Goal: Communication & Community: Answer question/provide support

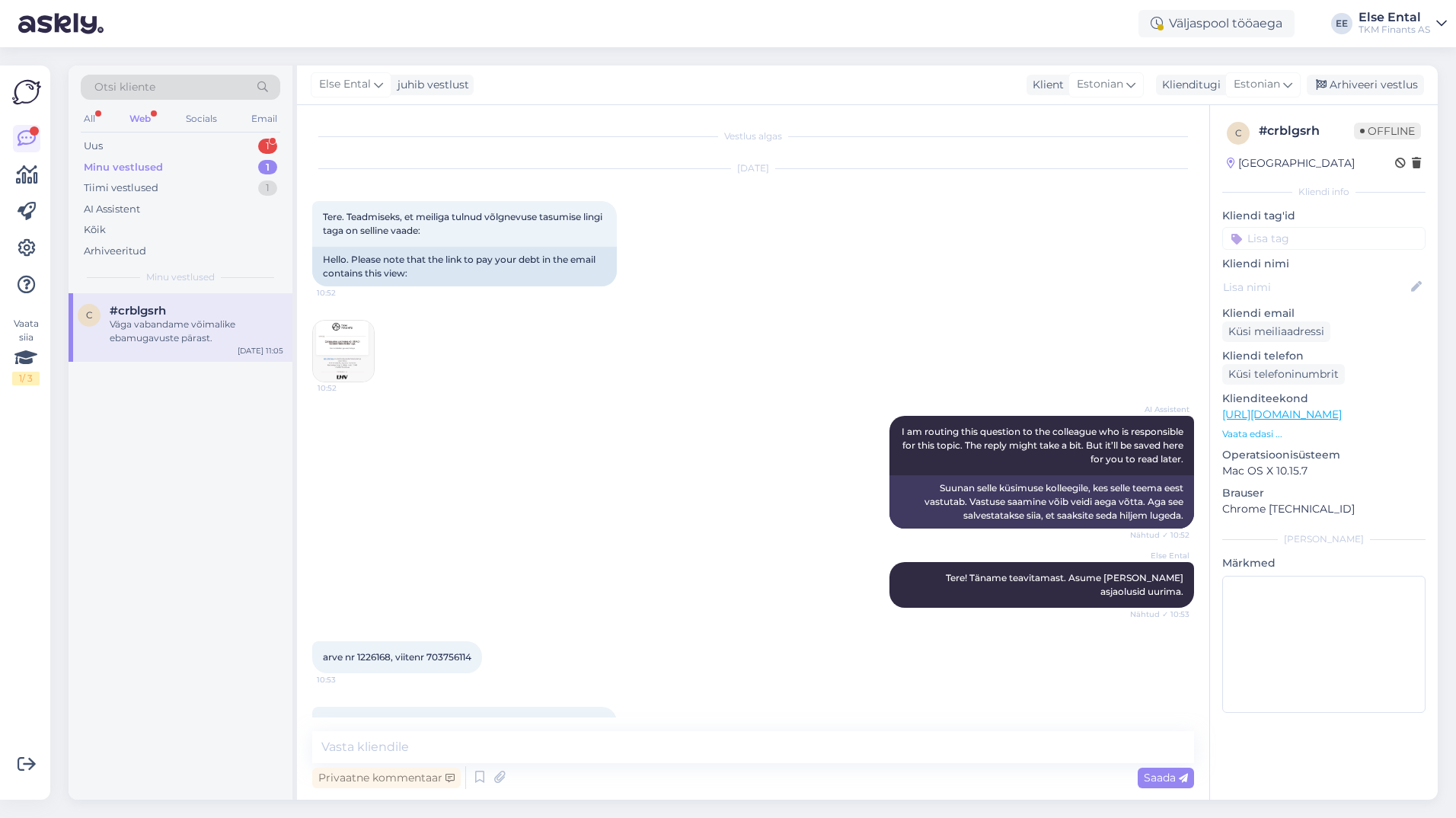
scroll to position [90, 0]
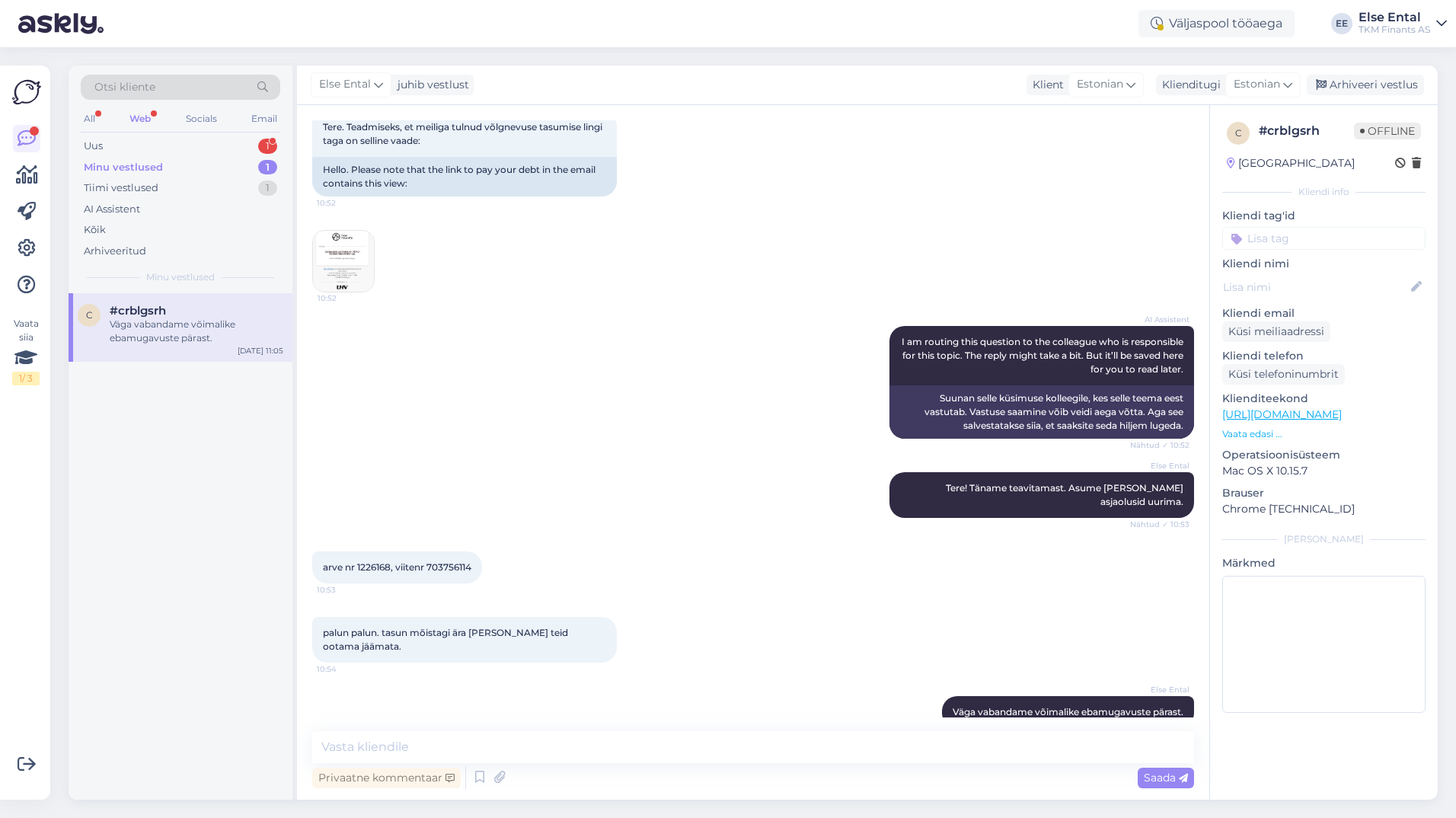
click at [181, 341] on div "Väga vabandame võimalike ebamugavuste pärast." at bounding box center [196, 331] width 174 height 27
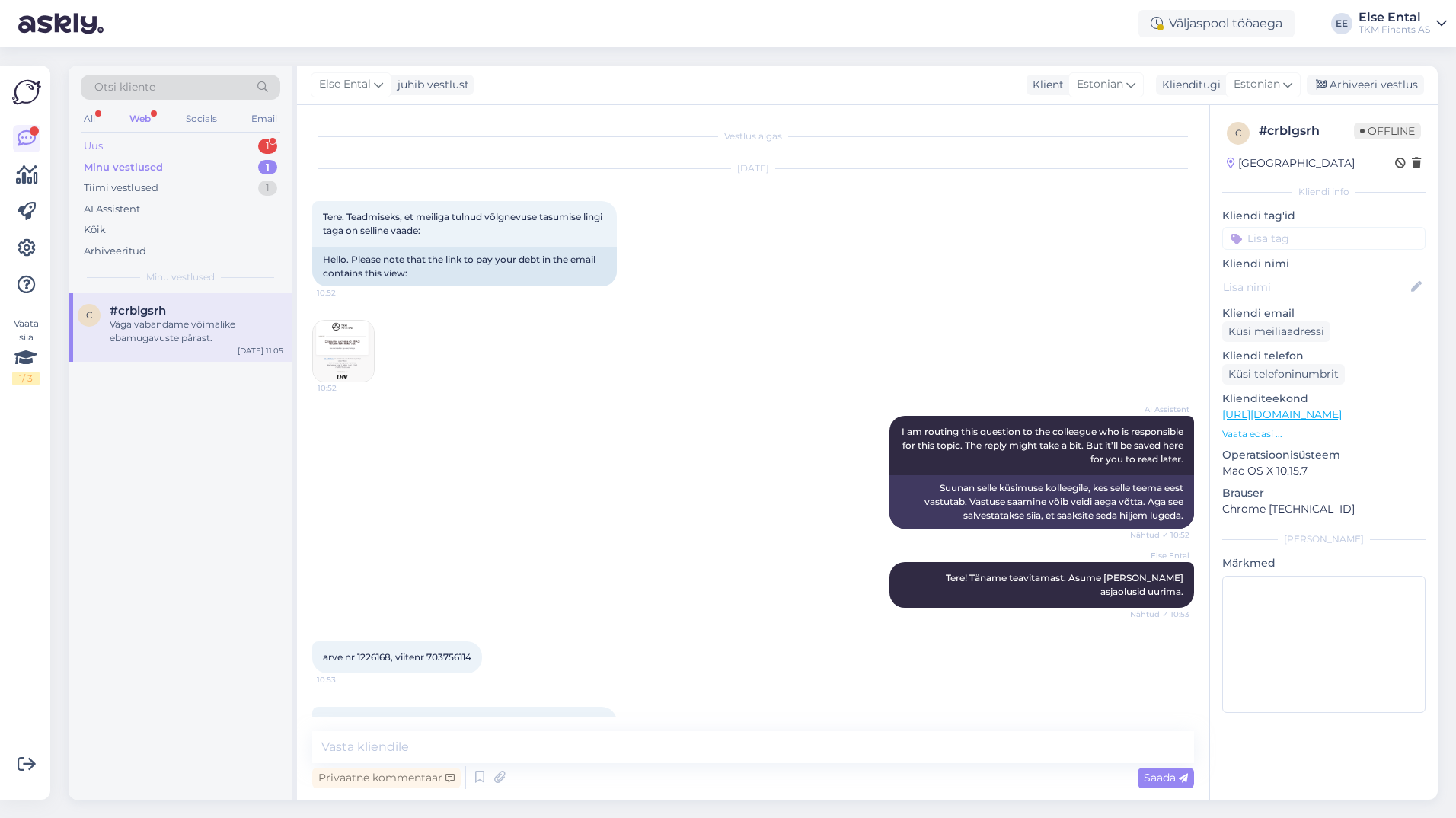
click at [123, 147] on div "Uus 1" at bounding box center [180, 145] width 199 height 21
click at [177, 323] on div "Saatsin sinna kirja aga siiani pole vastust saanud" at bounding box center [196, 331] width 174 height 27
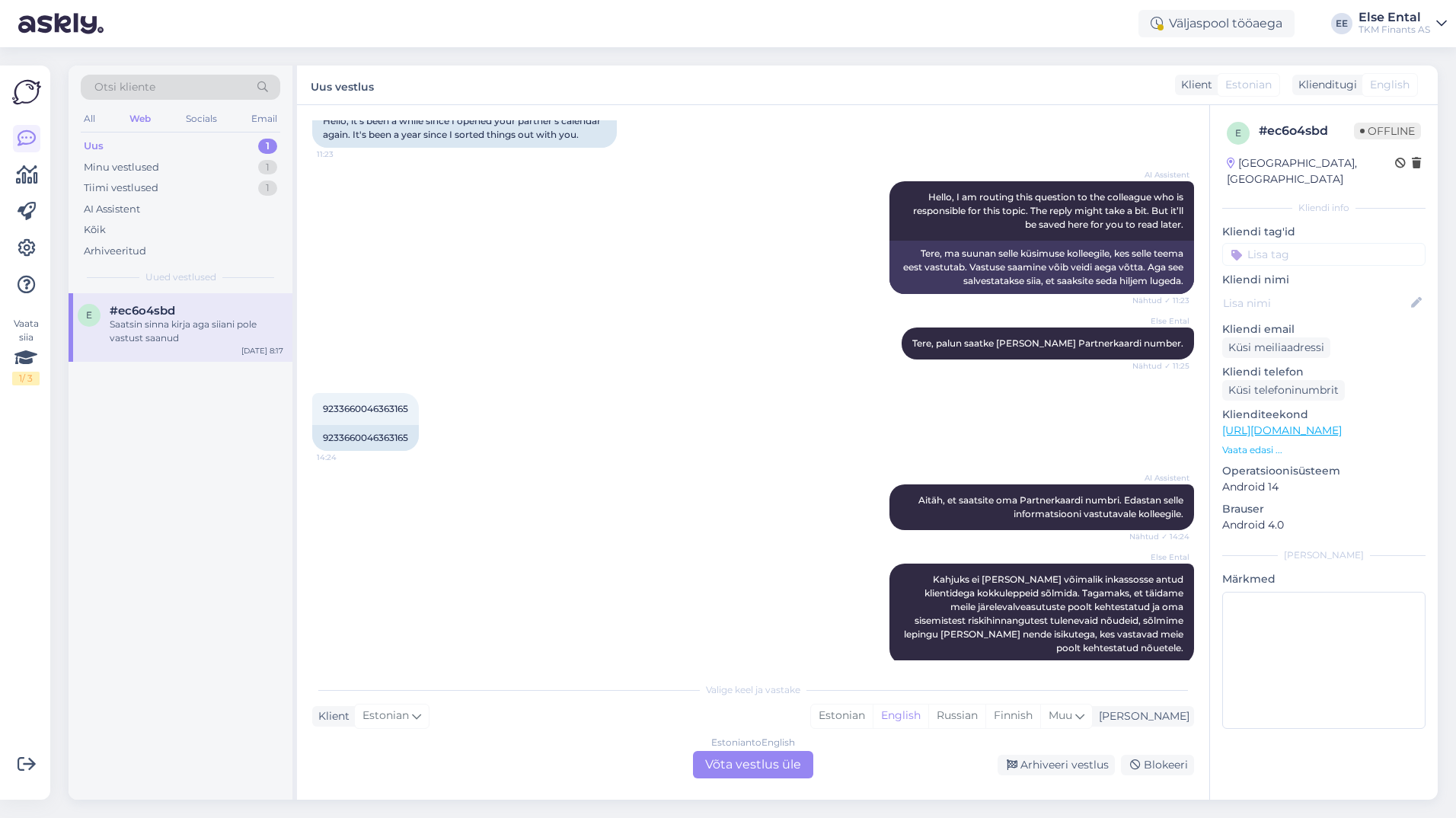
scroll to position [228, 0]
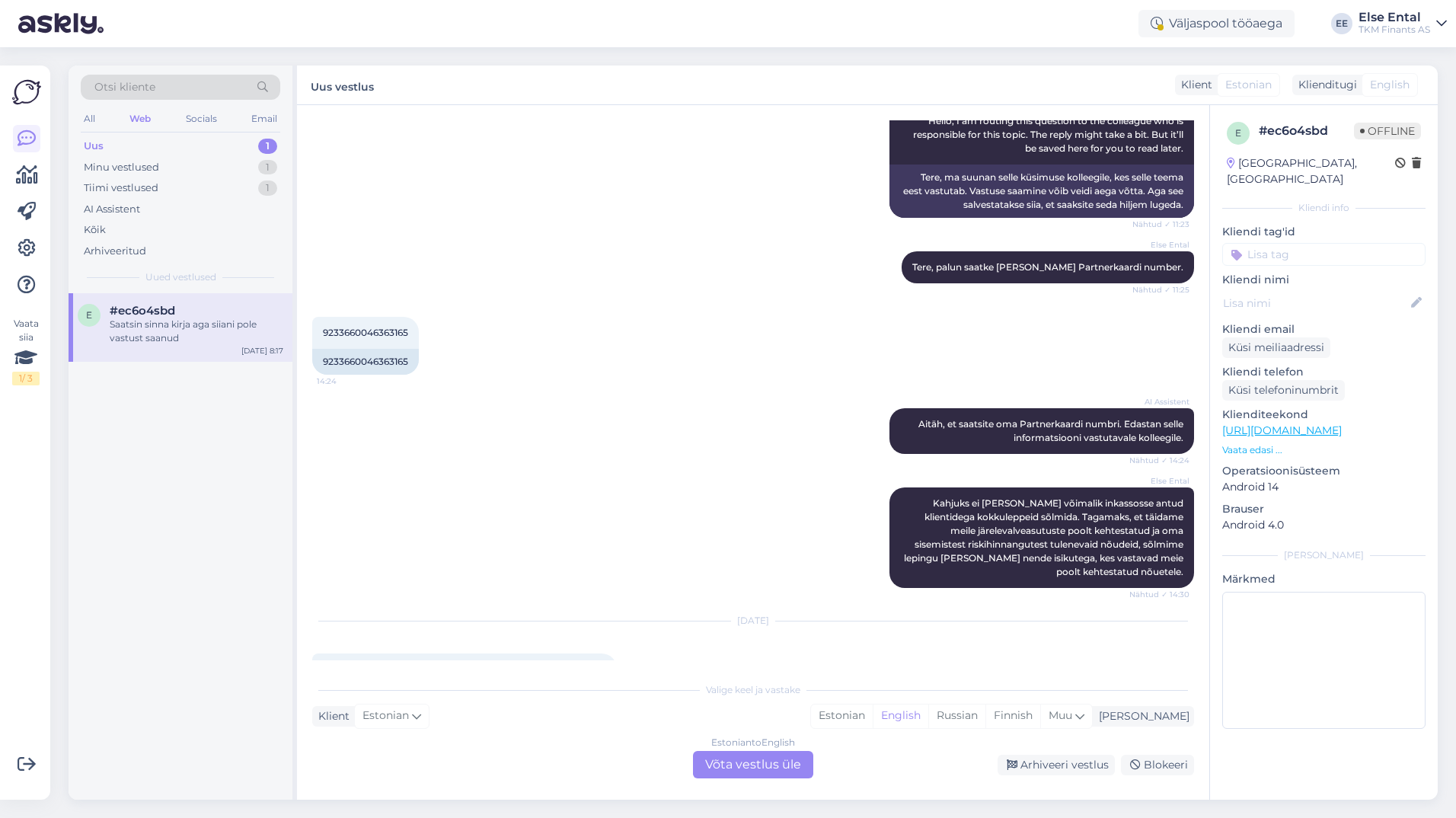
click at [758, 760] on div "Estonian to English Võta vestlus üle" at bounding box center [753, 765] width 121 height 27
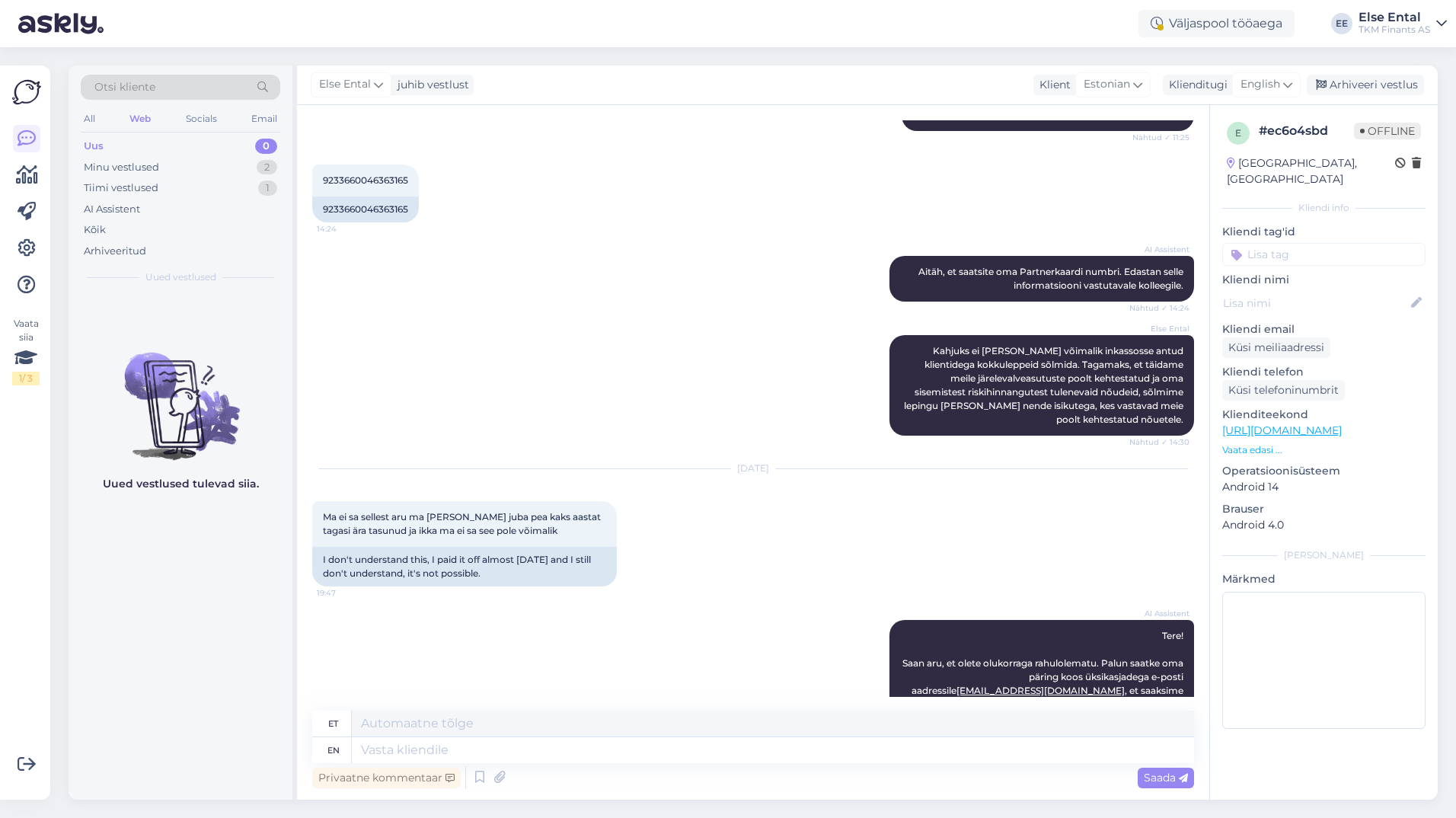
scroll to position [531, 0]
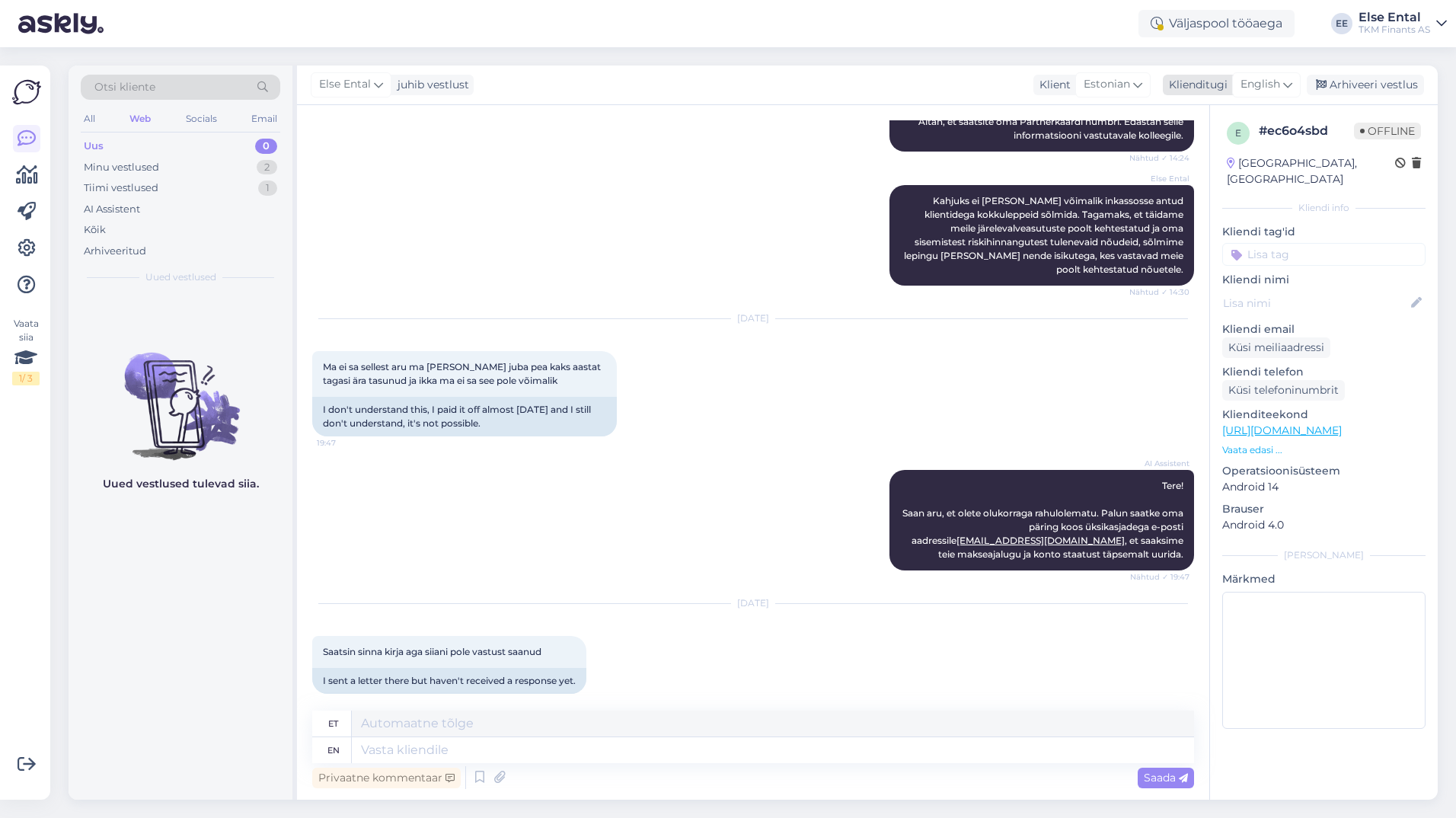
click at [1259, 91] on span "English" at bounding box center [1260, 85] width 39 height 17
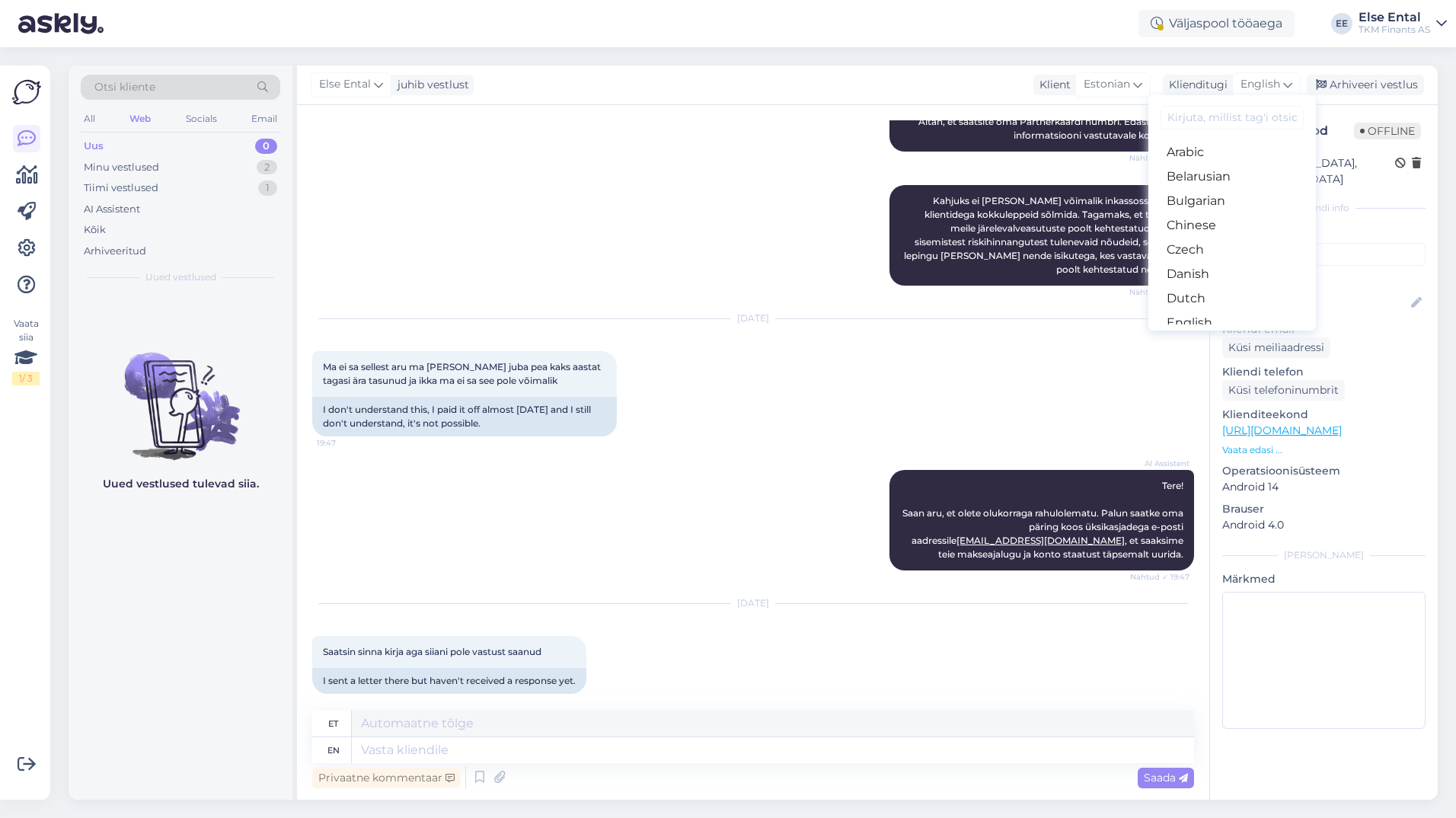
click at [1204, 335] on link "Estonian" at bounding box center [1232, 347] width 168 height 24
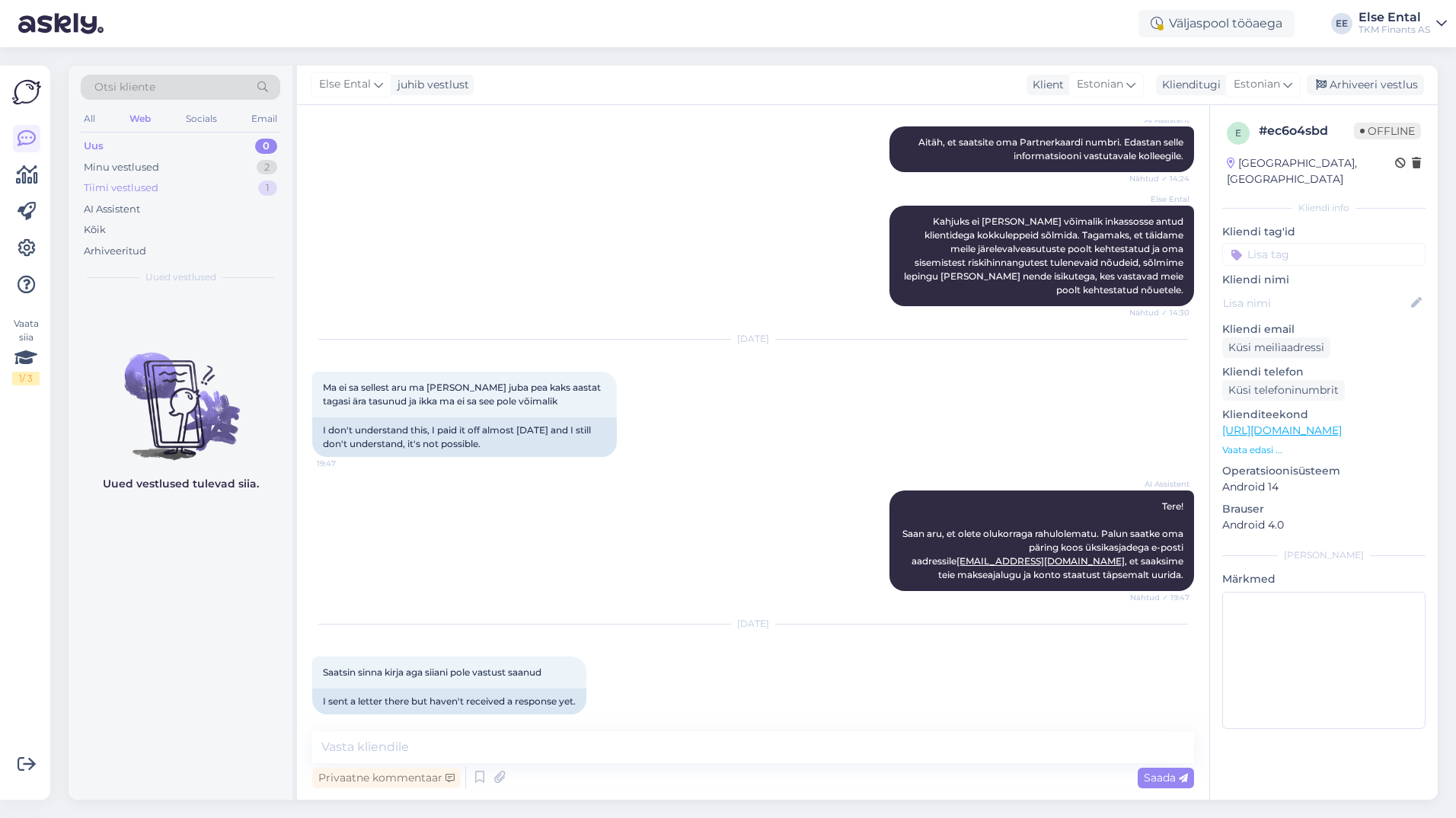
click at [159, 190] on div "Tiimi vestlused 1" at bounding box center [180, 187] width 199 height 21
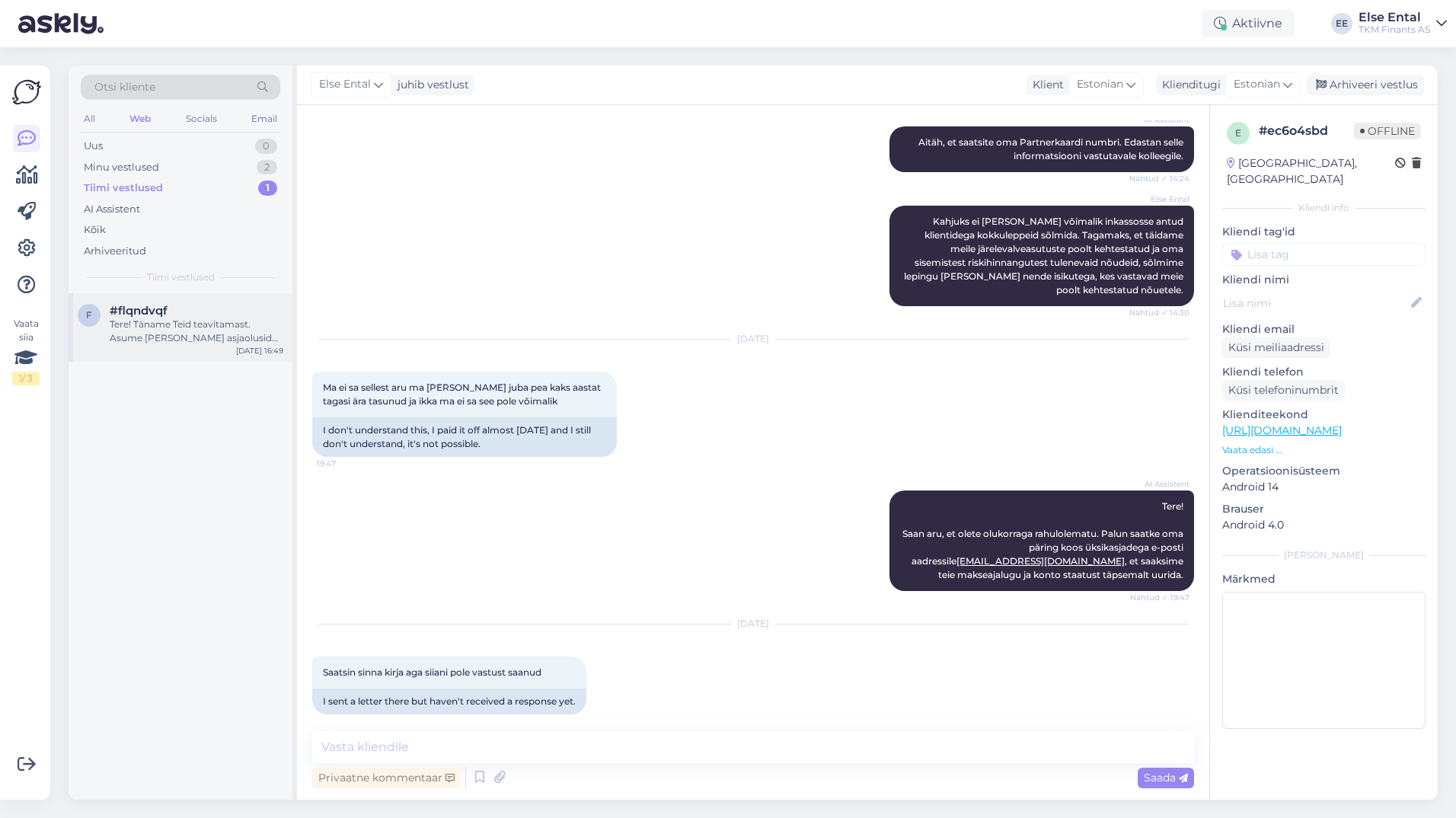
click at [164, 353] on div "f #flqndvqf Tere! Täname Teid teavitamast. Asume [PERSON_NAME] asjaolusid uurim…" at bounding box center [181, 328] width 224 height 68
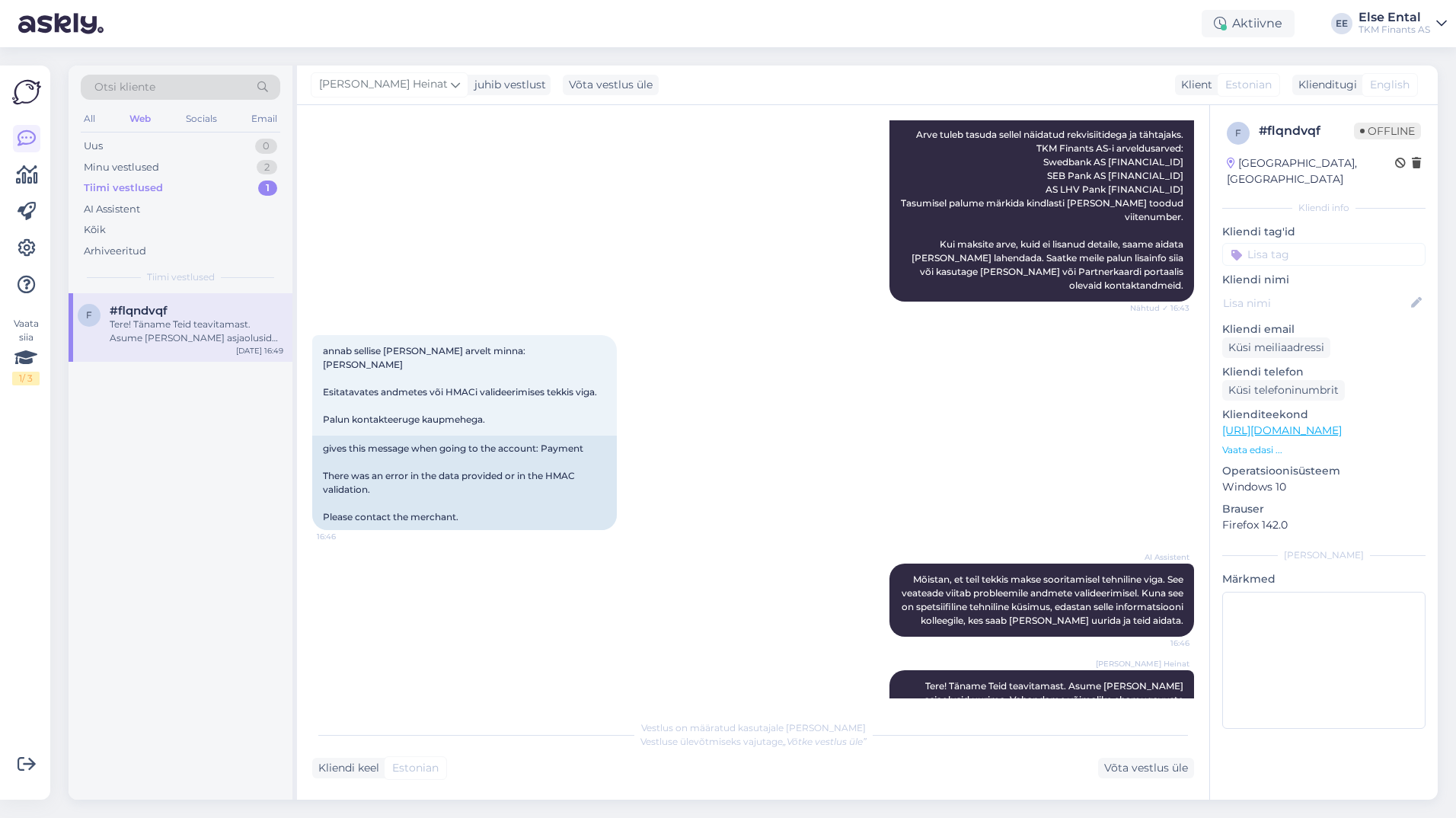
scroll to position [302, 0]
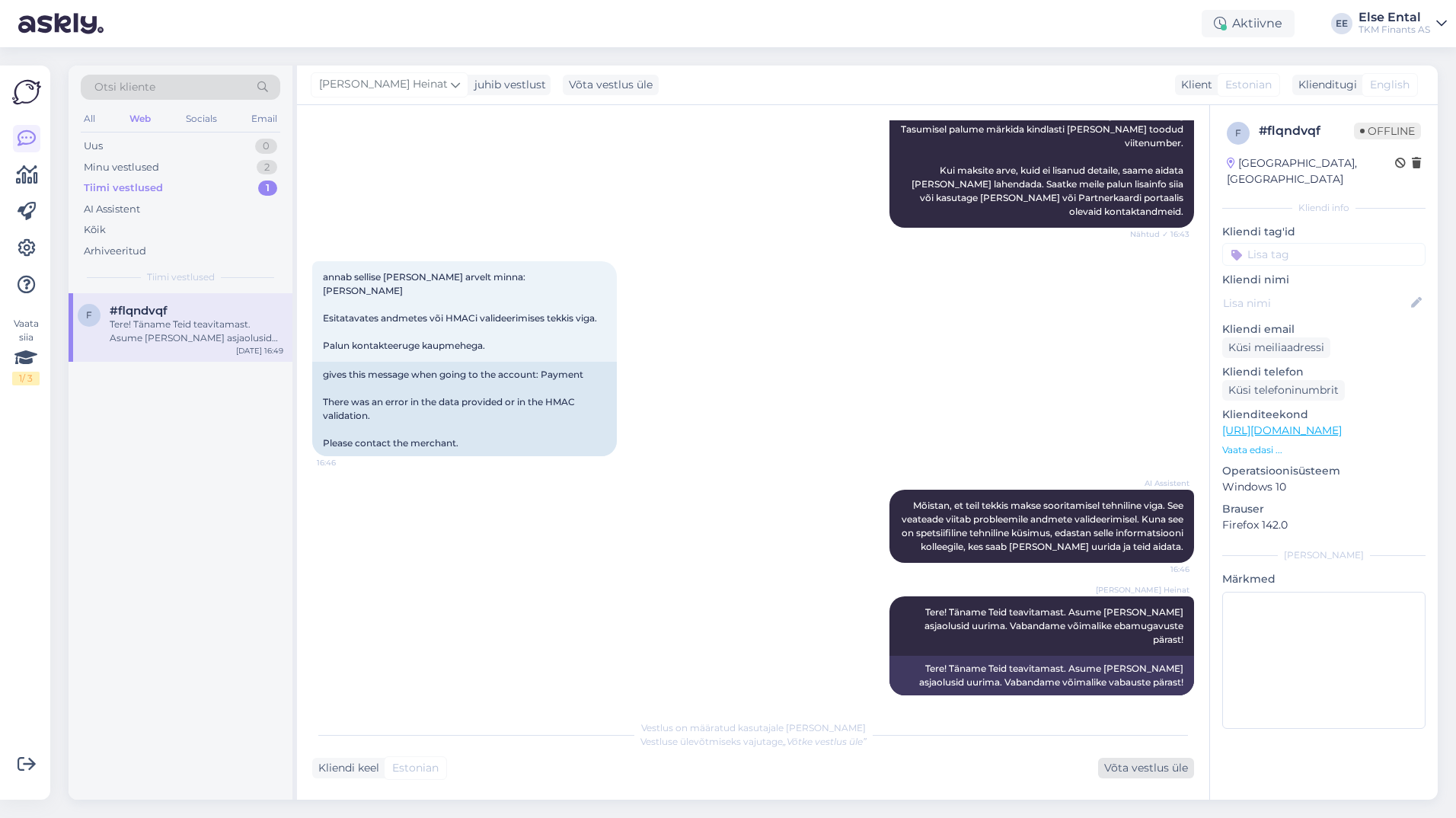
click at [1141, 769] on div "Võta vestlus üle" at bounding box center [1146, 768] width 96 height 21
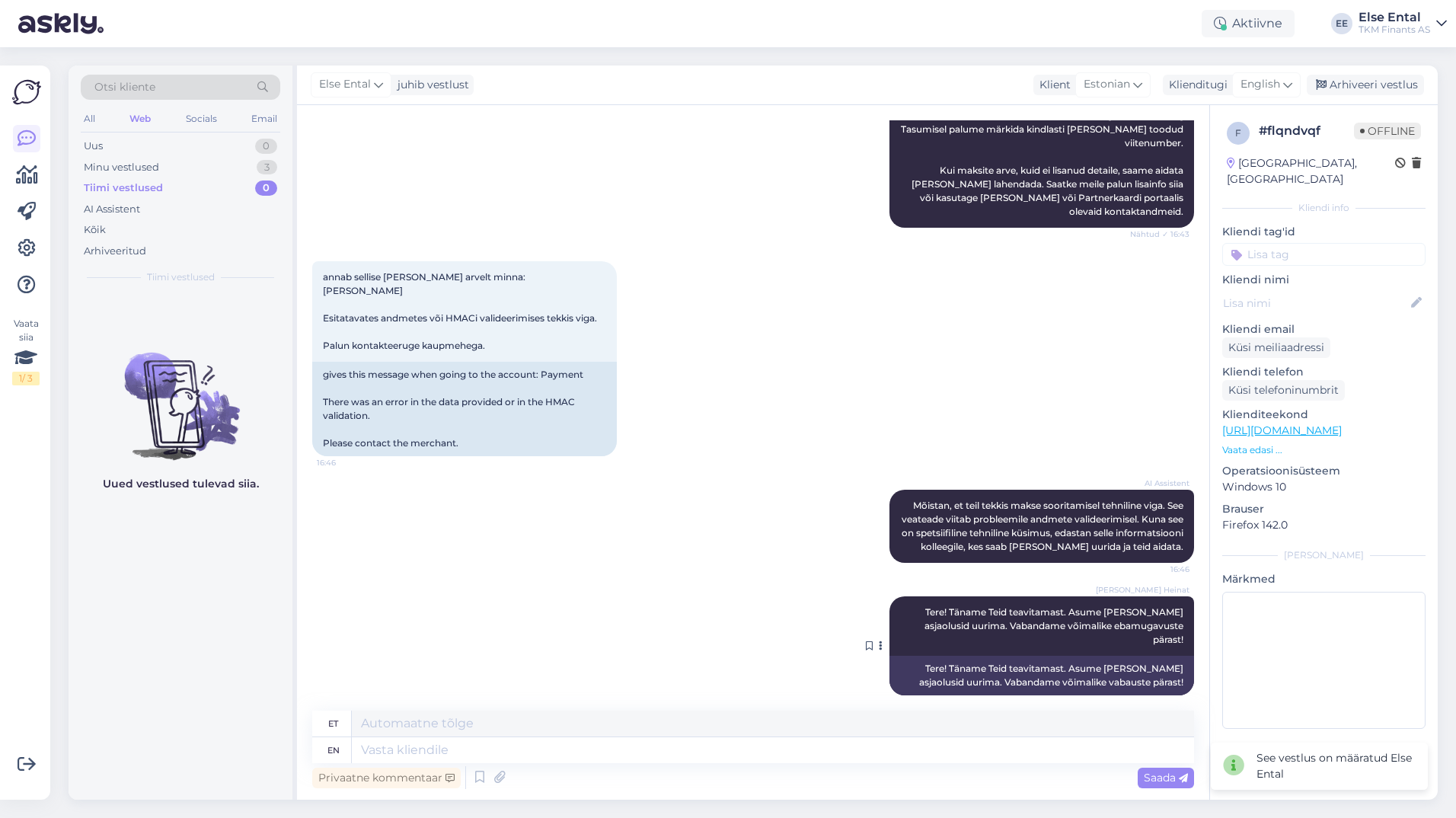
scroll to position [304, 0]
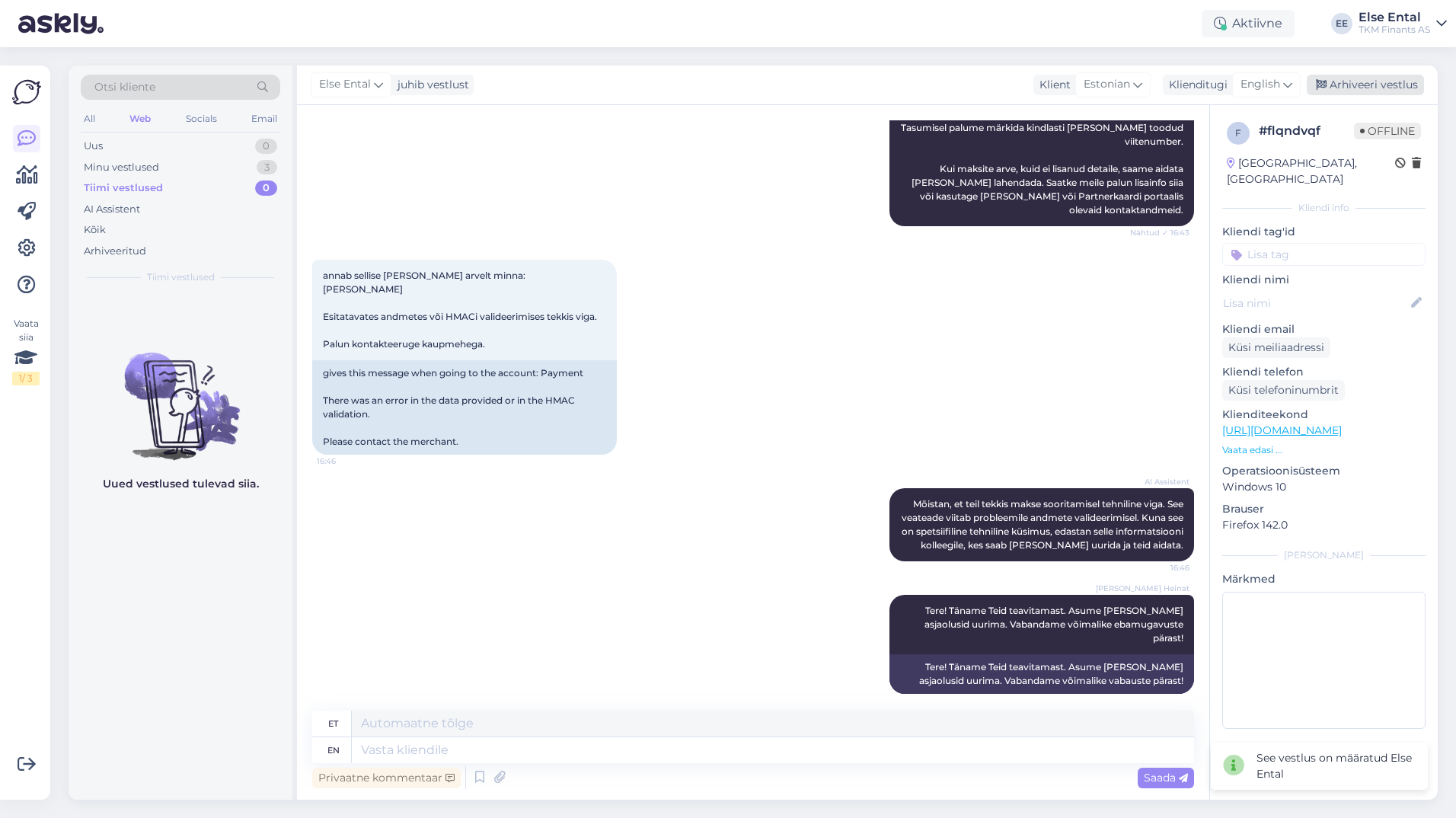
click at [1347, 85] on div "Arhiveeri vestlus" at bounding box center [1365, 85] width 117 height 21
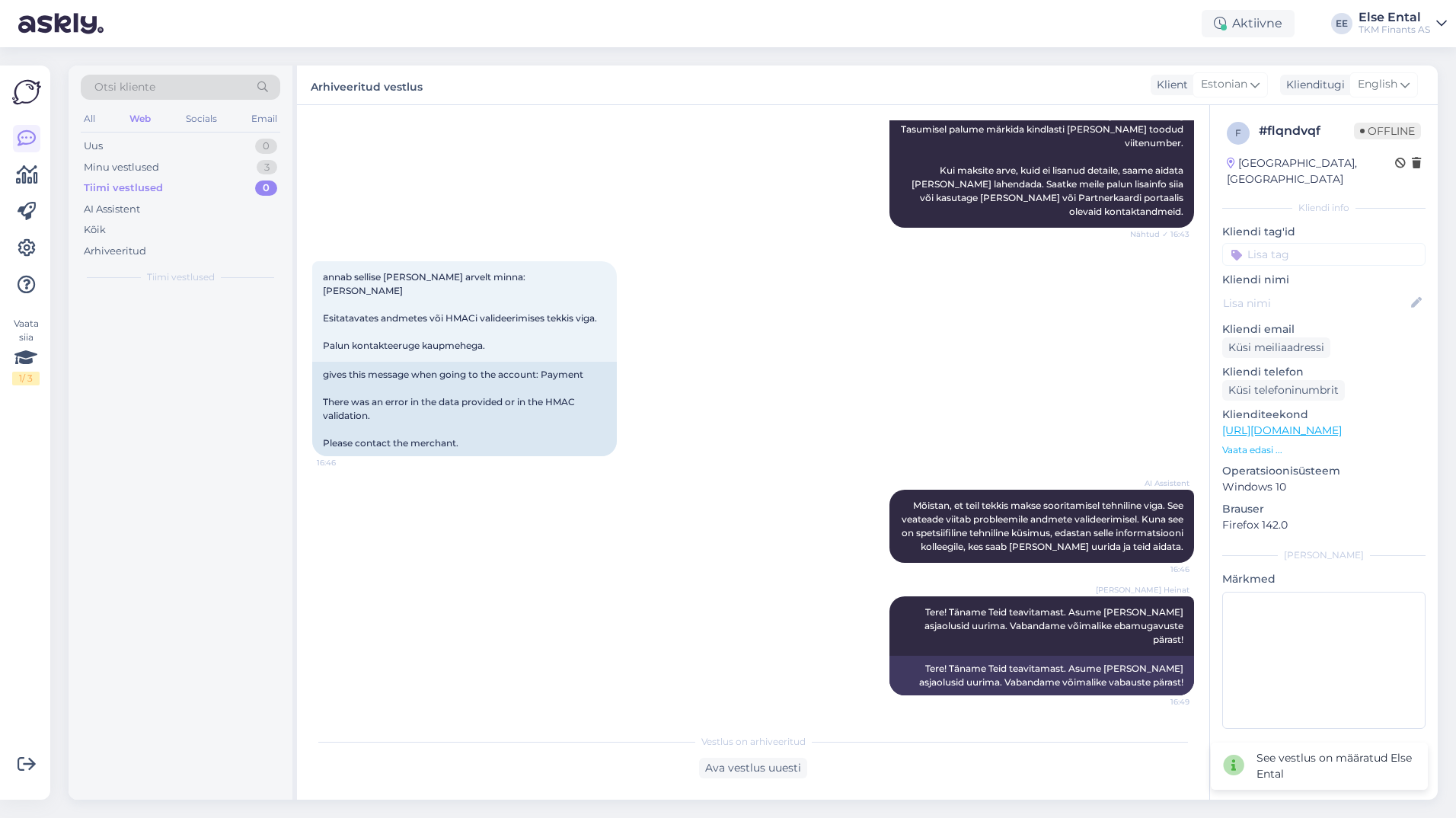
scroll to position [288, 0]
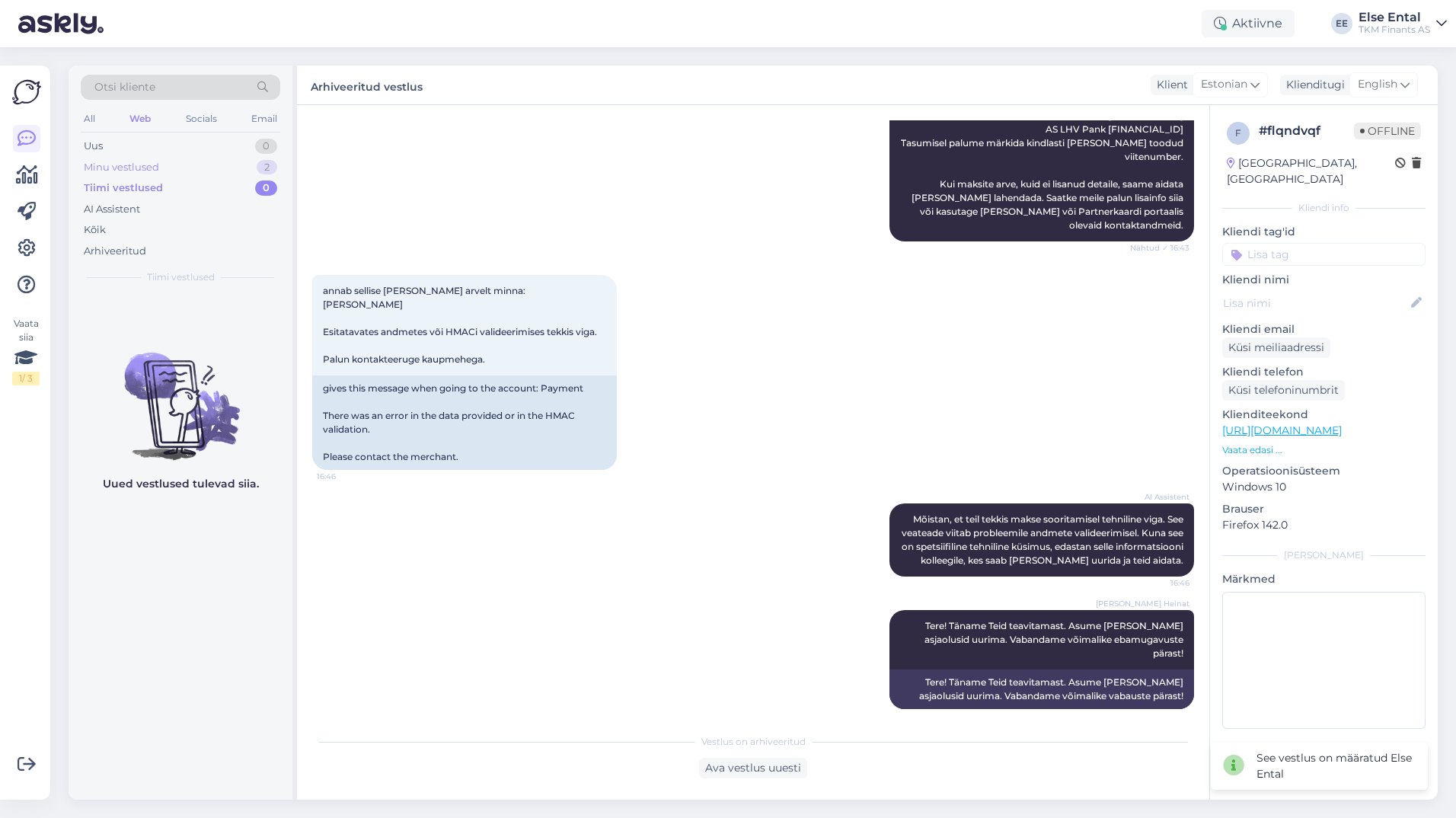
click at [141, 169] on div "Minu vestlused" at bounding box center [121, 168] width 75 height 15
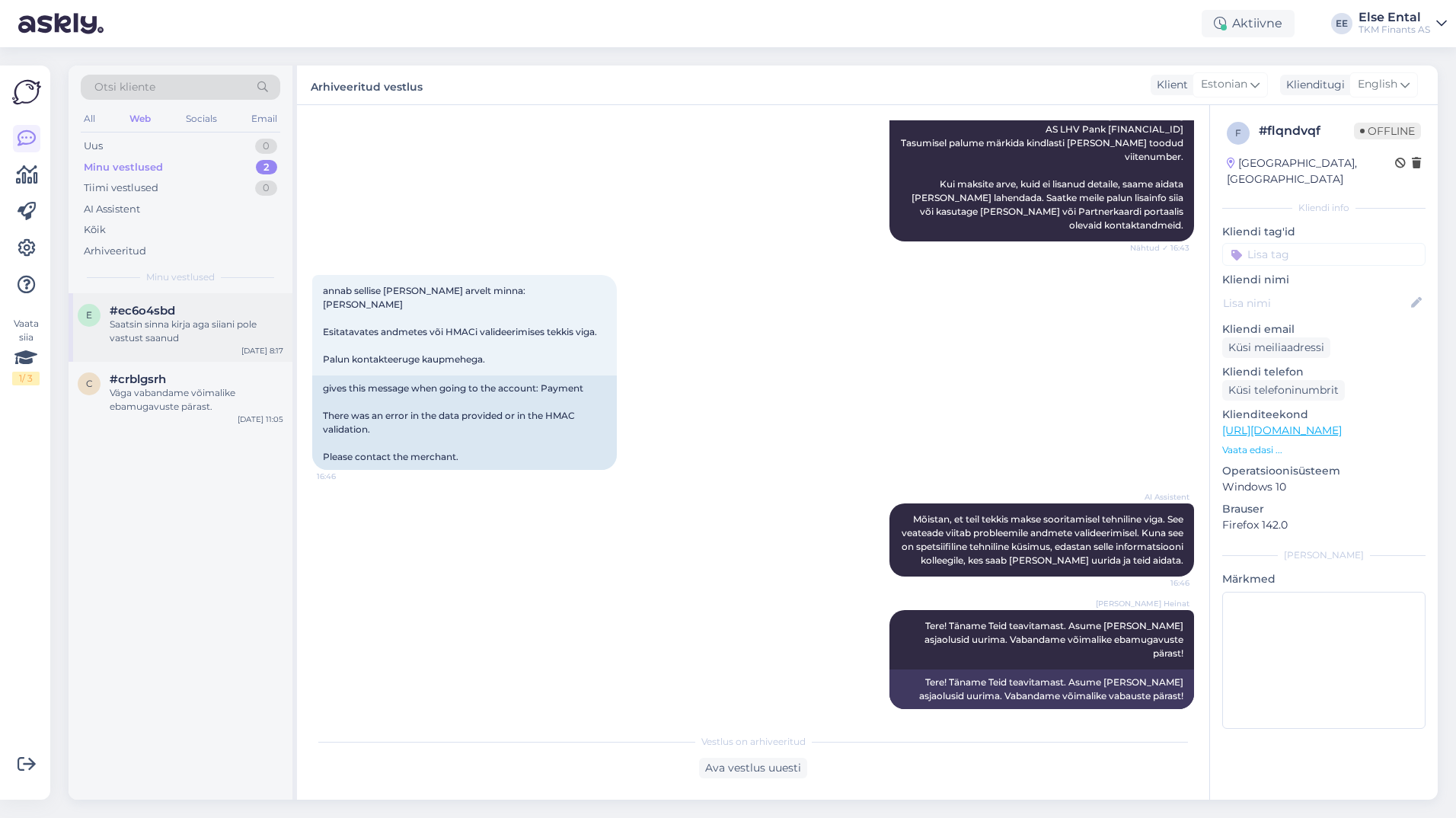
click at [150, 323] on div "Saatsin sinna kirja aga siiani pole vastust saanud" at bounding box center [196, 331] width 174 height 27
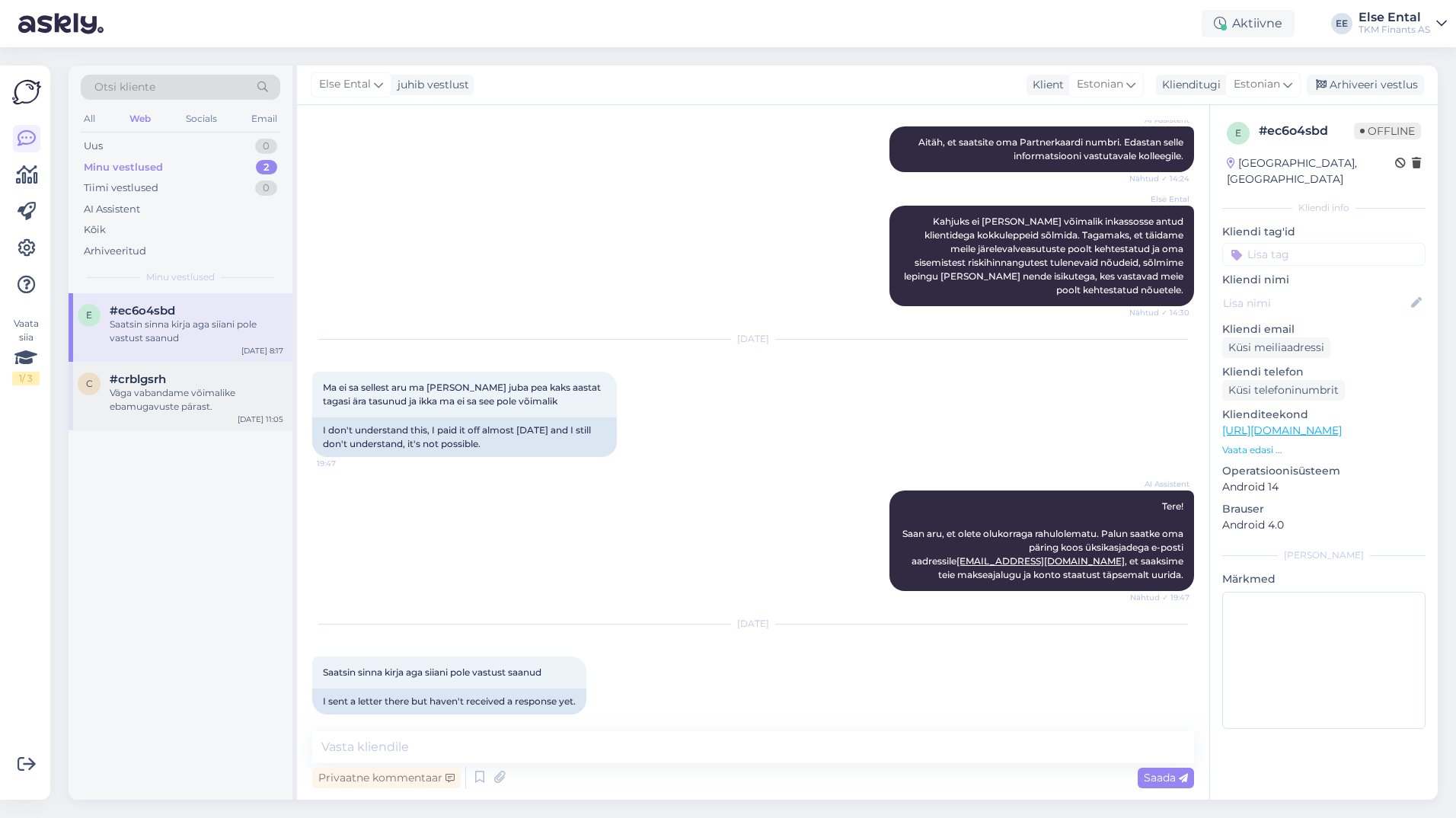
click at [140, 394] on div "Väga vabandame võimalike ebamugavuste pärast." at bounding box center [196, 400] width 174 height 27
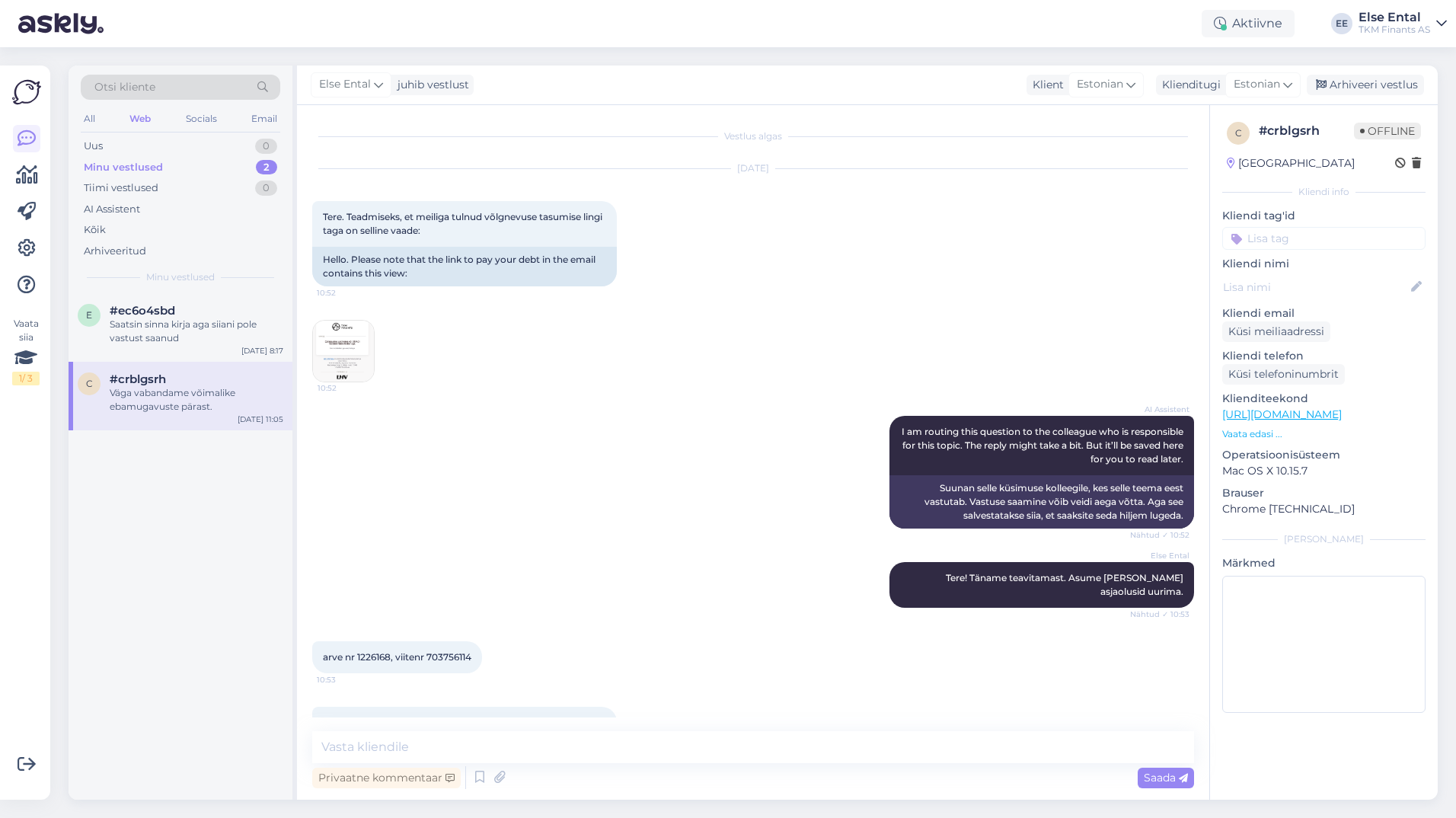
scroll to position [90, 0]
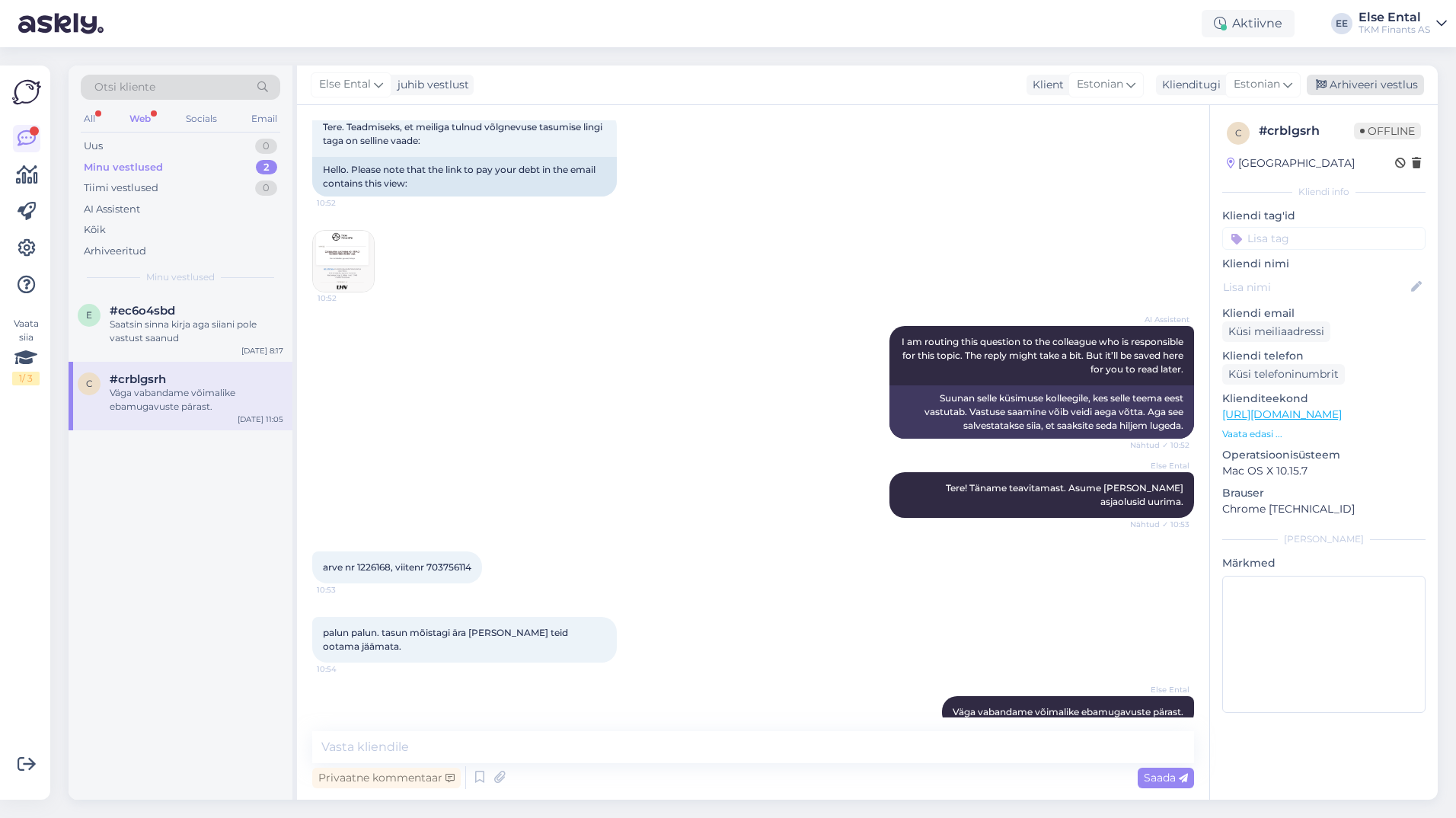
click at [1351, 88] on div "Arhiveeri vestlus" at bounding box center [1365, 85] width 117 height 21
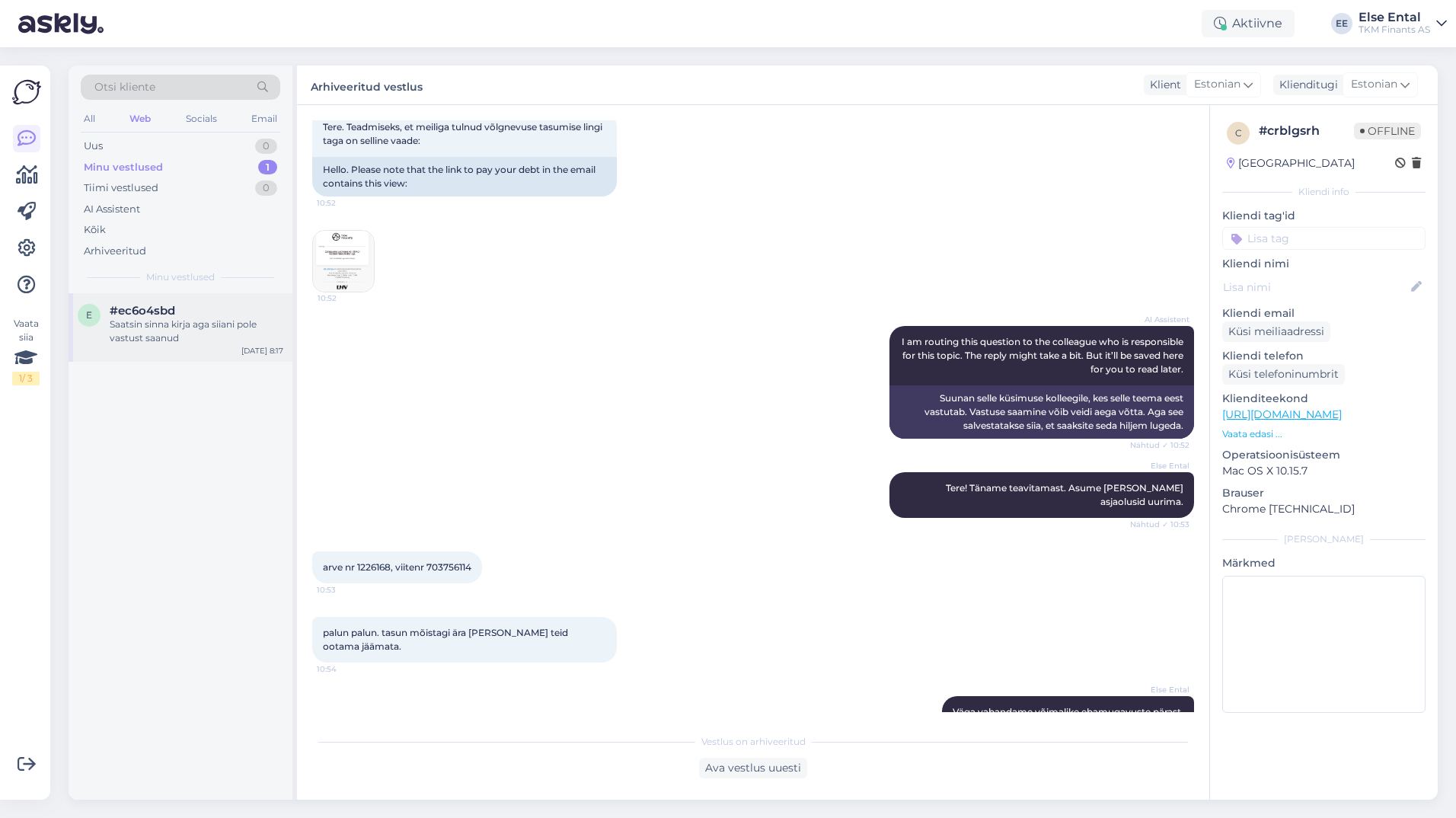
click at [180, 335] on div "Saatsin sinna kirja aga siiani pole vastust saanud" at bounding box center [196, 331] width 174 height 27
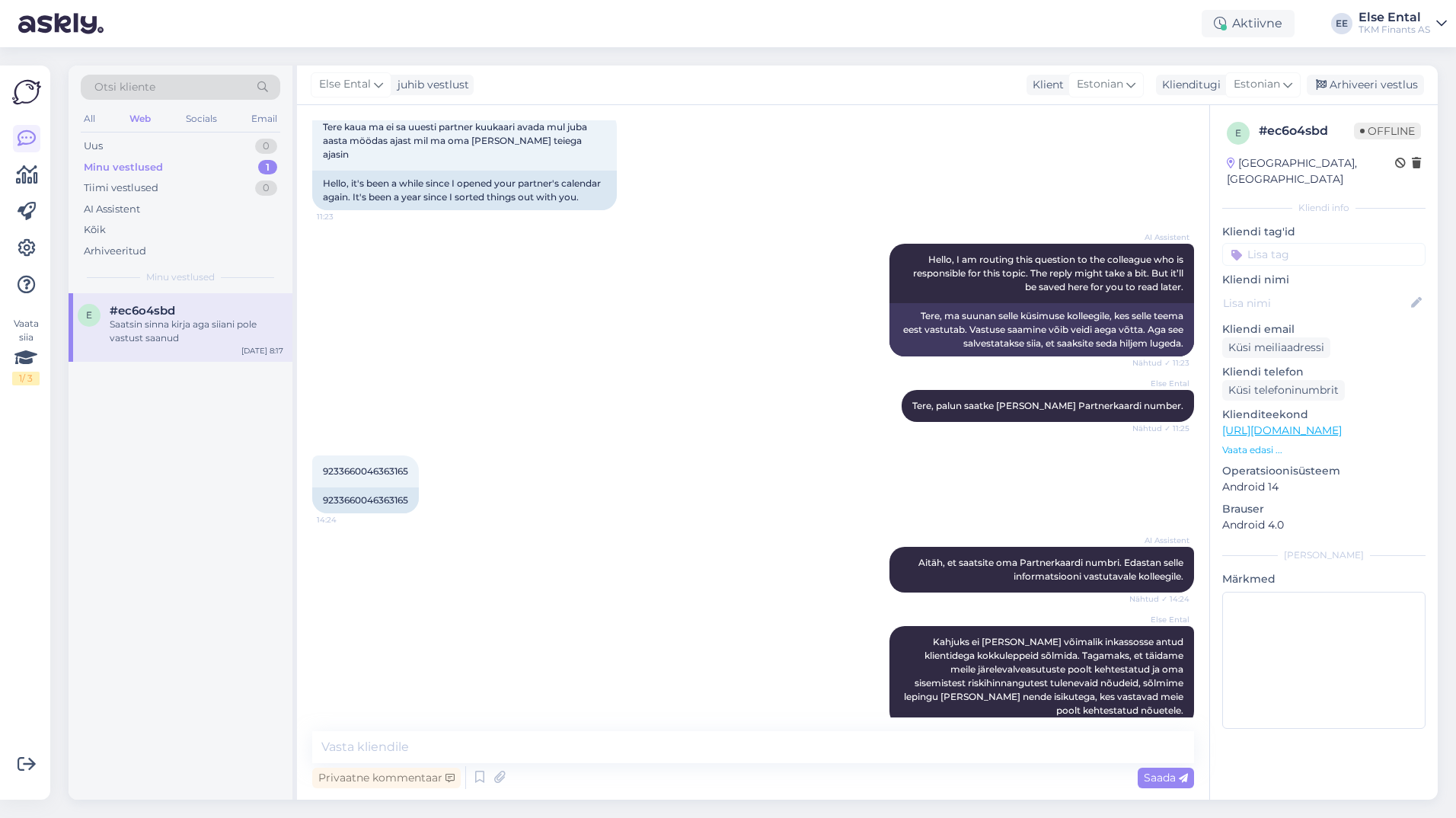
scroll to position [510, 0]
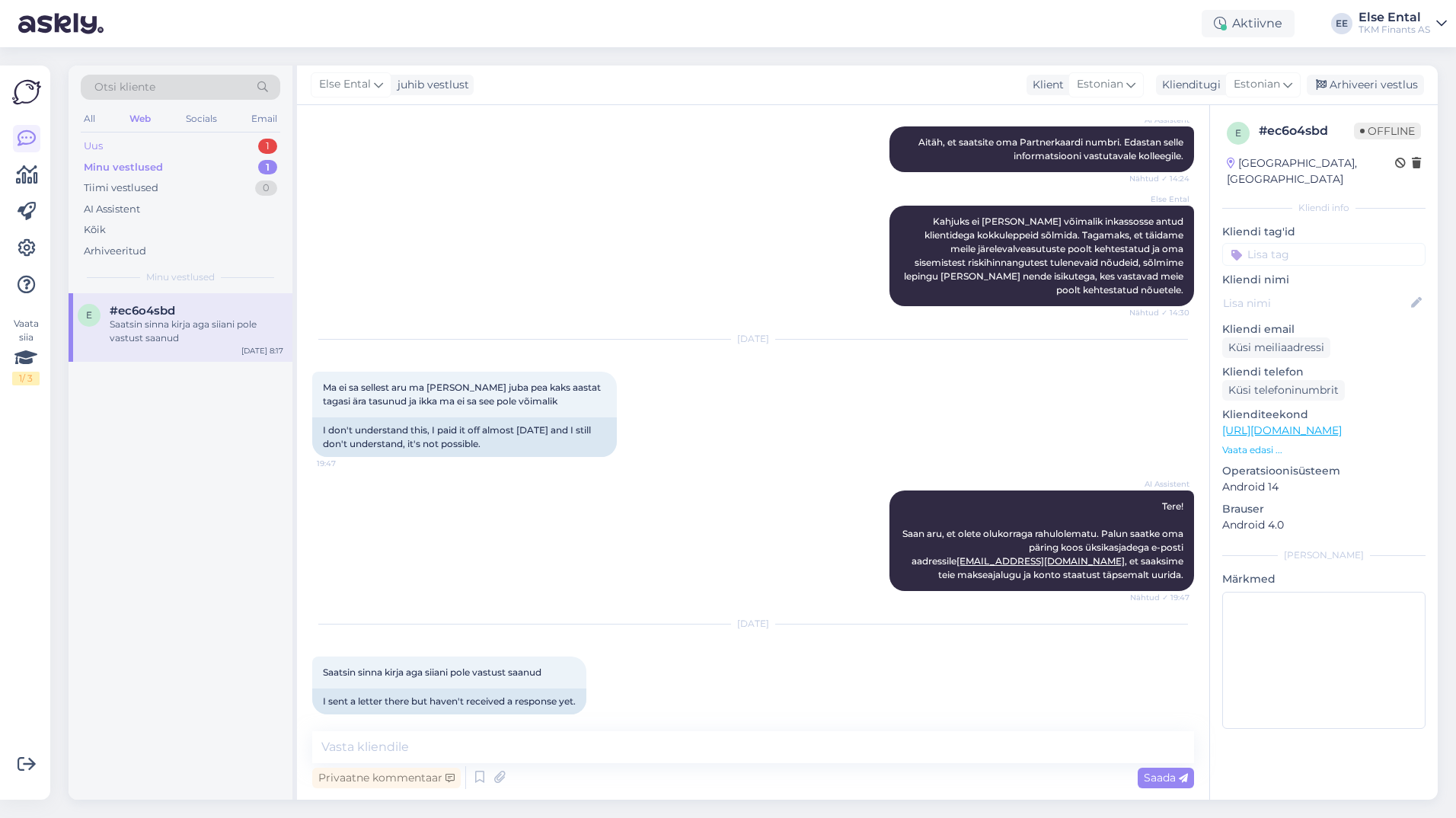
click at [148, 142] on div "Uus 1" at bounding box center [180, 145] width 199 height 21
click at [142, 323] on div "[PERSON_NAME], et soovite teada, miks [PERSON_NAME] [PERSON_NAME] lõpetati. Kah…" at bounding box center [196, 331] width 174 height 27
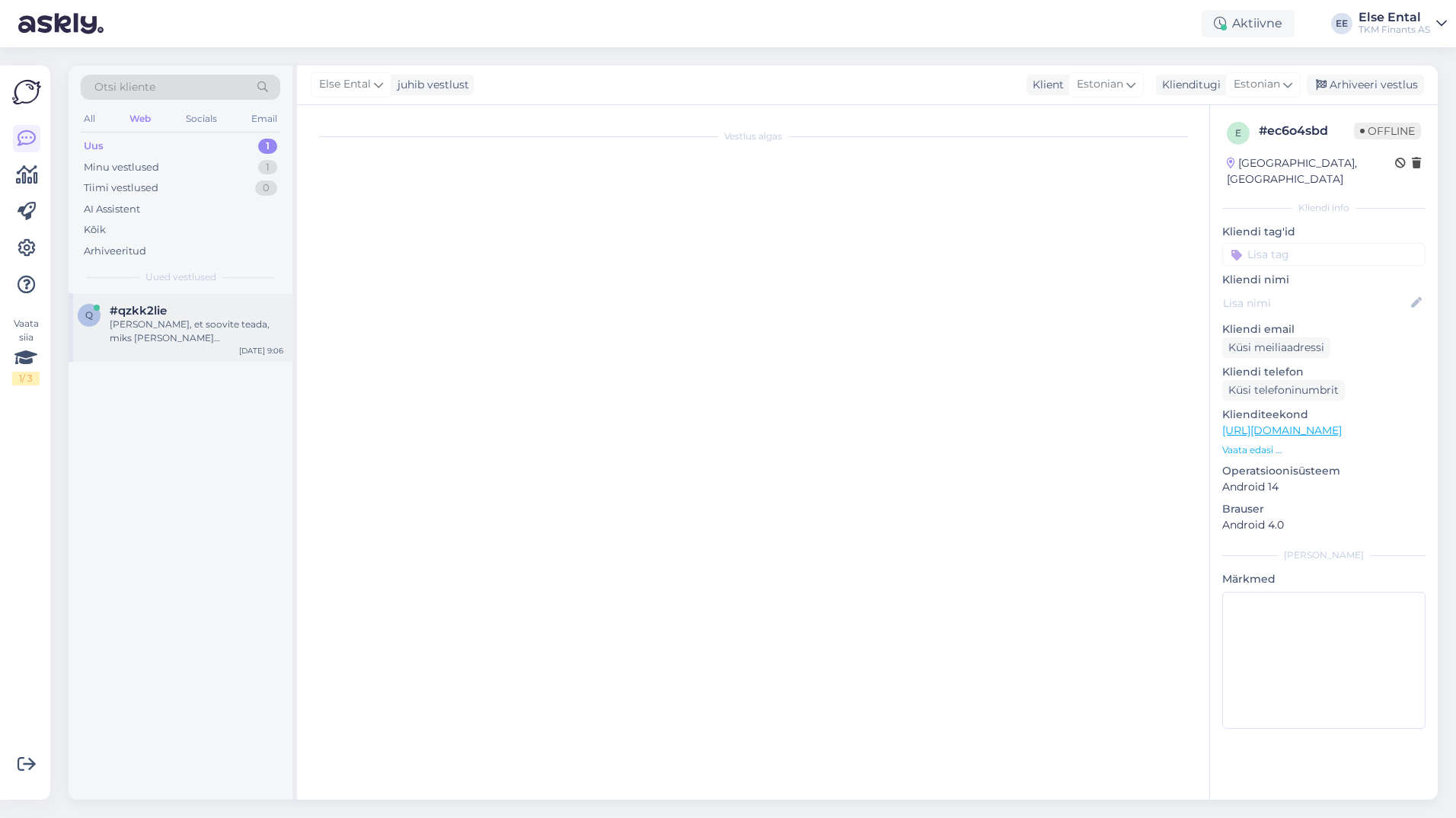
scroll to position [0, 0]
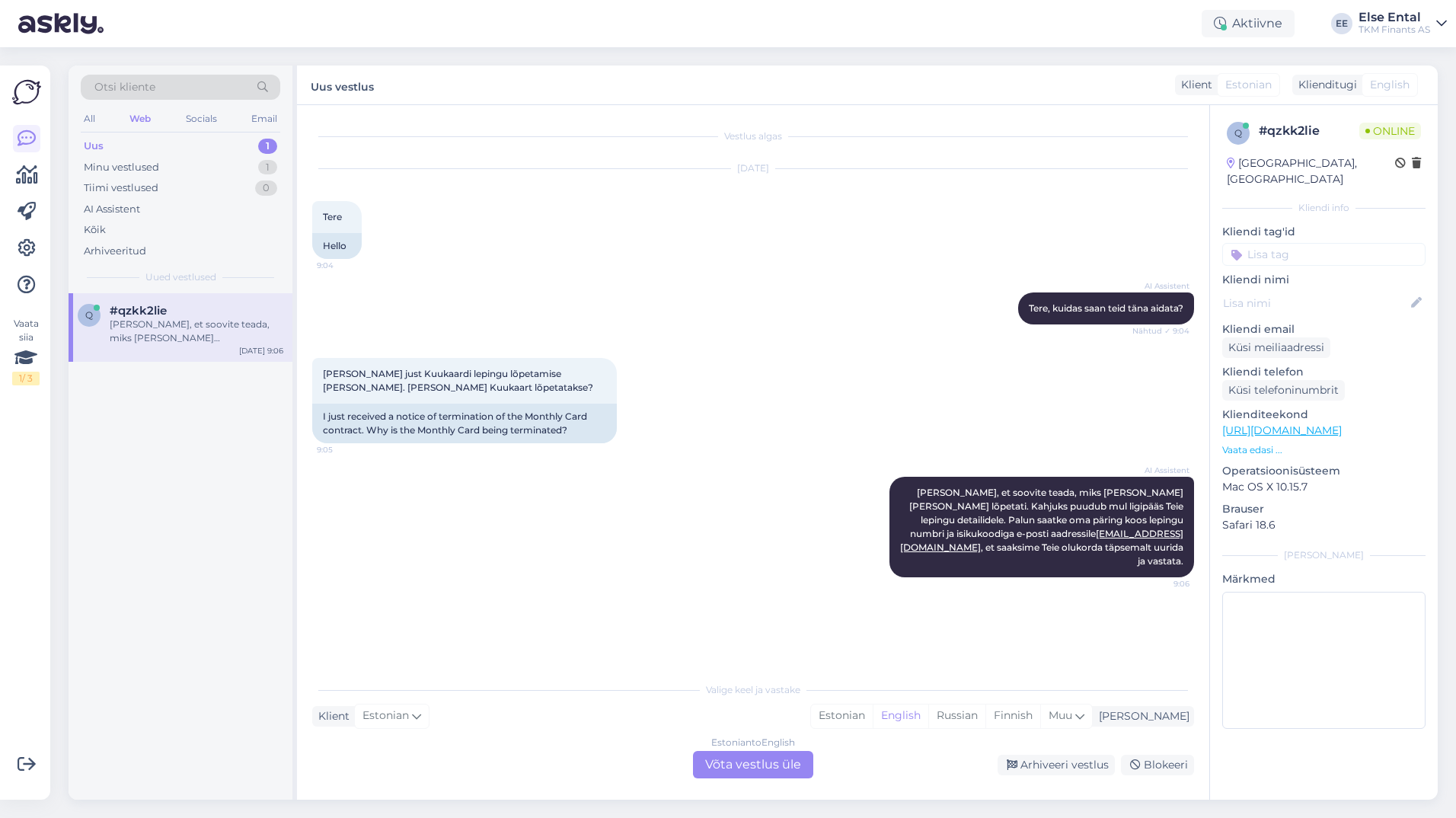
click at [731, 765] on div "Estonian to English Võta vestlus üle" at bounding box center [753, 765] width 121 height 27
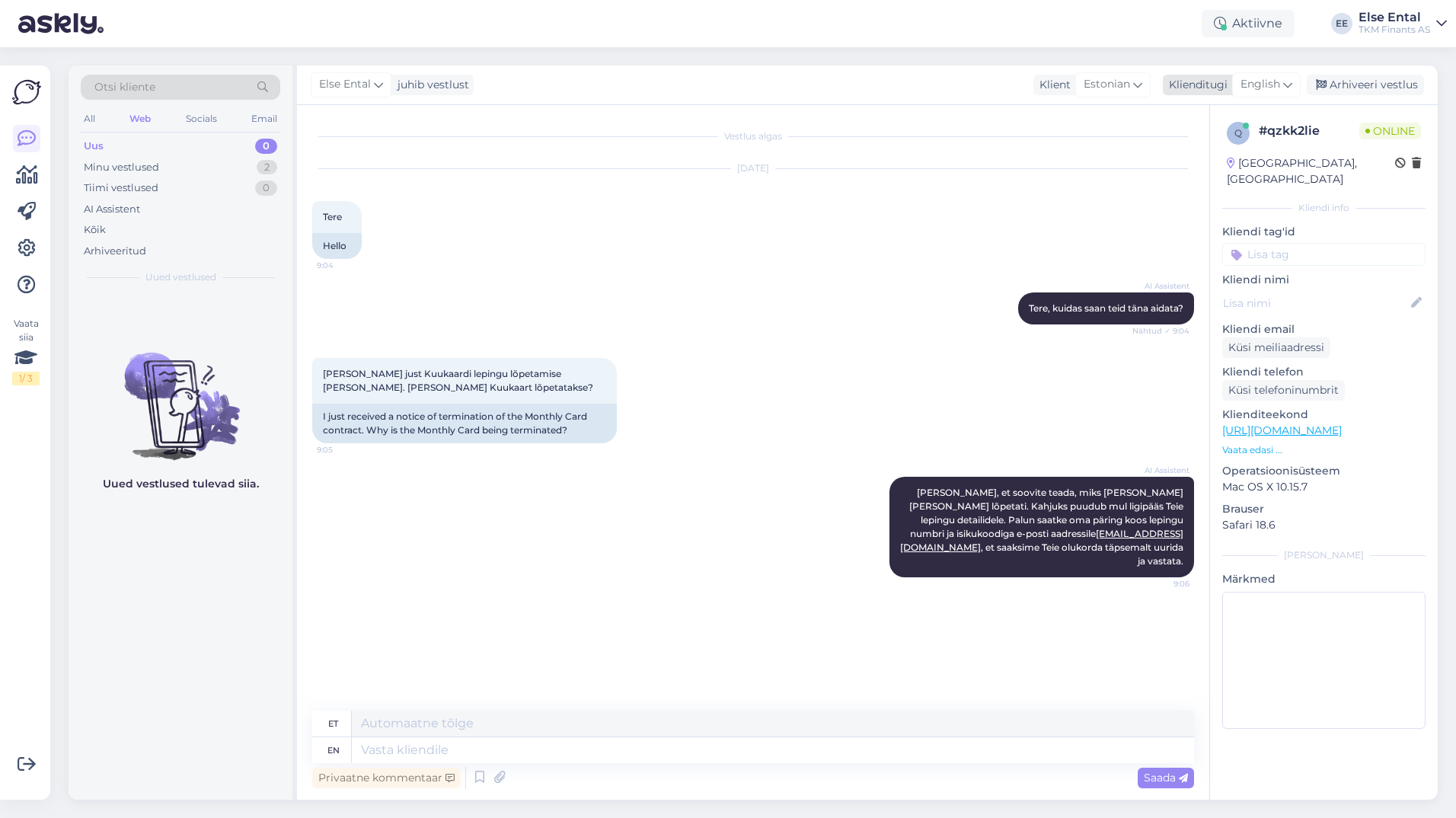
click at [1252, 82] on span "English" at bounding box center [1260, 85] width 39 height 17
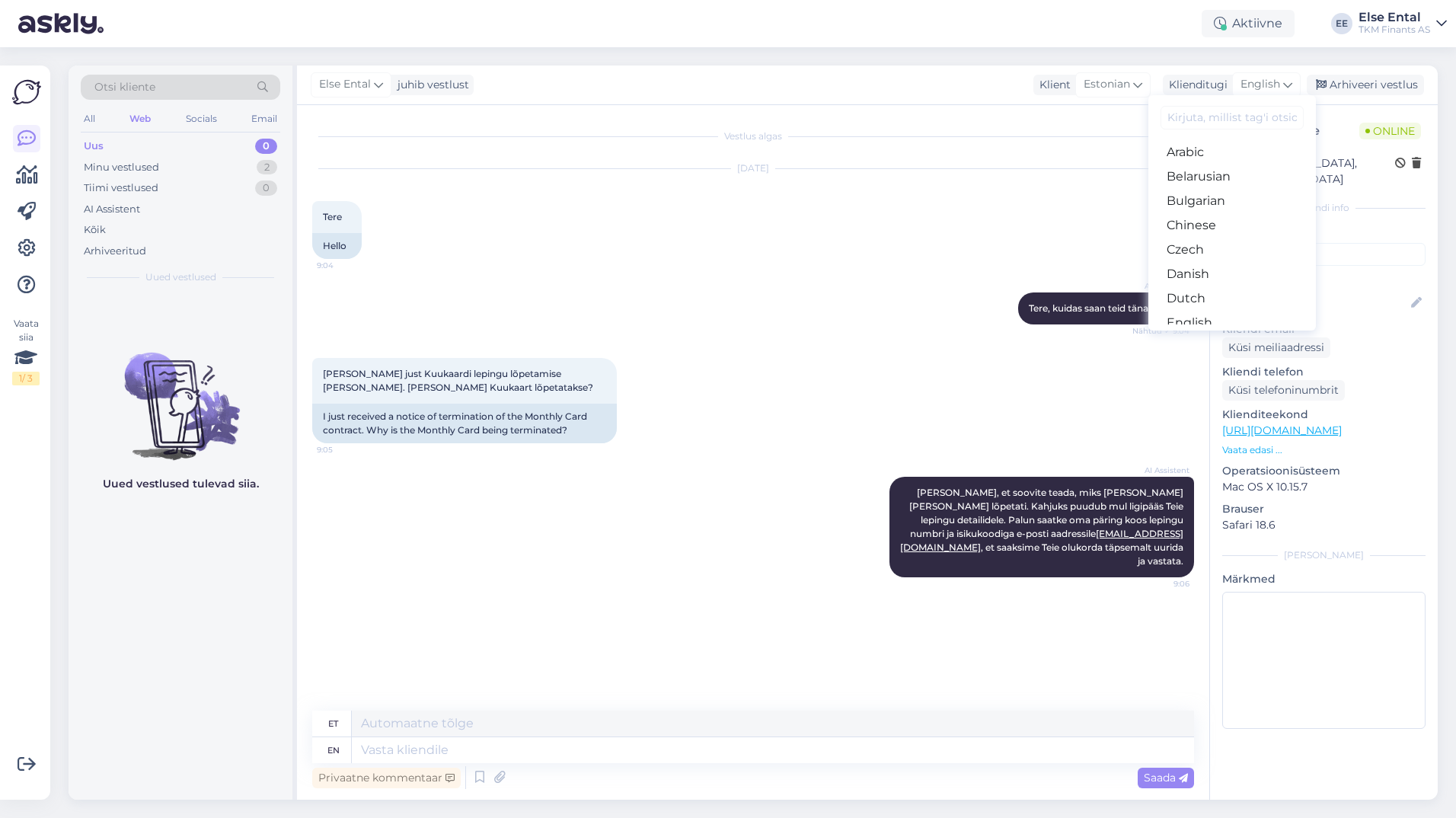
click at [1190, 335] on link "Estonian" at bounding box center [1232, 347] width 168 height 24
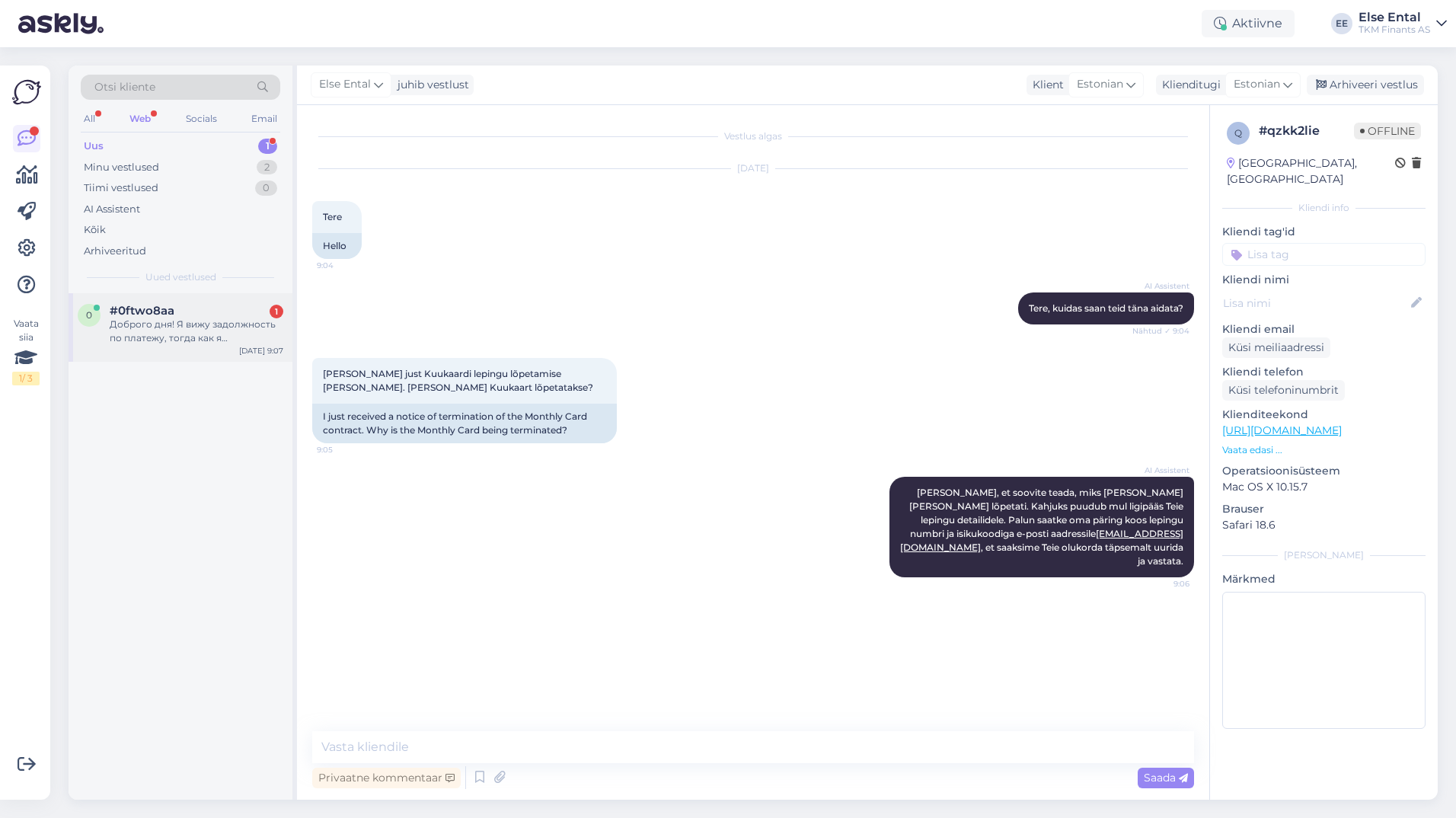
click at [170, 317] on div "Доброго дня! Я вижу задолжность по платежу, тогда как я перечислила деньги [DAT…" at bounding box center [196, 331] width 174 height 27
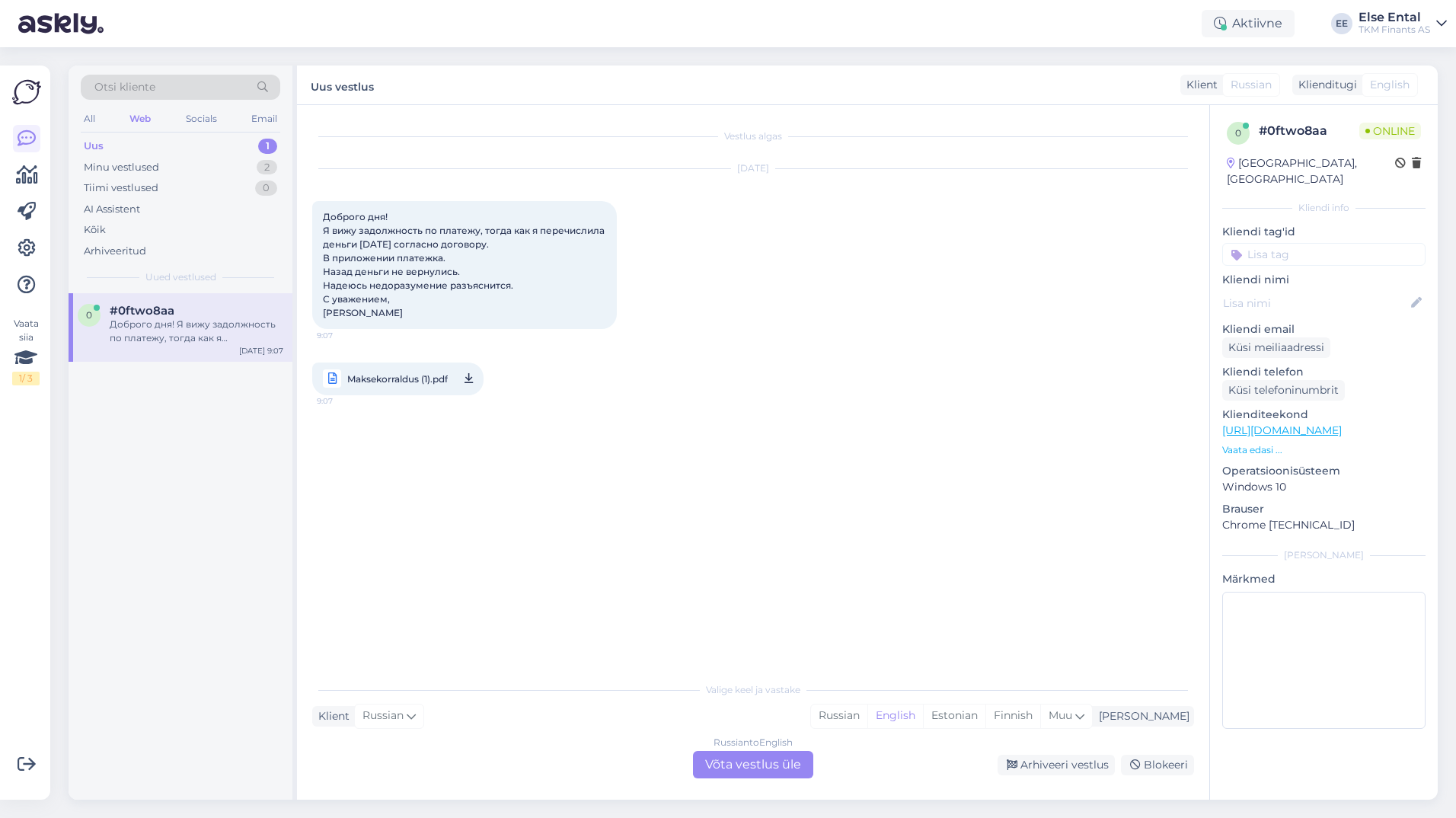
click at [725, 752] on div "Russian to English Võta vestlus üle" at bounding box center [753, 765] width 121 height 27
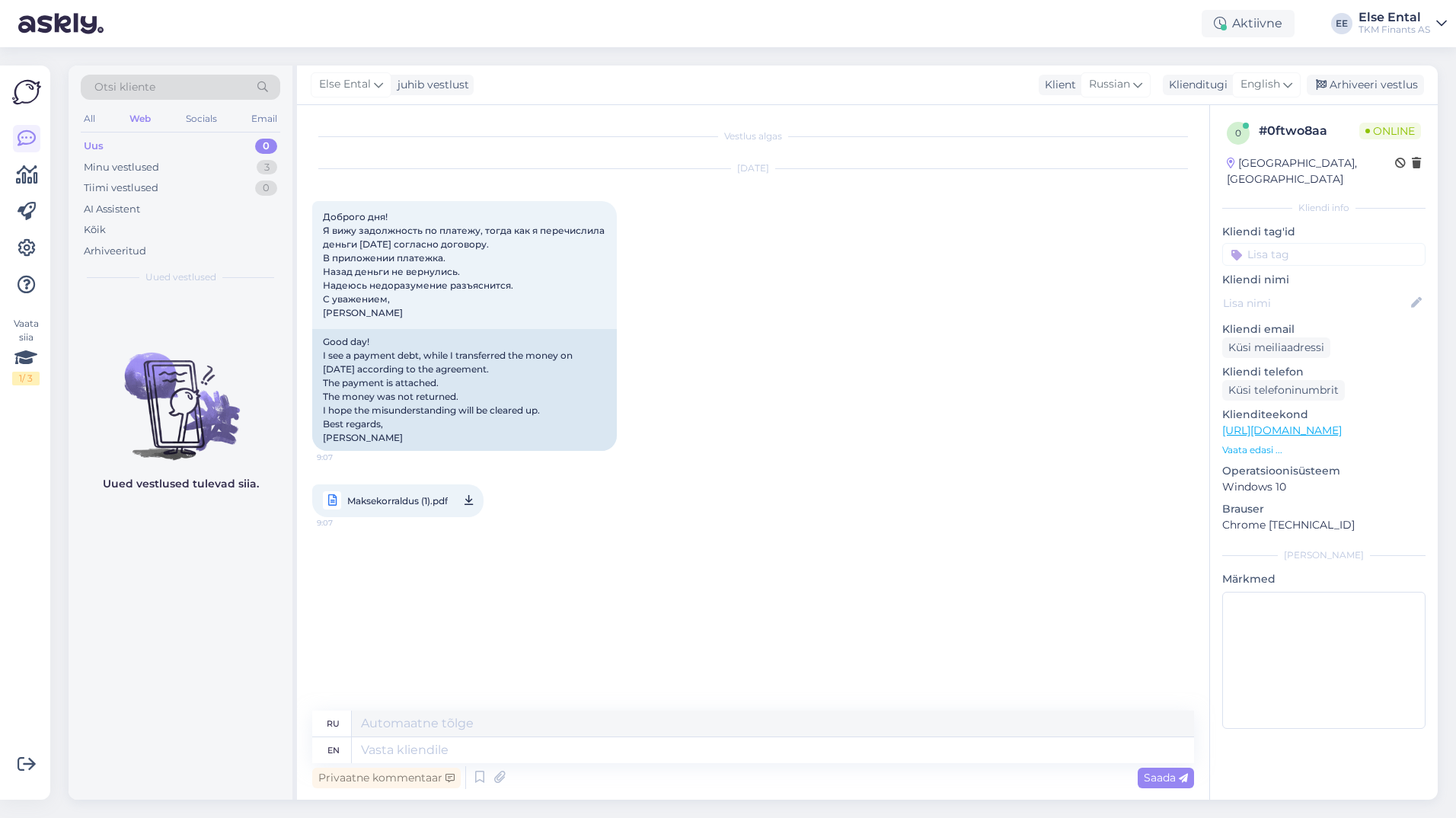
click at [716, 757] on textarea at bounding box center [772, 750] width 843 height 26
click at [1261, 80] on span "English" at bounding box center [1260, 85] width 39 height 17
click at [1194, 335] on link "Estonian" at bounding box center [1232, 347] width 168 height 24
drag, startPoint x: 403, startPoint y: 434, endPoint x: 322, endPoint y: 441, distance: 81.3
click at [322, 441] on div "Tere päevast! Näen maksevõlga, kuigi kandsin raha üle [DATE] vastavalt lepingul…" at bounding box center [465, 390] width 305 height 122
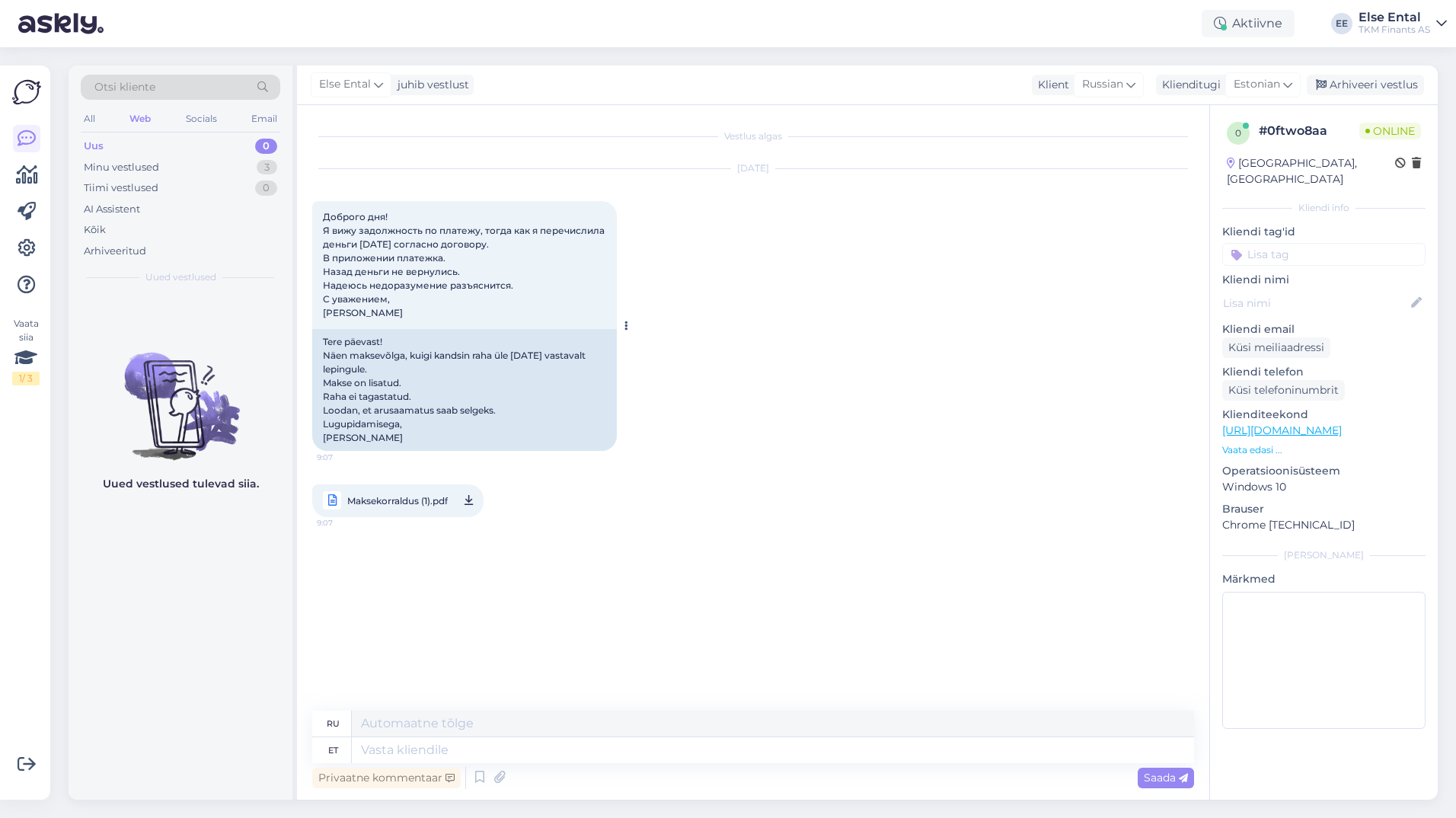
copy div "[PERSON_NAME]"
click at [405, 756] on textarea at bounding box center [772, 750] width 843 height 26
type textarea "Tere!"
type textarea "Привет!"
type textarea "Tere! [DATE]"
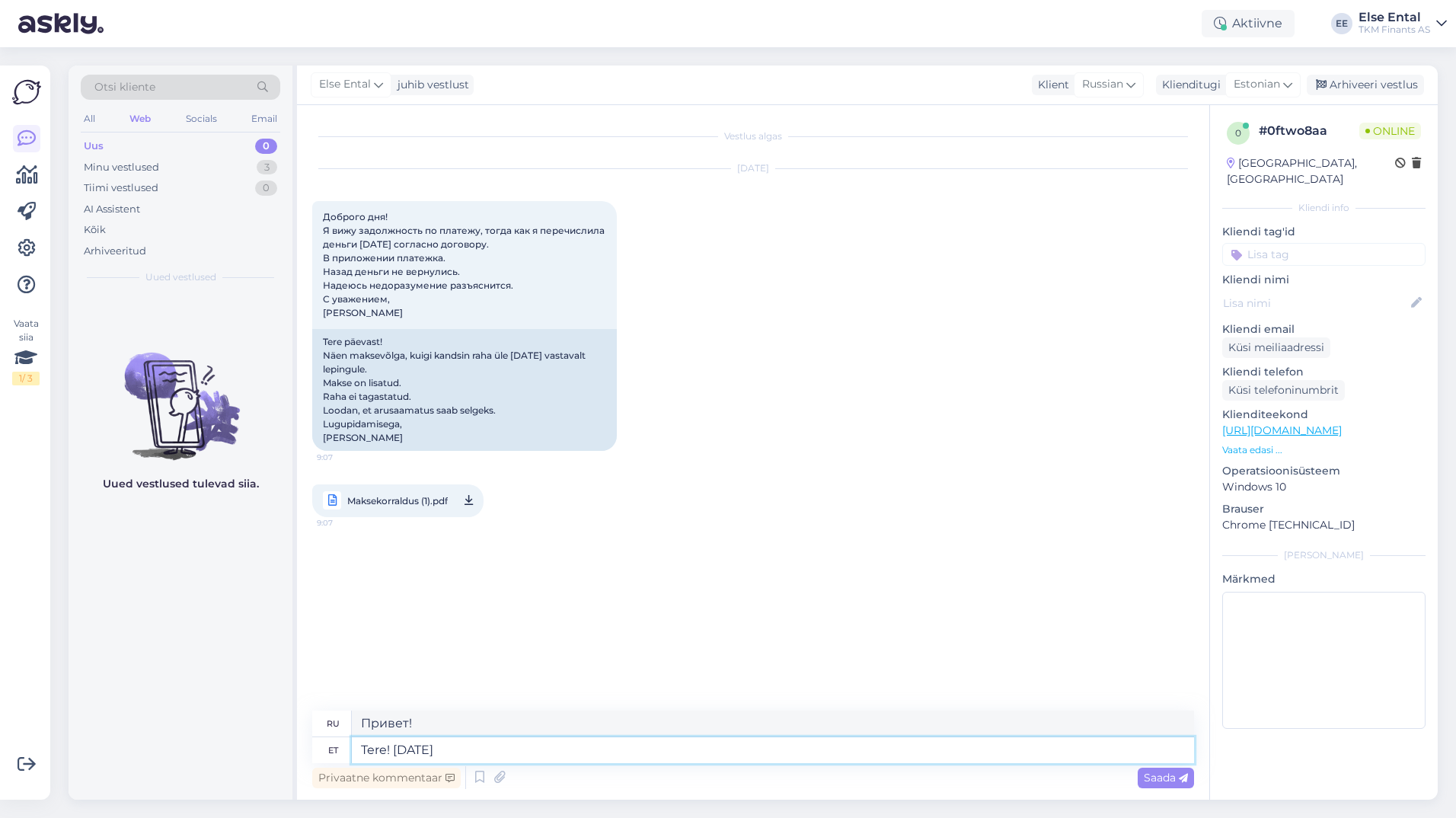
type textarea "Здравствуйте! [DATE]"
type textarea "Tere! [DATE] esitati"
type textarea "Здравствуйте! Отправлено [DATE]"
type textarea "Tere! [DATE] esitati teile a"
type textarea "Здравствуйте! [DATE] был представлен вам"
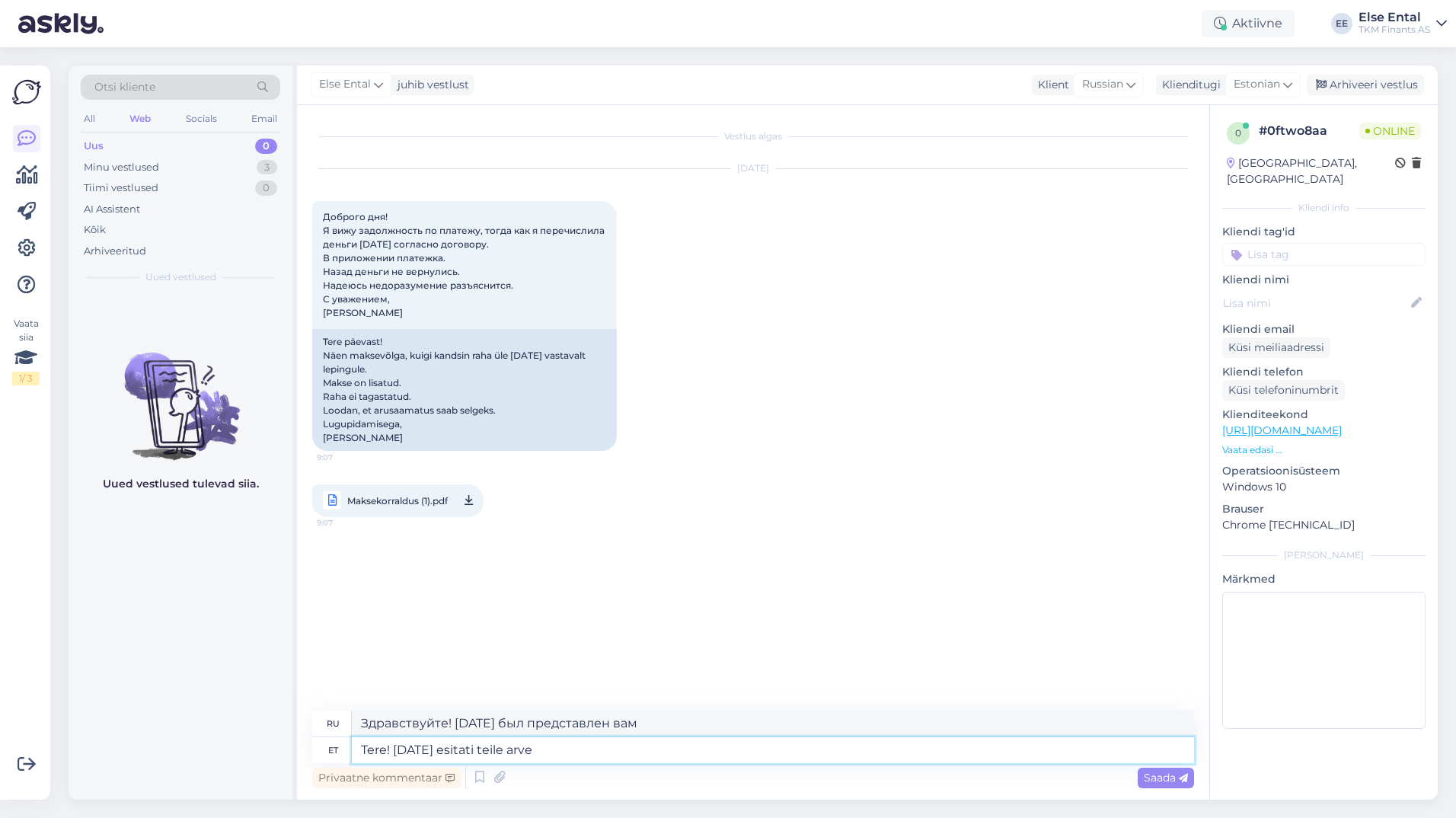
type textarea "Tere! [DATE] esitati teile arve"
type textarea "Здравствуйте! Вам был выставлен счёт [DATE]"
paste textarea "1246626"
type textarea "Tere! [DATE] esitati teile arve 1246626 su"
type textarea "Здравствуйте! Счёт 1246626 был выставлен вам [DATE]"
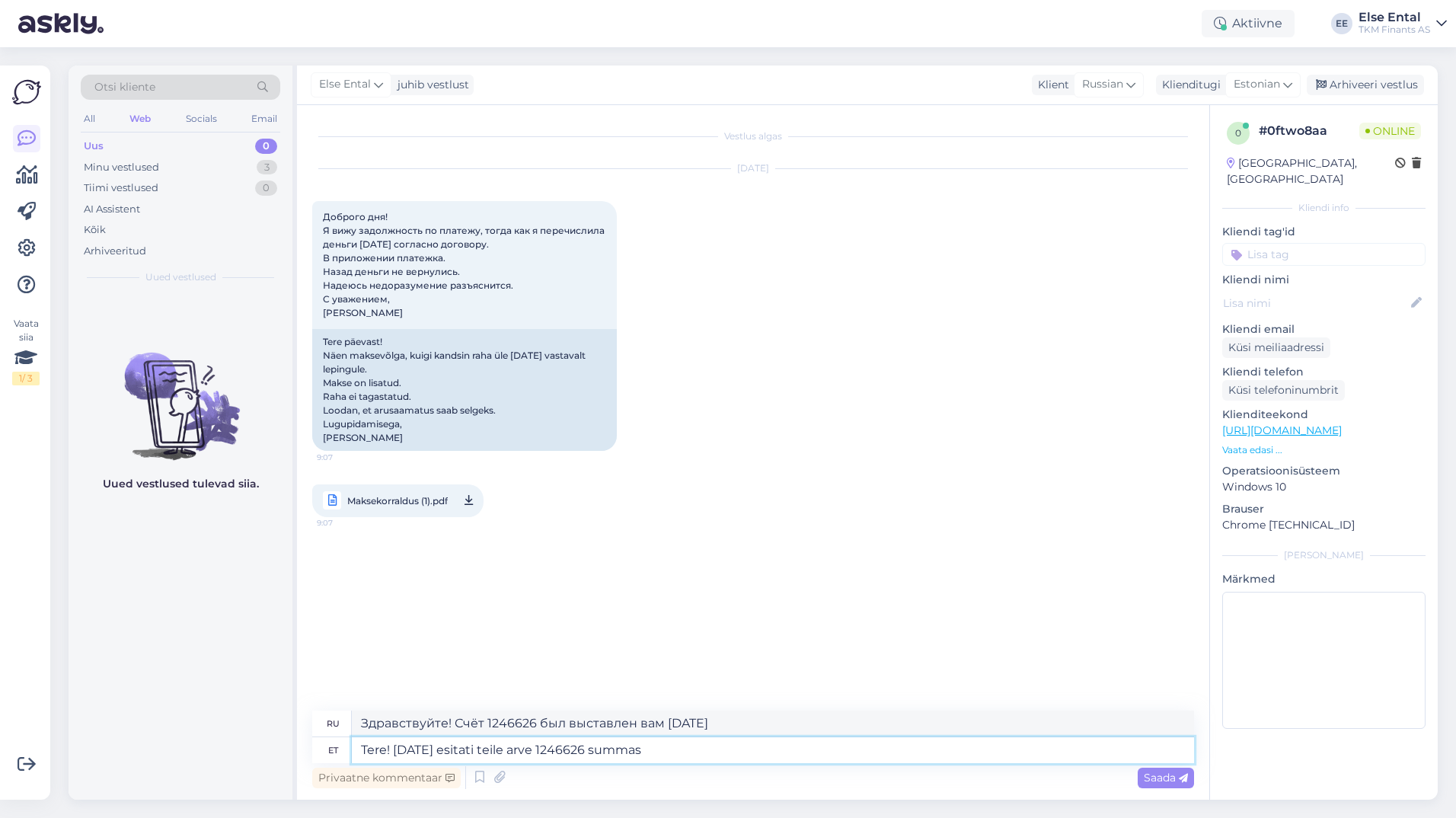
type textarea "Tere! [DATE] esitati teile arve 1246626 summas"
type textarea "Здравствуйте! [DATE] вам был выставлен счёт на сумму 1246626."
paste textarea "35.48"
type textarea "Tere! [DATE] esitati teile arve 1246626 summas 35.48"
type textarea "Здравствуйте! [DATE] Вам был выставлен счёт № 1246626 на сумму 35.48"
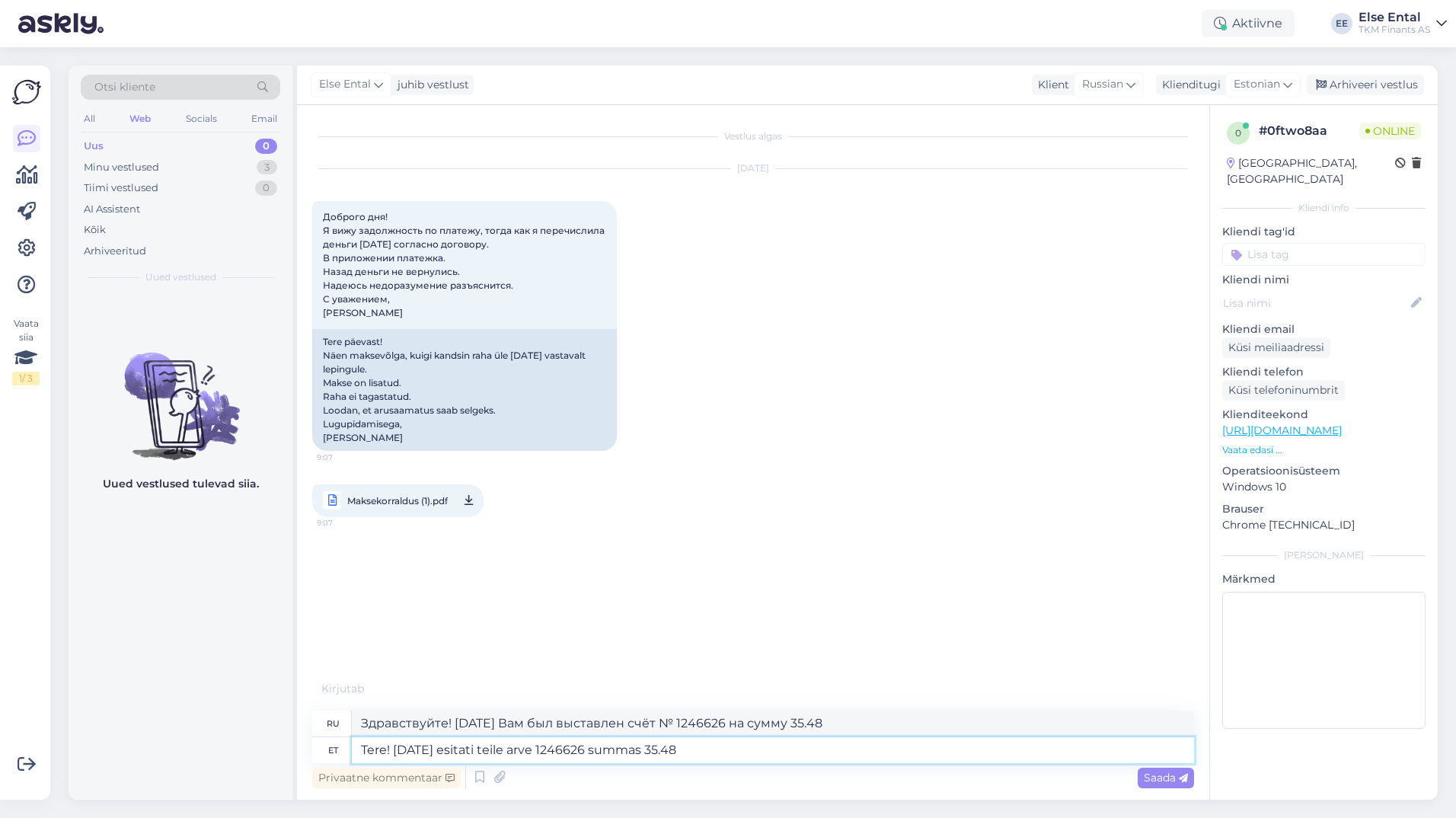
click at [680, 753] on textarea "Tere! [DATE] esitati teile arve 1246626 summas 35.48" at bounding box center [772, 750] width 843 height 26
type textarea "Tere! [DATE] esitati teile arve 1246626 summas 35,48"
click at [756, 750] on textarea "Tere! [DATE] esitati teile arve 1246626 summas 35,48" at bounding box center [772, 750] width 843 height 26
type textarea "Здравствуйте! [DATE] Вам был выставлен счёт № 1246626 на сумму 35,48."
type textarea "Tere! [DATE] esitati teile arve 1246626 summas 35,48 eur. T"
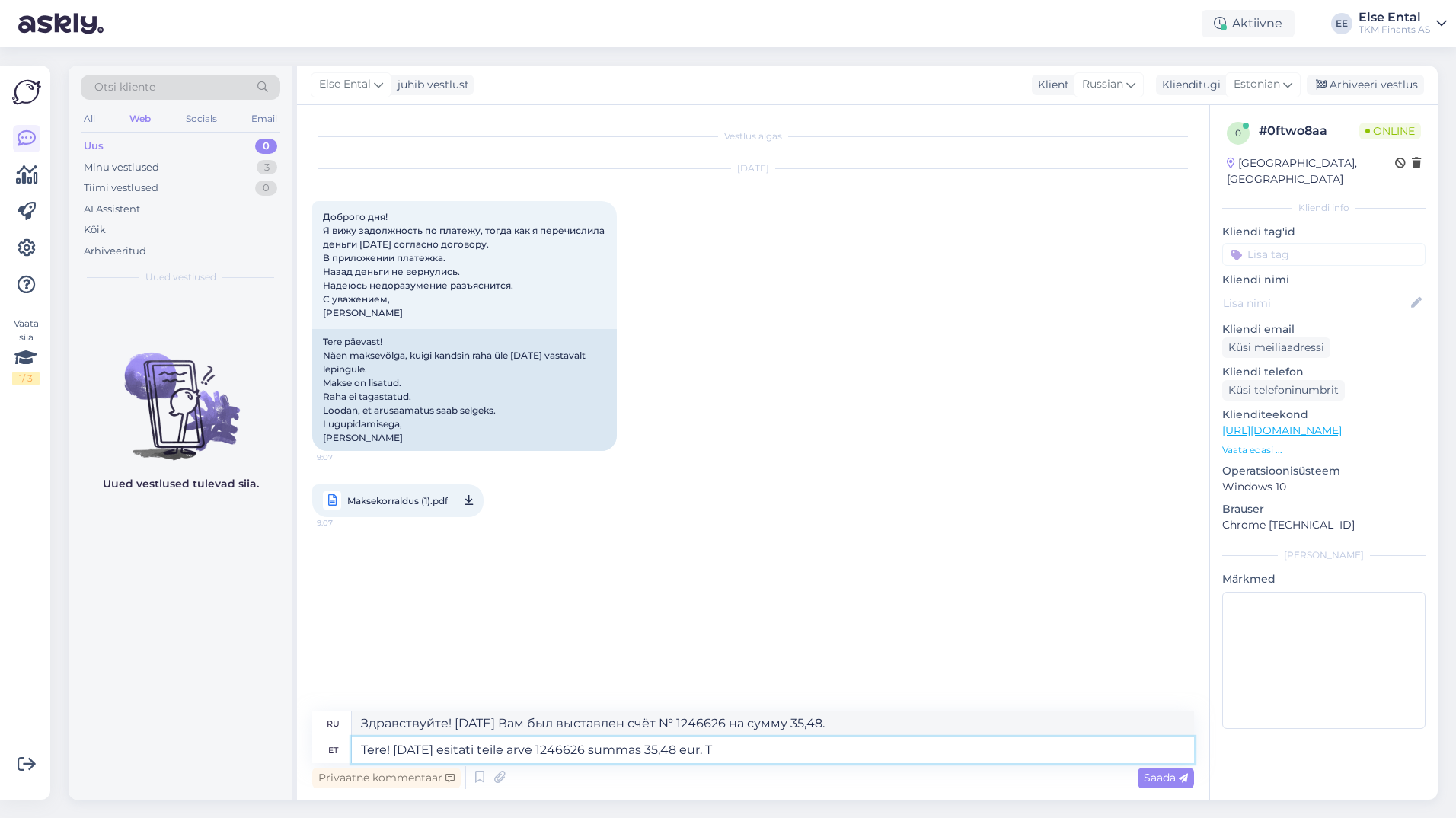
type textarea "Здравствуйте! [DATE] Вам был выставлен счёт 1246626 на сумму 35,48 евро."
type textarea "Tere! [DATE] esitati teile arve 1246626 summas 35,48 eur. Teie po"
type textarea "Здравствуйте! [DATE] Вам был выставлен счёт № 1246626 на сумму 35,48 евро. Ваш"
type textarea "Tere! [DATE] esitati teile arve 1246626 summas 35,48 eur. [PERSON_NAME] poolt o"
type textarea "Здравствуйте! [DATE] Вам был выставлен счёт 1246626 на сумму 35,48 евро. От Ваш…"
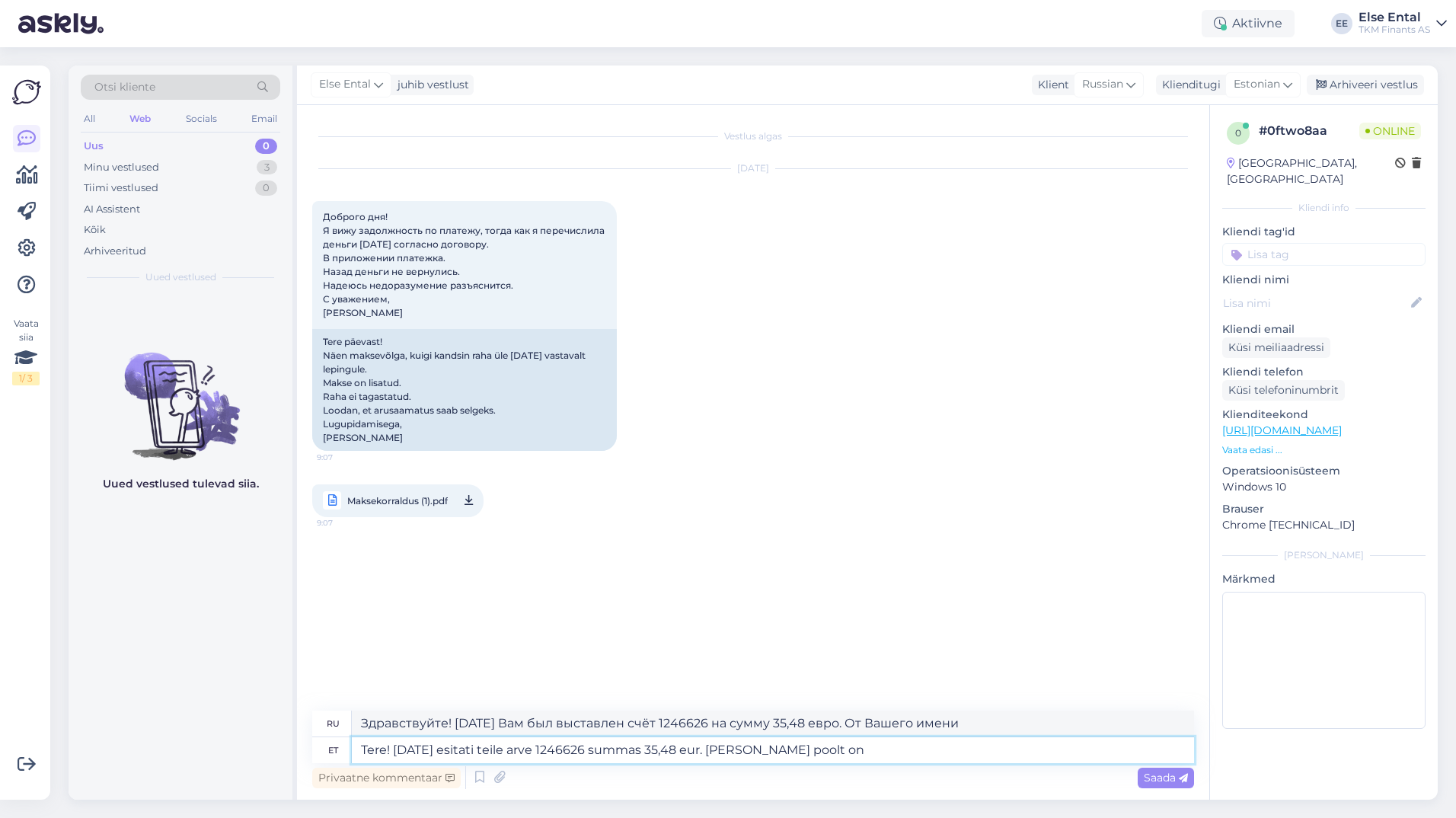
type textarea "Tere! [DATE] esitati teile arve 1246626 summas 35,48 eur. [PERSON_NAME] poolt o…"
type textarea "Здравствуйте! [DATE] Вам был выставлен счёт № 1246626 на сумму 35,48 евро. Вы"
type textarea "Tere! [DATE] esitati teile arve 1246626 summas 35,48 eur. [PERSON_NAME] poolt o…"
type textarea "Здравствуйте! [DATE] Вам был выставлен счёт 1246626 на сумму 35,48 евро. Вы вне…"
type textarea "Tere! [DATE] esitati teile arve 1246626 summas 35,48 eur. Teie poolt on toimunud"
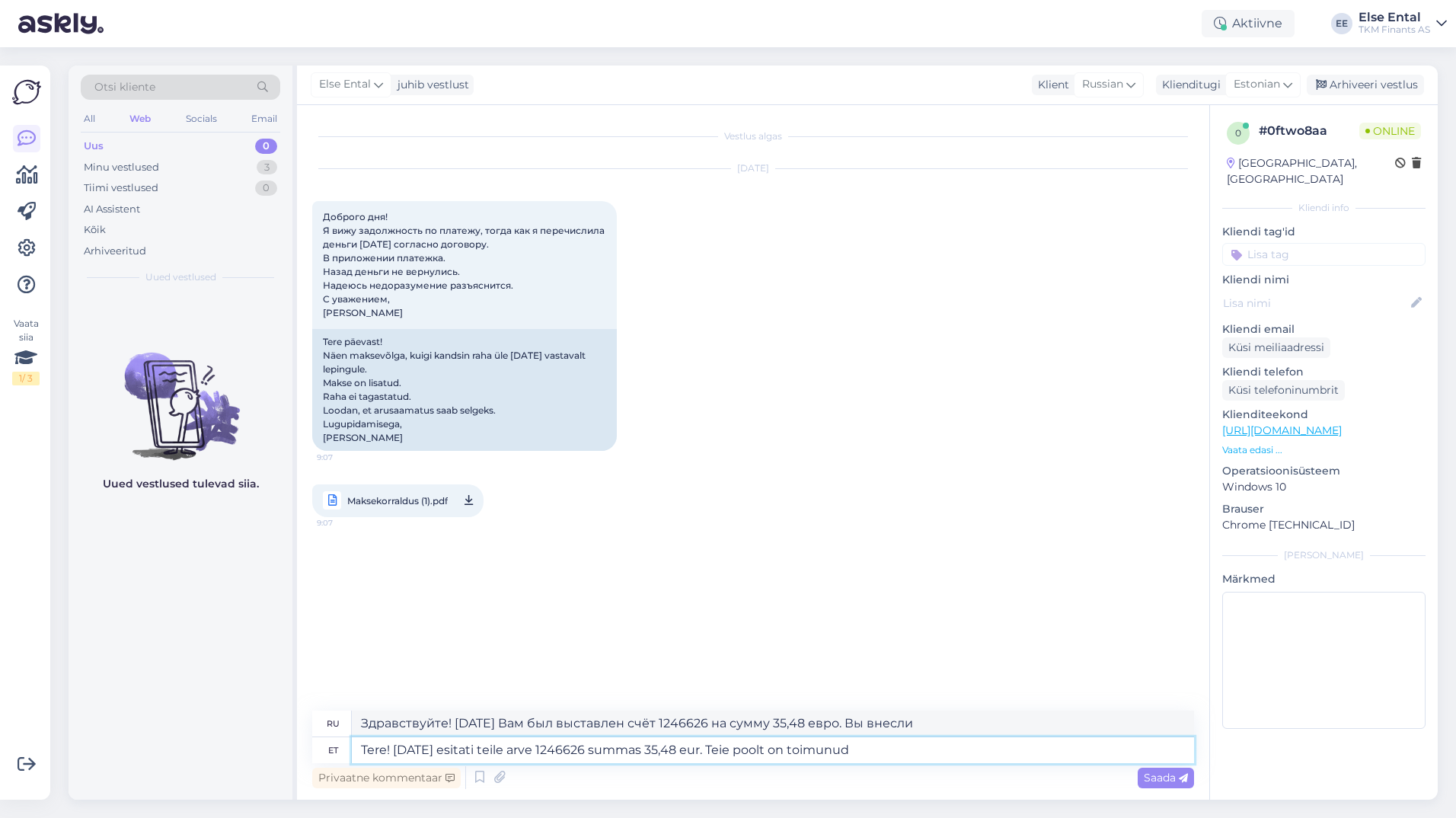
type textarea "Здравствуйте! [DATE] Вам был выставлен счёт № 1246626 на сумму 35,48 евро. Вы в…"
type textarea "Tere! [DATE] esitati teile arve 1246626 summas 35,48 eur. Teie poolt on toimunu…"
type textarea "Здравствуйте! [DATE] вам был выставлен счёт 1246626 на сумму 35,48 евро. Вы осу…"
type textarea "Tere! [DATE] esitati teile arve 1246626 summas 35,48 eur. Teie poolt on toimunu…"
type textarea "Здравствуйте! [DATE] Вам был выставлен счёт 1246626 на сумму 35,48 евро. От Ваш…"
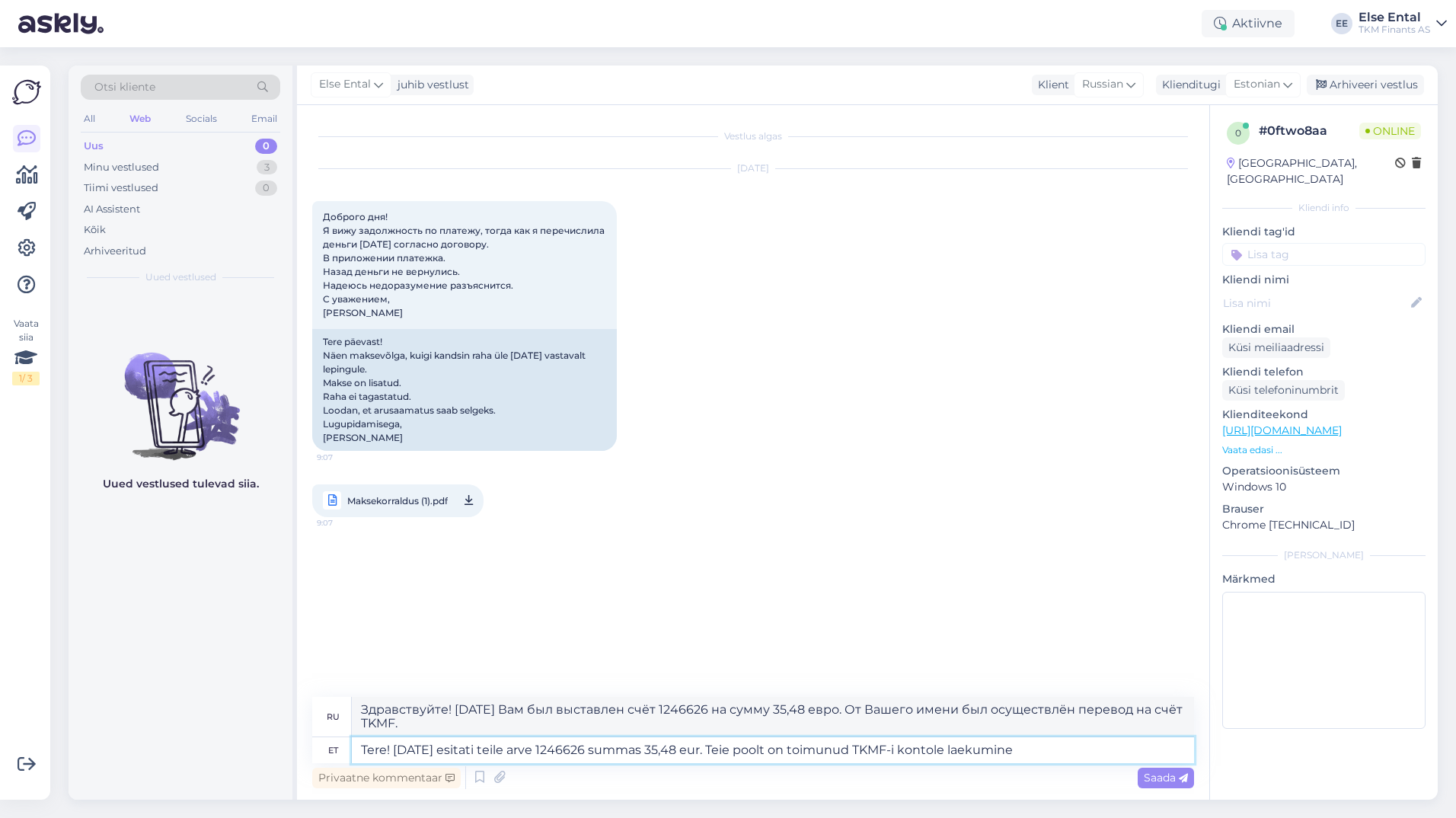
type textarea "Tere! [DATE] esitati teile arve 1246626 summas 35,48 eur. Teie poolt on toimunu…"
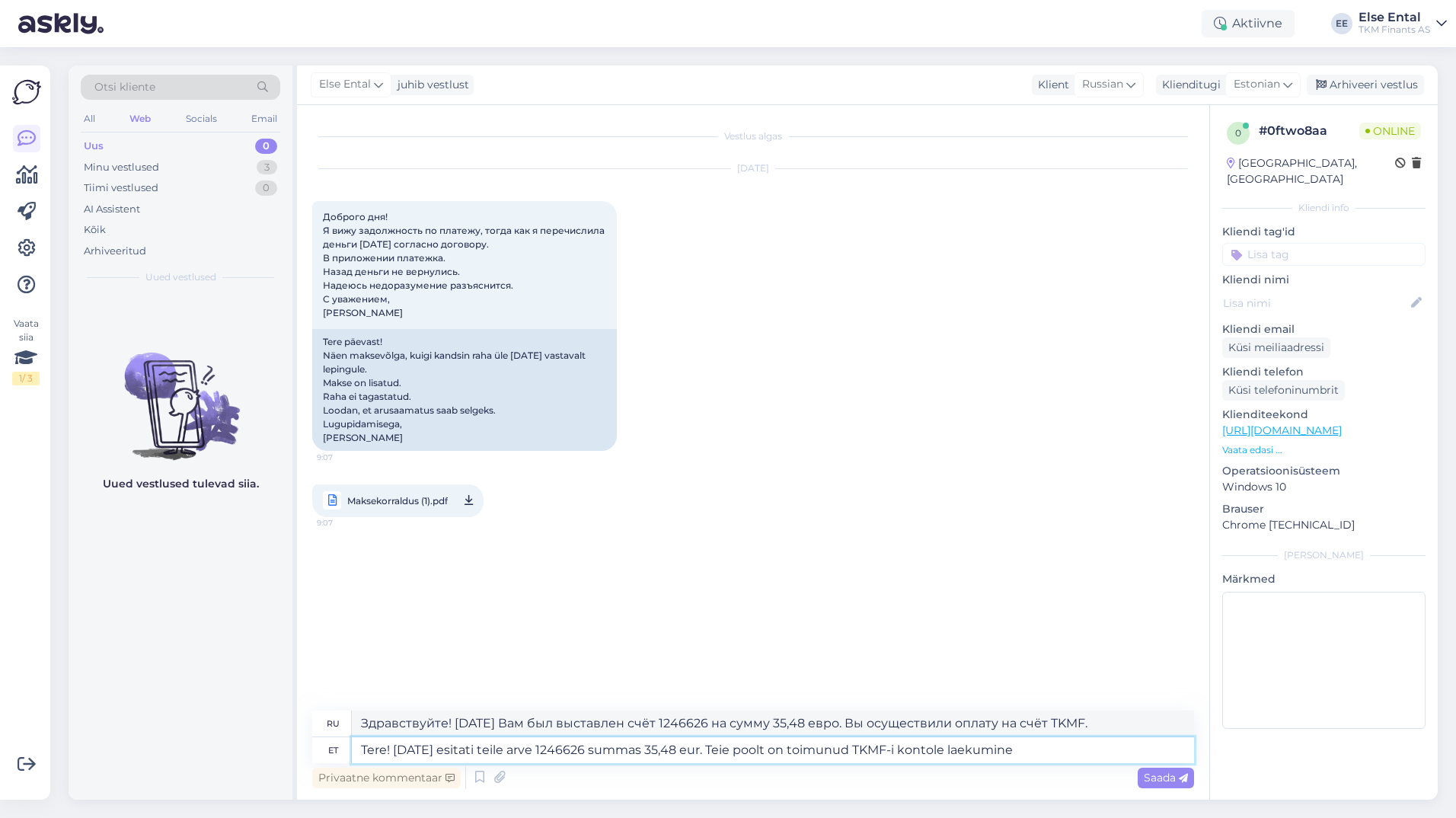
type textarea "Здравствуйте! [DATE] Вам был выставлен счёт 1246626 на сумму 35,48 евро. Вы пер…"
type textarea "Tere! [DATE] esitati teile arve 1246626 summas 35,48 eur. Teie poolt on toimunu…"
type textarea "Здравствуйте! [DATE] Вам был выставлен счёт № 1246626 на сумму 35,48 евро. Вы в…"
type textarea "Tere! [DATE] esitati teile arve 1246626 summas 35,48 eur. Teie poolt on toimunu…"
type textarea "Здравствуйте! [DATE] Вам был выставлен счёт № 1246626 на сумму 35,48 евро. Вы в…"
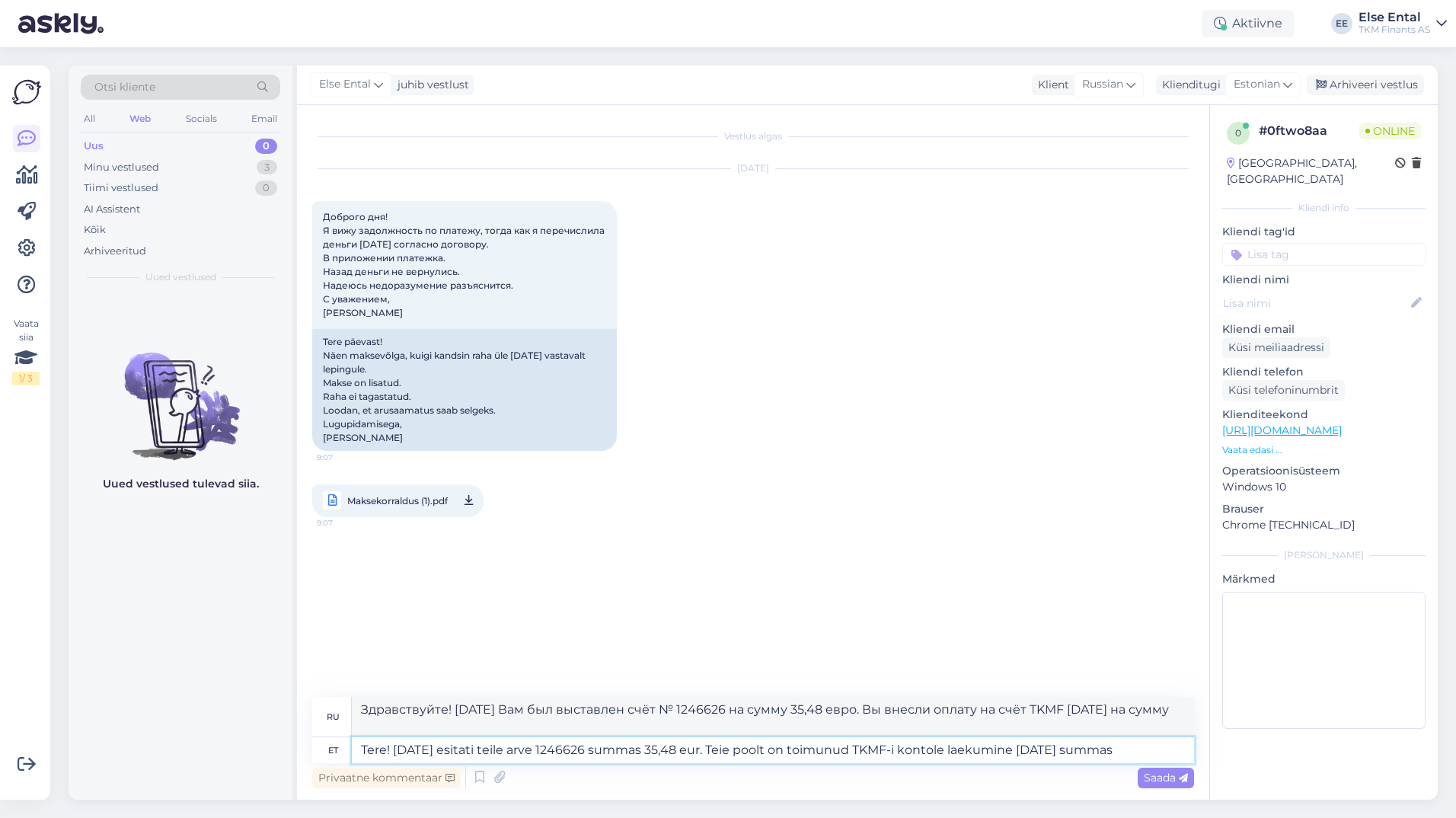
paste textarea "35.47"
type textarea "Tere! [DATE] esitati teile arve 1246626 summas 35,48 eur. Teie poolt on toimunu…"
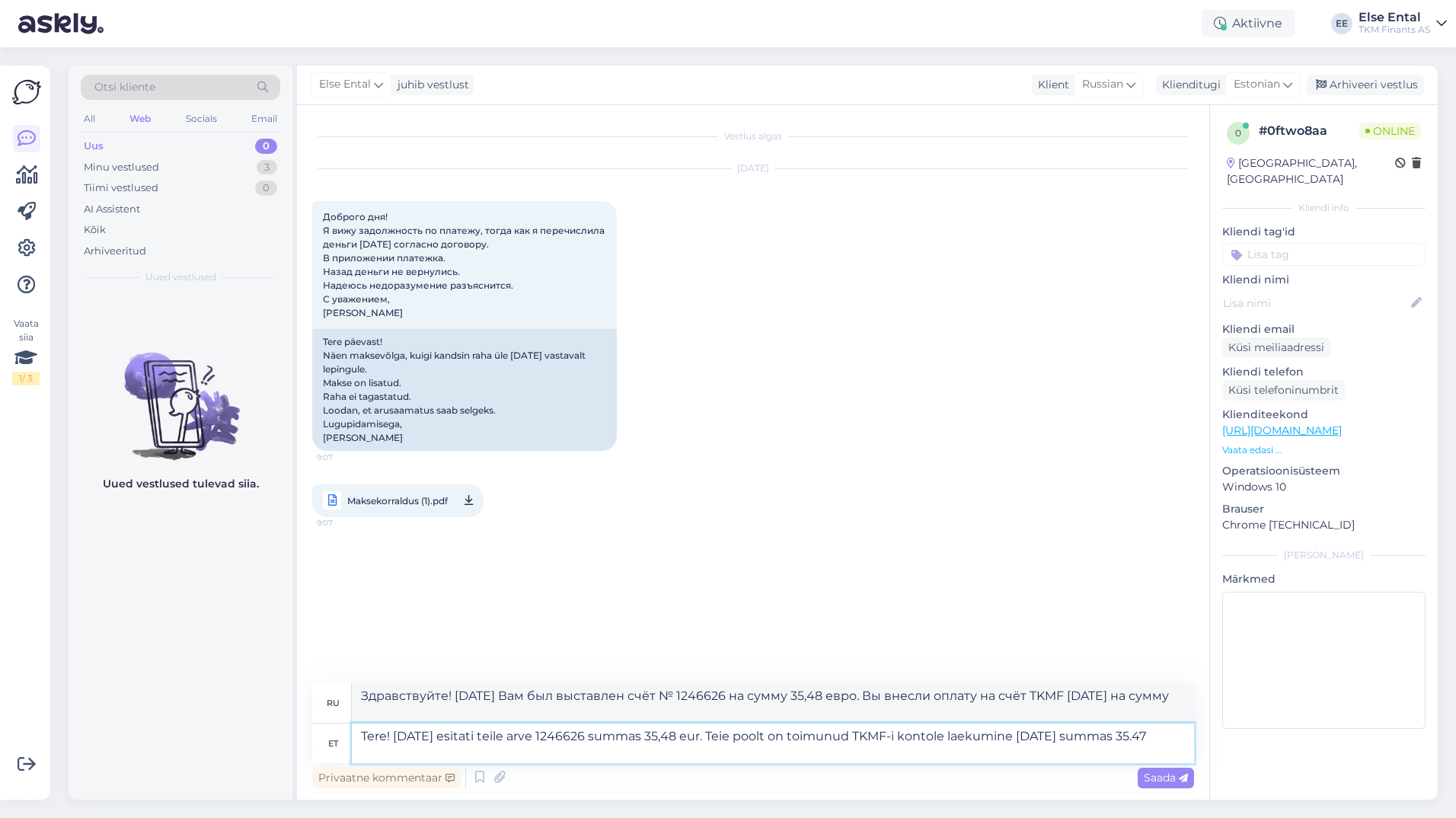
type textarea "Здравствуйте! [DATE] Вам был выставлен счёт № 1246626 на сумму 35,48 евро. [DAT…"
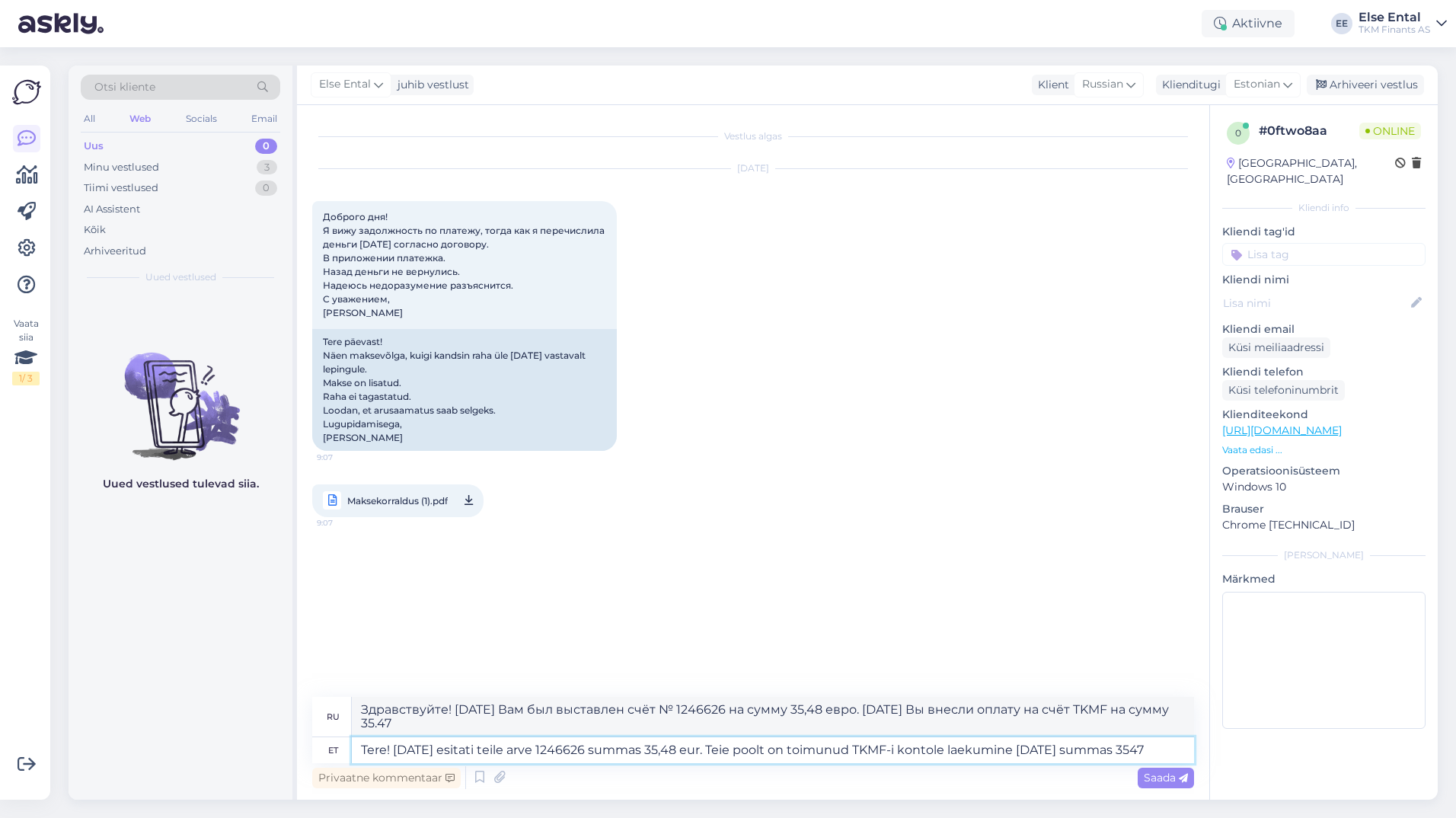
type textarea "Tere! [DATE] esitati teile arve 1246626 summas 35,48 eur. Teie poolt on toimunu…"
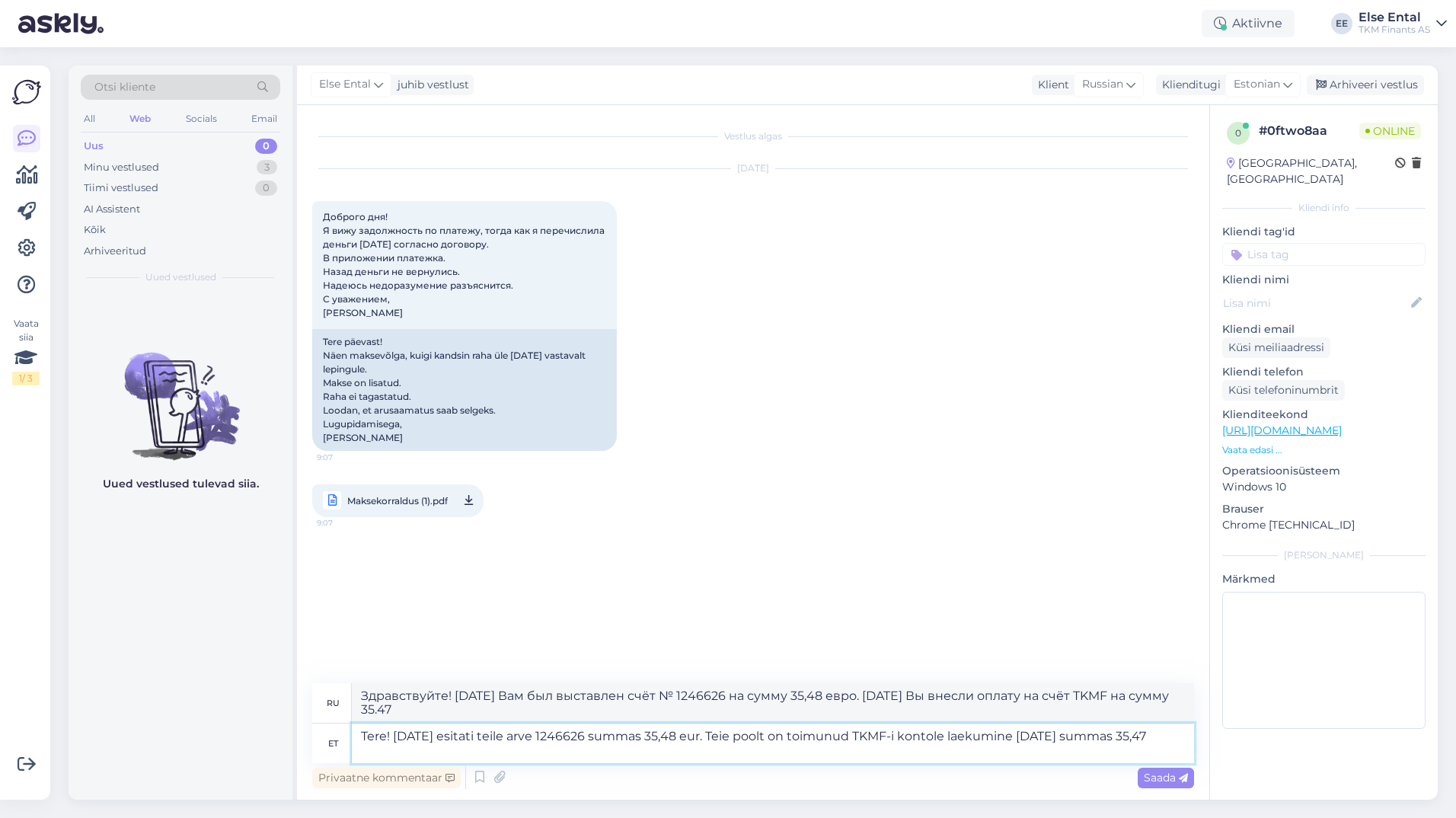
type textarea "Здравствуйте! [DATE] Вам был выставлен счёт № 1246626 на сумму 35,48 евро. [DAT…"
click at [548, 756] on textarea "Tere! [DATE] esitati teile arve 1246626 summas 35,48 eur. Teie poolt on toimunu…" at bounding box center [772, 744] width 843 height 39
click at [384, 495] on span "Maksekorraldus (1).pdf" at bounding box center [398, 501] width 101 height 19
click at [470, 754] on textarea "Tere! [DATE] esitati teile arve 1246626 summas 35,48 eur. Teie poolt on toimunu…" at bounding box center [772, 744] width 843 height 39
type textarea "Tere! [DATE] esitati teile arve 1246626 summas 35,48 eur. Teie poolt on toimunu…"
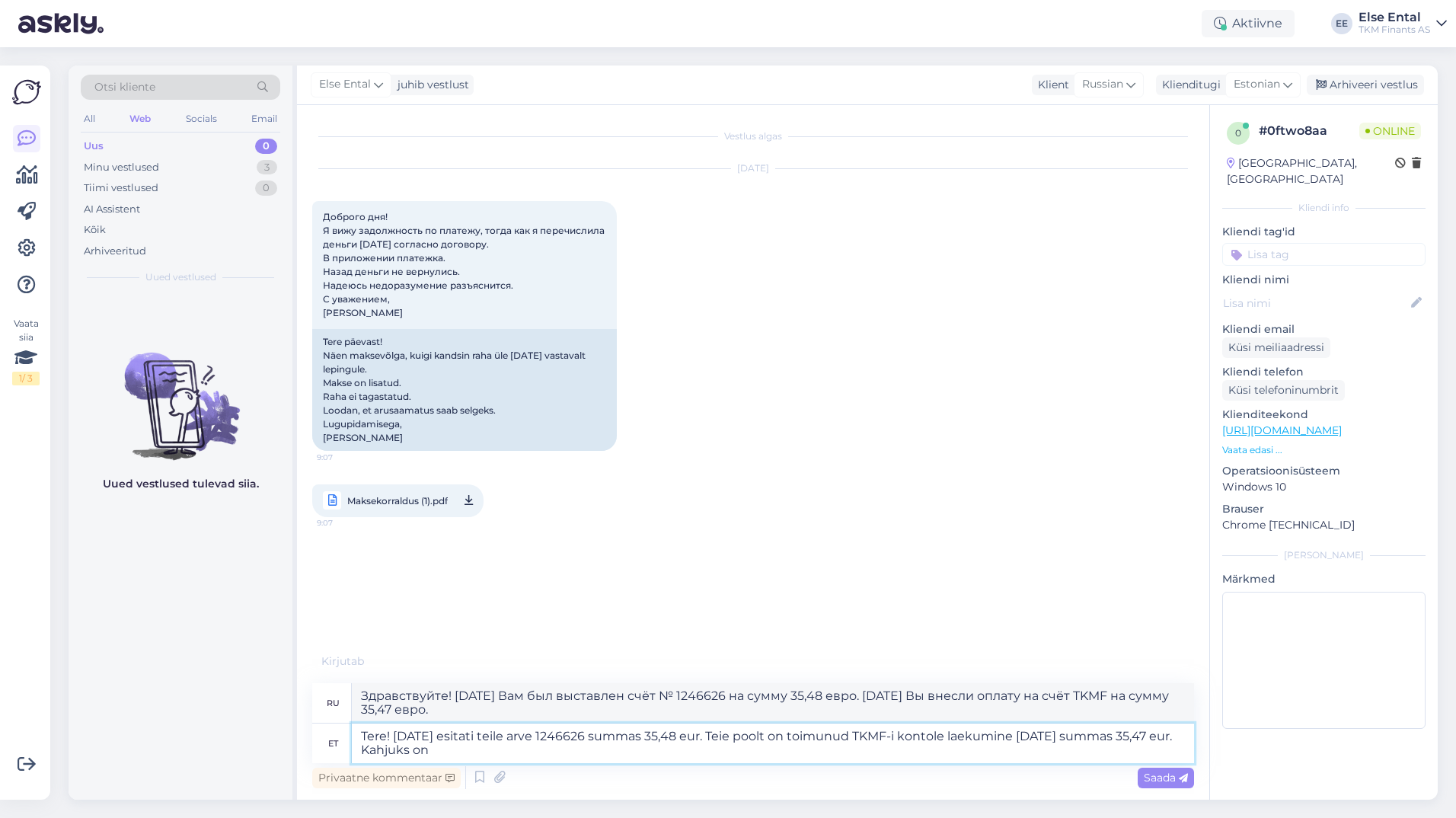
type textarea "Здравствуйте! [DATE] вам был выставлен счёт 1246626 на сумму 35,48 евро. [DATE]…"
type textarea "Tere! [DATE] esitati teile arve 1246626 summas 35,48 eur. Teie poolt on toimunu…"
type textarea "Здравствуйте! [DATE] вам был выставлен счёт 1246626 на сумму 35,48 евро. [DATE]…"
type textarea "Tere! [DATE] esitati teile arve 1246626 summas 35,48 eur. Teie poolt on toimunu…"
type textarea "Здравствуйте! [DATE] вам был выставлен счёт 1246626 на сумму 35,48 евро. [DATE]…"
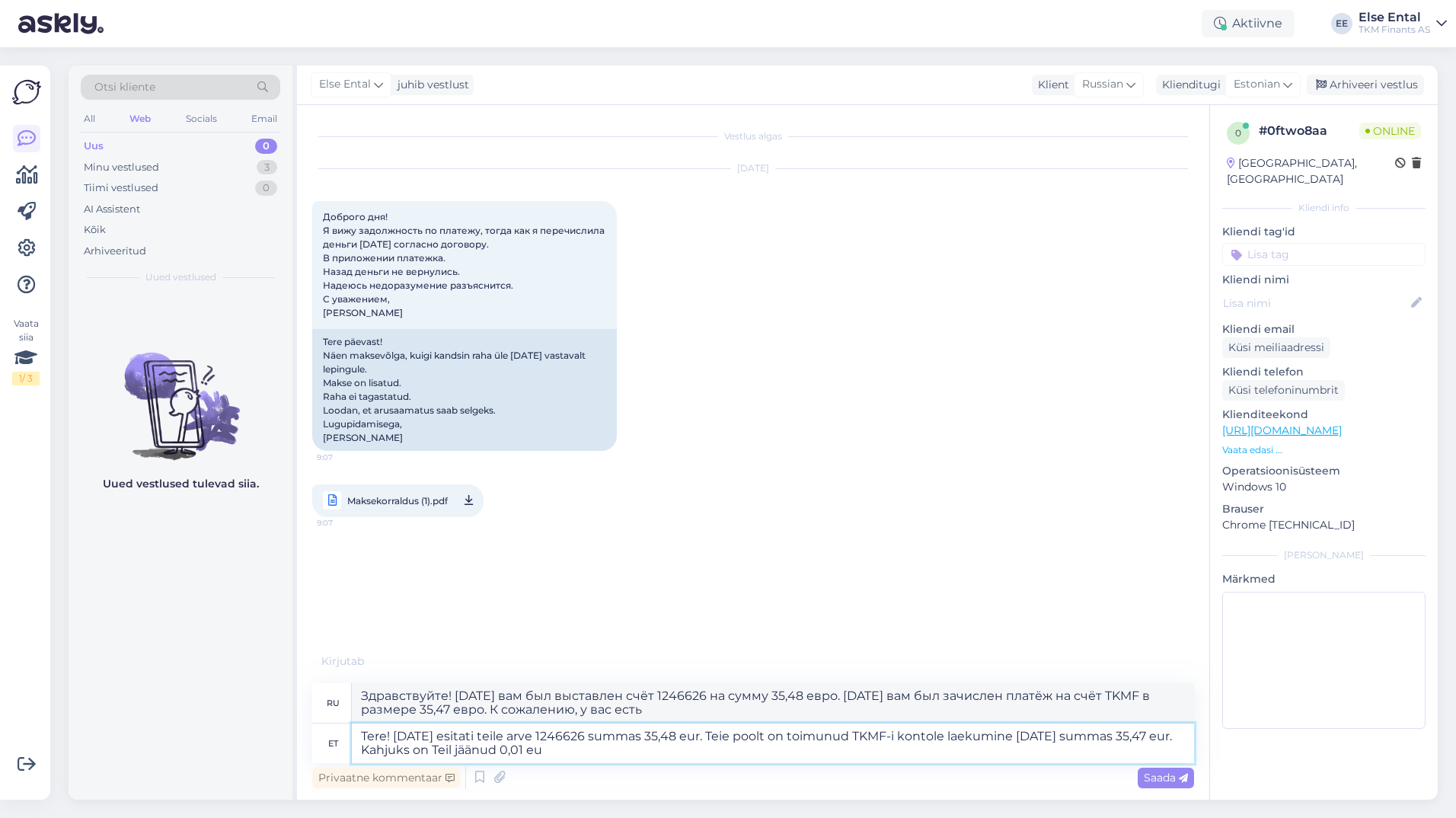
type textarea "Tere! [DATE] esitati teile arve 1246626 summas 35,48 eur. Teie poolt on toimunu…"
type textarea "Здравствуйте! [DATE] вам был выставлен счёт 1246626 на сумму 35,48 евро. [DATE]…"
type textarea "Tere! [DATE] esitati teile arve 1246626 summas 35,48 eur. Teie poolt on toimunu…"
type textarea "Здравствуйте! [DATE] вам был выставлен счёт 1246626 на сумму 35,48 евро. [DATE]…"
type textarea "Tere! [DATE] esitati teile arve 1246626 summas 35,48 eur. Teie poolt on toimunu…"
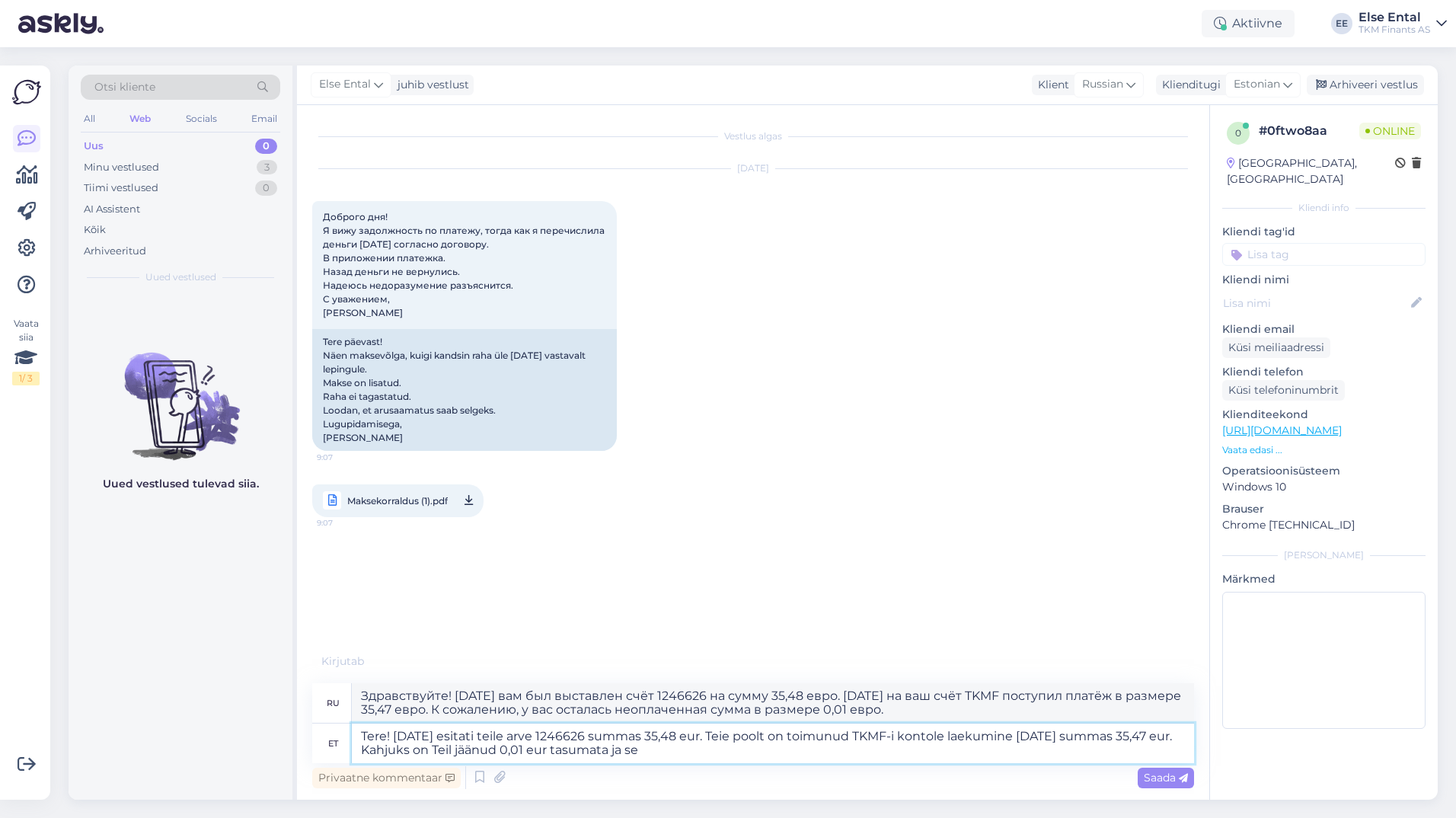
type textarea "Здравствуйте! [DATE] вам был выставлен счёт 1246626 на сумму 35,48 евро. [DATE]…"
type textarea "Tere! [DATE] esitati teile arve 1246626 summas 35,48 eur. Teie poolt on toimunu…"
type textarea "Здравствуйте! [DATE] вам был выставлен счёт 1246626 на сумму 35,48 евро. [DATE]…"
type textarea "Tere! [DATE] esitati teile arve 1246626 summas 35,48 eur. Teie poolt on toimunu…"
type textarea "Здравствуйте! [DATE] вам был выставлен счёт 1246626 на сумму 35,48 евро. [DATE]…"
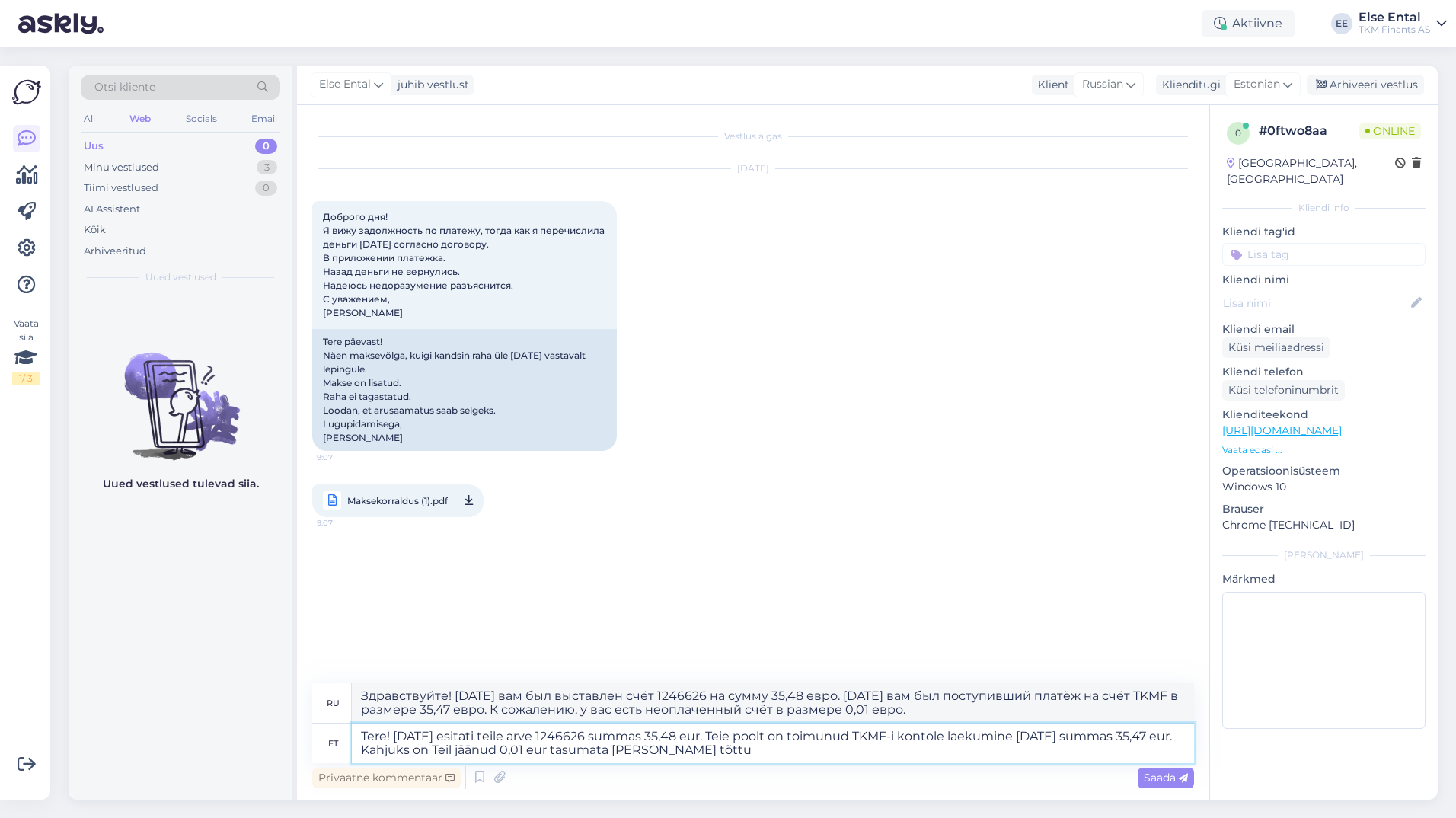
type textarea "Tere! [DATE] esitati teile arve 1246626 summas 35,48 eur. Teie poolt on toimunu…"
type textarea "Здравствуйте! [DATE] вам был выставлен счёт 1246626 на сумму 35,48 евро. [DATE]…"
type textarea "Tere! [DATE] esitati teile arve 1246626 summas 35,48 eur. Teie poolt on toimunu…"
type textarea "Здравствуйте! [DATE] вам был выставлен счёт 1246626 на сумму 35,48 евро. [DATE]…"
type textarea "Tere! [DATE] esitati teile arve 1246626 summas 35,48 eur. Teie poolt on toimunu…"
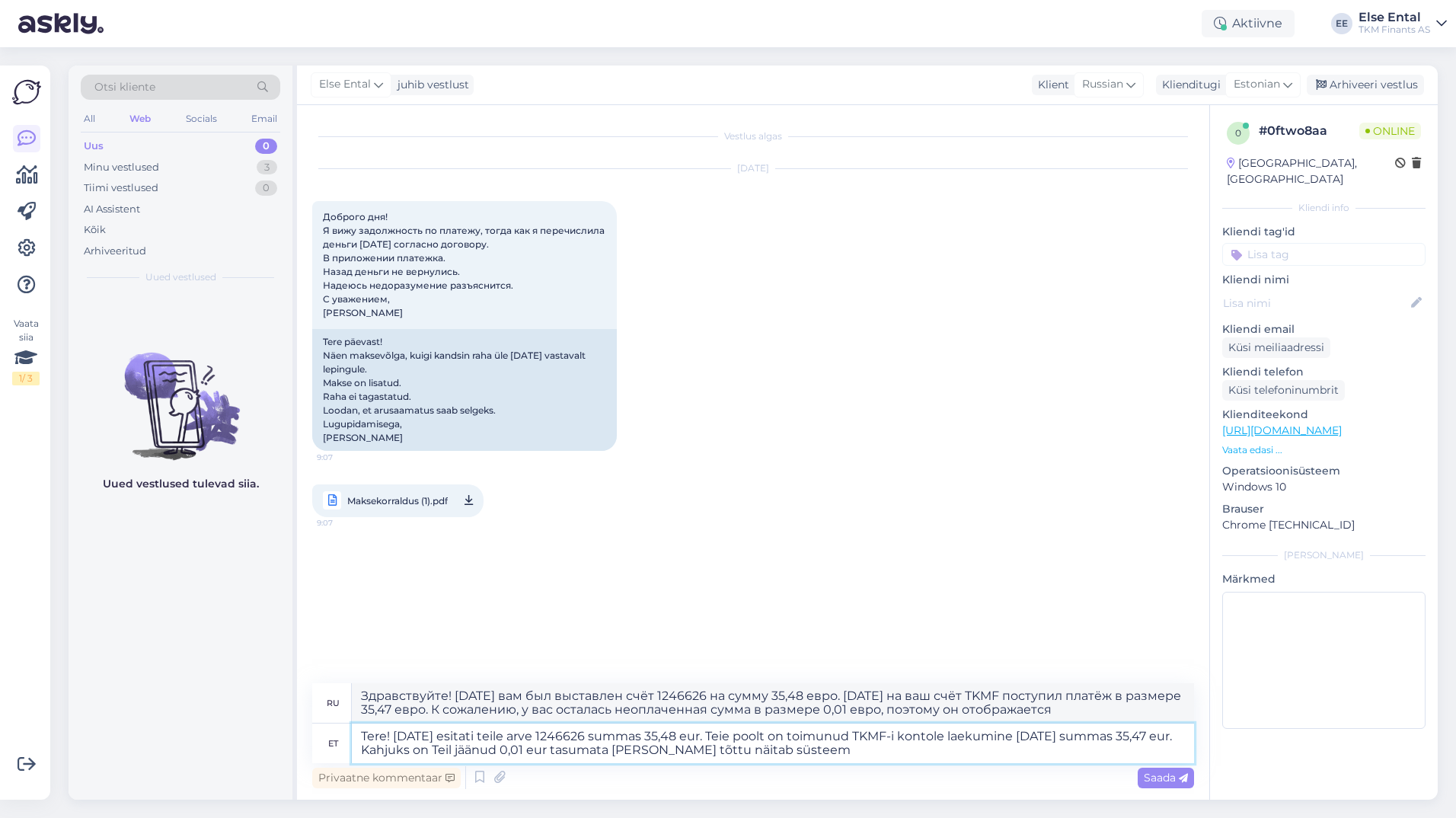
type textarea "Здравствуйте! [DATE] вам был выставлен счёт 1246626 на сумму 35,48 евро. [DATE]…"
type textarea "Tere! [DATE] esitati teile arve 1246626 summas 35,48 eur. Teie poolt on toimunu…"
type textarea "Здравствуйте! [DATE] вам был выставлен счёт 1246626 на сумму 35,48 евро. [DATE]…"
type textarea "Tere! [DATE] esitati teile arve 1246626 summas 35,48 eur. Teie poolt on toimunu…"
type textarea "Здравствуйте! [DATE] вам был выставлен счёт 1246626 на сумму 35,48 евро. [DATE]…"
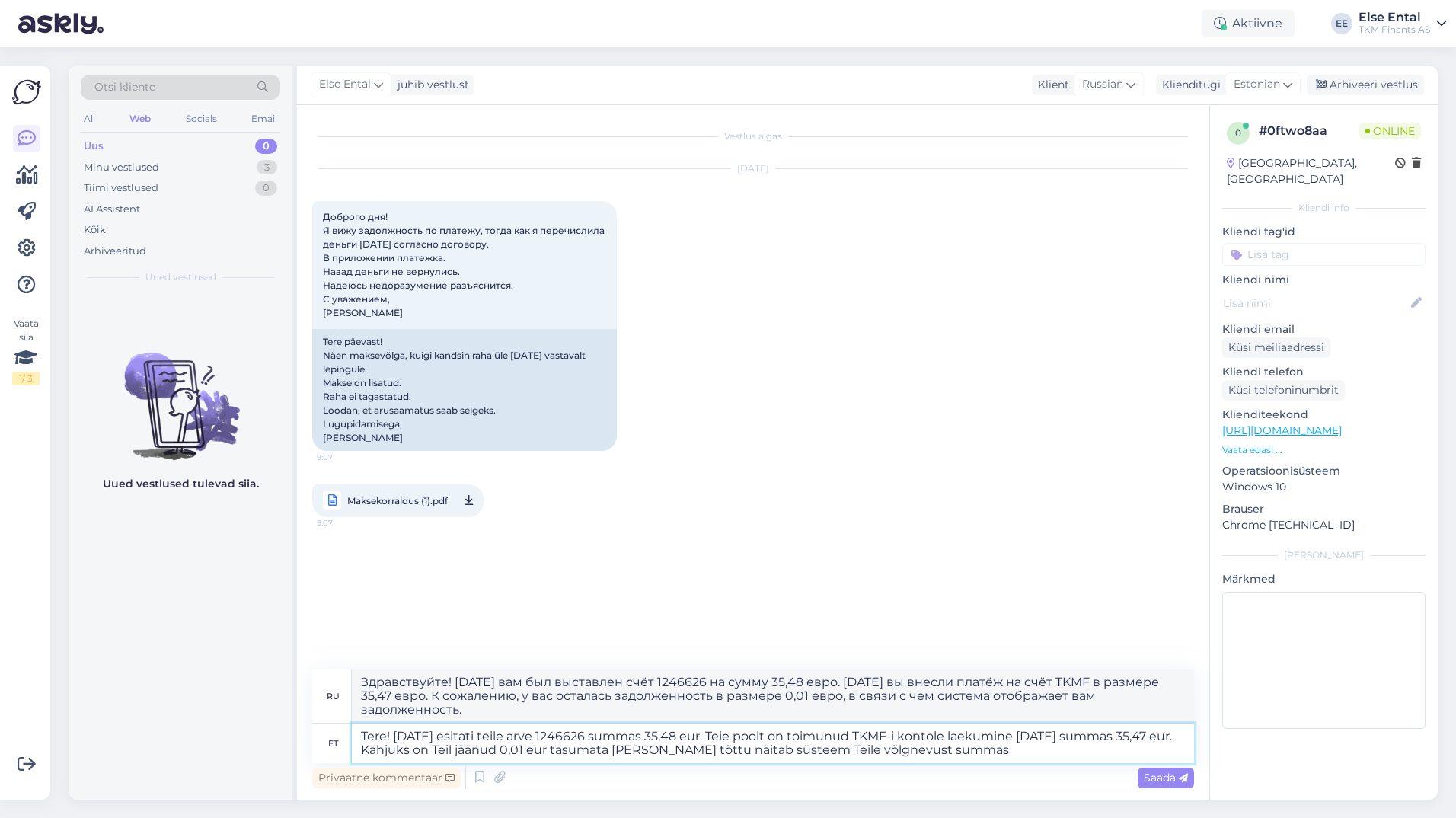
type textarea "Tere! [DATE] esitati teile arve 1246626 summas 35,48 eur. Teie poolt on toimunu…"
type textarea "Здравствуйте! [DATE] вам был выставлен счёт 1246626 на сумму 35,48 евро. [DATE]…"
type textarea "Tere! [DATE] esitati teile arve 1246626 summas 35,48 eur. Teie poolt on toimunu…"
type textarea "Здравствуйте! [DATE] вам был выставлен счёт 1246626 на сумму 35,48 евро. [DATE]…"
type textarea "Tere! [DATE] esitati teile arve 1246626 summas 35,48 eur. Teie poolt on toimunu…"
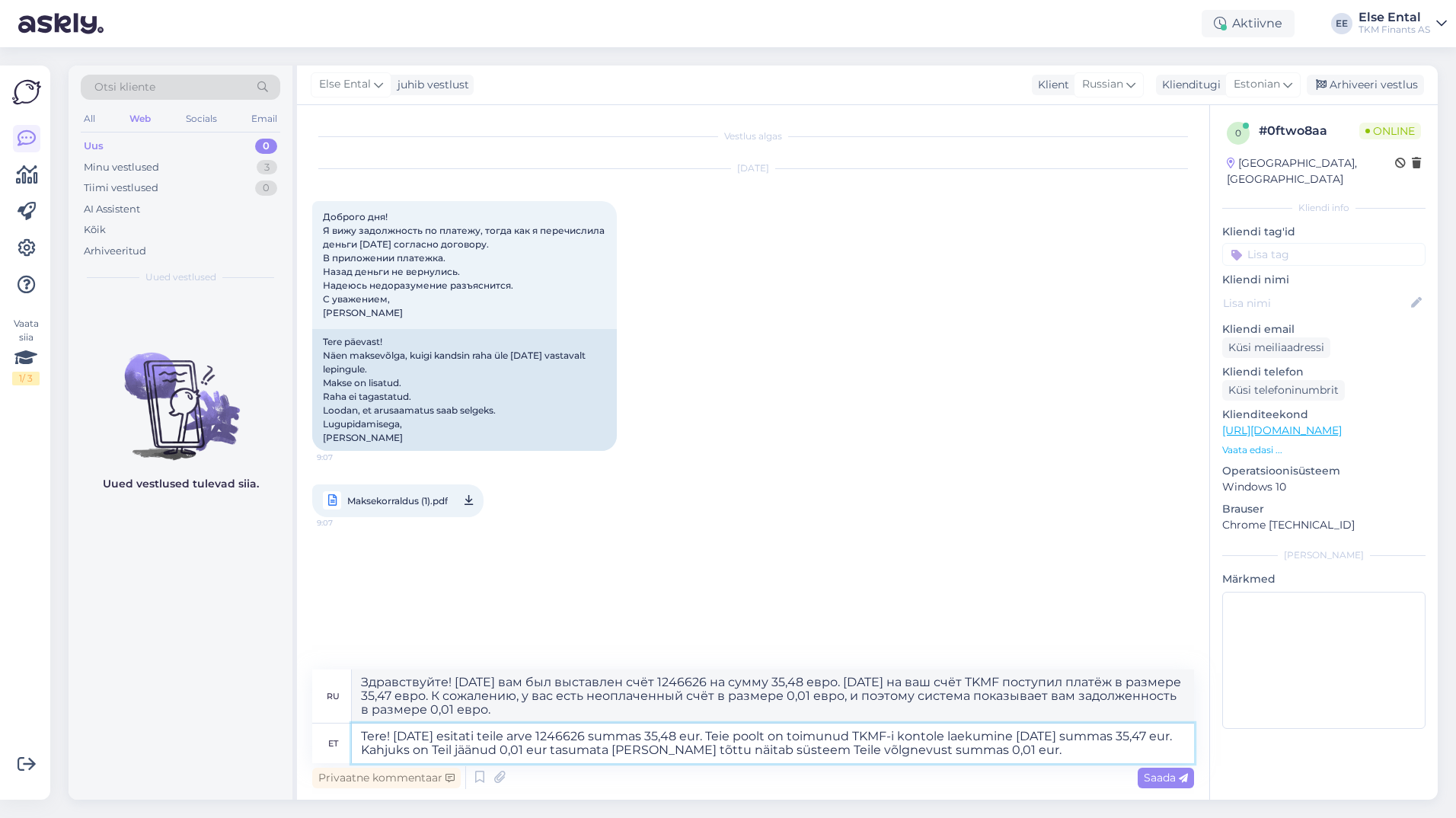
type textarea "Здравствуйте! [DATE] вам был выставлен счёт 1246626 на сумму 35,48 евро. [DATE]…"
type textarea "Tere! [DATE] esitati teile arve 1246626 summas 35,48 eur. Teie poolt on toimunu…"
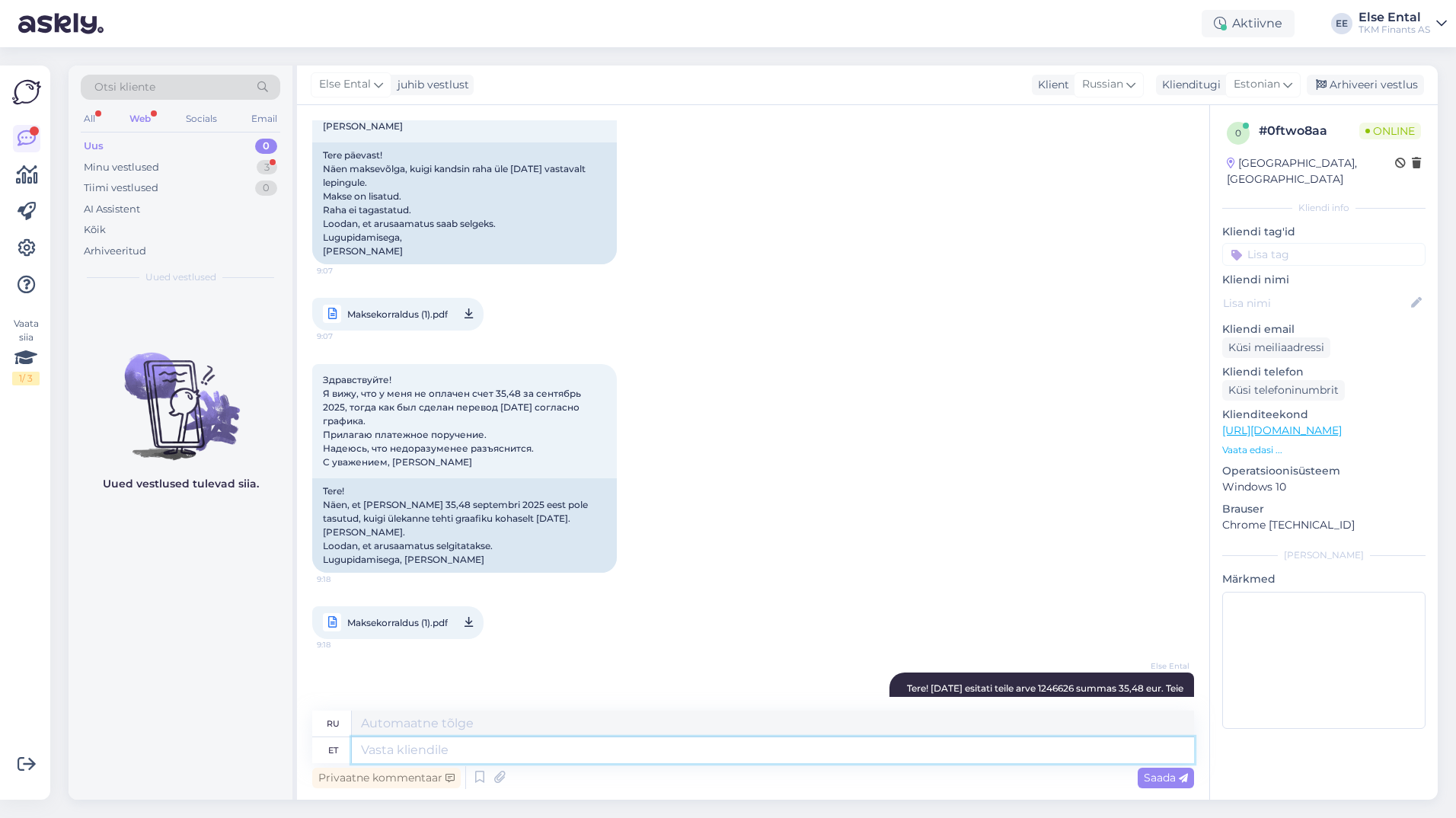
scroll to position [360, 0]
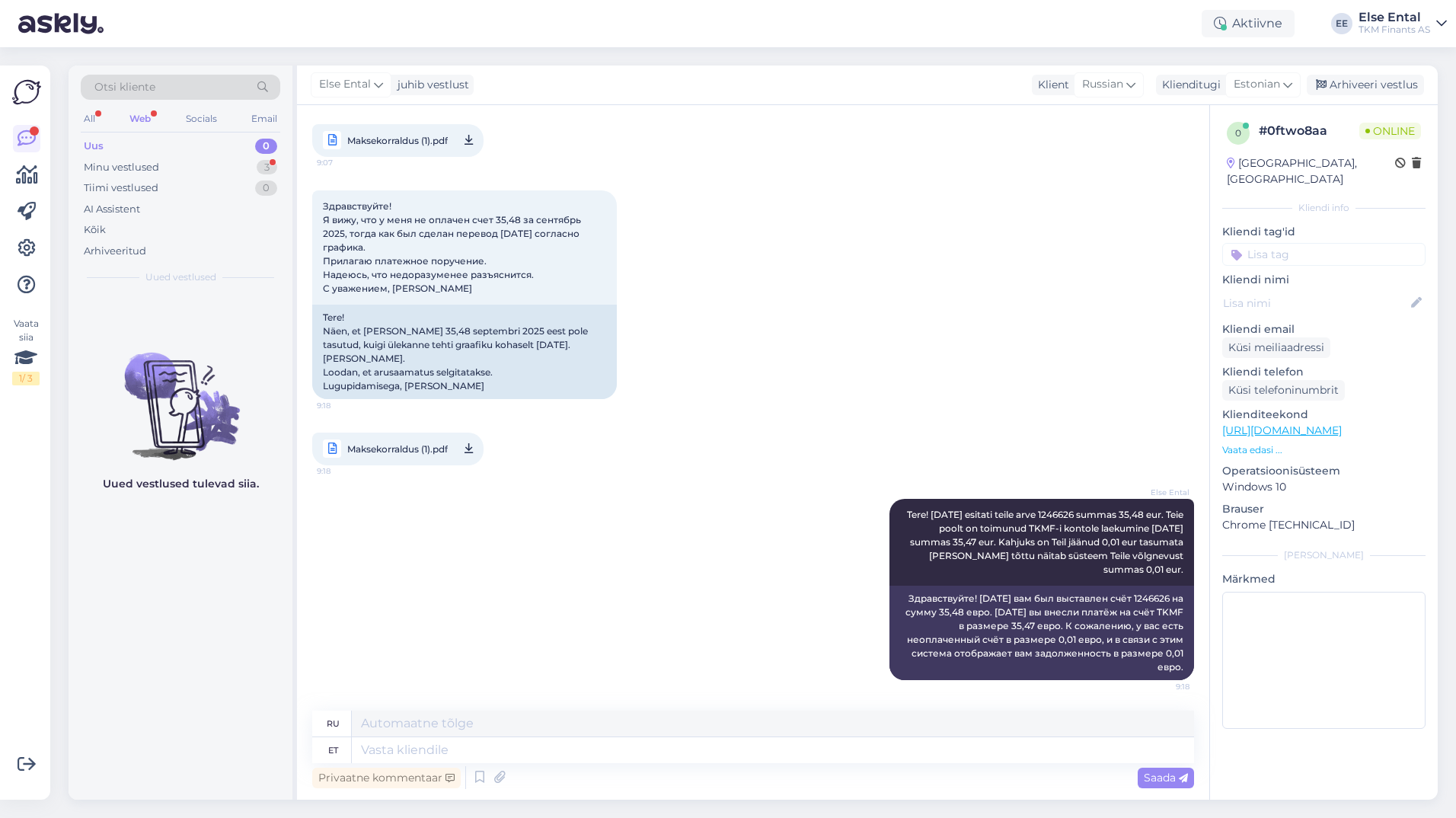
click at [427, 460] on link "Maksekorraldus (1).pdf 9:18" at bounding box center [398, 449] width 171 height 33
click at [427, 448] on span "Maksekorraldus (1).pdf" at bounding box center [398, 449] width 101 height 19
click at [546, 750] on textarea at bounding box center [772, 750] width 843 height 26
click at [159, 163] on div "Minu vestlused 3" at bounding box center [180, 167] width 199 height 21
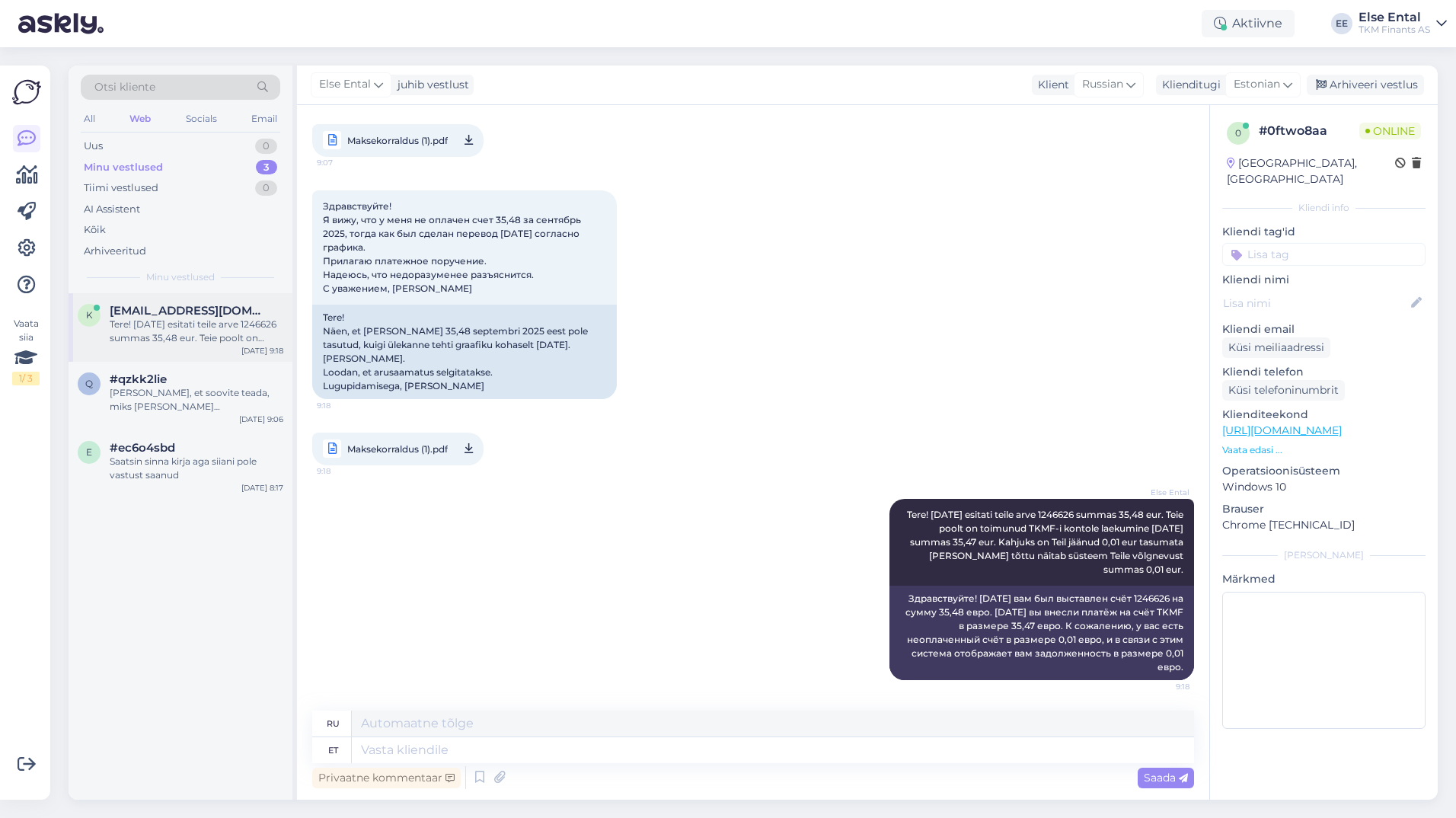
click at [175, 319] on div "Tere! [DATE] esitati teile arve 1246626 summas 35,48 eur. Teie poolt on toimunu…" at bounding box center [196, 331] width 174 height 27
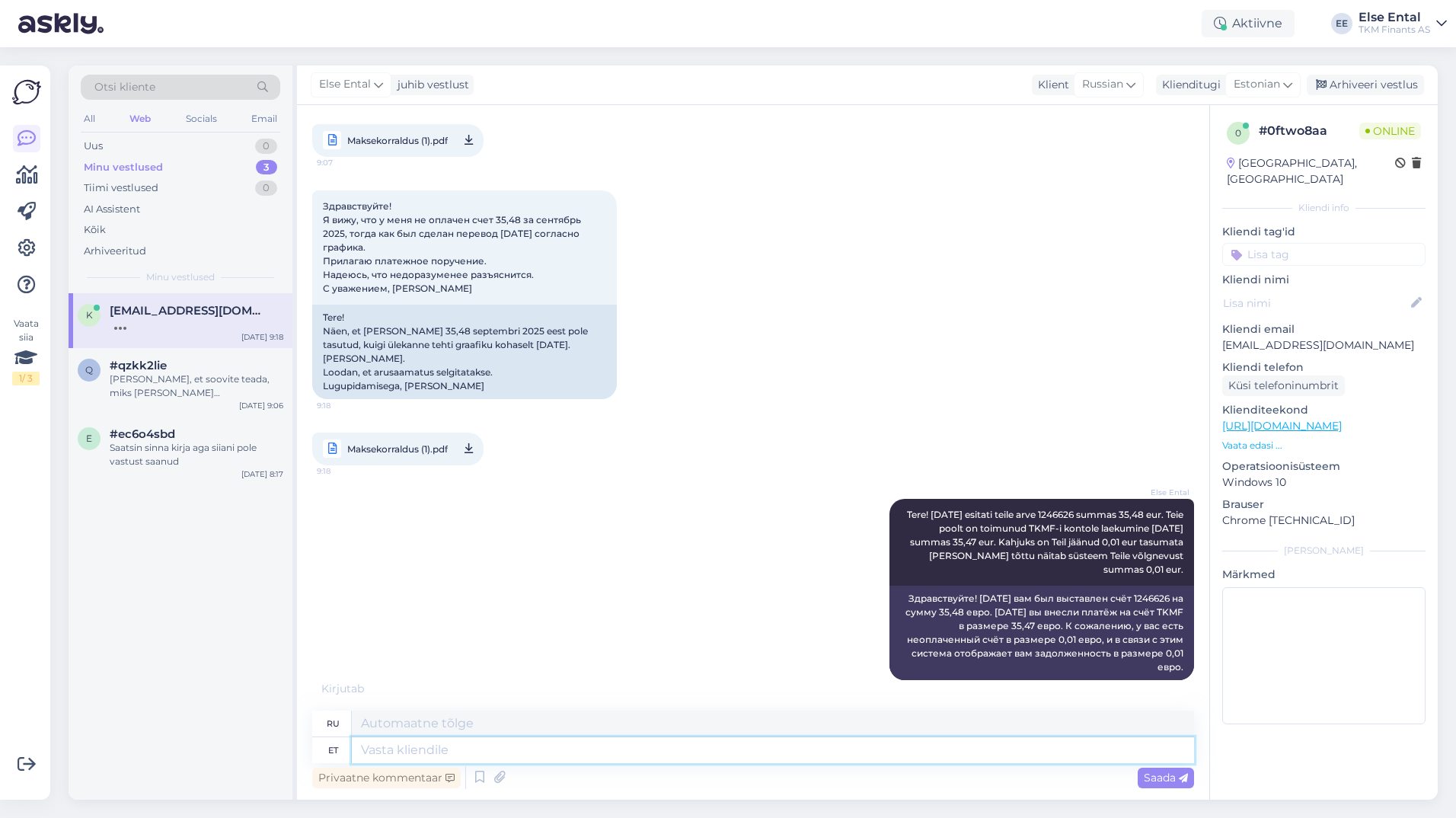
click at [730, 750] on textarea at bounding box center [772, 750] width 843 height 26
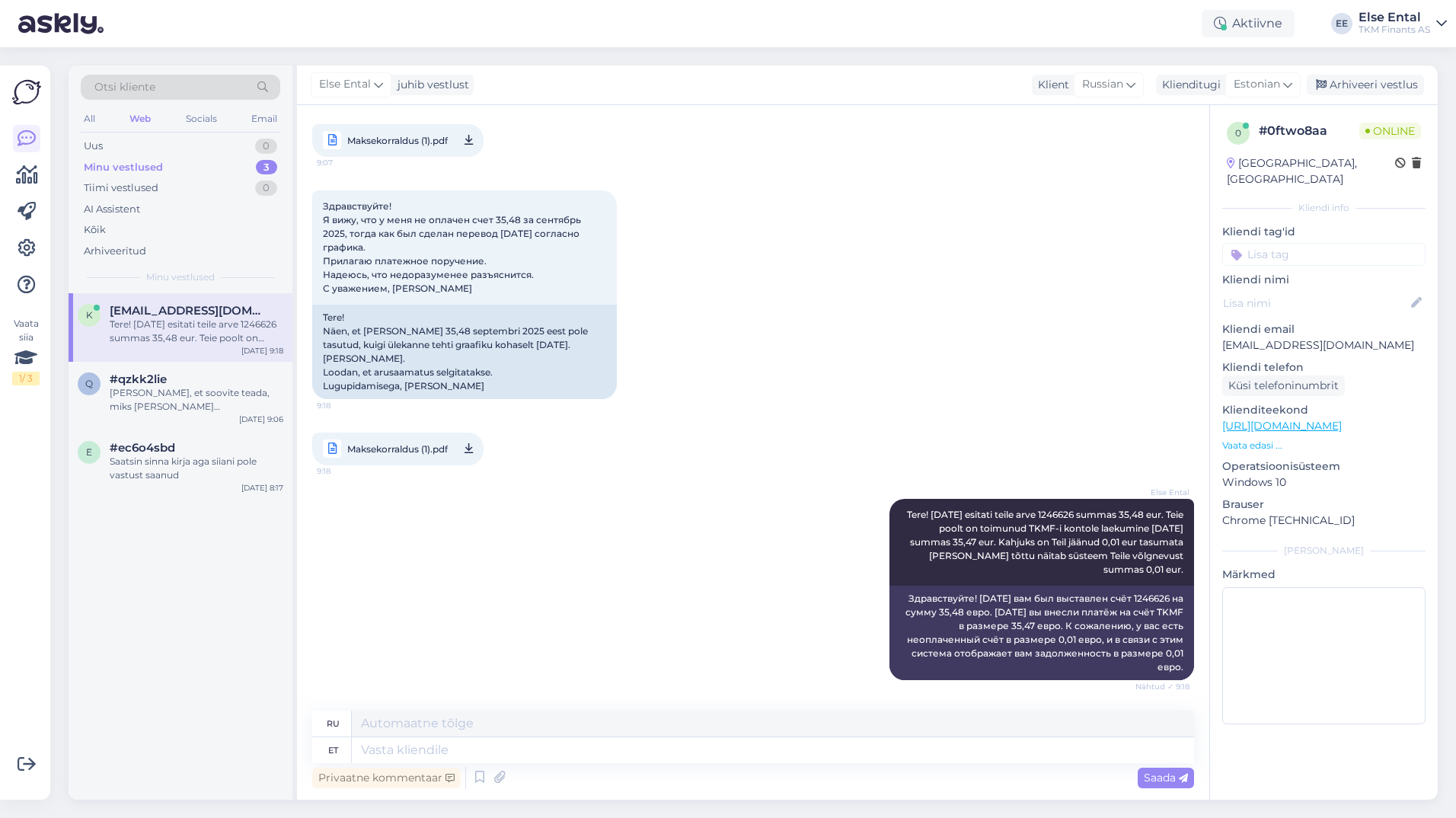
click at [415, 445] on span "Maksekorraldus (1).pdf" at bounding box center [398, 449] width 101 height 19
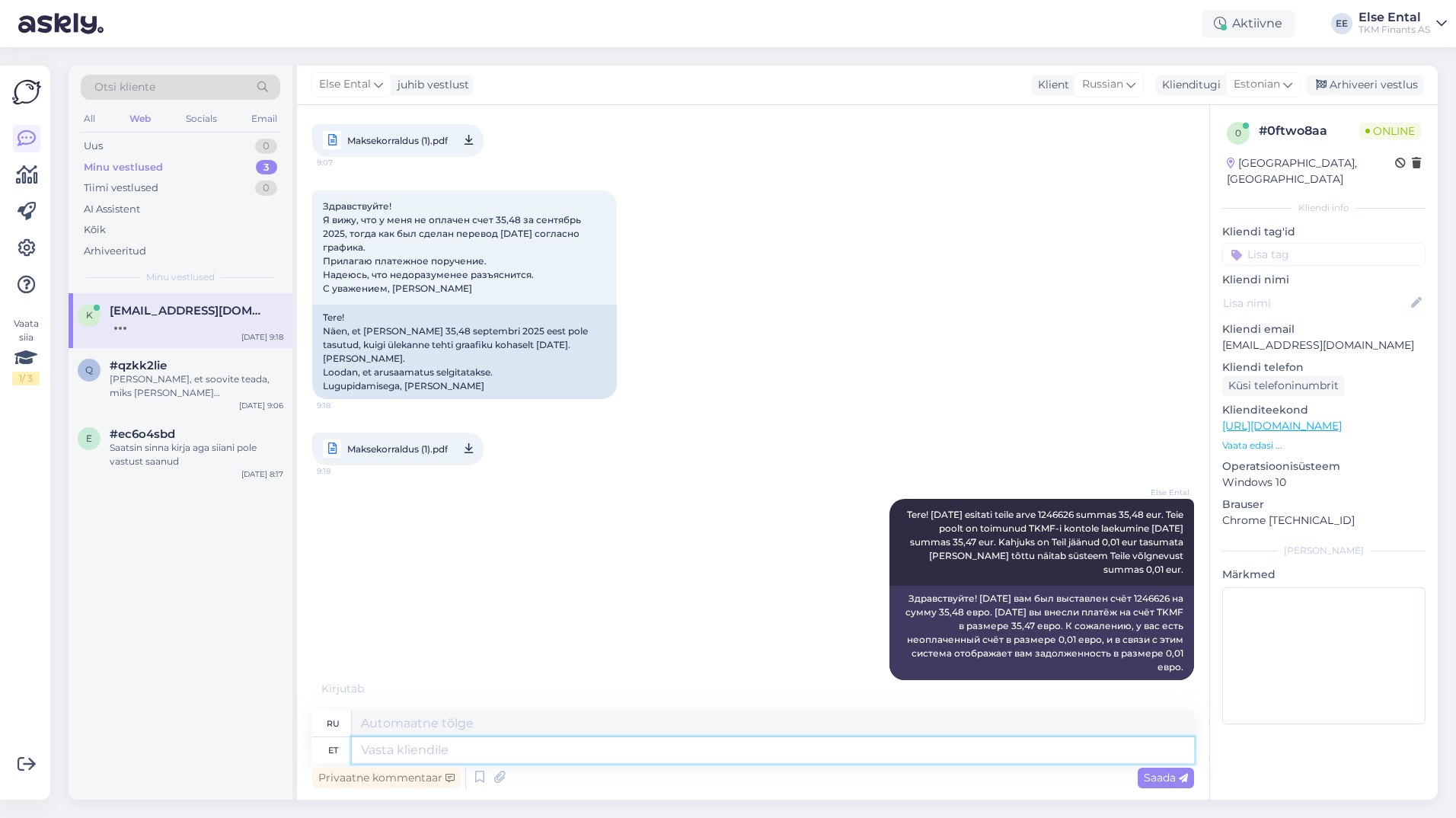
click at [427, 746] on textarea at bounding box center [772, 750] width 843 height 26
click at [103, 660] on div "k [EMAIL_ADDRESS][DOMAIN_NAME] [DATE] 9:18 q #qzkk2lie Saan aru, et soovite tea…" at bounding box center [181, 547] width 224 height 507
click at [586, 758] on textarea at bounding box center [772, 750] width 843 height 26
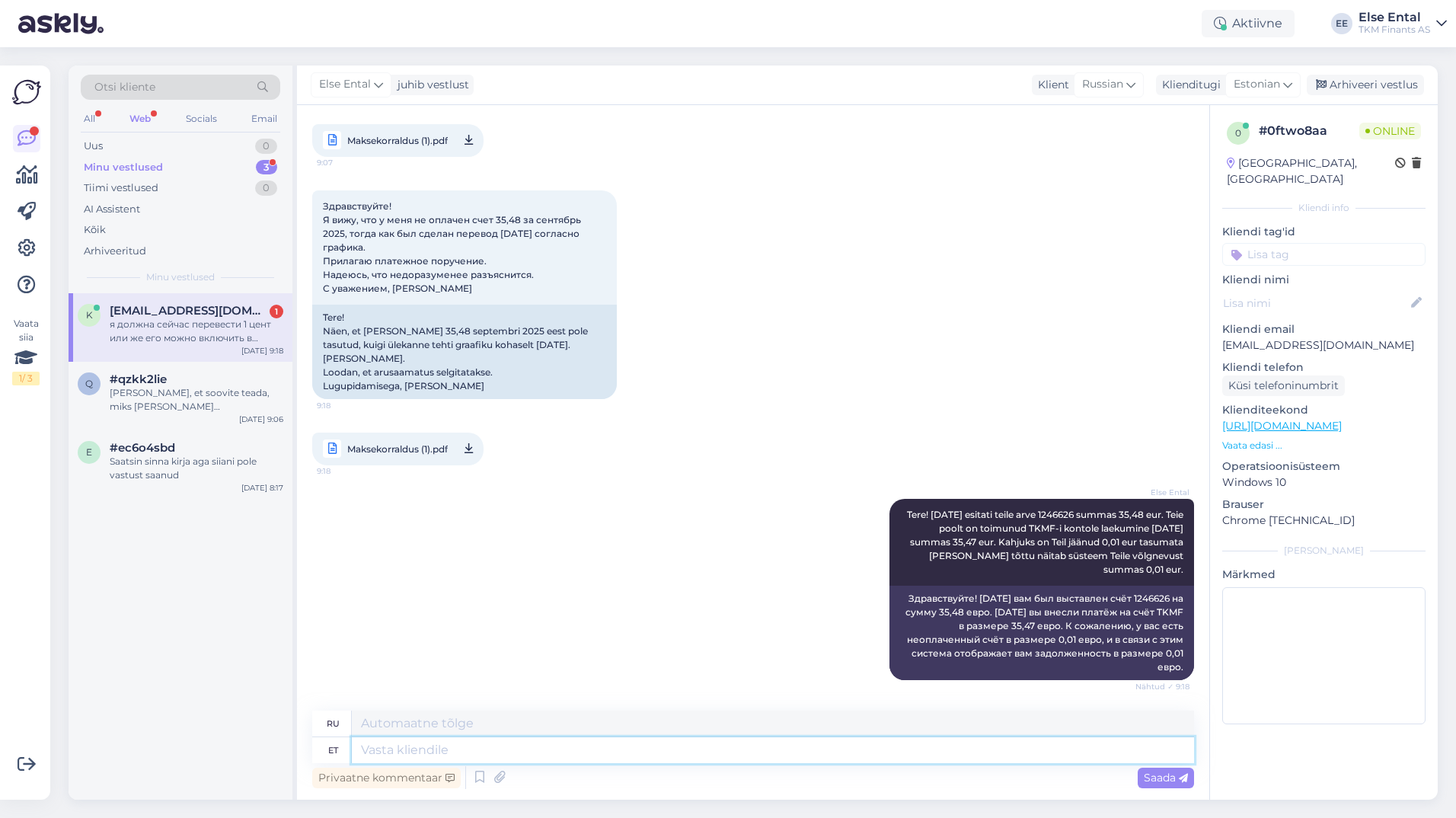
scroll to position [479, 0]
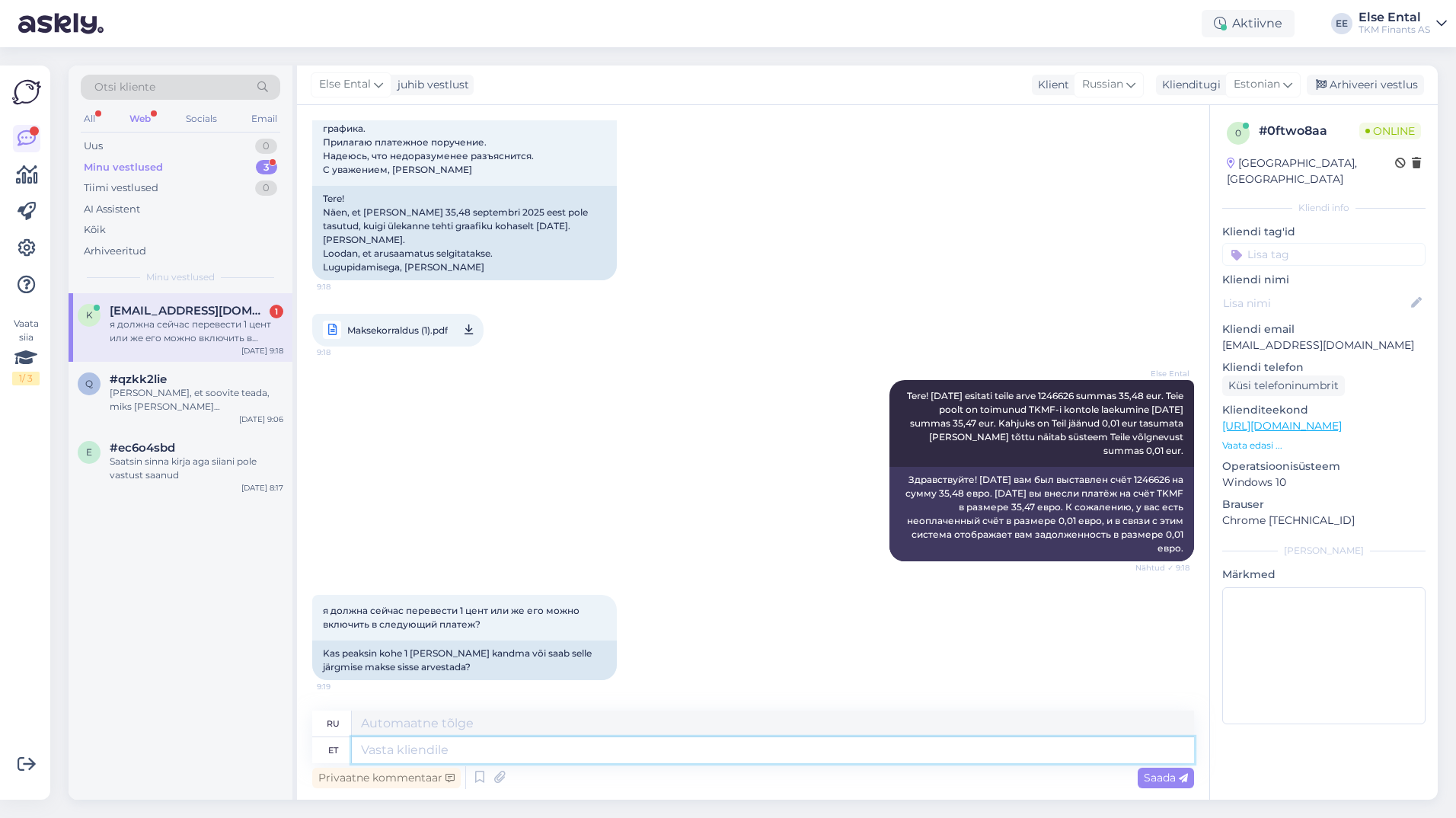
click at [586, 758] on textarea at bounding box center [772, 750] width 843 height 26
type textarea "1"
type textarea "1 sent"
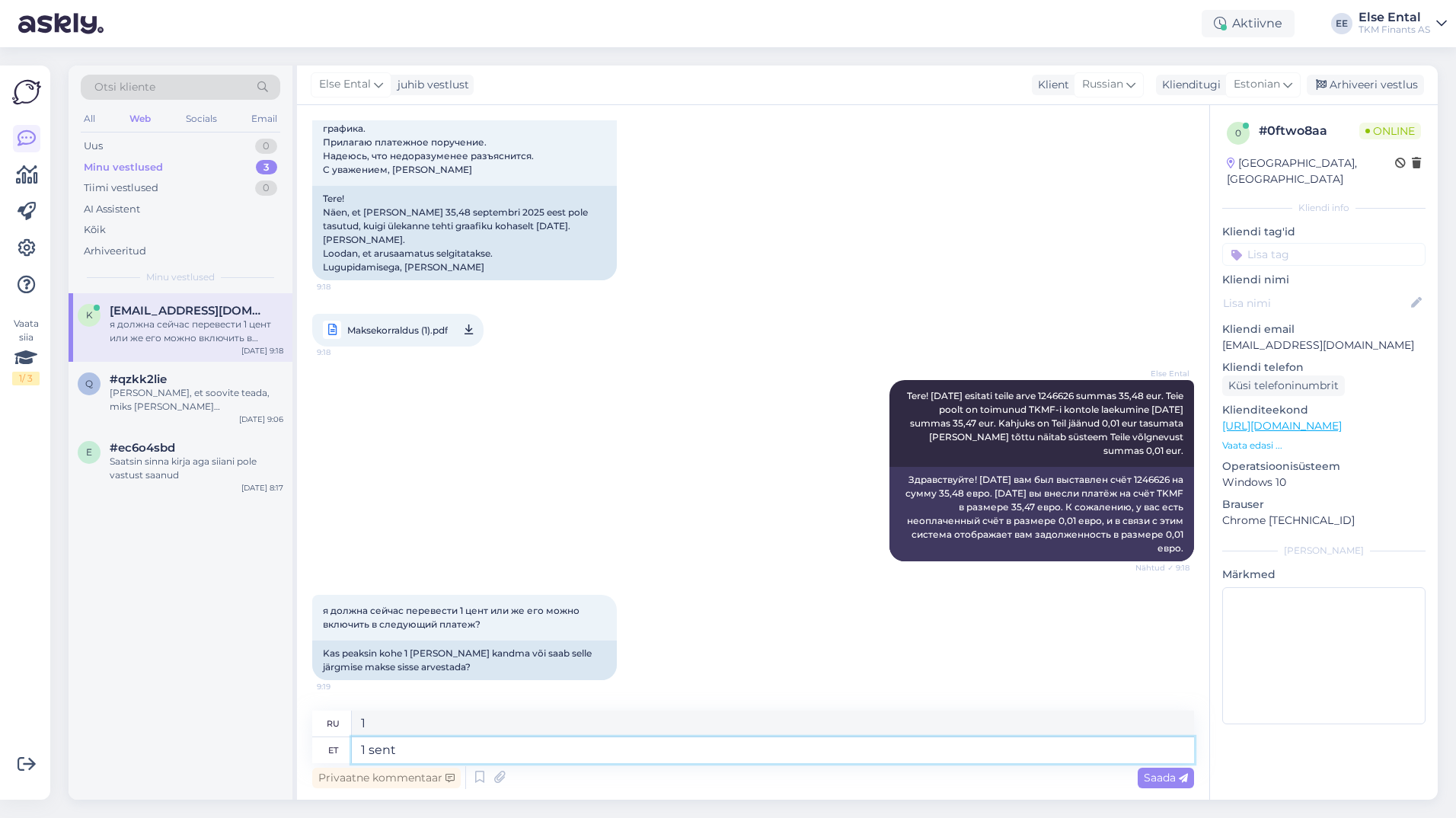
type textarea "1 цент"
type textarea "1 sent tuleks"
type textarea "1 цент должен быть"
type textarea "1 sent tuleks üle ka"
type textarea "1 цент будет переведен"
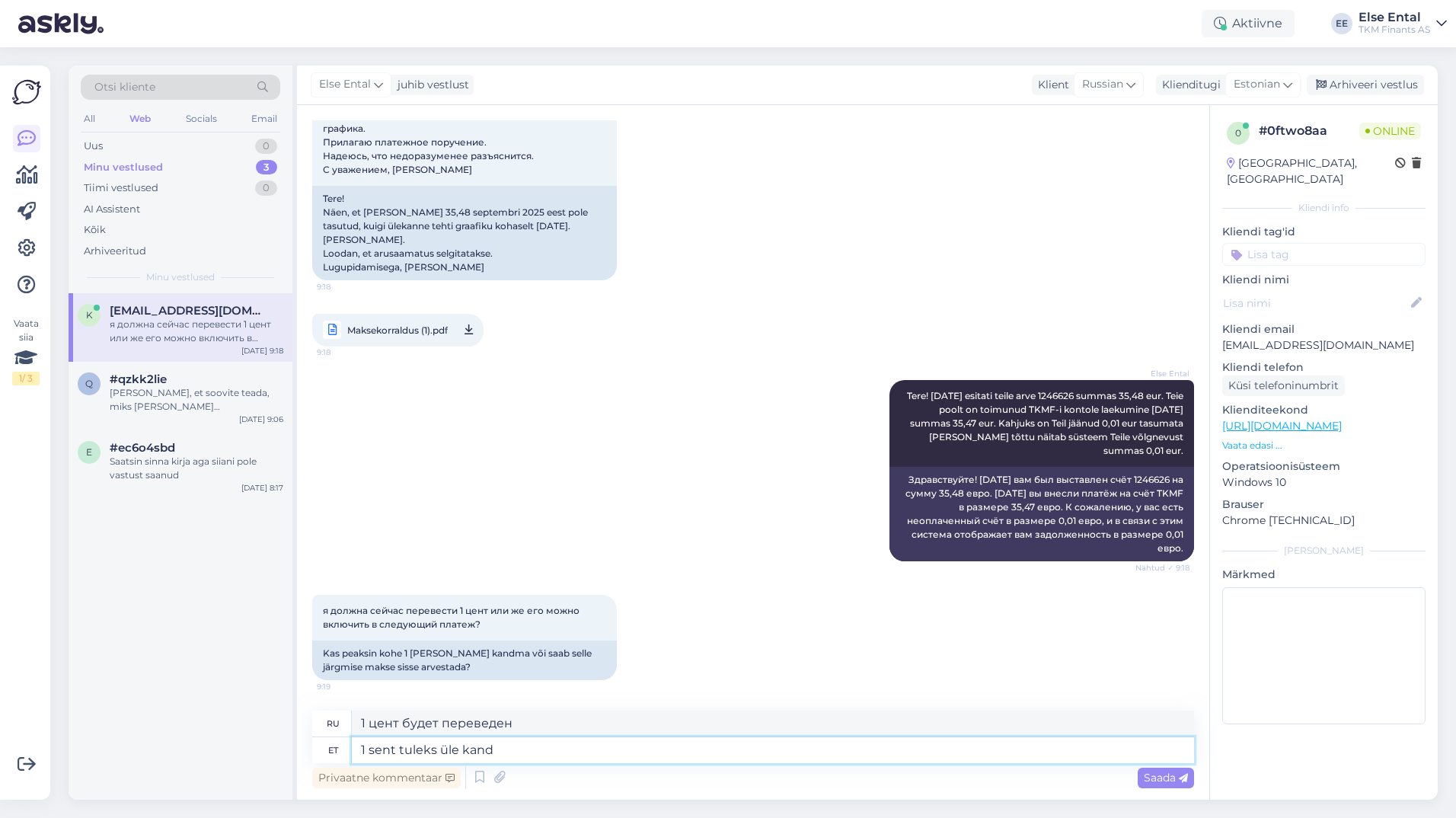
type textarea "1 sent tuleks üle kanda"
type textarea "1 цент должен быть переведен"
type textarea "1 sent tuleks üle kanda ko"
type textarea "1 цент должен быть переведен [PERSON_NAME]"
type textarea "1 sent tuleks üle kanda kohe,"
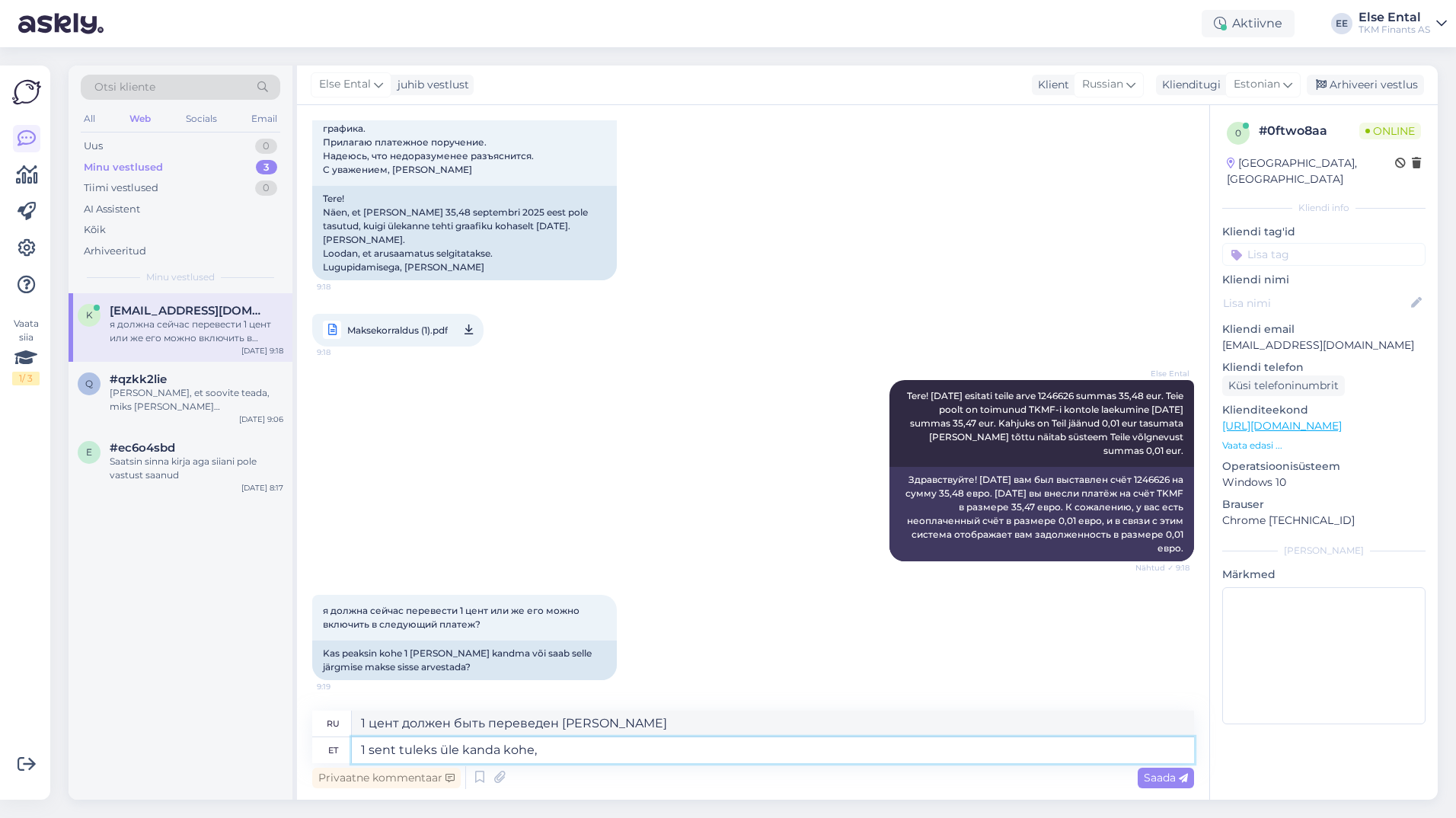
type textarea "1 цент должен быть переведен немедленно,"
click at [625, 762] on textarea "1 sent tuleks üle kanda kohe," at bounding box center [772, 750] width 843 height 26
type textarea "1 sent tuleks üle kanda kohe, kahjuks ei"
type textarea "К сожалению, 1 цент должен быть переведен немедленно."
type textarea "1 sent tuleks üle kanda kohe, kahjuks ei ole"
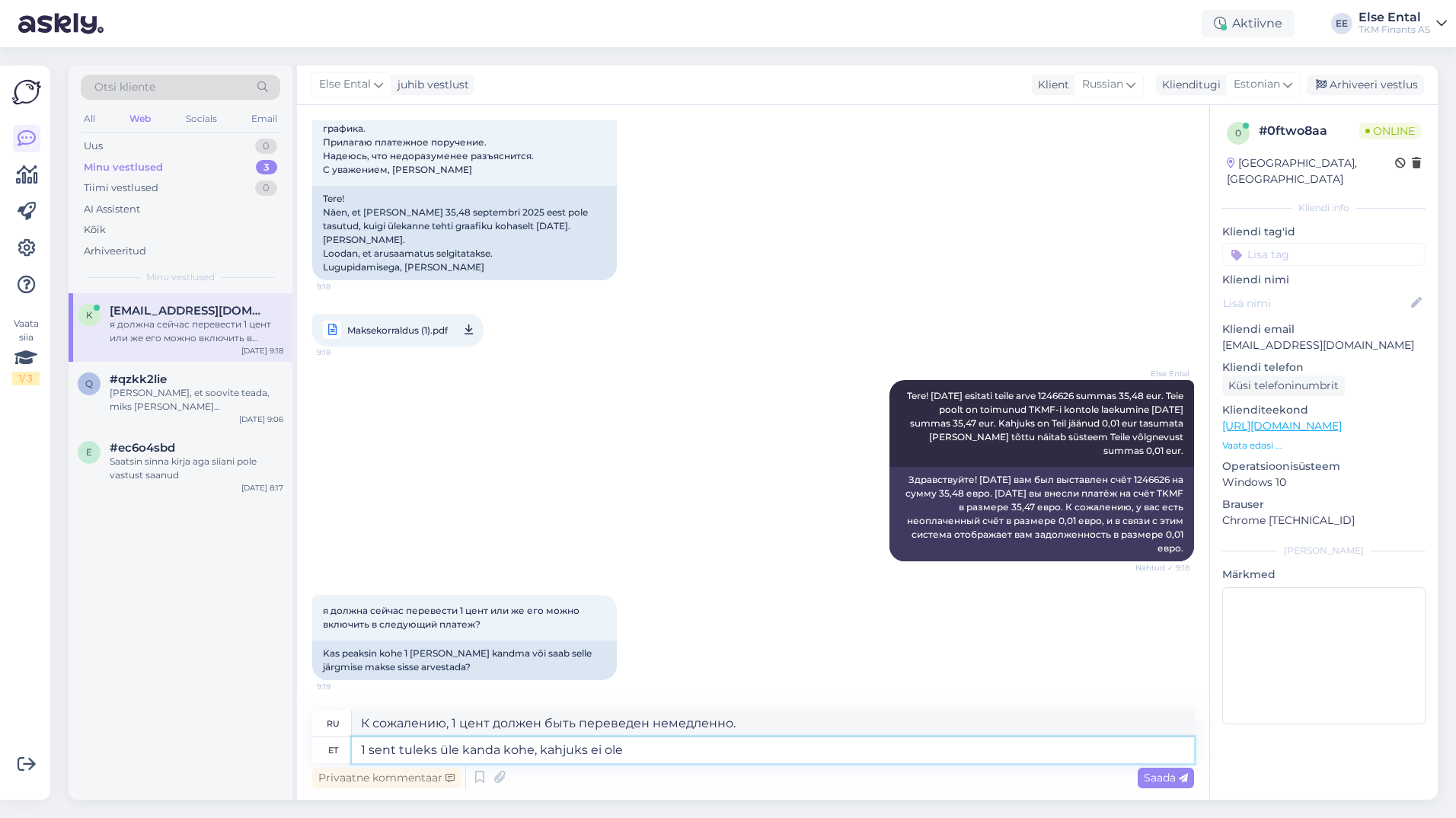
type textarea "1 цент должен быть переведен немедленно, к сожалению, нет"
type textarea "1 sent tuleks üle kanda kohe, kahjuks ei ole v"
type textarea "1 цент должен быть переведен немедленно, к сожалению, это невозможно"
type textarea "1 sent tuleks üle kanda kohe, kahjuks ei ole võimalik se"
type textarea "1 цент необходимо перевести немедленно, к сожалению, это невозможно."
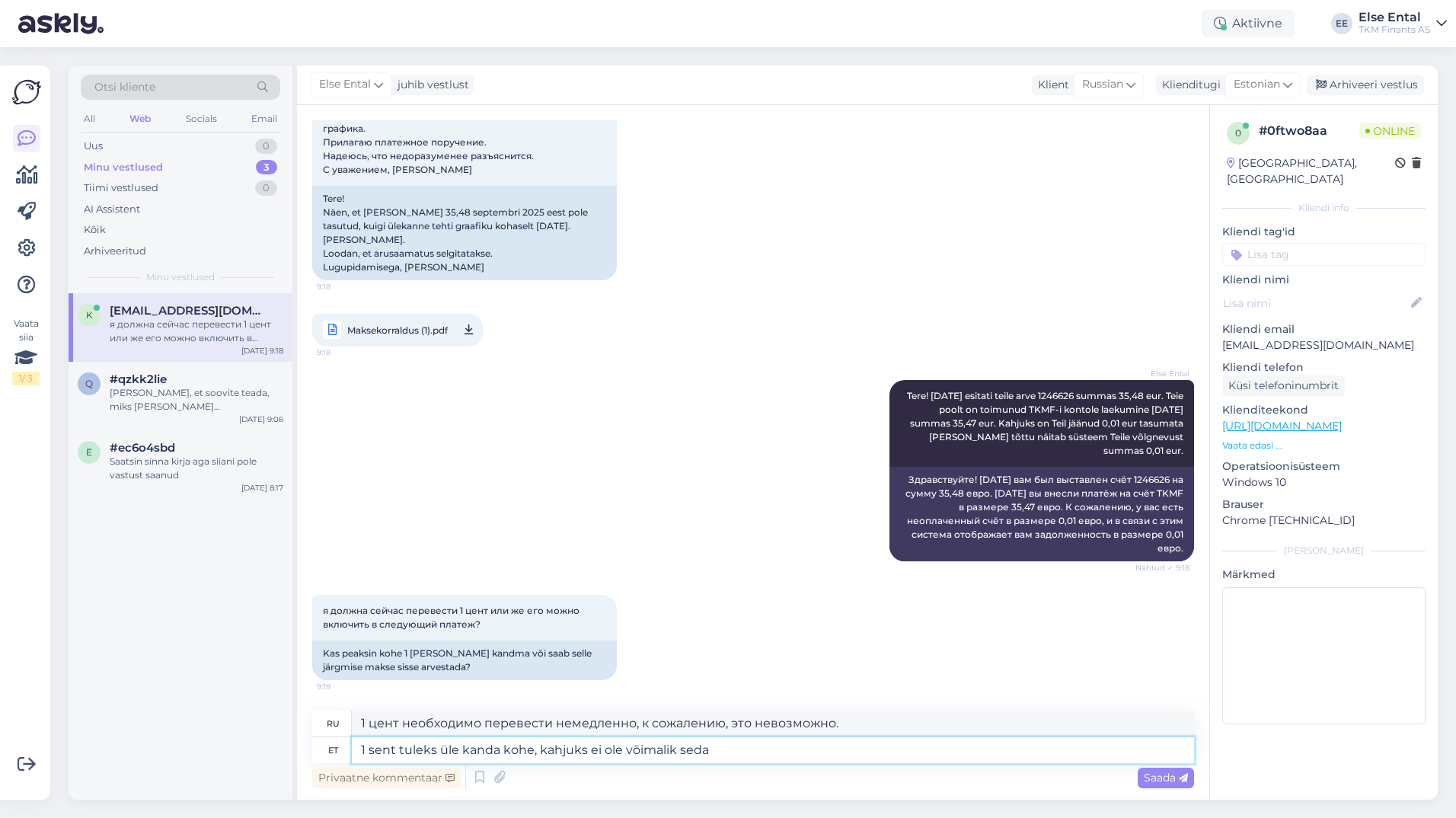
type textarea "1 sent tuleks üle kanda kohe, kahjuks ei ole võimalik seda"
type textarea "1 цент необходимо перевести немедленно, к сожалению, это невозможно сделать."
type textarea "1 sent tuleks üle kanda kohe, kahjuks ei ole võimalik seda järgmise"
type textarea "1 цент необходимо перевести немедленно, к сожалению, в следующий раз это сделат…"
type textarea "1 sent tuleks üle kanda kohe, kahjuks ei ole võimalik seda järgmise kuu a"
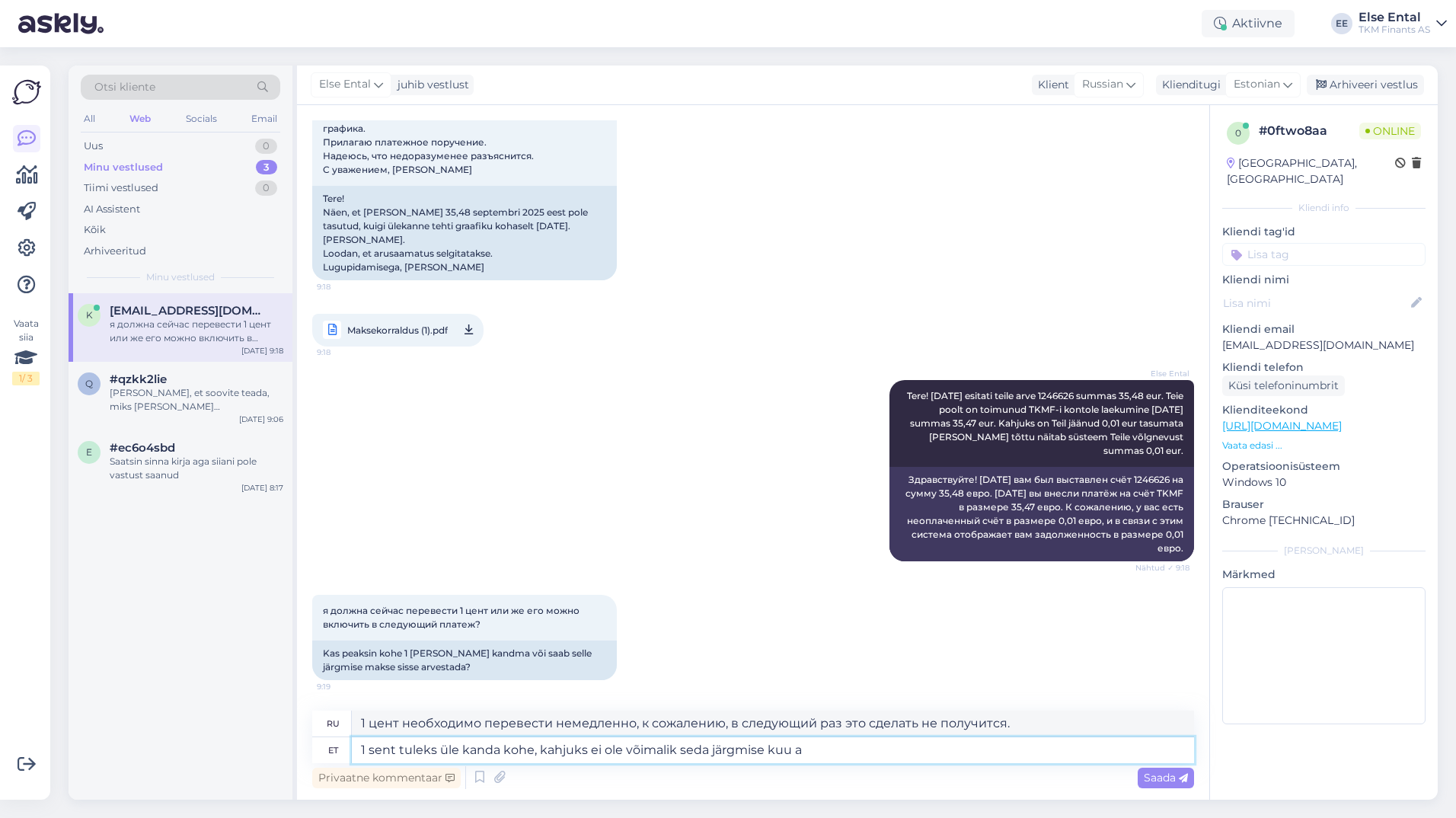
type textarea "1 цент необходимо перевести немедленно, к сожалению, в следующем месяце это сде…"
type textarea "1 sent tuleks üle kanda kohe, kahjuks ei ole võimalik seda järgmise kuu arvele"
type textarea "1 цент необходимо перевести немедленно, к сожалению, перевести его на счет след…"
type textarea "1 sent tuleks üle kanda kohe, kahjuks ei ole võimalik seda järgmise kuu arvele …"
type textarea "1 цент необходимо перевести немедленно, к сожалению, добавить его к счету за сл…"
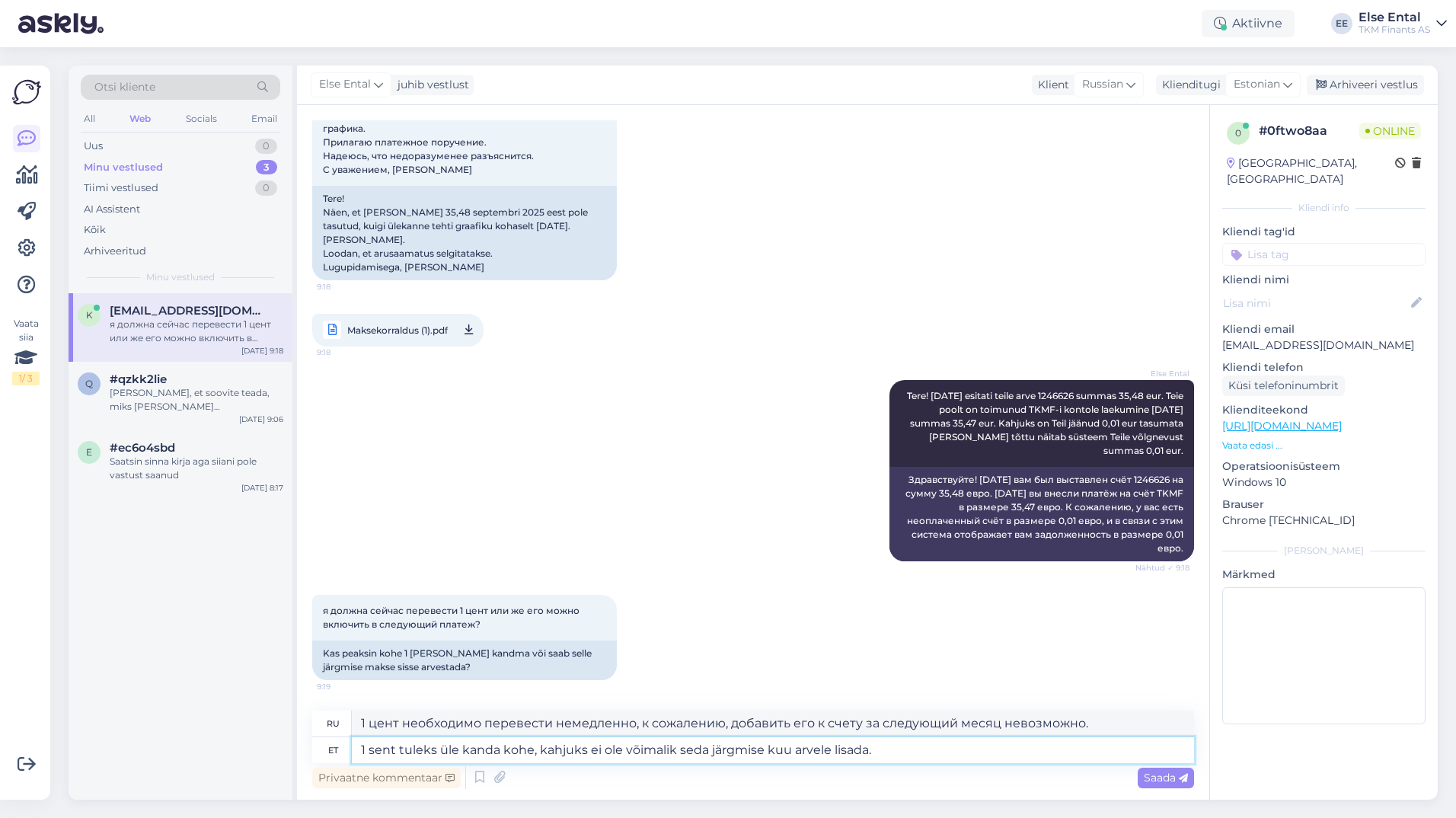
click at [892, 756] on textarea "1 sent tuleks üle kanda kohe, kahjuks ei ole võimalik seda järgmise kuu arvele …" at bounding box center [772, 750] width 843 height 26
type textarea "1 sent tuleks üle kanda kohe, kahjuks ei ole võimalik seda järgmise kuu arvele …"
type textarea "1 цент необходимо перевести немедленно, к сожалению, его невозможно будет включ…"
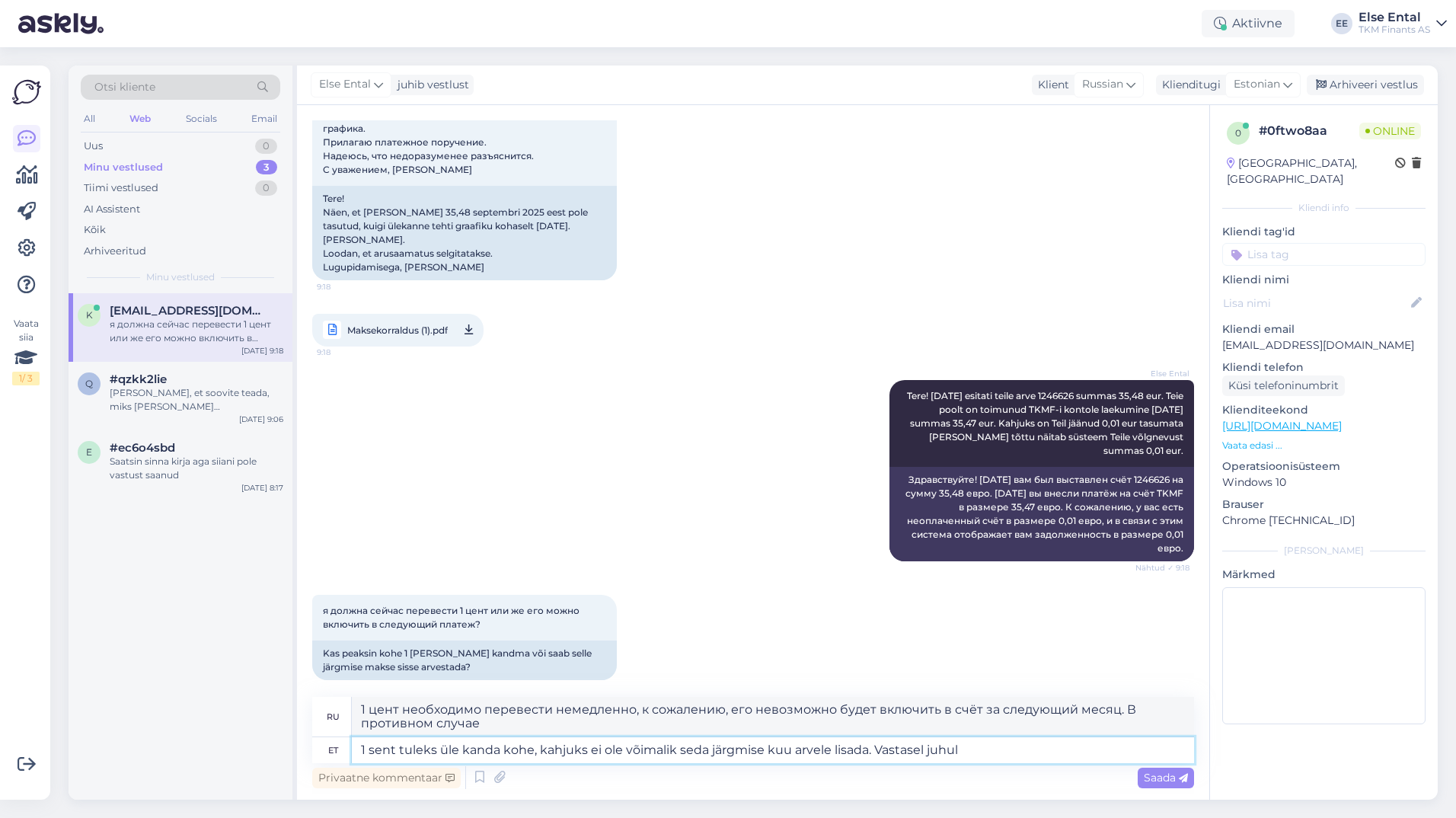
type textarea "1 sent tuleks üle kanda kohe, kahjuks ei ole võimalik seda järgmise kuu arvele …"
type textarea "1 цент необходимо перевести немедленно, к сожалению, его невозможно будет включ…"
type textarea "1 sent tuleks üle kanda kohe, kahjuks ei ole võimalik seda järgmise kuu arvele …"
type textarea "1 цент необходимо перевести немедленно. К сожалению, его невозможно включить в …"
type textarea "1 sent tuleks üle kanda kohe, kahjuks ei ole võimalik seda järgmise kuu arvele …"
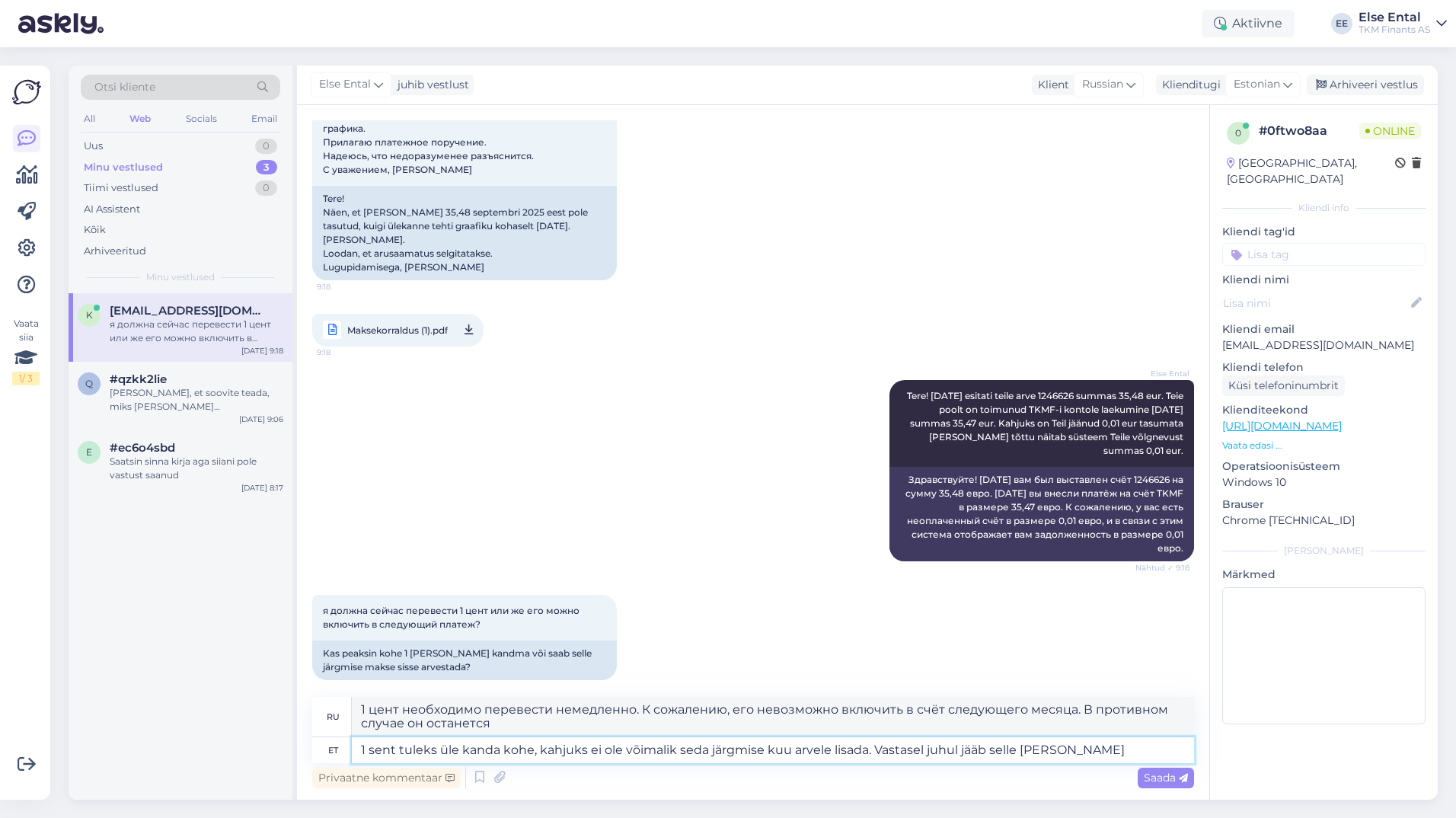
type textarea "1 цент необходимо перевести немедленно. К сожалению, его невозможно включить в …"
type textarea "1 sent tuleks üle kanda kohe, kahjuks ei ole võimalik seda järgmise kuu arvele …"
type textarea "1 цент необходимо перевести немедленно, к сожалению, его невозможно включить в …"
click at [1116, 751] on textarea "1 sent tuleks üle kanda kohe, kahjuks ei ole võimalik seda järgmise kuu arvele …" at bounding box center [772, 750] width 843 height 26
click at [1131, 755] on textarea "1 sent tuleks üle kanda kohe, kahjuks ei ole võimalik seda järgmise kuu arvele …" at bounding box center [772, 750] width 843 height 26
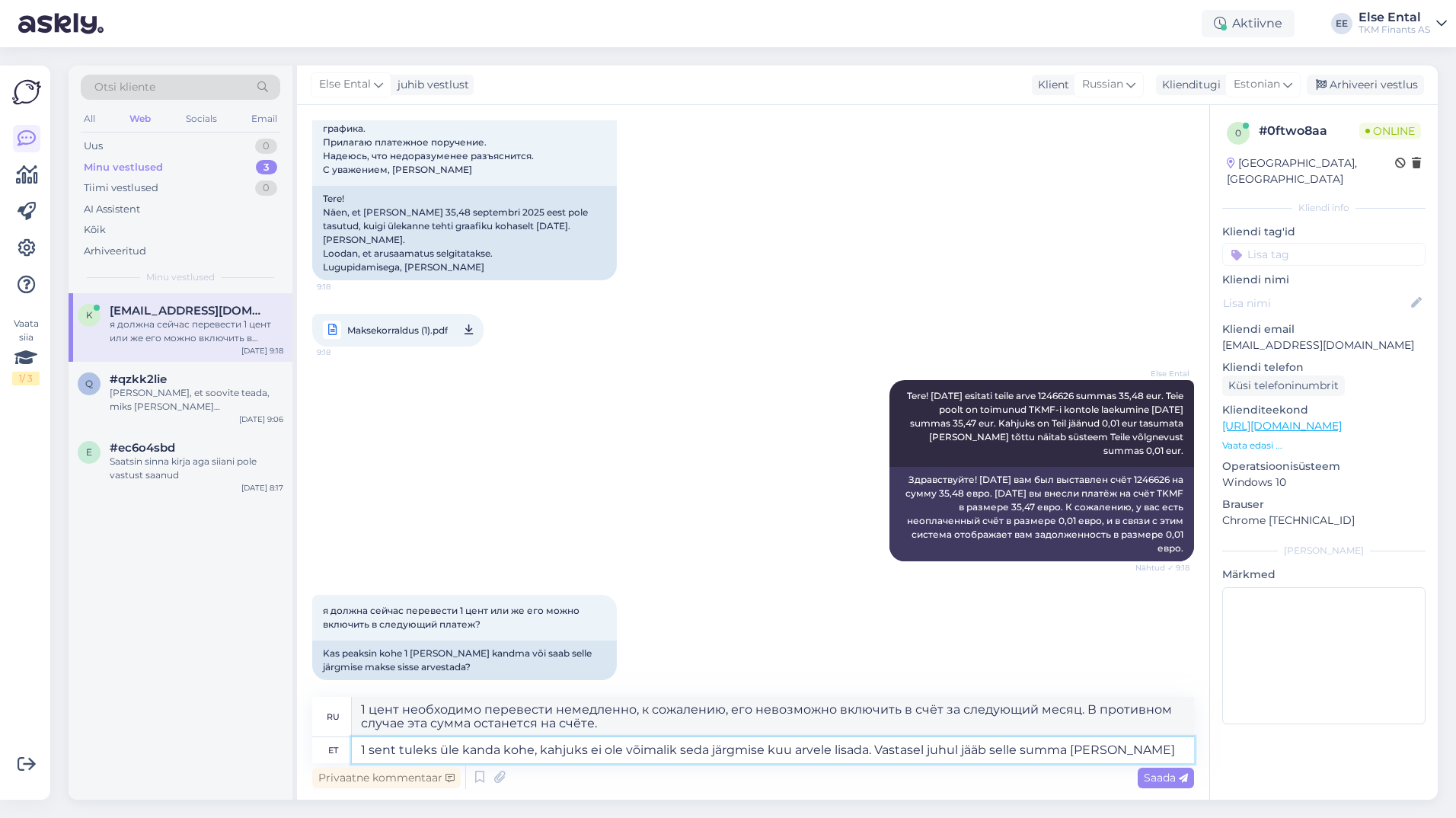
drag, startPoint x: 1131, startPoint y: 755, endPoint x: 961, endPoint y: 751, distance: 170.0
click at [961, 751] on textarea "1 sent tuleks üle kanda kohe, kahjuks ei ole võimalik seda järgmise kuu arvele …" at bounding box center [772, 750] width 843 height 26
type textarea "1 sent tuleks üle kanda kohe, kahjuks ei ole võimalik seda järgmise kuu arvele …"
type textarea "1 цент необходимо перевести немедленно, к сожалению, его невозможно будет включ…"
type textarea "1 sent tuleks üle kanda kohe, kahjuks ei ole võimalik seda järgmise kuu arvele …"
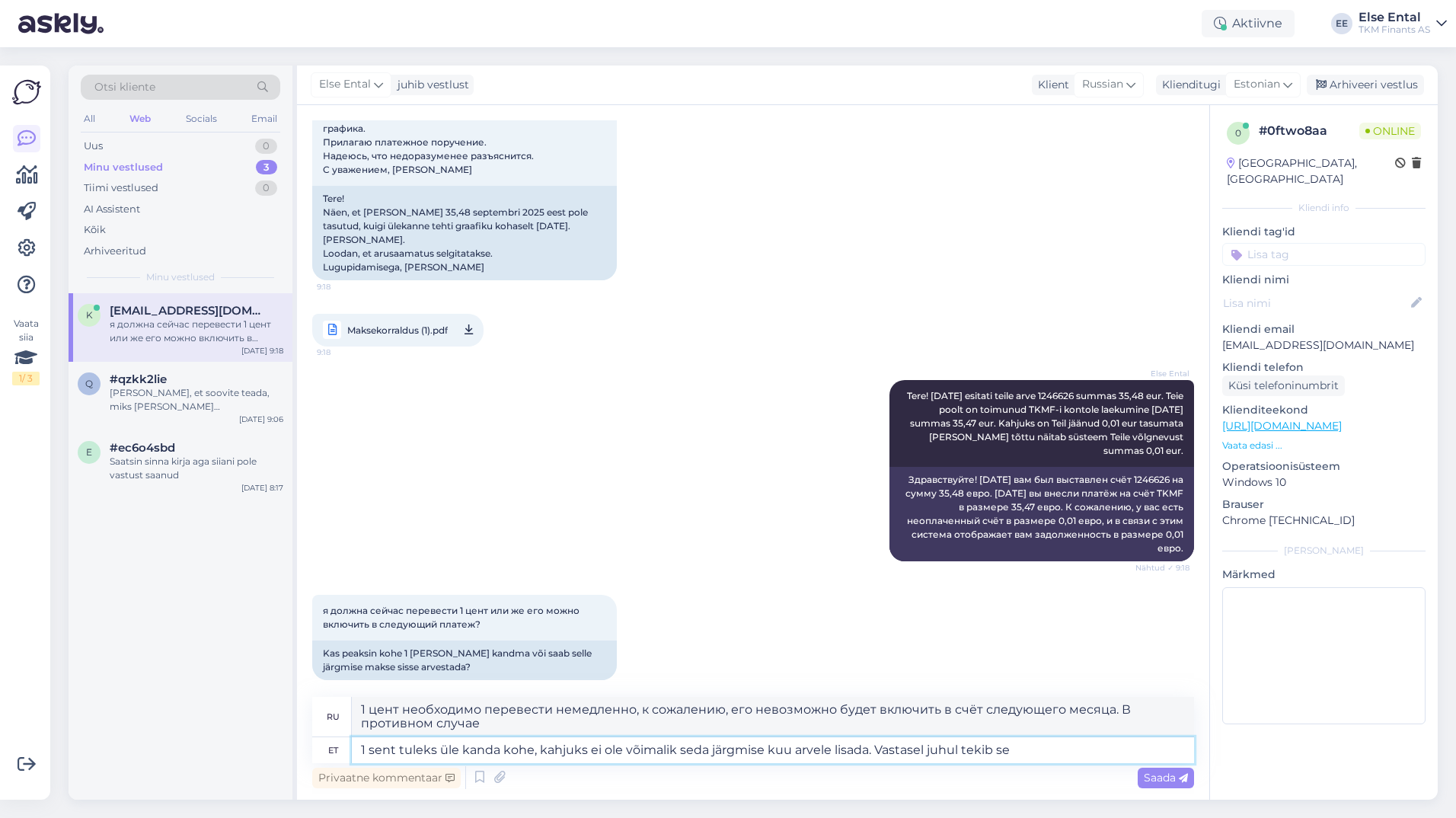
type textarea "1 цент необходимо перевести немедленно. К сожалению, его невозможно добавить к …"
type textarea "1 sent tuleks üle kanda kohe, kahjuks ei ole võimalik seda järgmise kuu arvele …"
type textarea "1 цент необходимо перевести немедленно. К сожалению, его невозможно добавить к …"
type textarea "1 sent tuleks üle kanda kohe, kahjuks ei ole võimalik seda järgmise kuu arvele …"
type textarea "1 цент необходимо перевести немедленно. К сожалению, его невозможно включить в …"
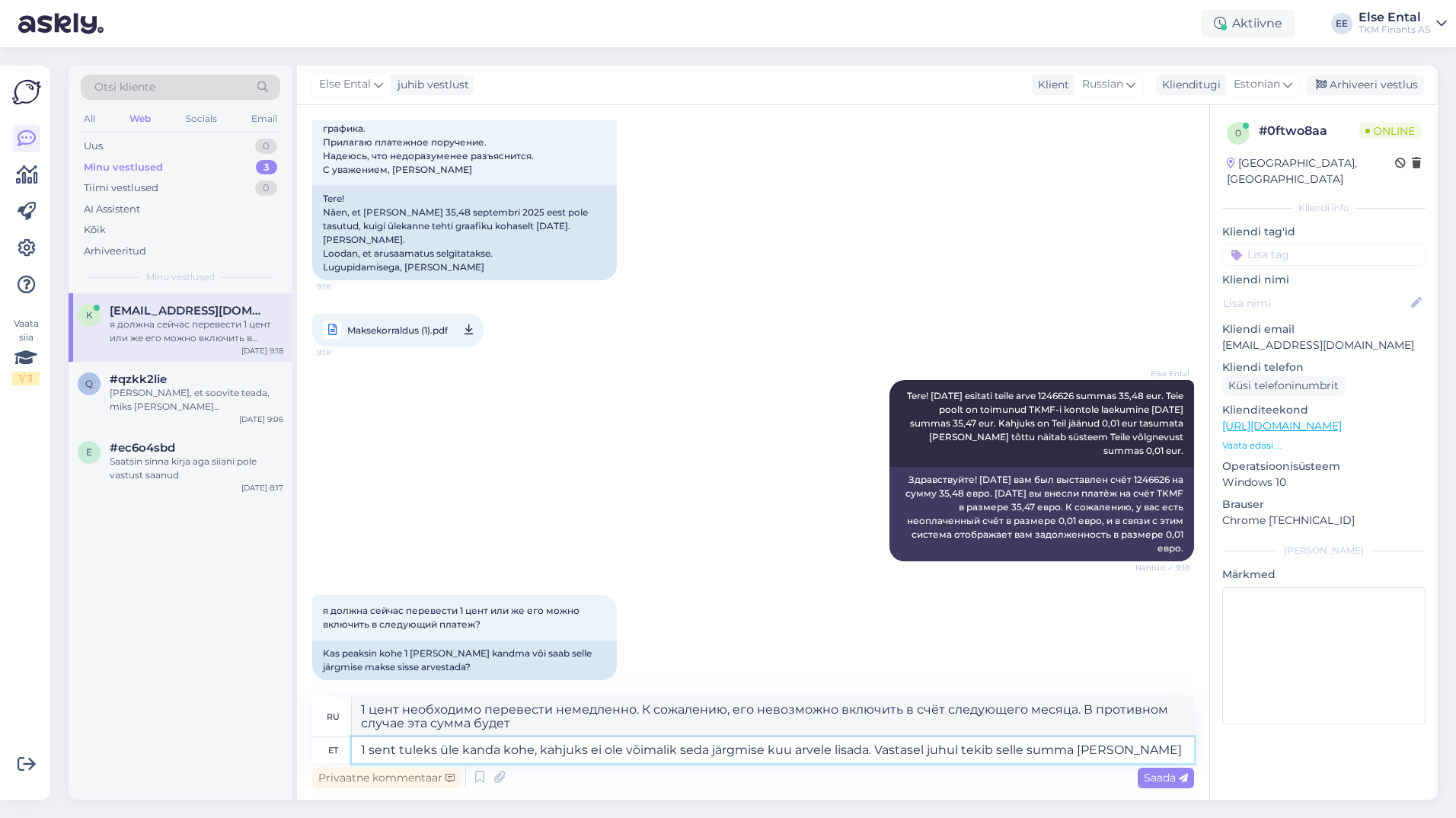
type textarea "1 sent tuleks üle kanda kohe, kahjuks ei ole võimalik seda järgmise kuu arvele …"
type textarea "1 цент необходимо перевести немедленно. К сожалению, его невозможно включить в …"
type textarea "1 sent tuleks üle kanda kohe, kahjuks ei ole võimalik seda järgmise kuu arvele …"
type textarea "1 цент необходимо перевести немедленно. К сожалению, его невозможно включить в …"
type textarea "1 sent tuleks üle kanda kohe, kahjuks ei ole võimalik seda järgmise kuu arvele …"
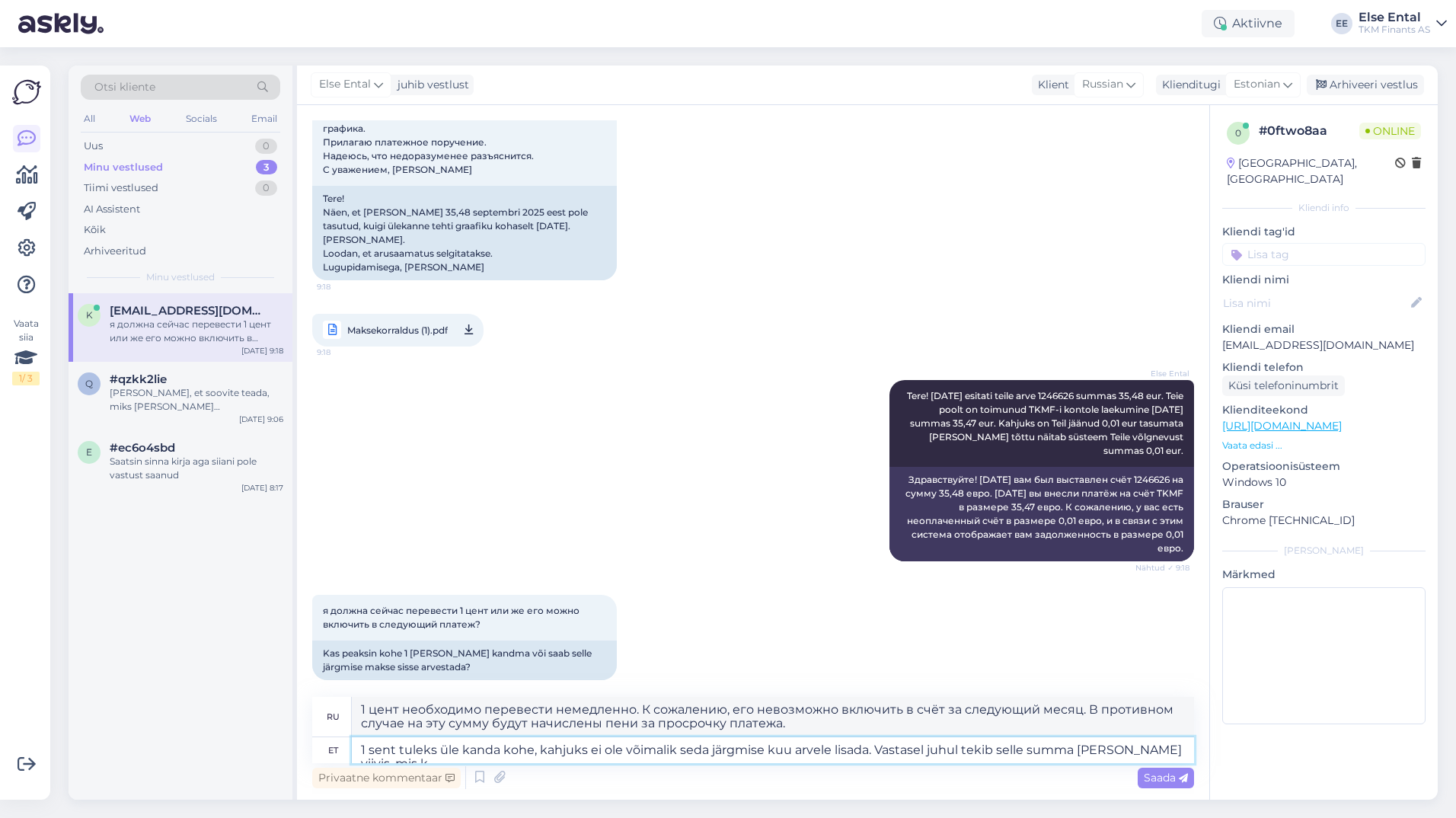
type textarea "1 цент необходимо перевести немедленно. К сожалению, его невозможно добавить к …"
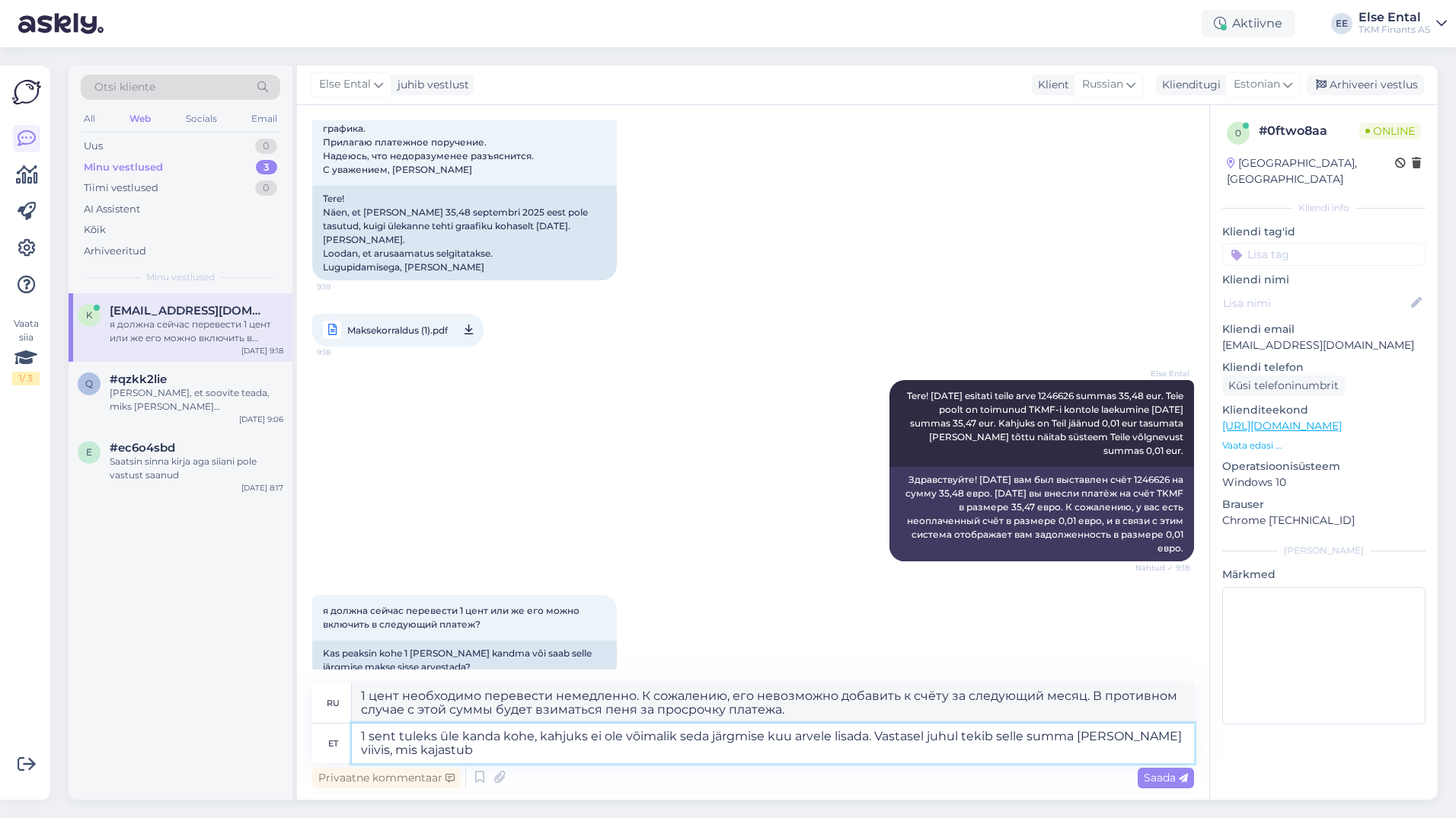
type textarea "1 sent tuleks üle kanda kohe, kahjuks ei ole võimalik seda järgmise kuu arvele …"
type textarea "1 цент необходимо перевести немедленно. К сожалению, его невозможно включить в …"
type textarea "1 sent tuleks üle kanda kohe, kahjuks ei ole võimalik seda järgmise kuu arvele …"
type textarea "1 цент необходимо перевести немедленно. К сожалению, его невозможно включить в …"
type textarea "1 sent tuleks üle kanda kohe, kahjuks ei ole võimalik seda järgmise kuu arvele …"
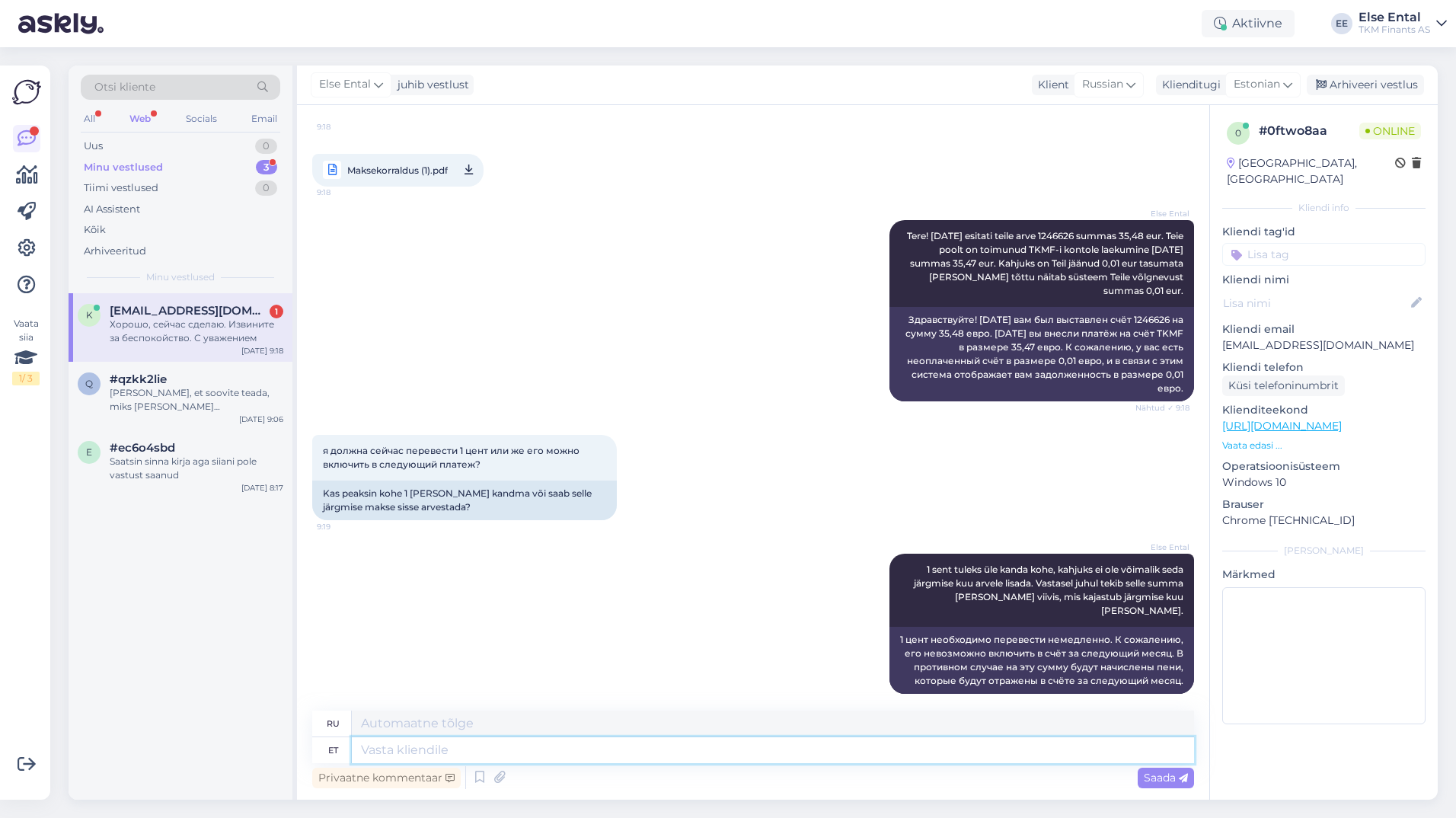
scroll to position [813, 0]
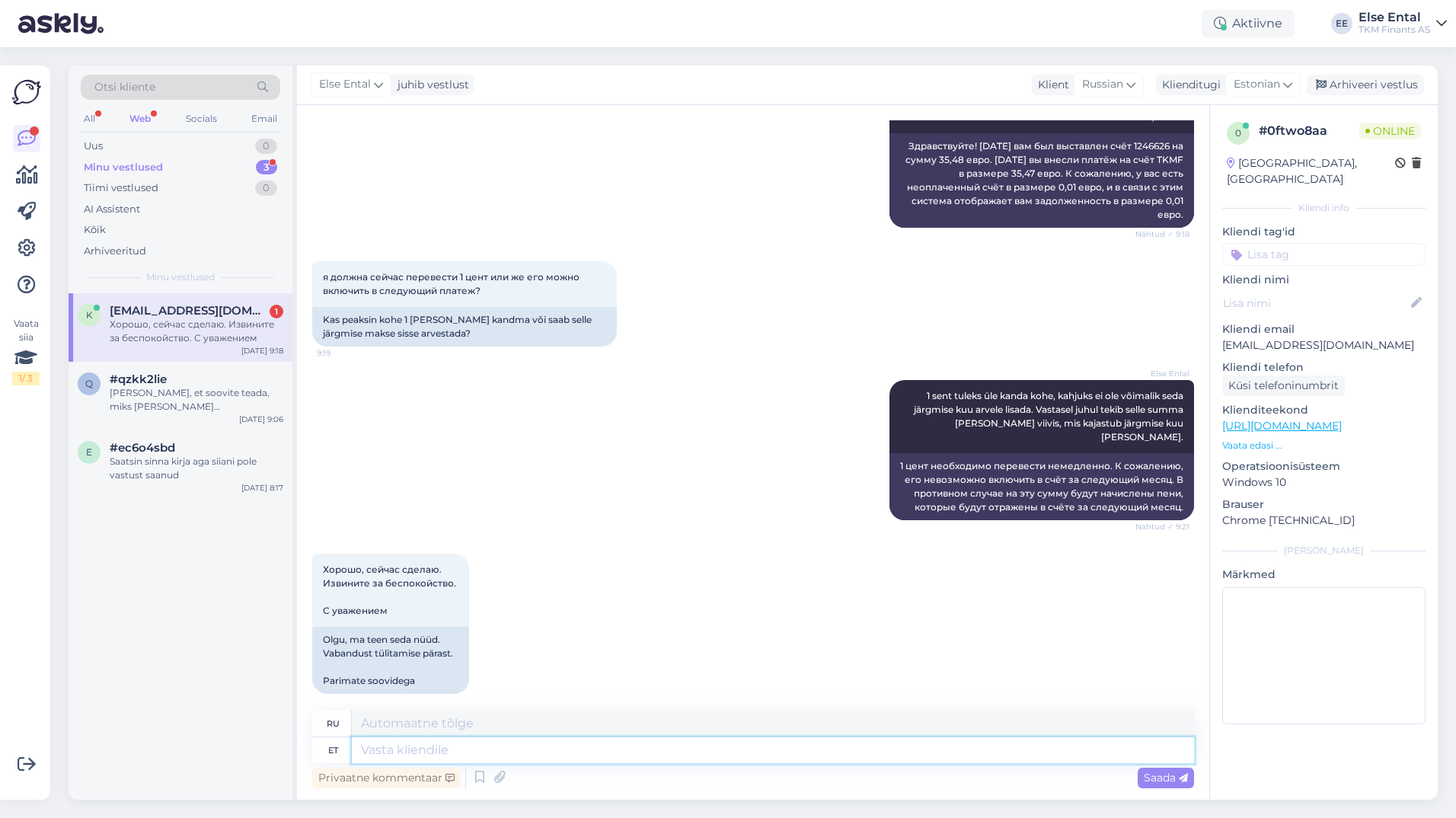
click at [474, 753] on textarea at bounding box center [772, 750] width 843 height 26
type textarea "Täname"
type textarea "Спасибо"
type textarea "Täname Teid mõistva s"
type textarea "Благодарим вас за понимание."
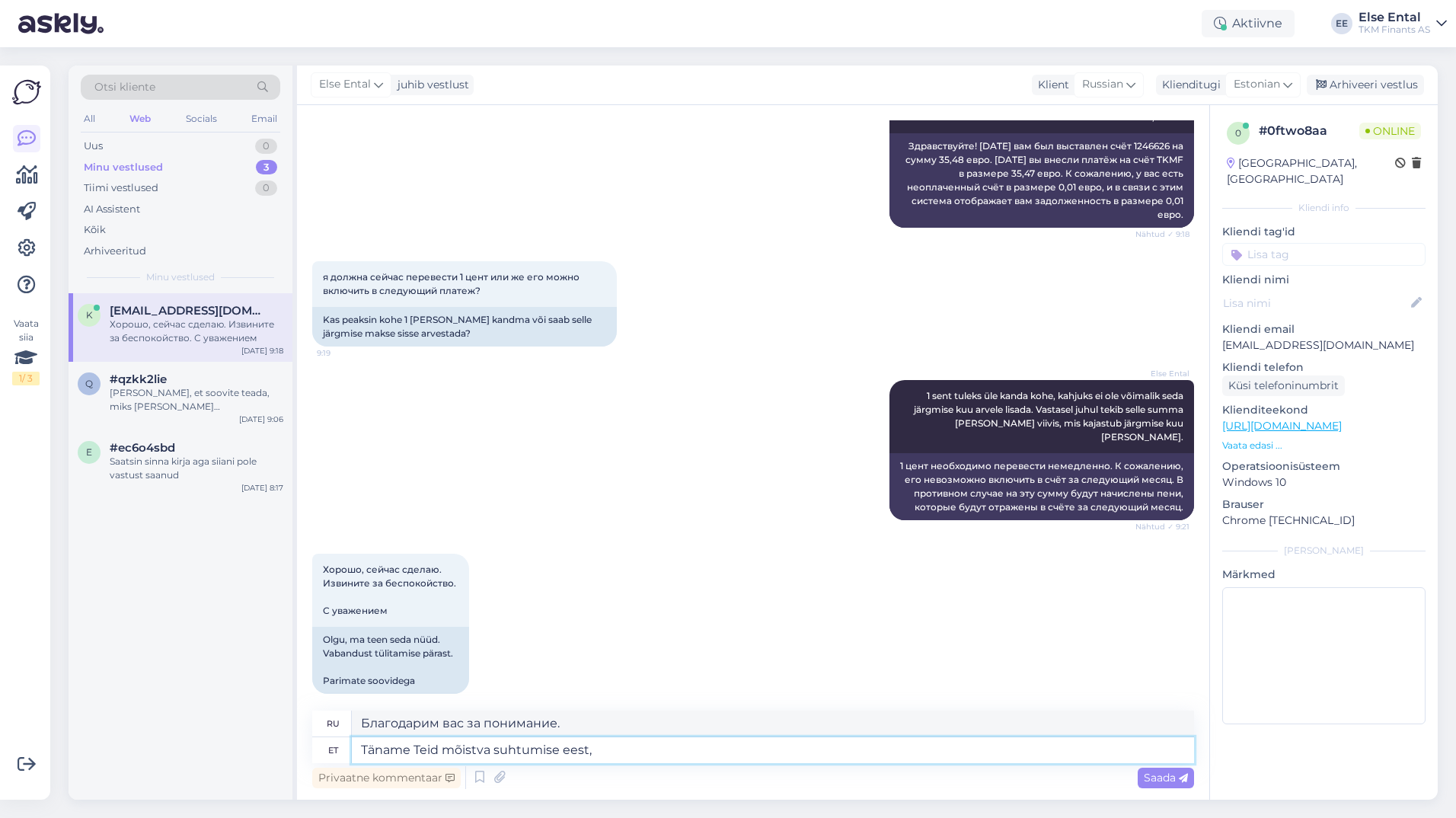
type textarea "Täname Teid mõistva suhtumise eest, k"
type textarea "[DEMOGRAPHIC_DATA] за ваше понимание."
type textarea "Täname Teid mõistva suhtumise eest, ke"
type textarea "[DEMOGRAPHIC_DATA] за понимание, отлично."
type textarea "Täname Teid mõistva suhtumise eest,"
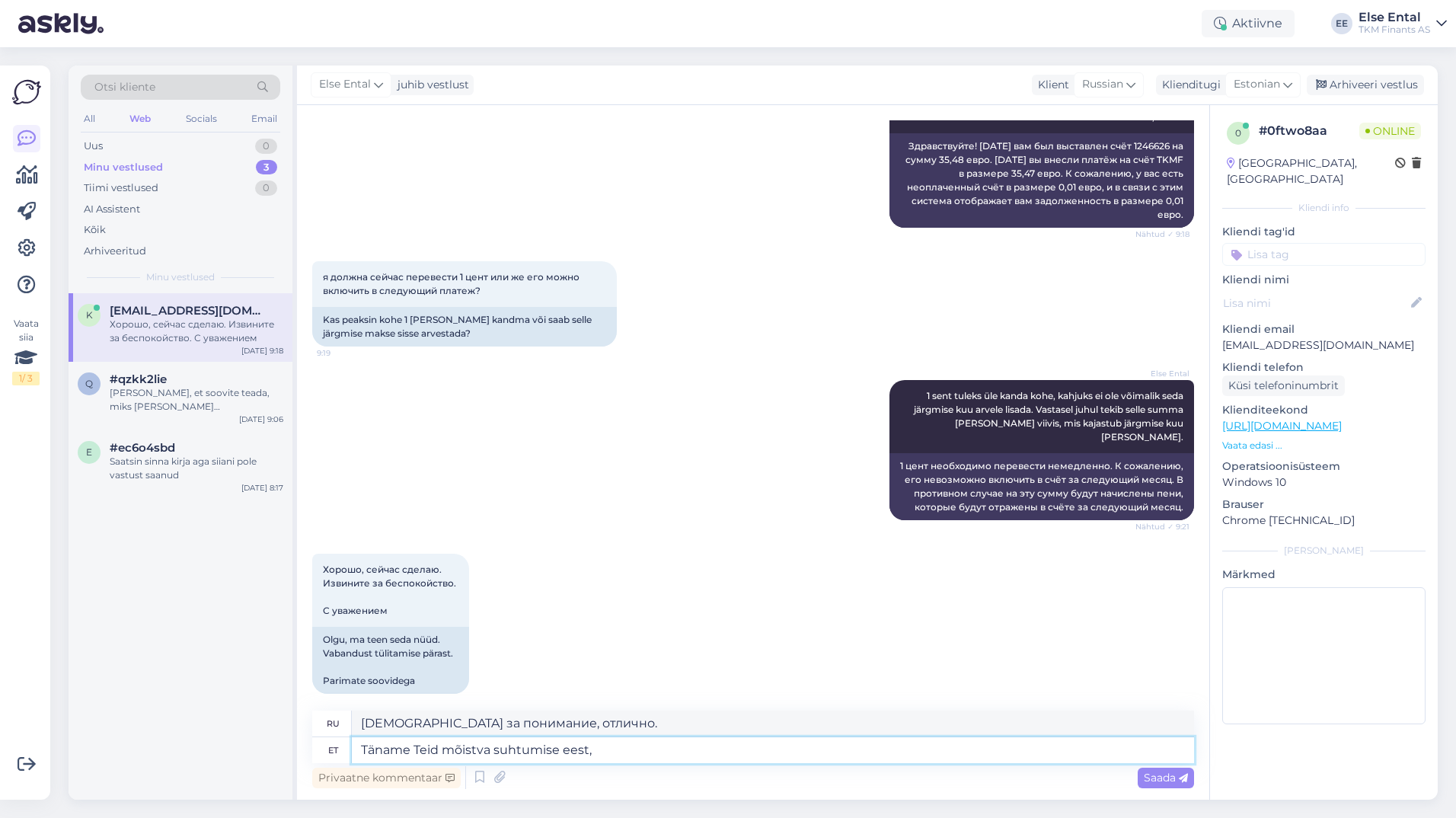
type textarea "[DEMOGRAPHIC_DATA] за ваше понимание."
type textarea "Täname Teid mõistva suhtumise eest ja"
type textarea "Благодарим вас за понимание."
type textarea "Täname Teid mõistva suhtumise eest ja"
type textarea "[DEMOGRAPHIC_DATA] за ваше понимание и"
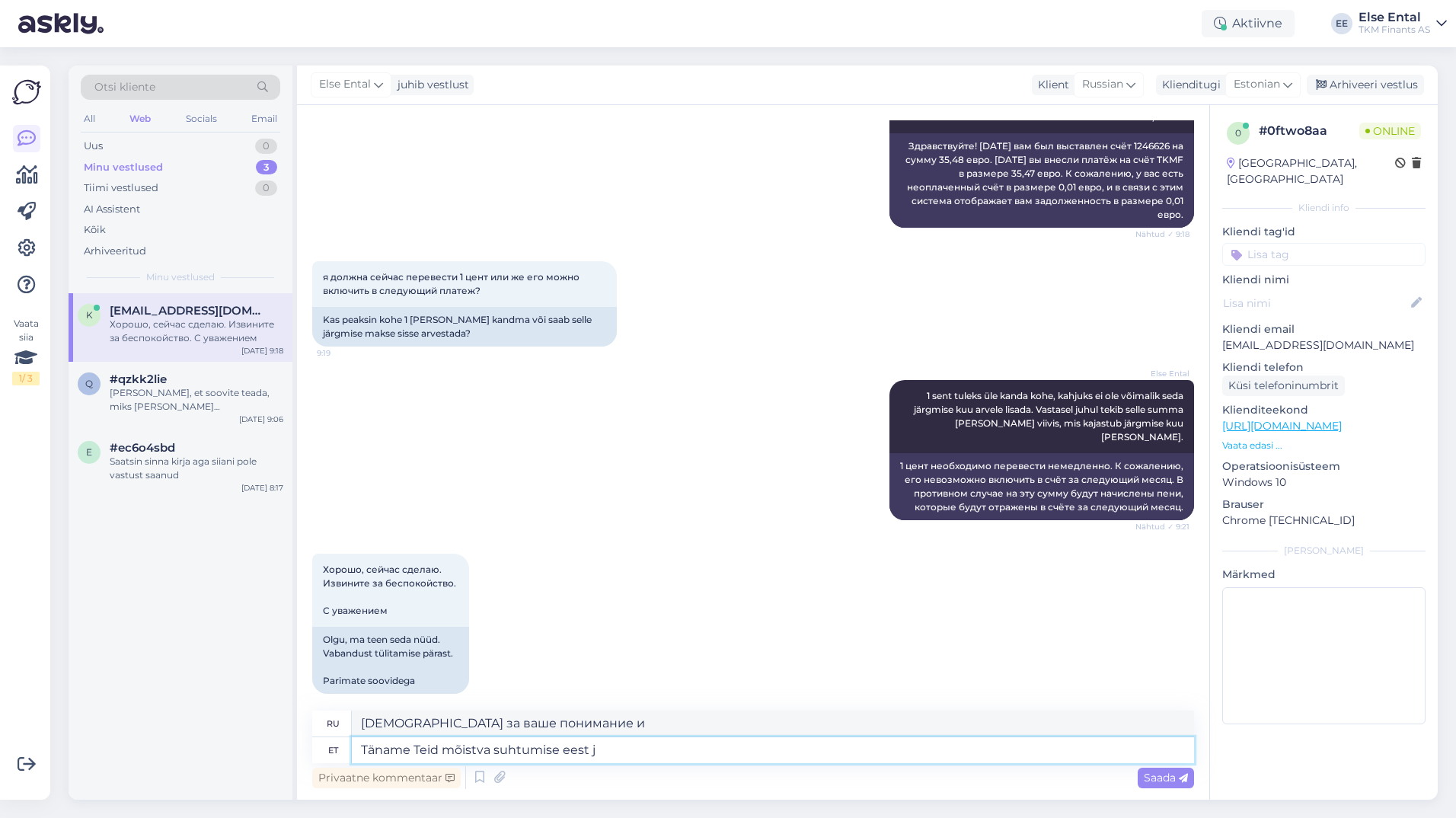
type textarea "Täname Teid mõistva suhtumise eest"
type textarea "Благодарим вас за понимание."
type textarea "Täname Teid mõistva suhtumise eest! K"
type textarea "Благодарим за понимание!"
type textarea "Täname Teid mõistva suhtumise eest! Kena p"
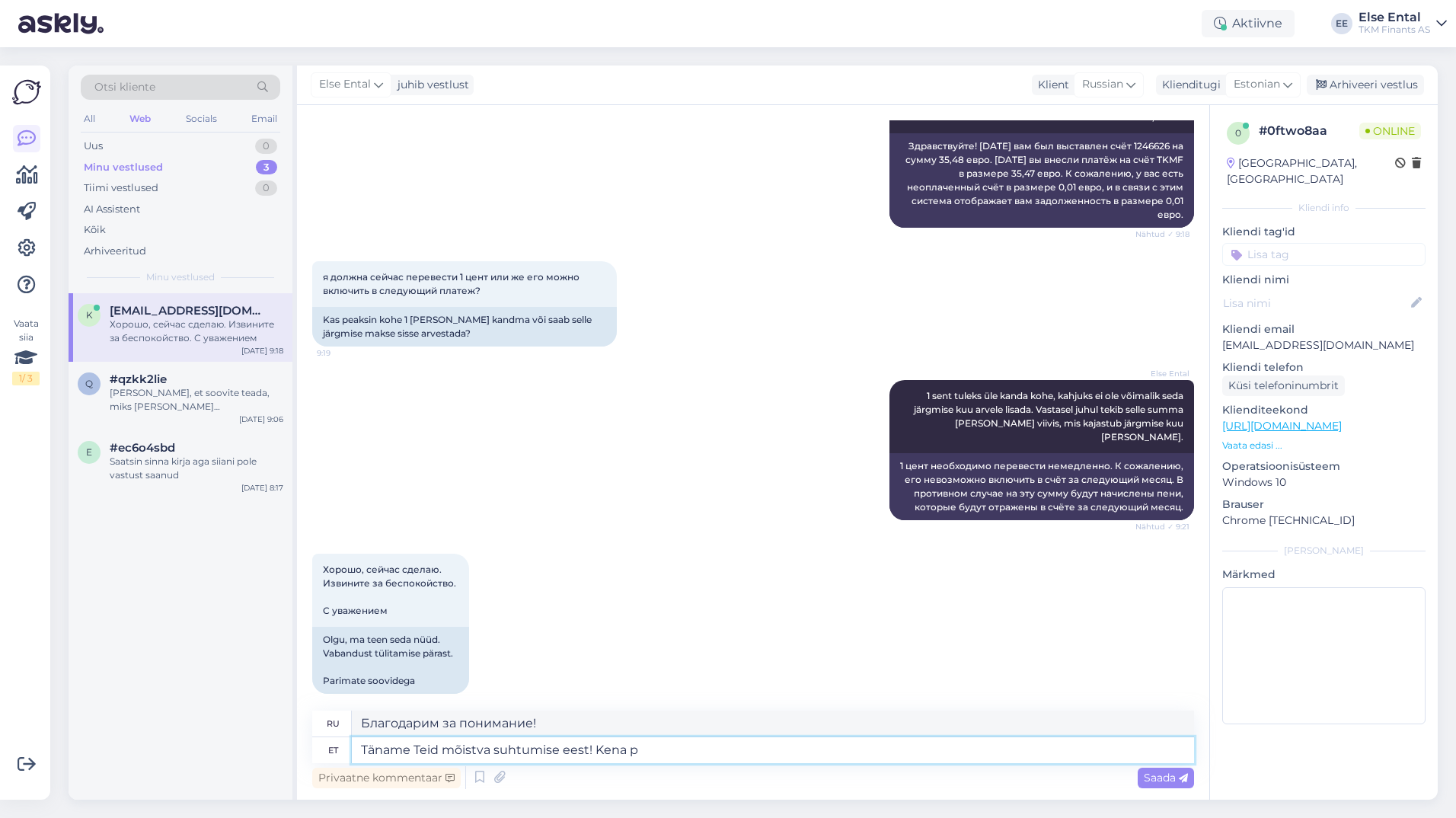
type textarea "[DEMOGRAPHIC_DATA] за понимание! Отлично!"
type textarea "Täname Teid mõistva suhtumise eest! Kena päeva!"
type textarea "[DEMOGRAPHIC_DATA] за понимание! Хорошего дня!"
click at [753, 759] on textarea "Täname Teid mõistva suhtumise eest! Kena päeva!" at bounding box center [772, 750] width 843 height 26
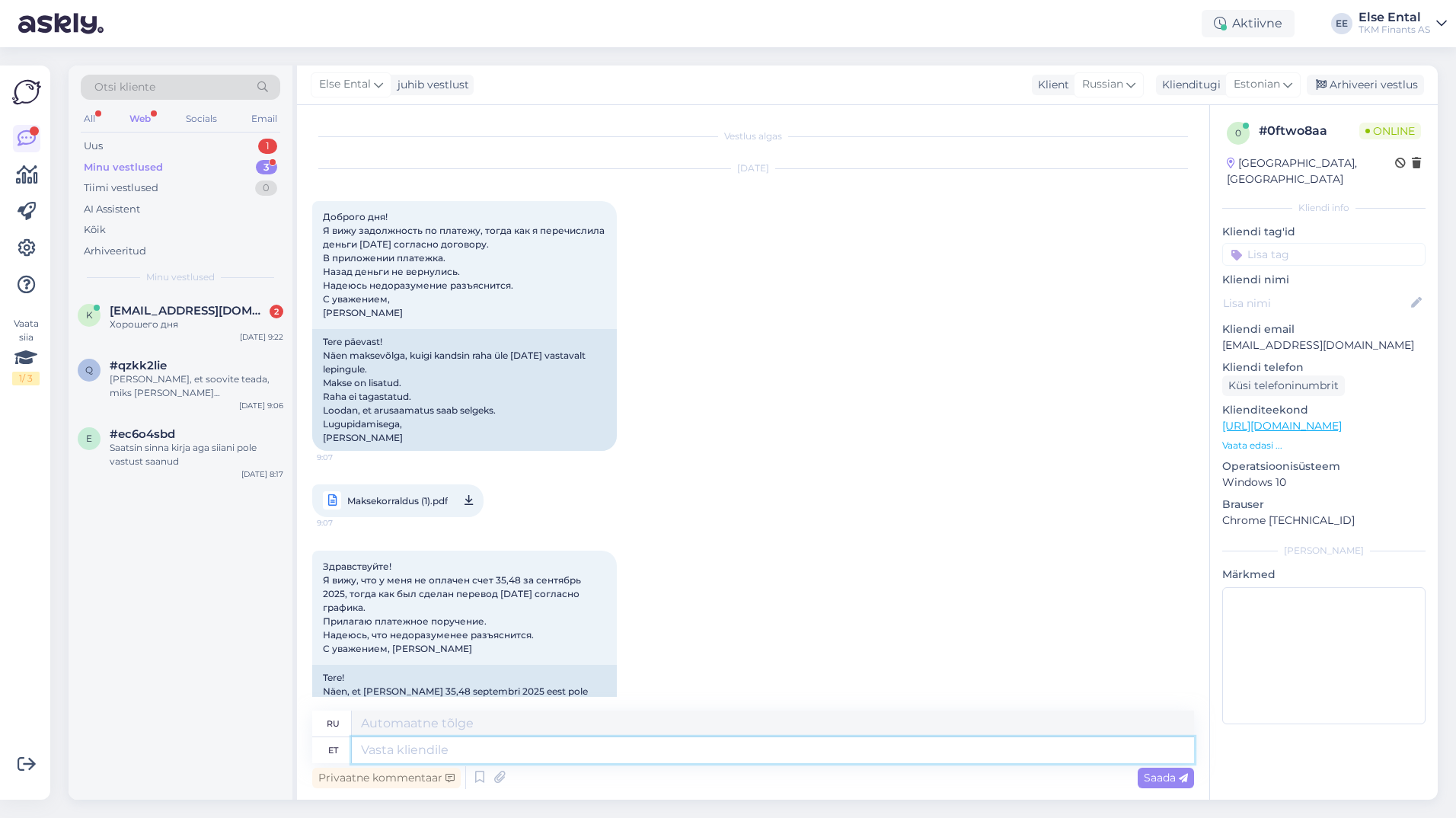
scroll to position [1153, 0]
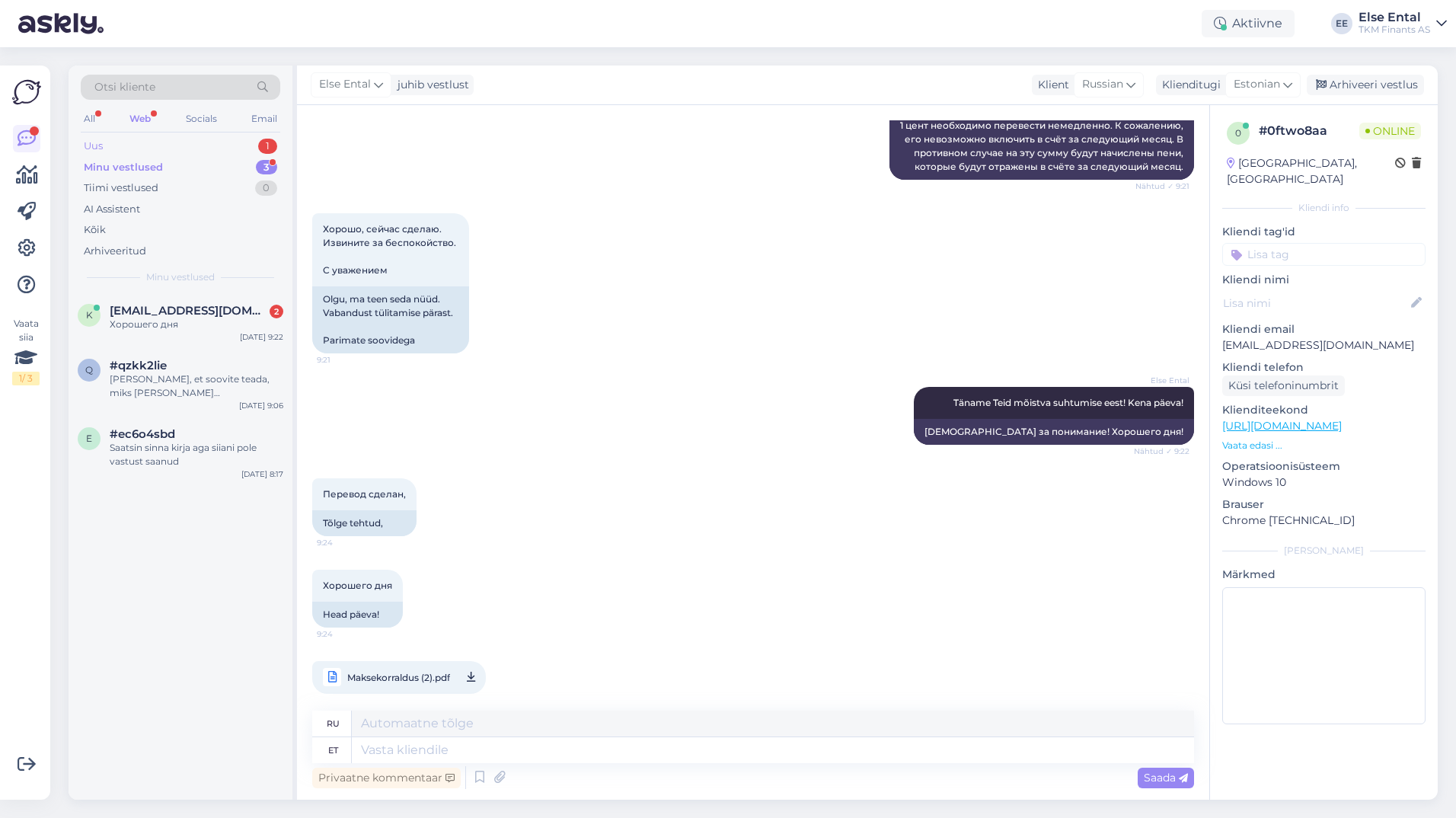
click at [121, 145] on div "Uus 1" at bounding box center [180, 145] width 199 height 21
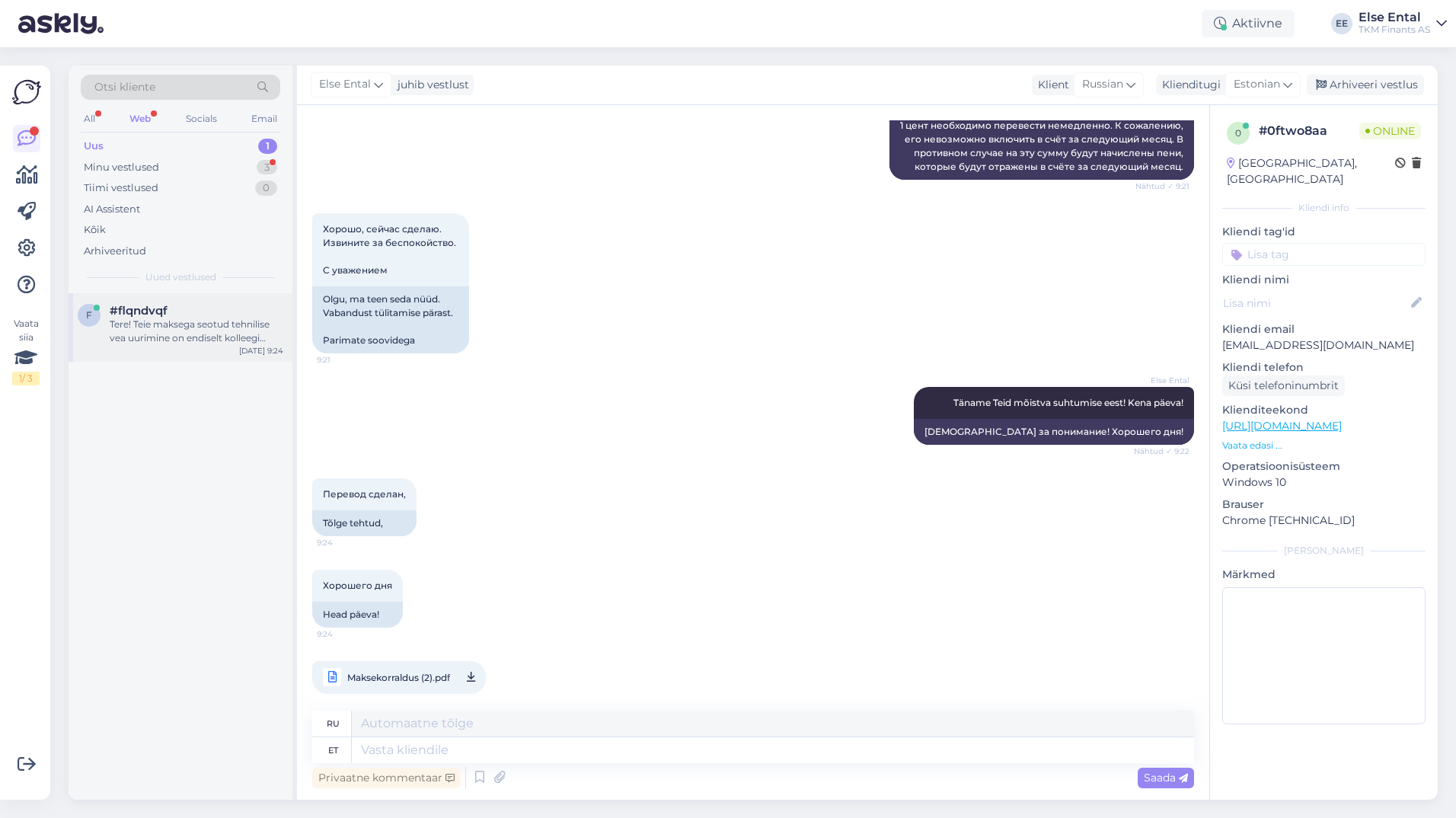
click at [124, 317] on div "Tere! Teie maksega seotud tehnilise vea uurimine on endiselt kolleegi [PERSON_N…" at bounding box center [196, 331] width 174 height 27
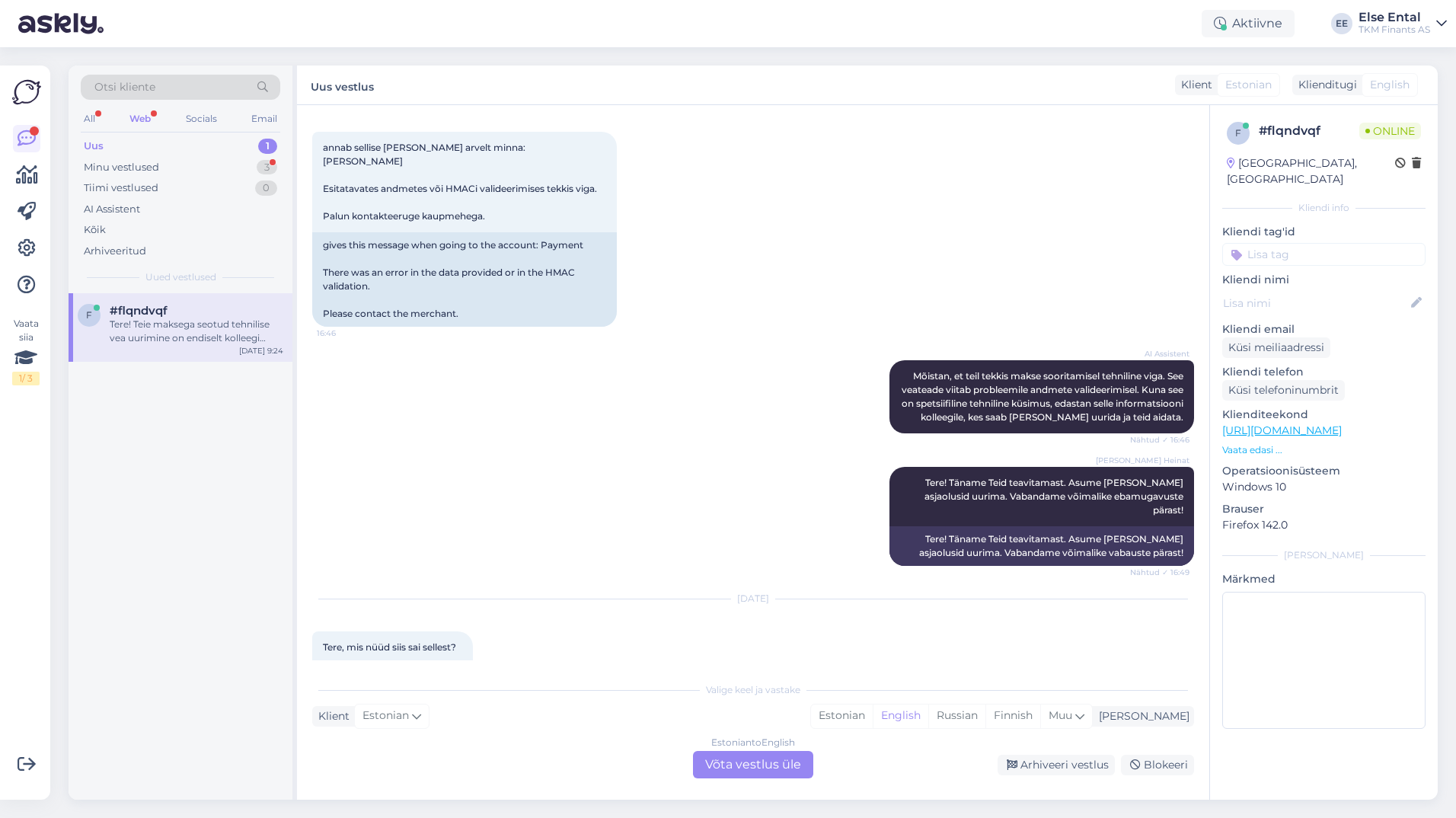
scroll to position [584, 0]
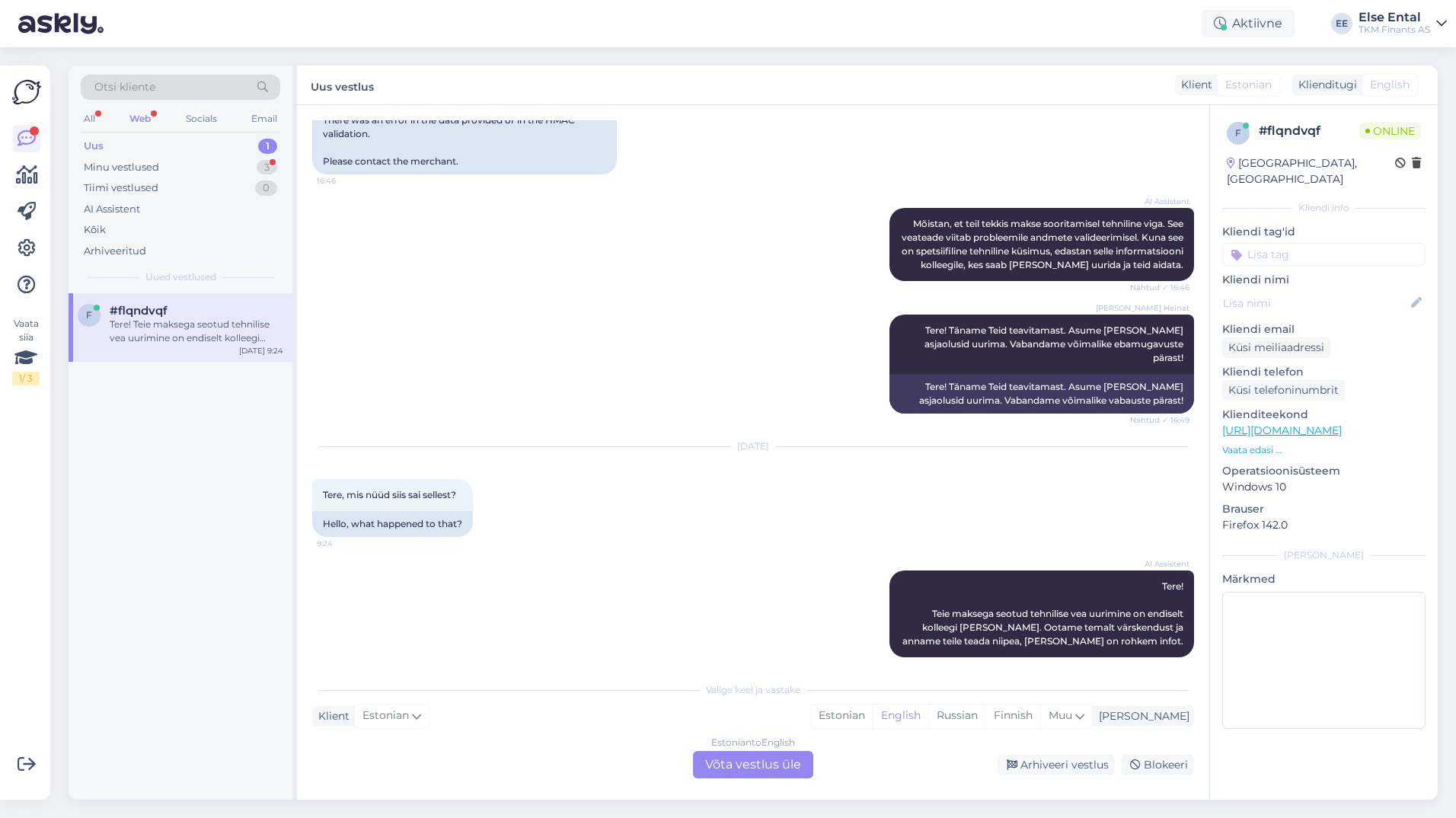
click at [750, 764] on div "Estonian to English Võta vestlus üle" at bounding box center [753, 765] width 121 height 27
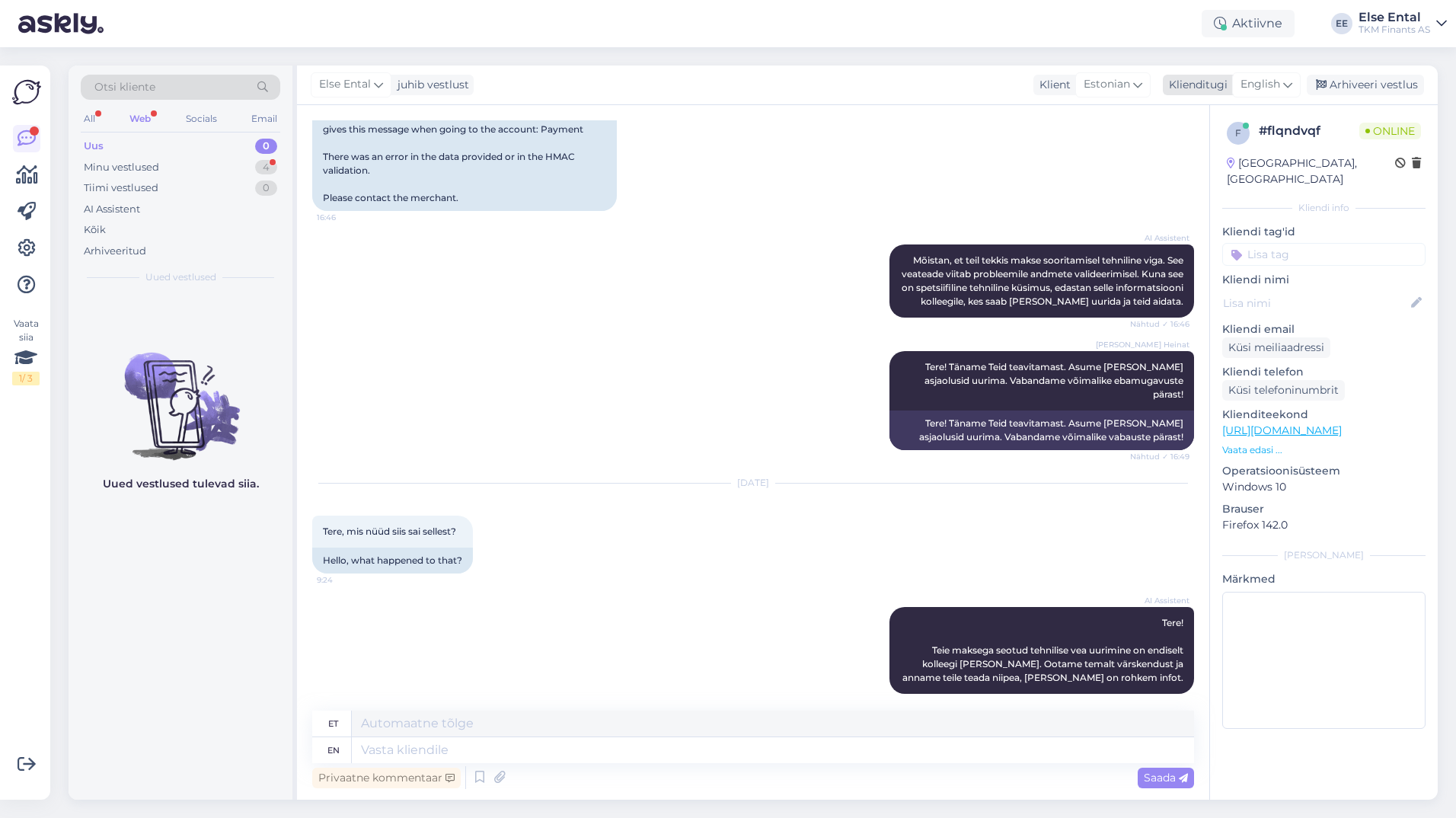
click at [1279, 80] on span "English" at bounding box center [1260, 85] width 39 height 17
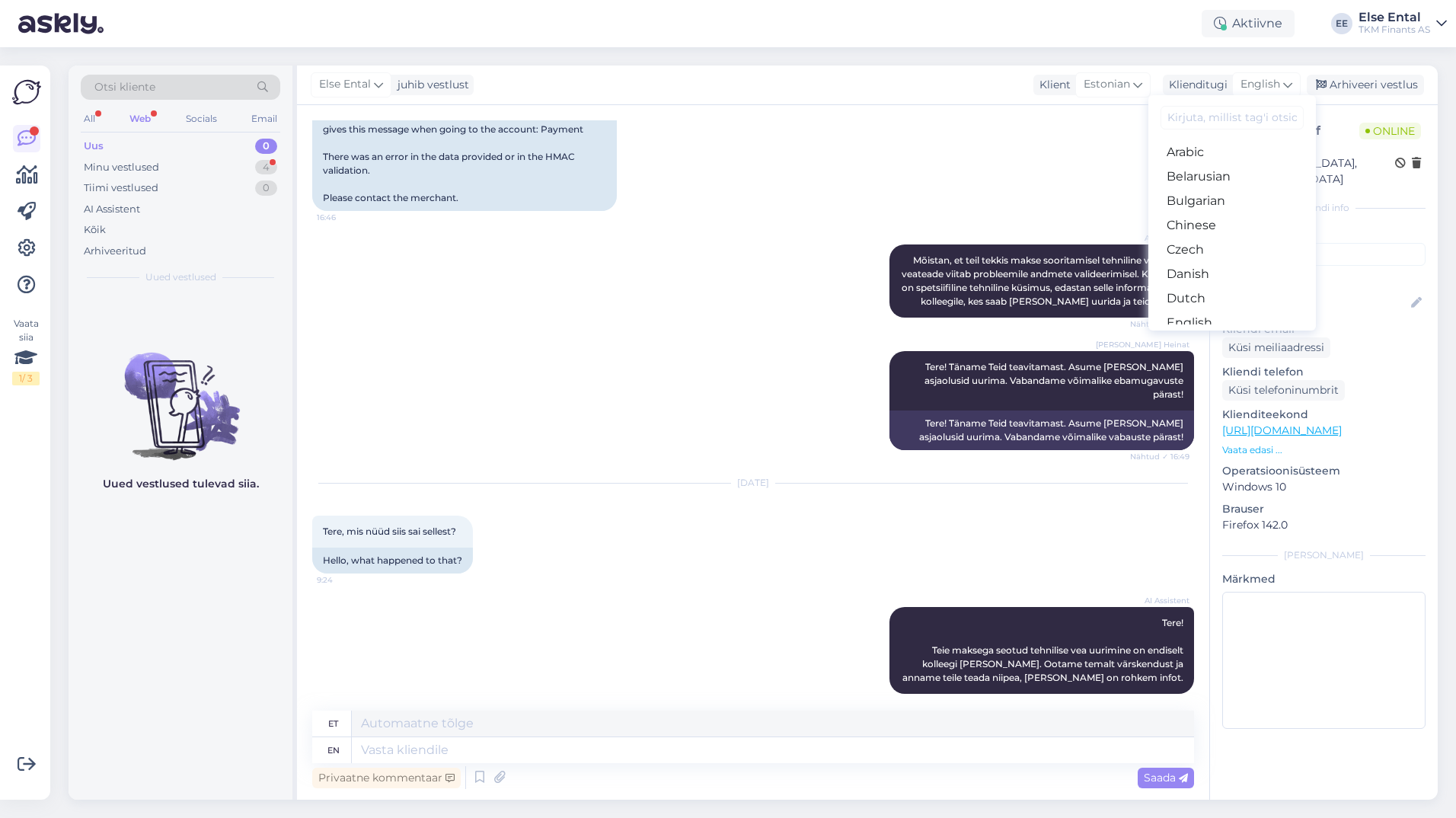
drag, startPoint x: 1232, startPoint y: 267, endPoint x: 1210, endPoint y: 273, distance: 22.8
click at [1232, 335] on link "Estonian" at bounding box center [1232, 347] width 168 height 24
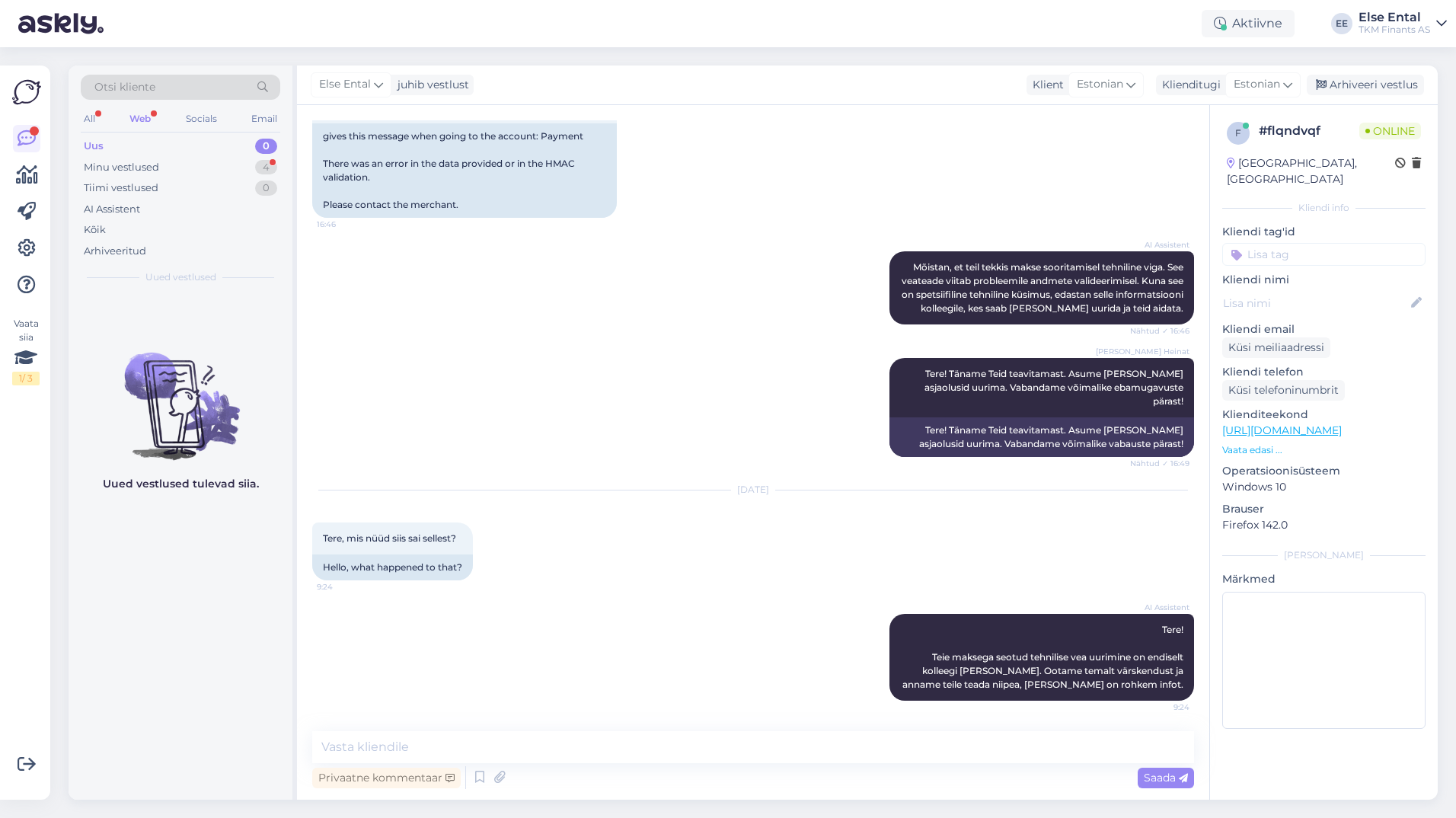
scroll to position [527, 0]
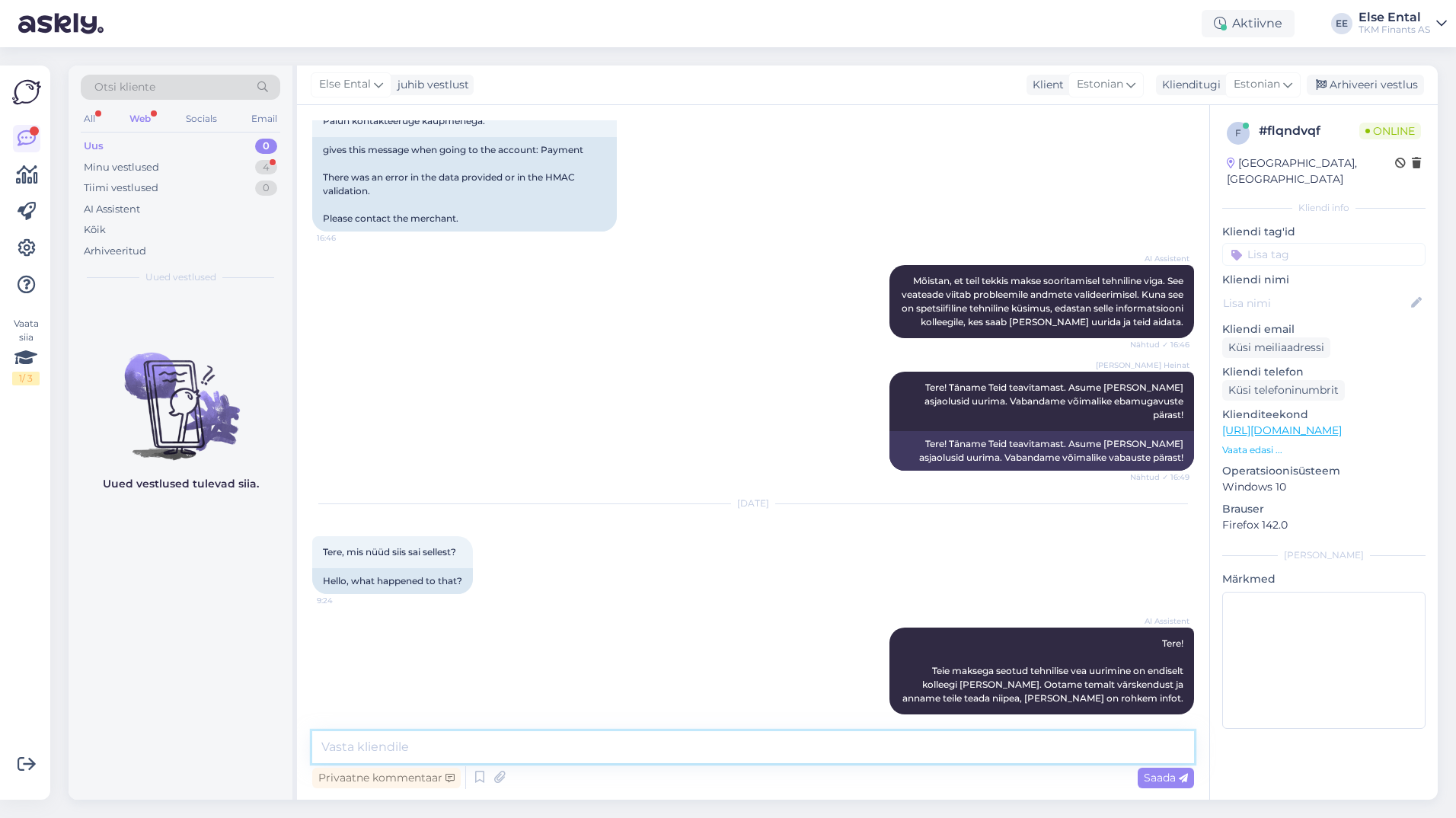
click at [572, 739] on textarea at bounding box center [753, 747] width 882 height 32
drag, startPoint x: 596, startPoint y: 747, endPoint x: 228, endPoint y: 751, distance: 368.0
click at [228, 752] on div "Otsi kliente All Web Socials Email Uus 0 Minu vestlused 4 Tiimi vestlused 0 AI …" at bounding box center [753, 433] width 1370 height 734
click at [766, 753] on textarea "Käesolevaks hetkeks on tõrge likvideeritud ja teenus peaks töötama" at bounding box center [753, 747] width 882 height 32
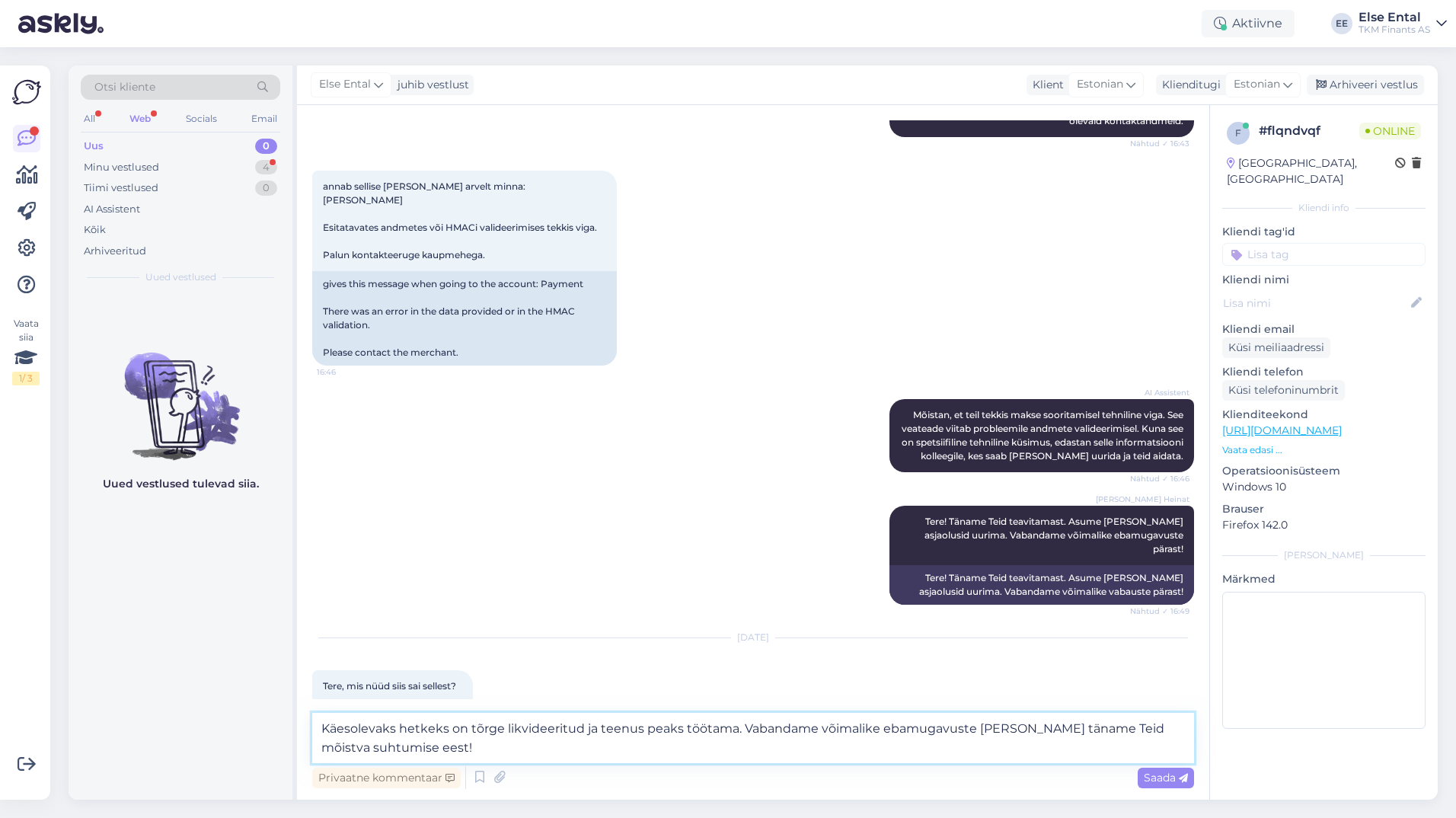
scroll to position [545, 0]
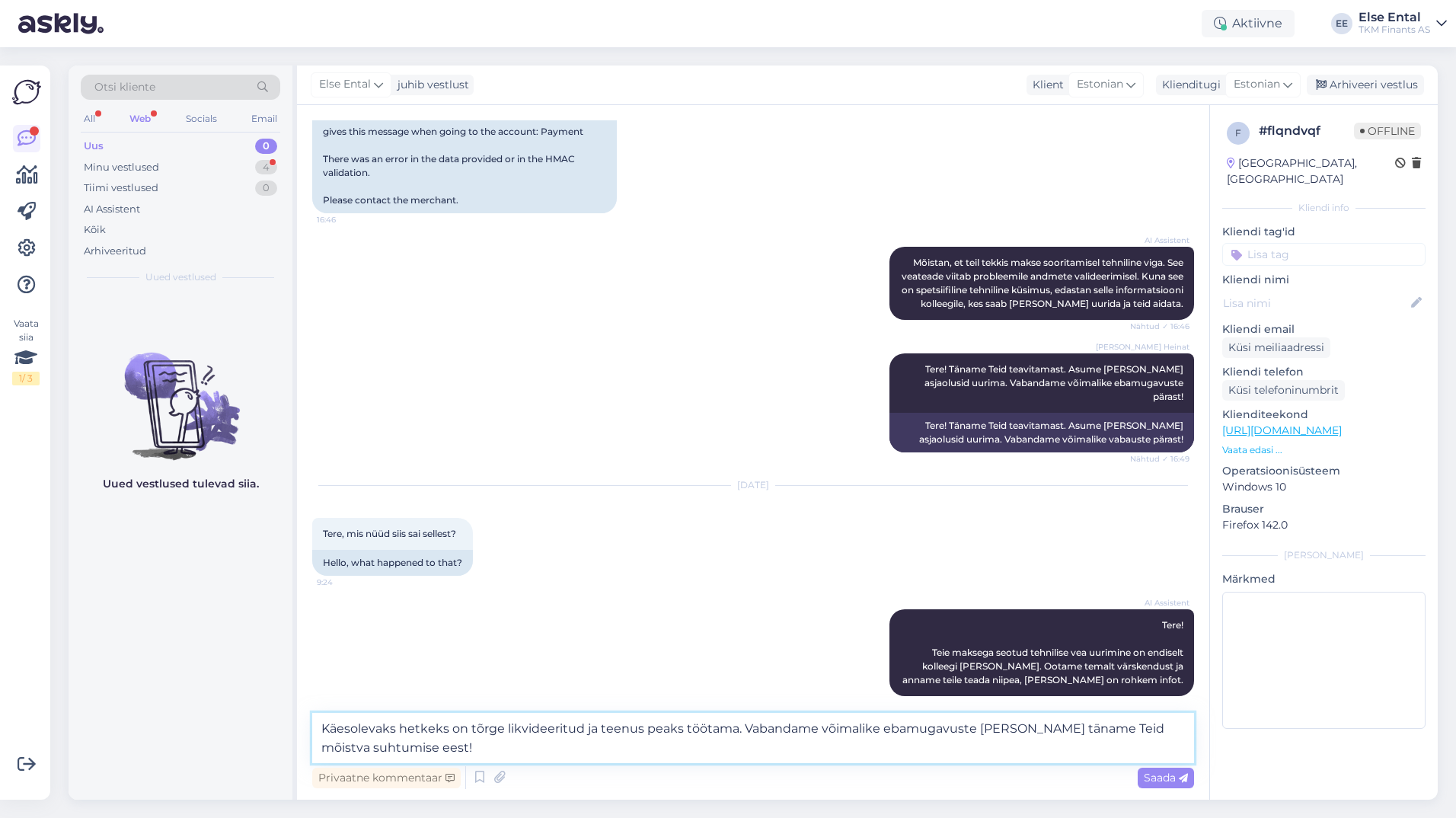
click at [466, 728] on textarea "Käesolevaks hetkeks on tõrge likvideeritud ja teenus peaks töötama. Vabandame v…" at bounding box center [753, 738] width 882 height 50
click at [560, 751] on textarea "Käesolevaks hetkeks on tehniline tõrge likvideeritud ja teenus peaks töötama. V…" at bounding box center [753, 738] width 882 height 50
type textarea "Käesolevaks hetkeks on tehniline tõrge likvideeritud ja teenus peaks töötama. V…"
click at [1164, 773] on span "Saada" at bounding box center [1166, 778] width 44 height 14
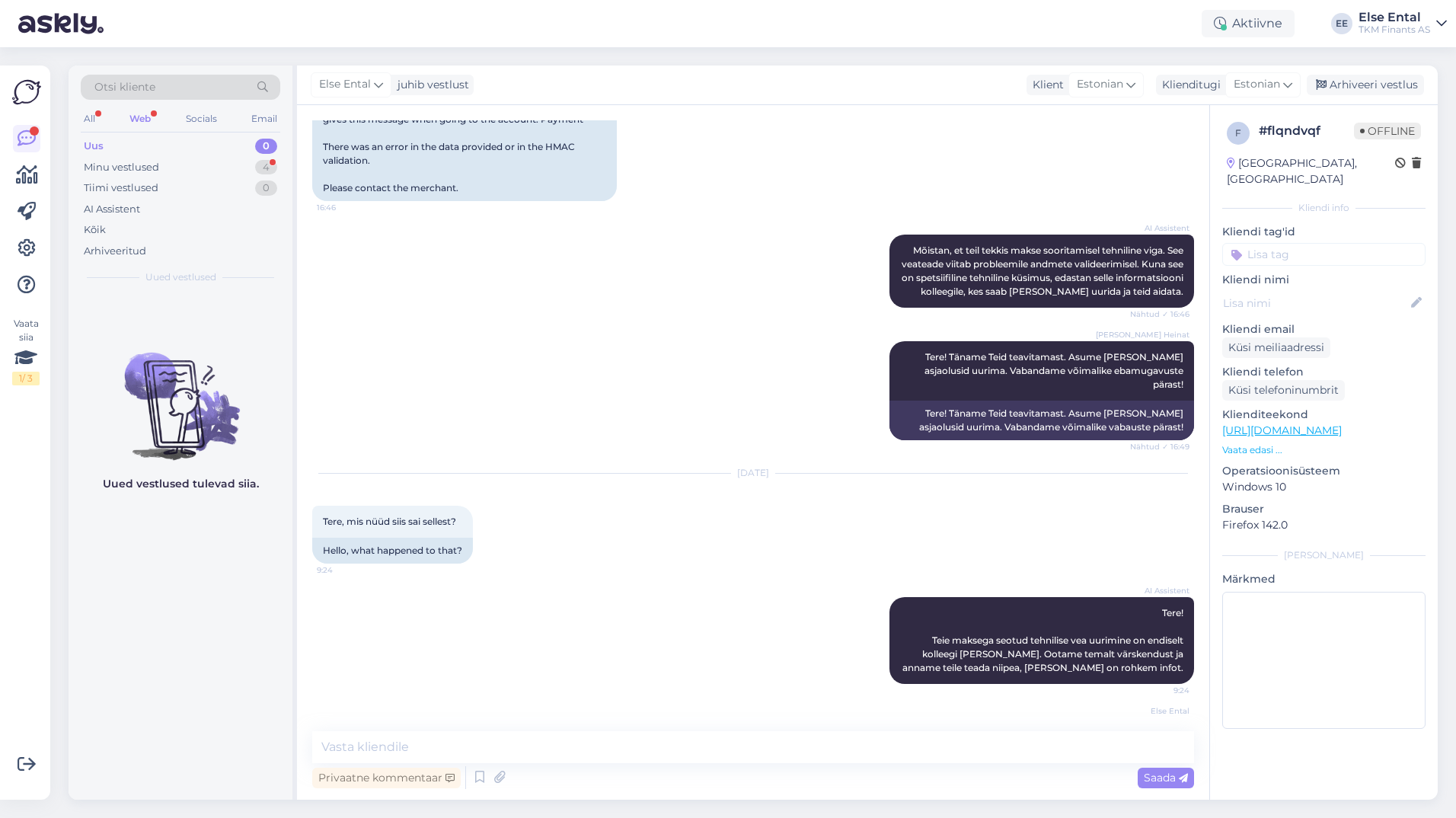
scroll to position [634, 0]
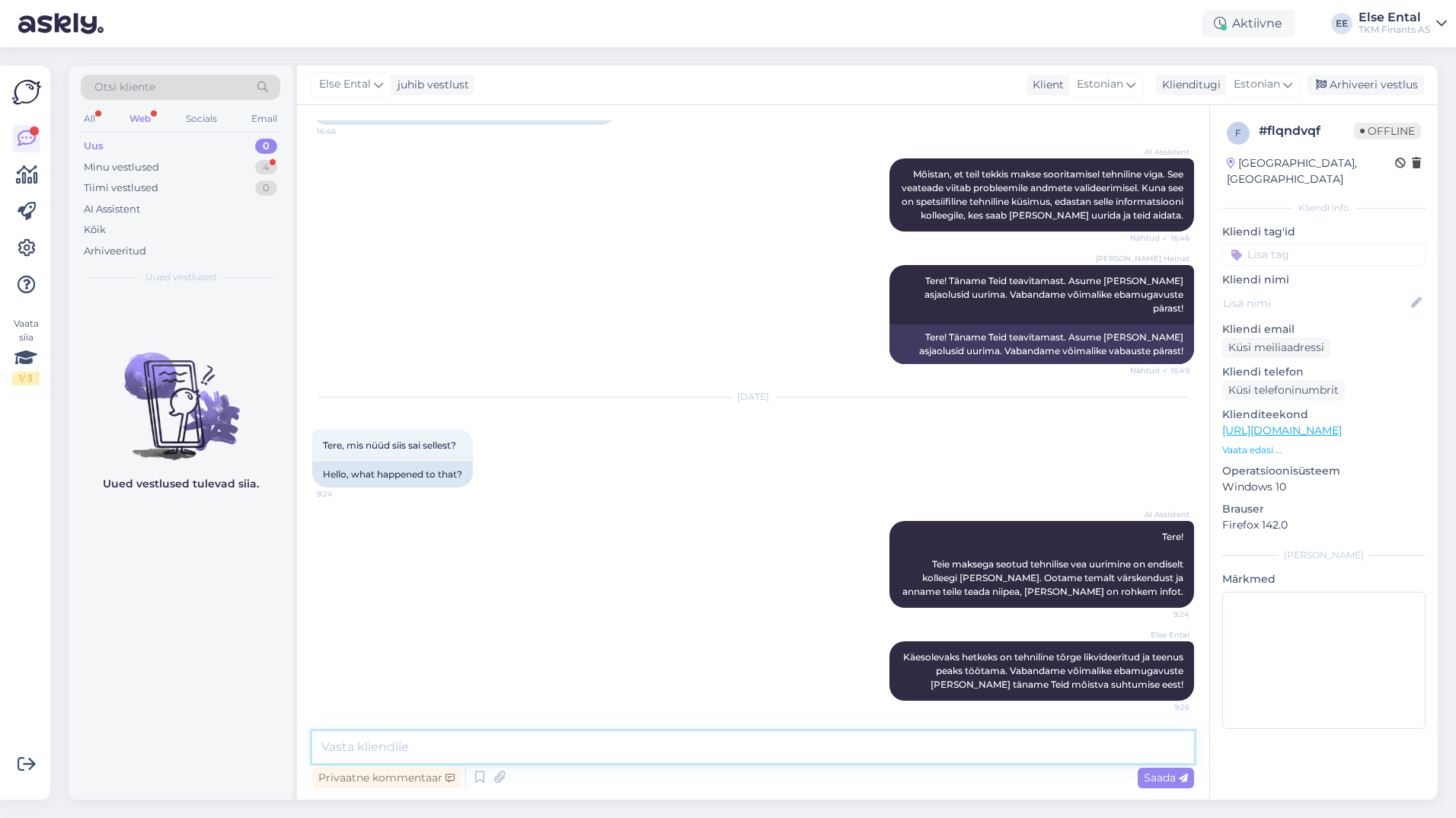
click at [559, 748] on textarea at bounding box center [753, 747] width 882 height 32
click at [641, 787] on div "Privaatne kommentaar Saada" at bounding box center [753, 778] width 882 height 29
click at [139, 172] on div "Minu vestlused" at bounding box center [121, 168] width 75 height 15
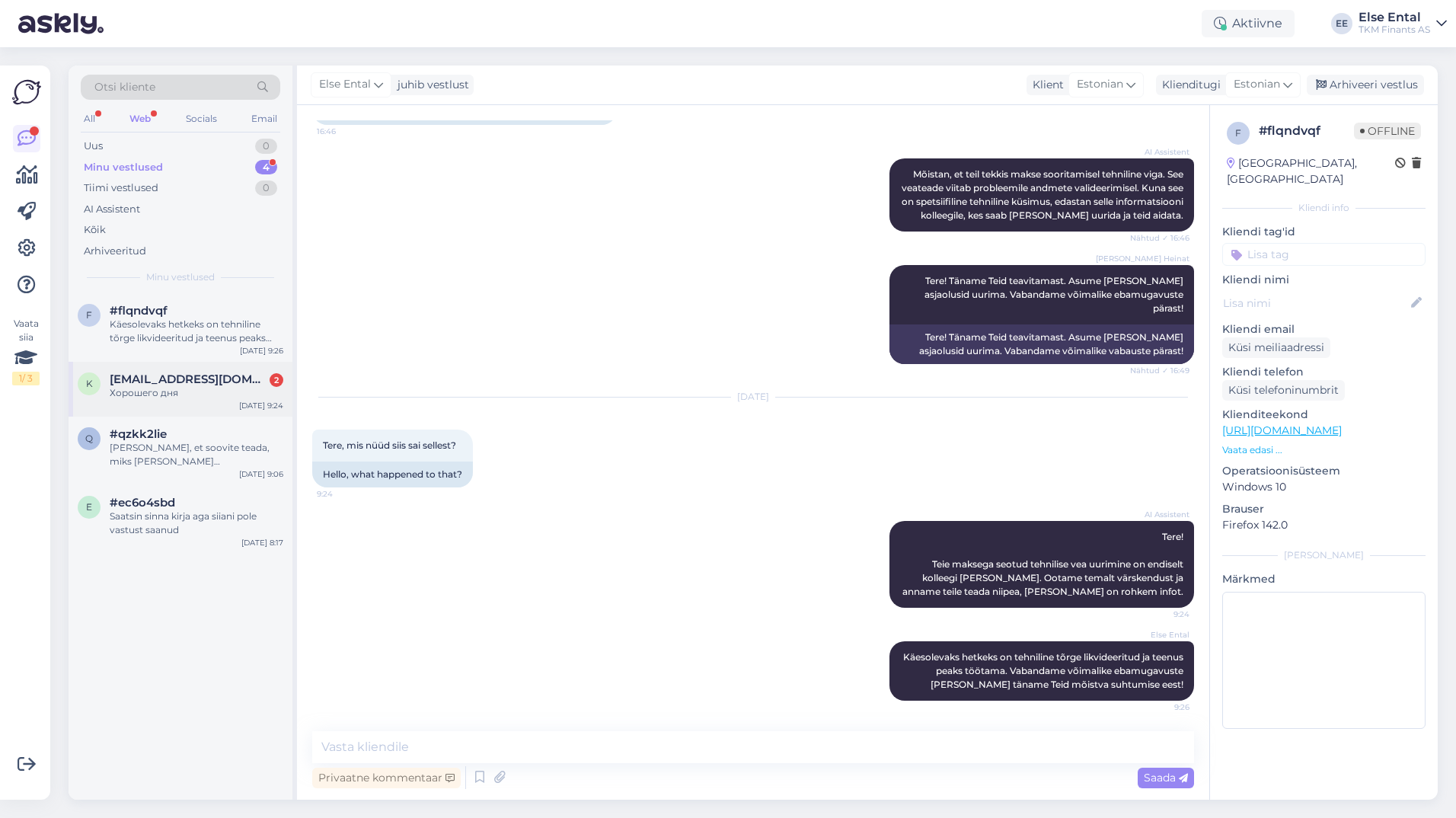
click at [163, 384] on span "[EMAIL_ADDRESS][DOMAIN_NAME]" at bounding box center [188, 379] width 158 height 14
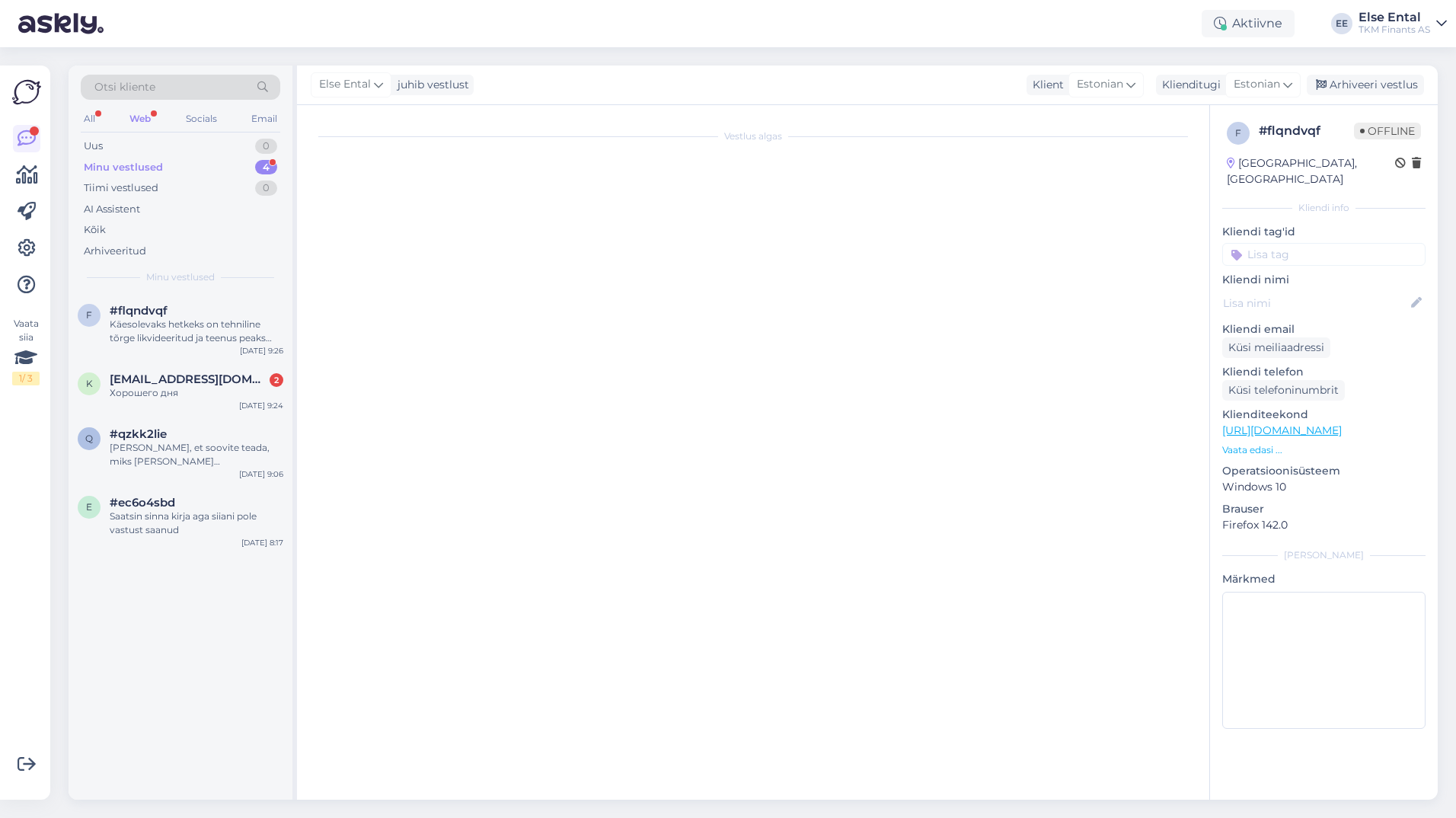
scroll to position [1153, 0]
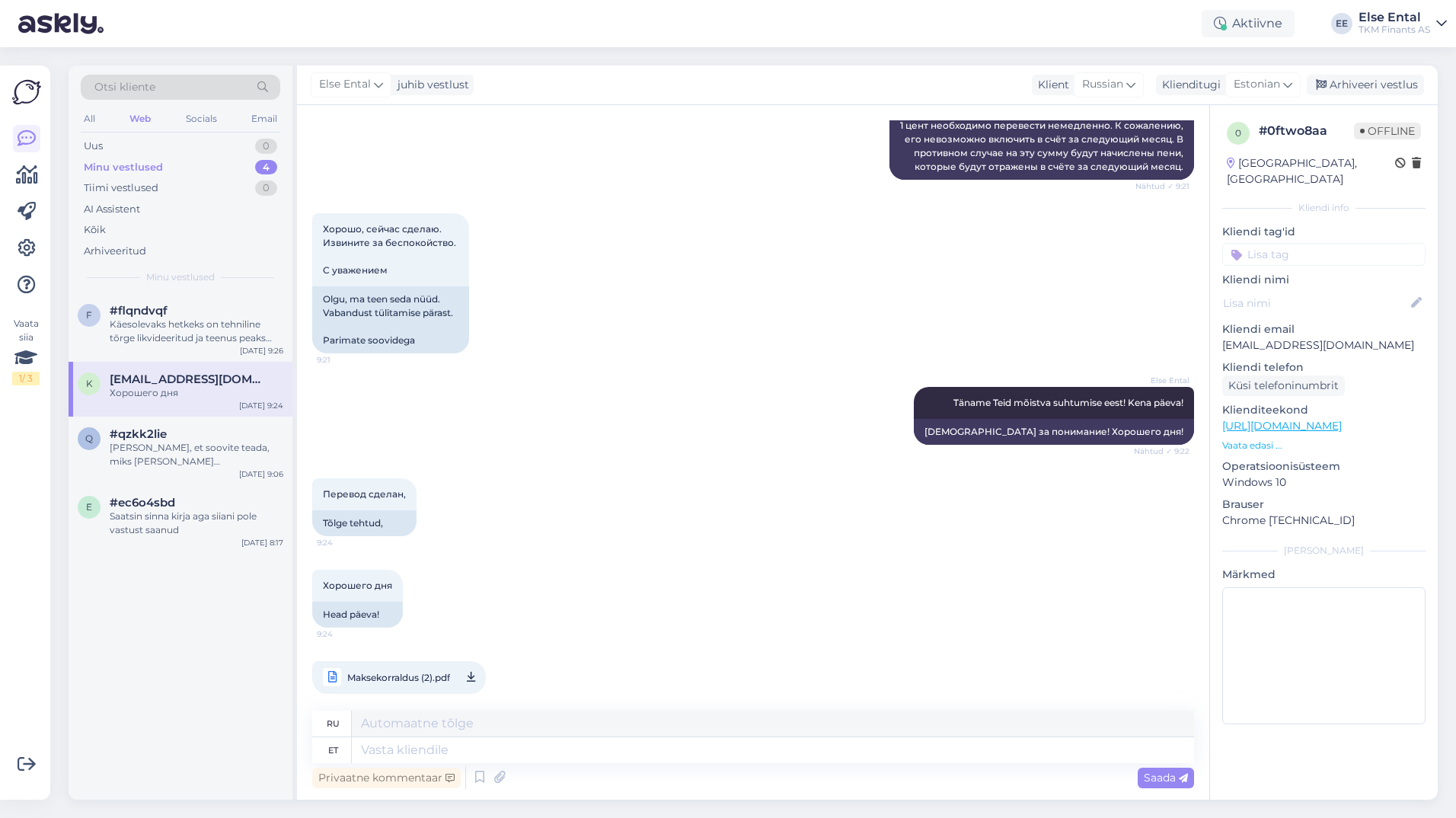
click at [409, 668] on span "Maksekorraldus (2).pdf" at bounding box center [399, 678] width 103 height 19
click at [434, 750] on textarea at bounding box center [772, 750] width 843 height 26
type textarea "Suur"
type textarea "Большой"
type textarea "Suur Tänu t"
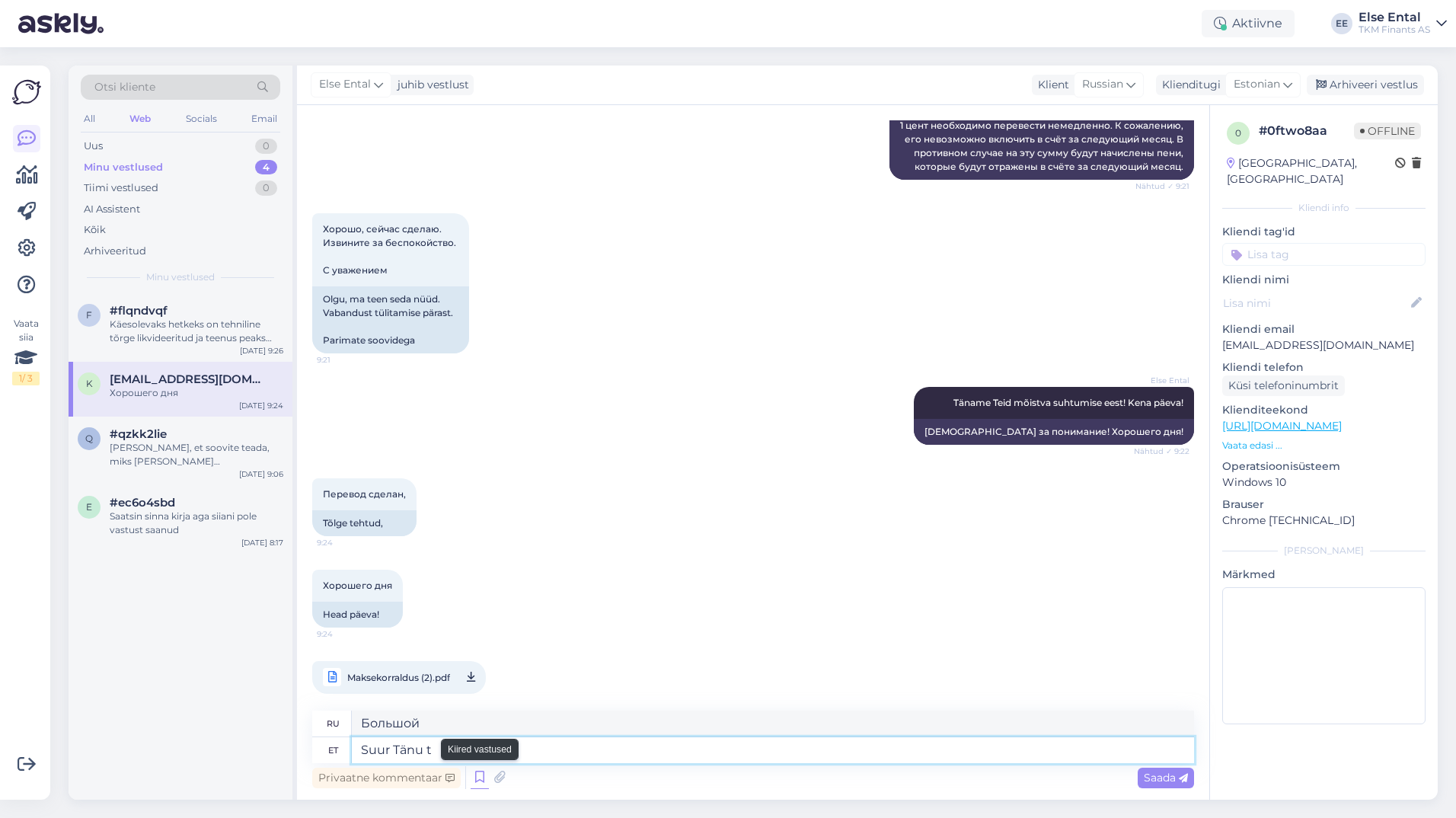
type textarea "Большое спасибо"
type textarea "Suur"
type textarea "Большой"
type textarea "Suur tänu T"
type textarea "Большое спасибо."
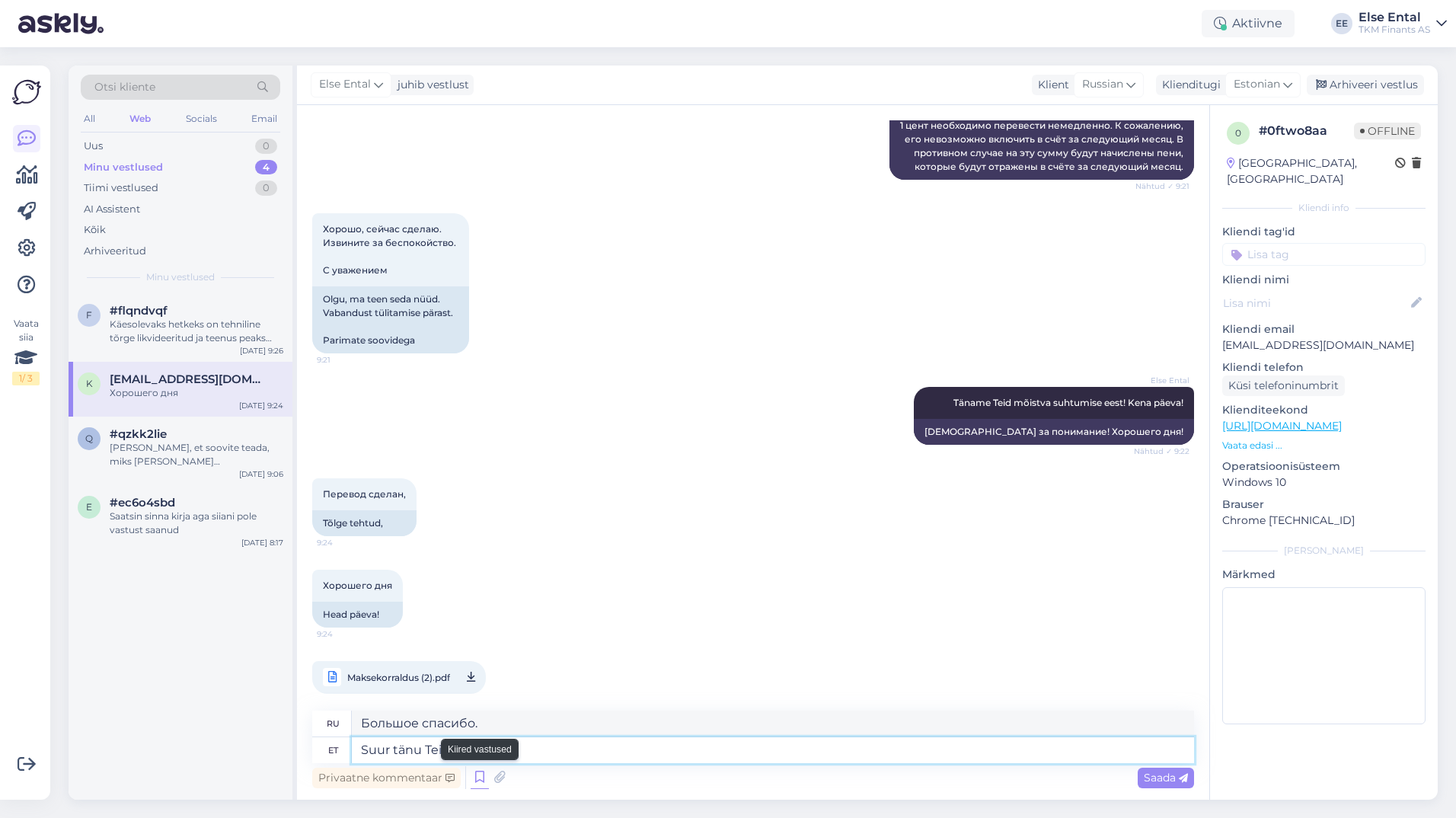
type textarea "Suur tänu Teile!"
type textarea "Большое спасибо!"
click at [540, 757] on textarea "Suur tänu Teile!" at bounding box center [772, 750] width 843 height 26
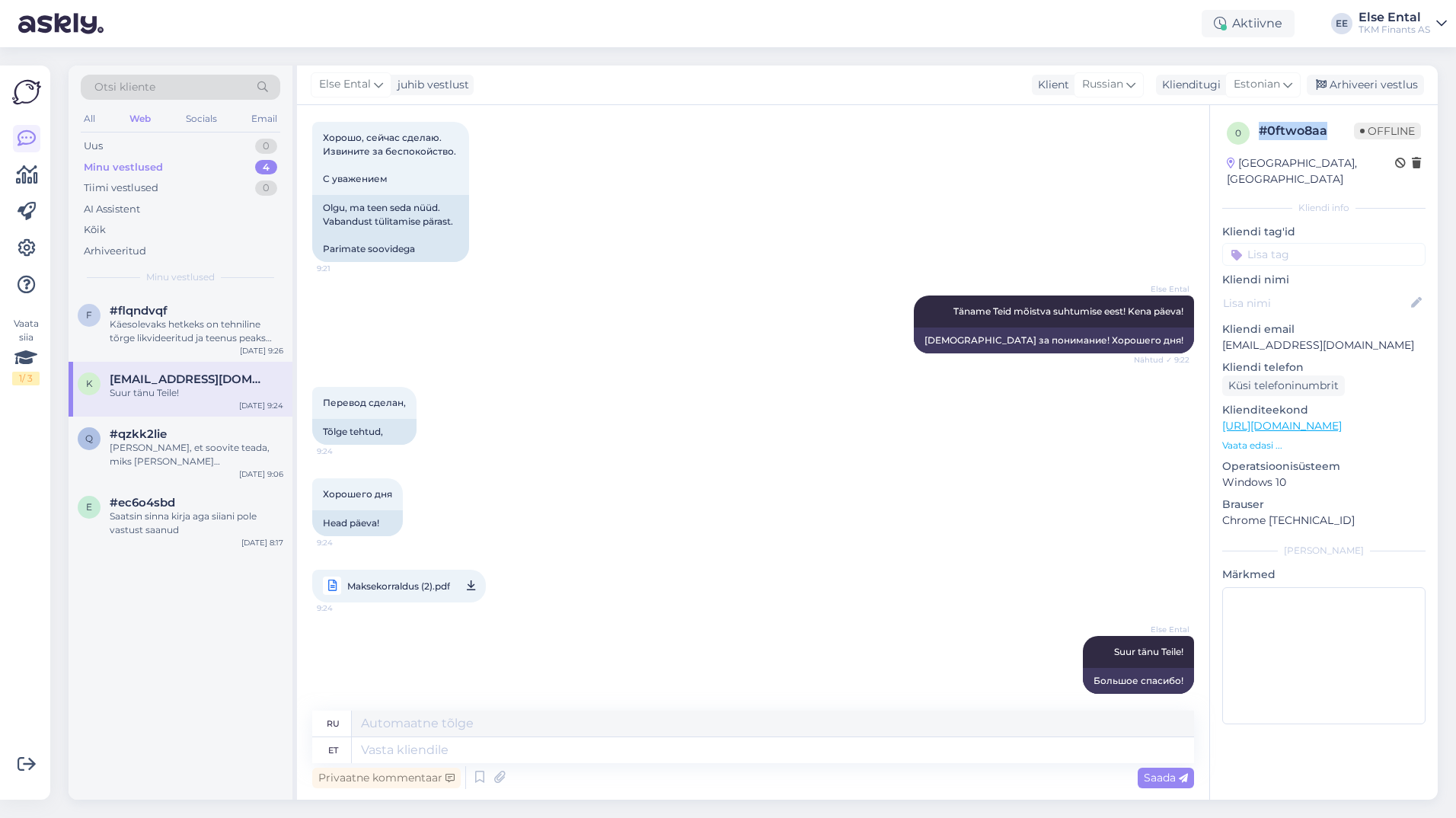
drag, startPoint x: 1326, startPoint y: 128, endPoint x: 1260, endPoint y: 137, distance: 66.6
click at [1260, 137] on div "# 0ftwo8aa" at bounding box center [1306, 130] width 95 height 18
drag, startPoint x: 1260, startPoint y: 137, endPoint x: 1268, endPoint y: 132, distance: 9.4
copy div "# 0ftwo8aa"
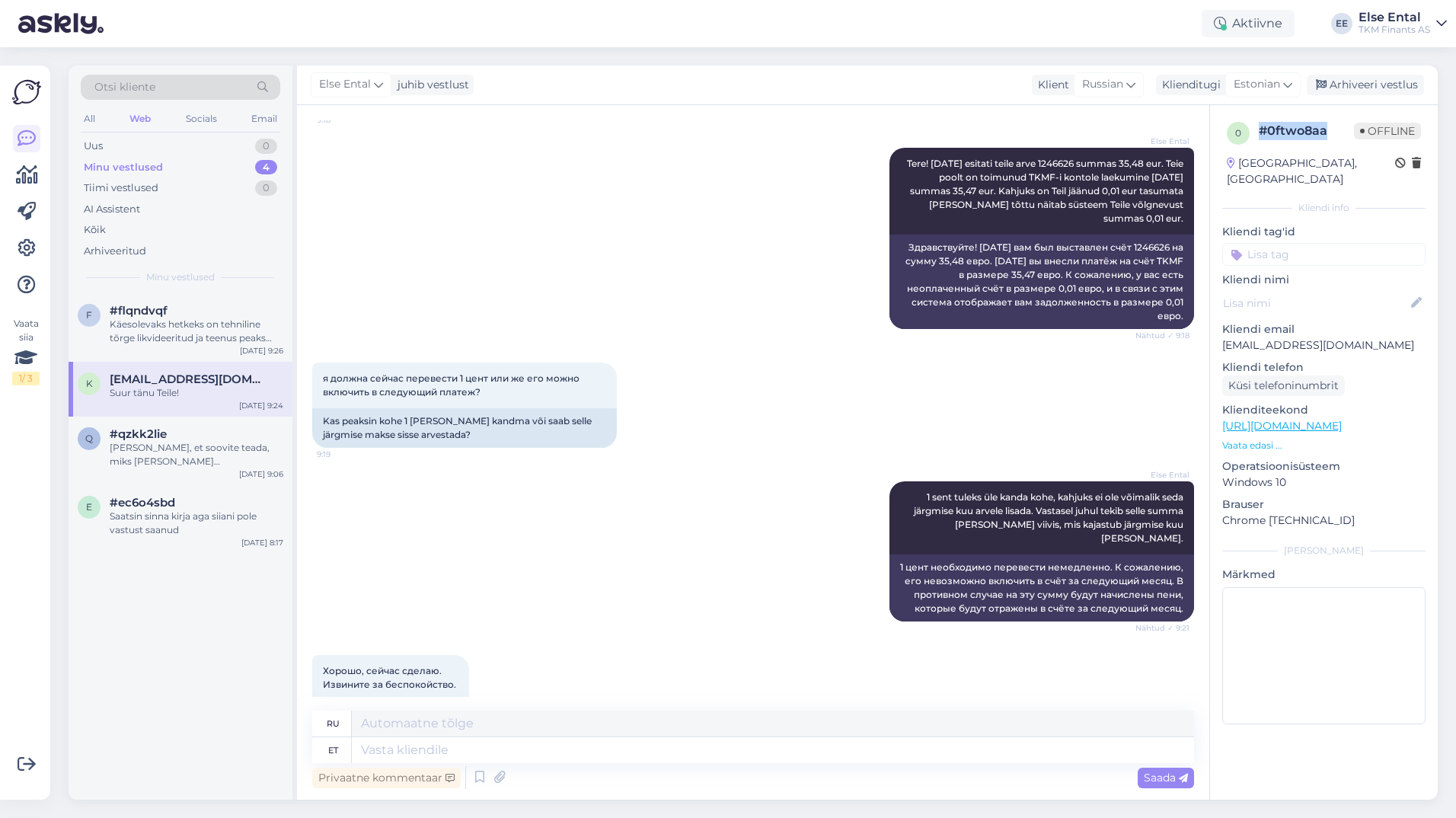
scroll to position [330, 0]
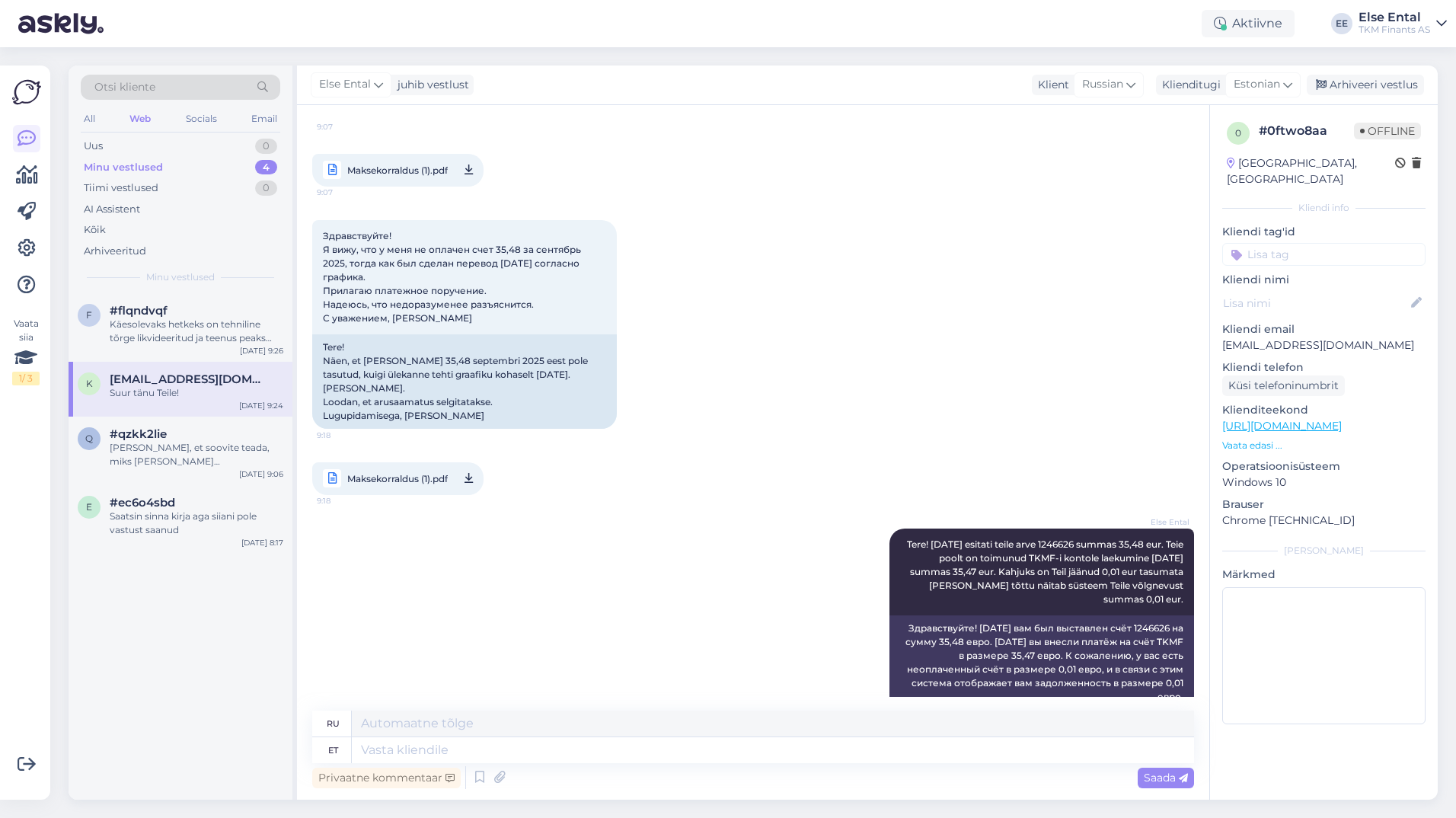
click at [128, 677] on div "f #flqndvqf Käesolevaks hetkeks on tehniline tõrge likvideeritud ja teenus peak…" at bounding box center [181, 547] width 224 height 507
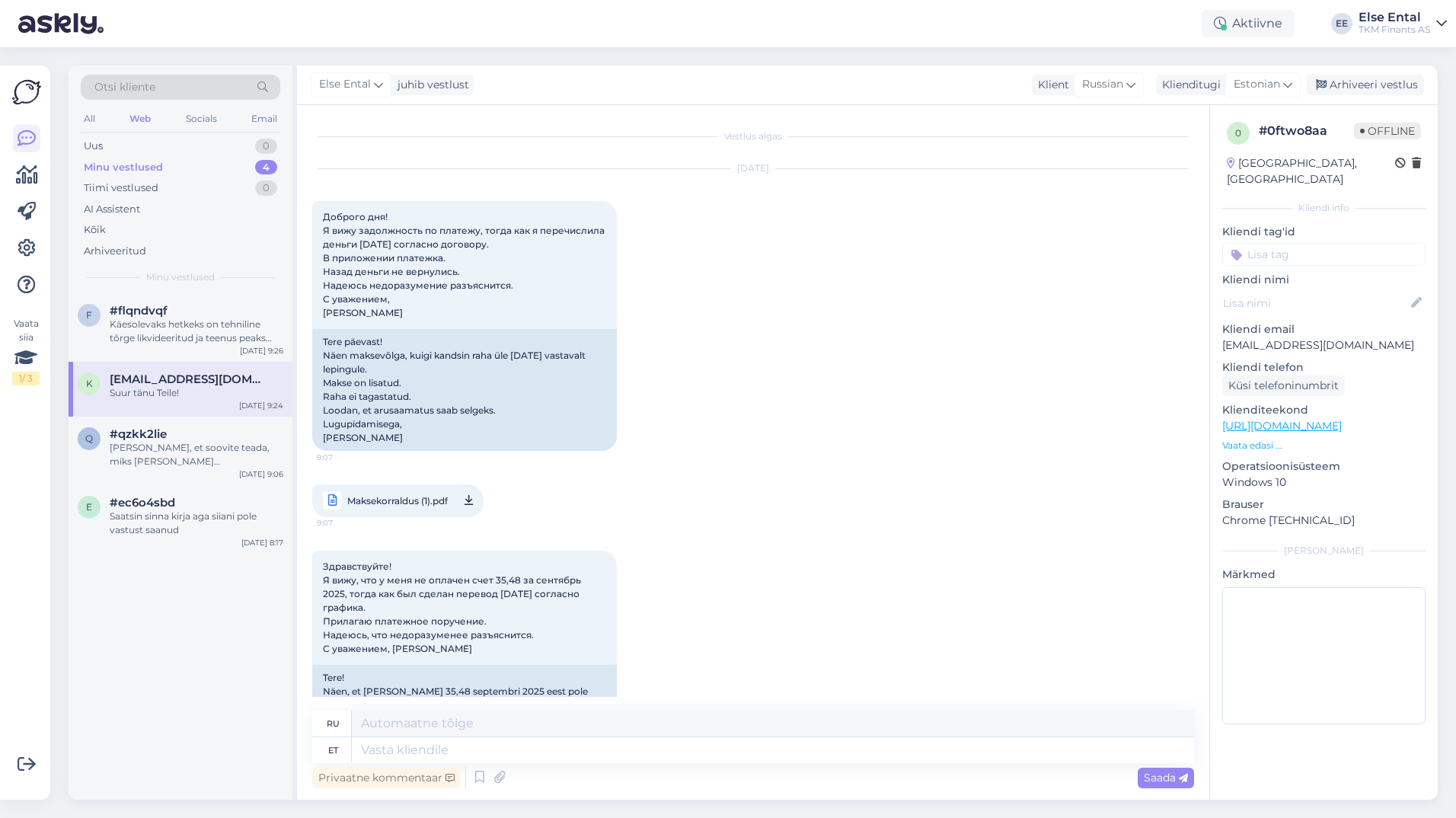
click at [184, 378] on span "[EMAIL_ADDRESS][DOMAIN_NAME]" at bounding box center [188, 379] width 158 height 14
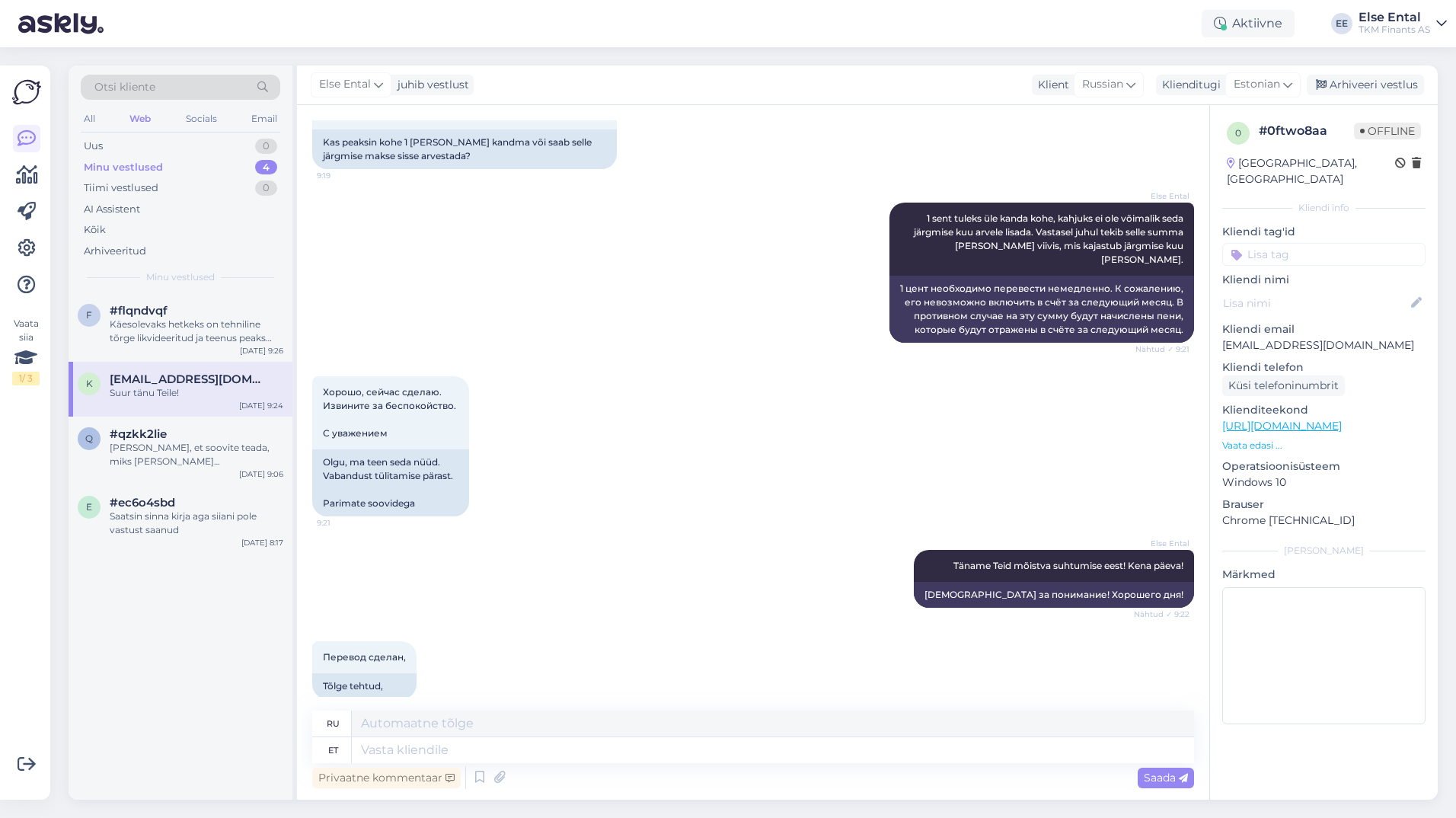
scroll to position [1245, 0]
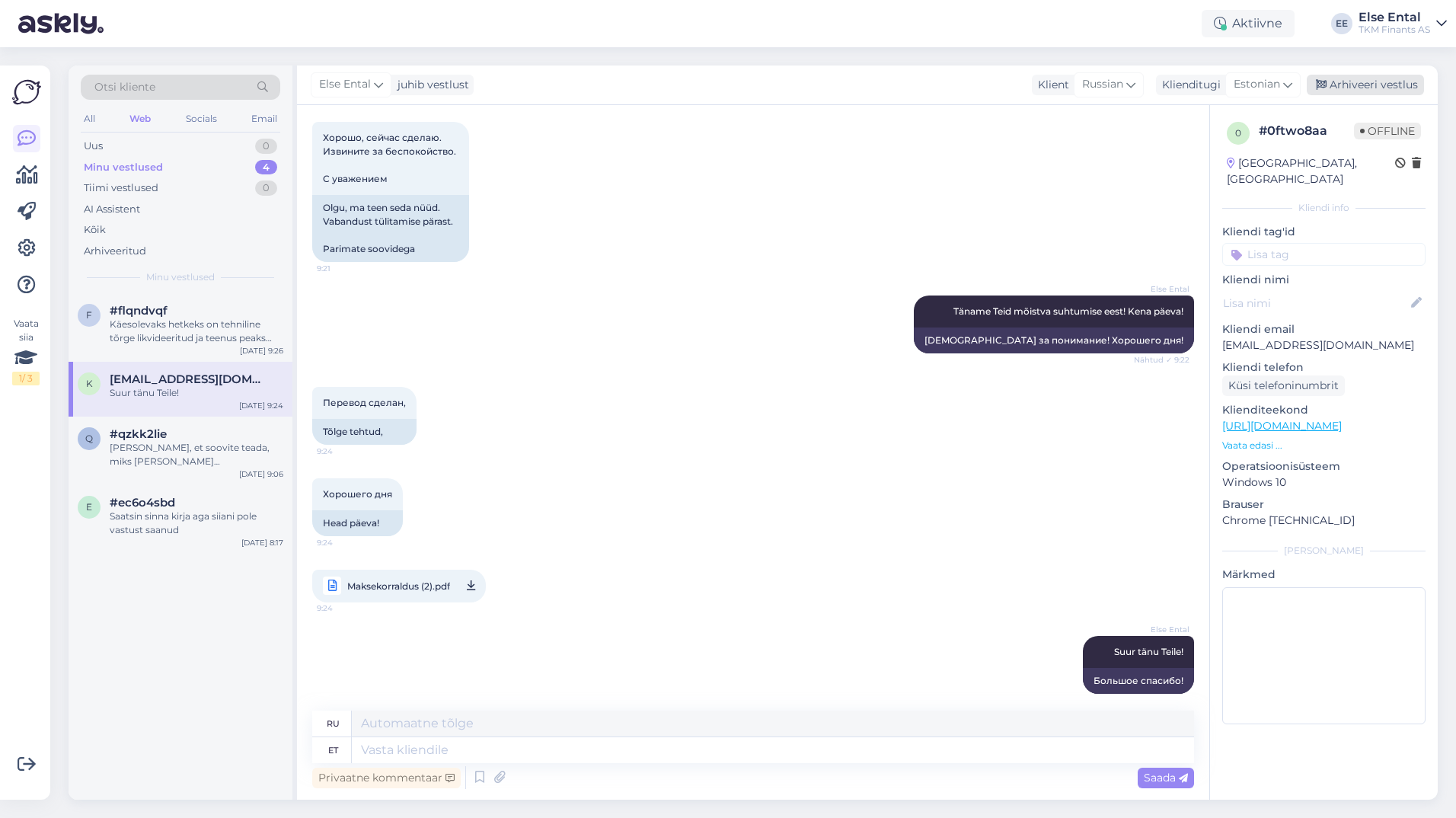
click at [1387, 80] on div "Arhiveeri vestlus" at bounding box center [1365, 85] width 117 height 21
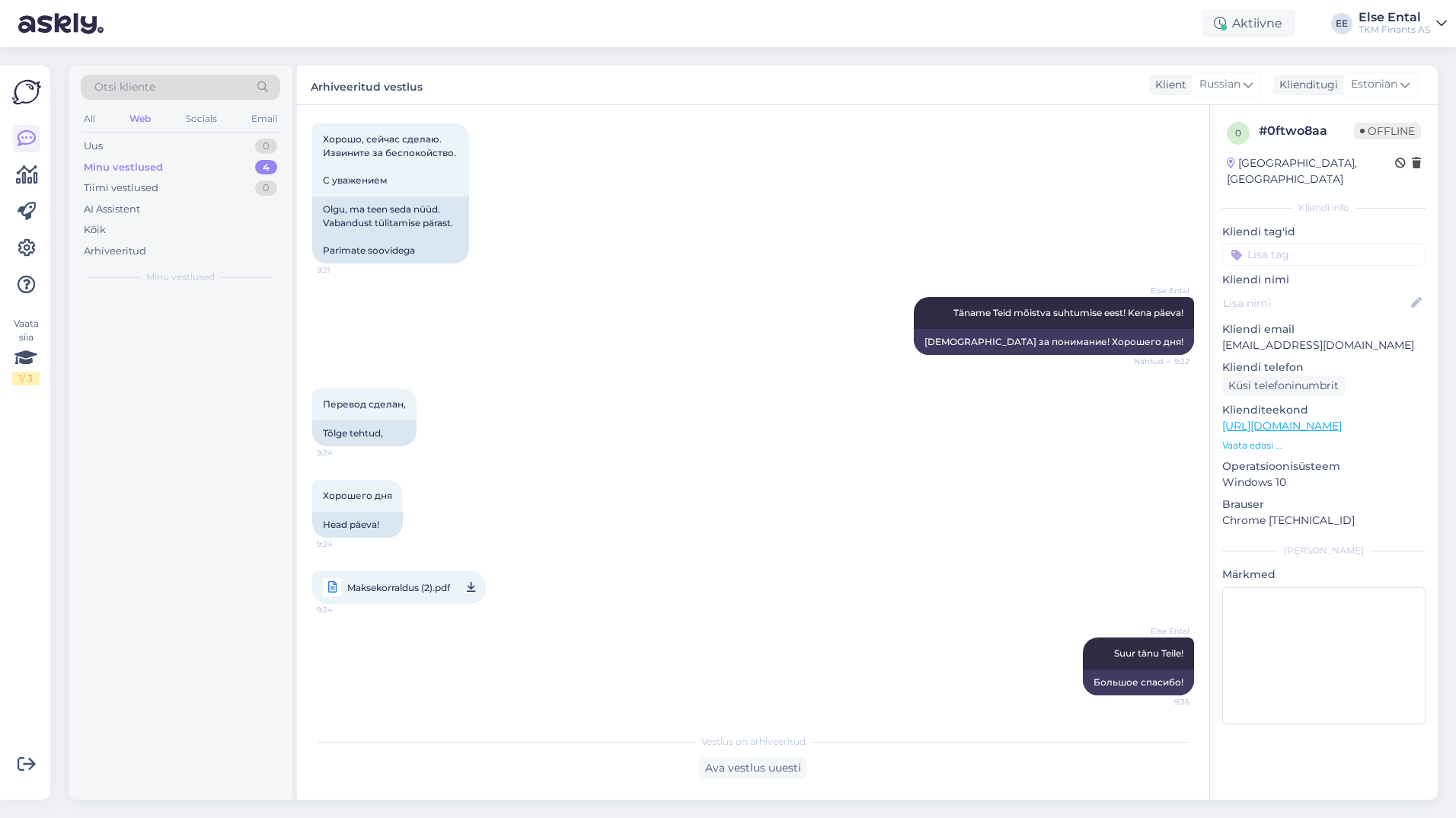
scroll to position [1230, 0]
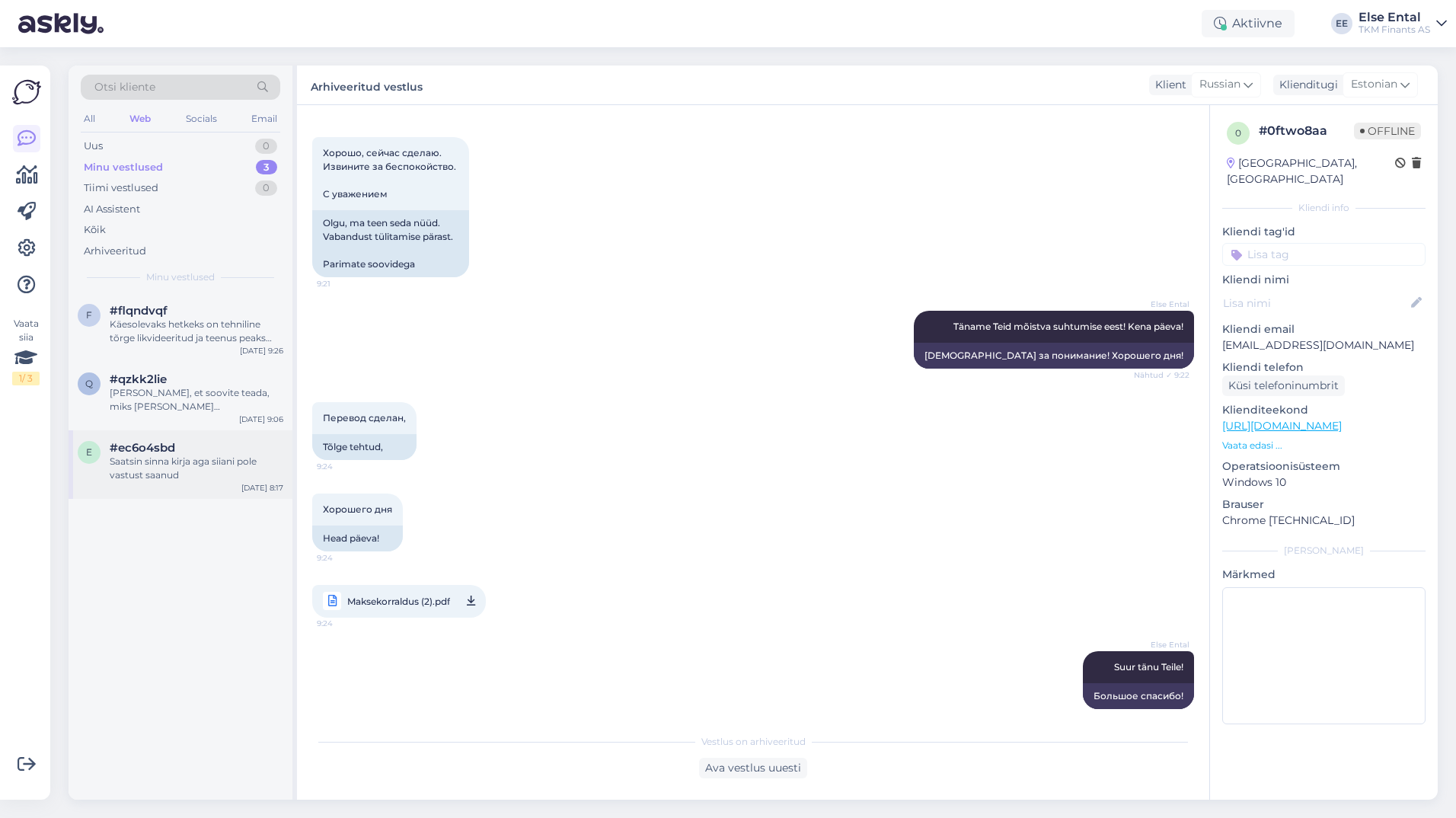
click at [204, 457] on div "Saatsin sinna kirja aga siiani pole vastust saanud" at bounding box center [196, 468] width 174 height 27
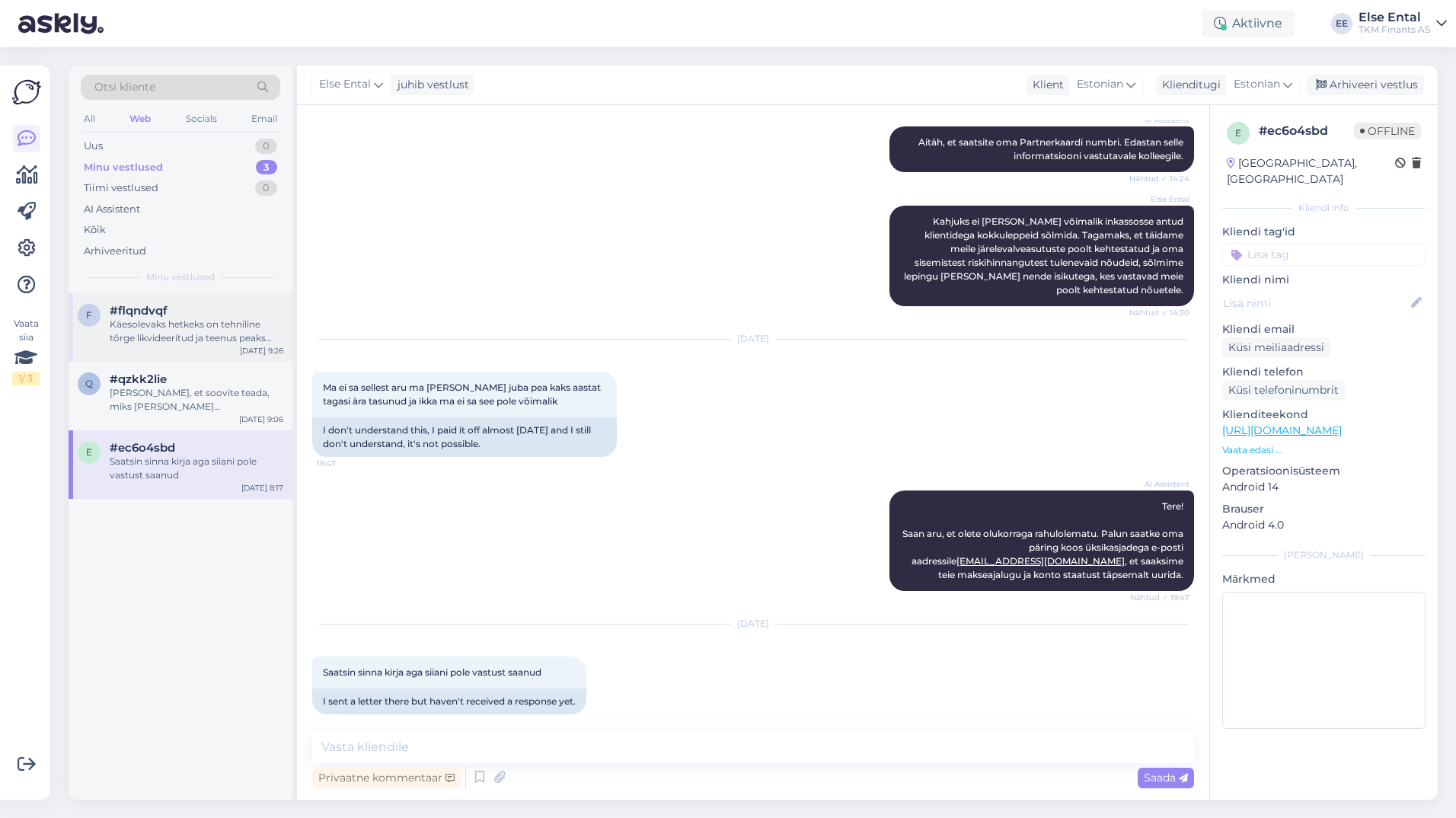
click at [145, 335] on div "Käesolevaks hetkeks on tehniline tõrge likvideeritud ja teenus peaks töötama. V…" at bounding box center [196, 331] width 174 height 27
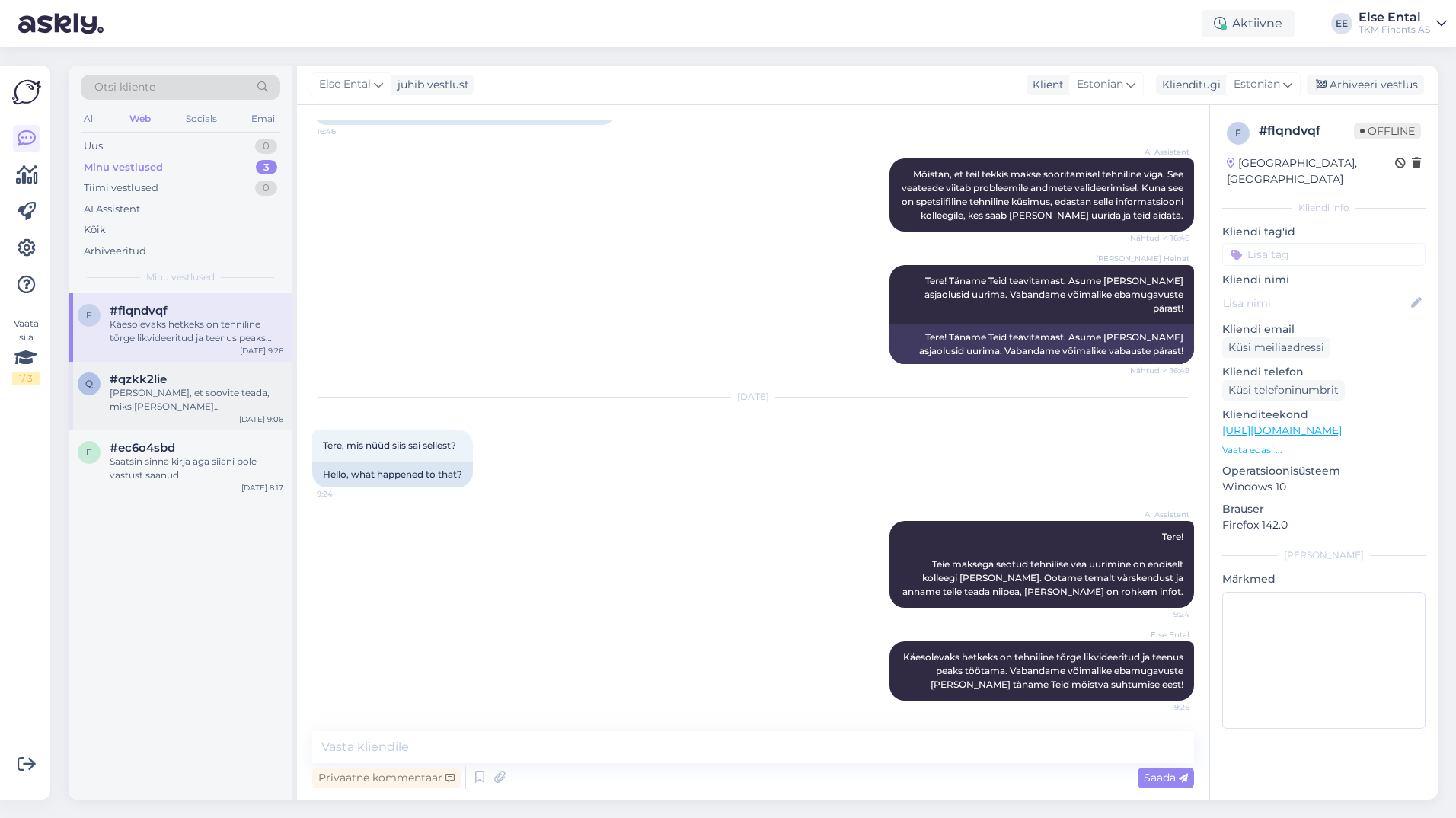
click at [158, 394] on div "[PERSON_NAME], et soovite teada, miks [PERSON_NAME] [PERSON_NAME] lõpetati. Kah…" at bounding box center [196, 400] width 174 height 27
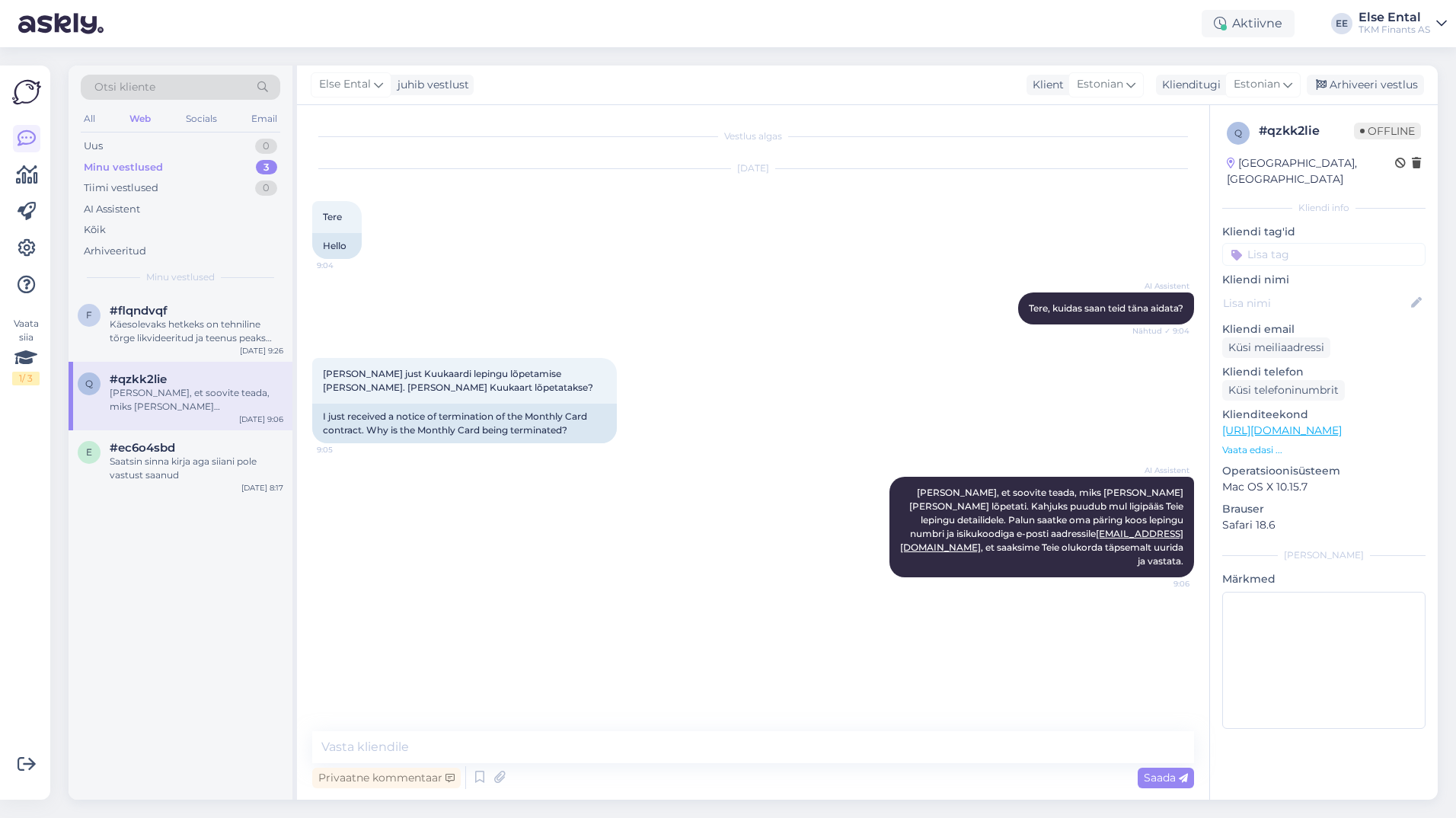
scroll to position [0, 0]
click at [146, 157] on div "Minu vestlused 3" at bounding box center [180, 167] width 199 height 21
click at [134, 144] on div "Uus 1" at bounding box center [180, 145] width 199 height 21
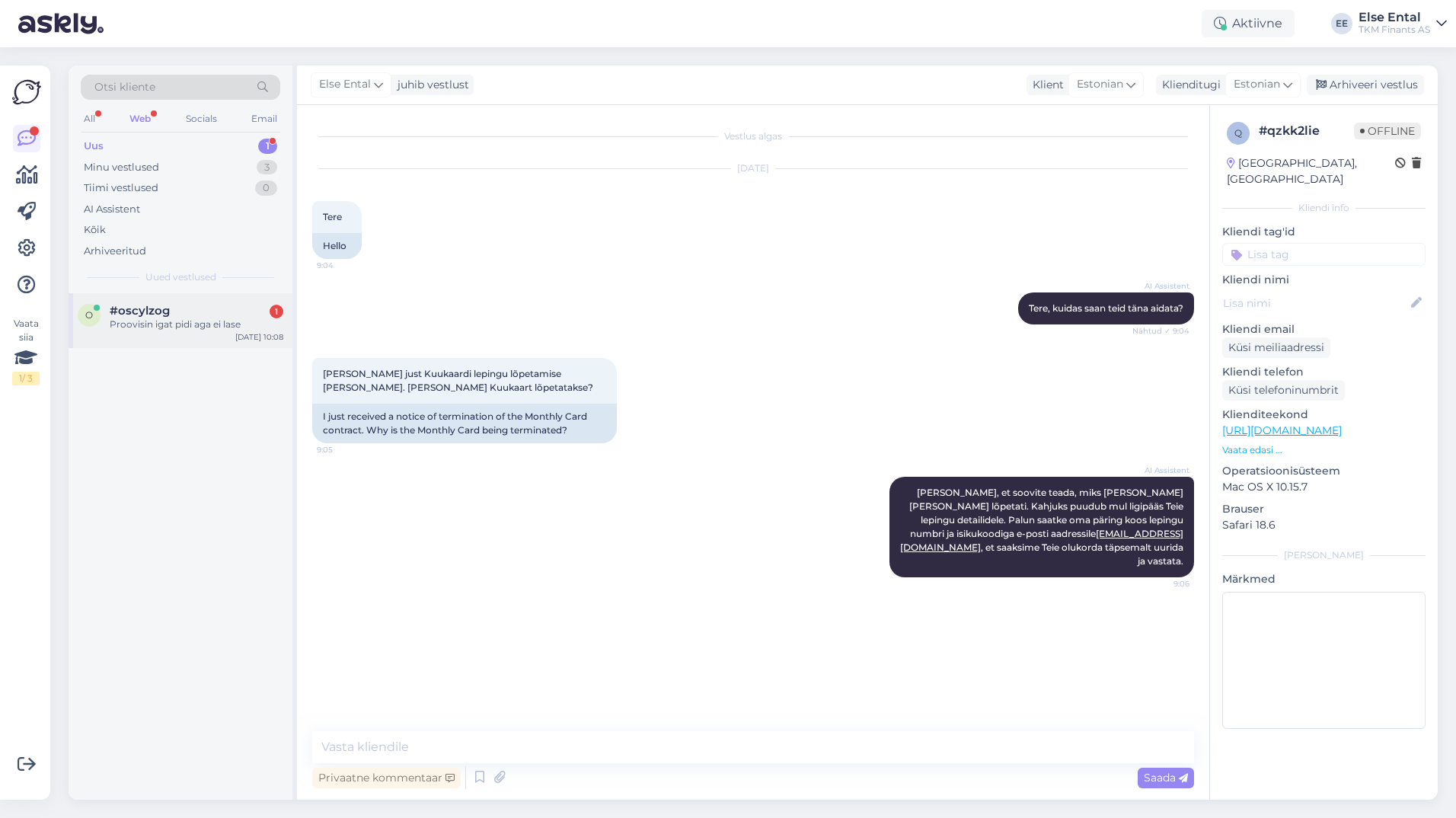
click at [169, 319] on div "Proovisin igat pidi aga ei lase" at bounding box center [196, 324] width 174 height 14
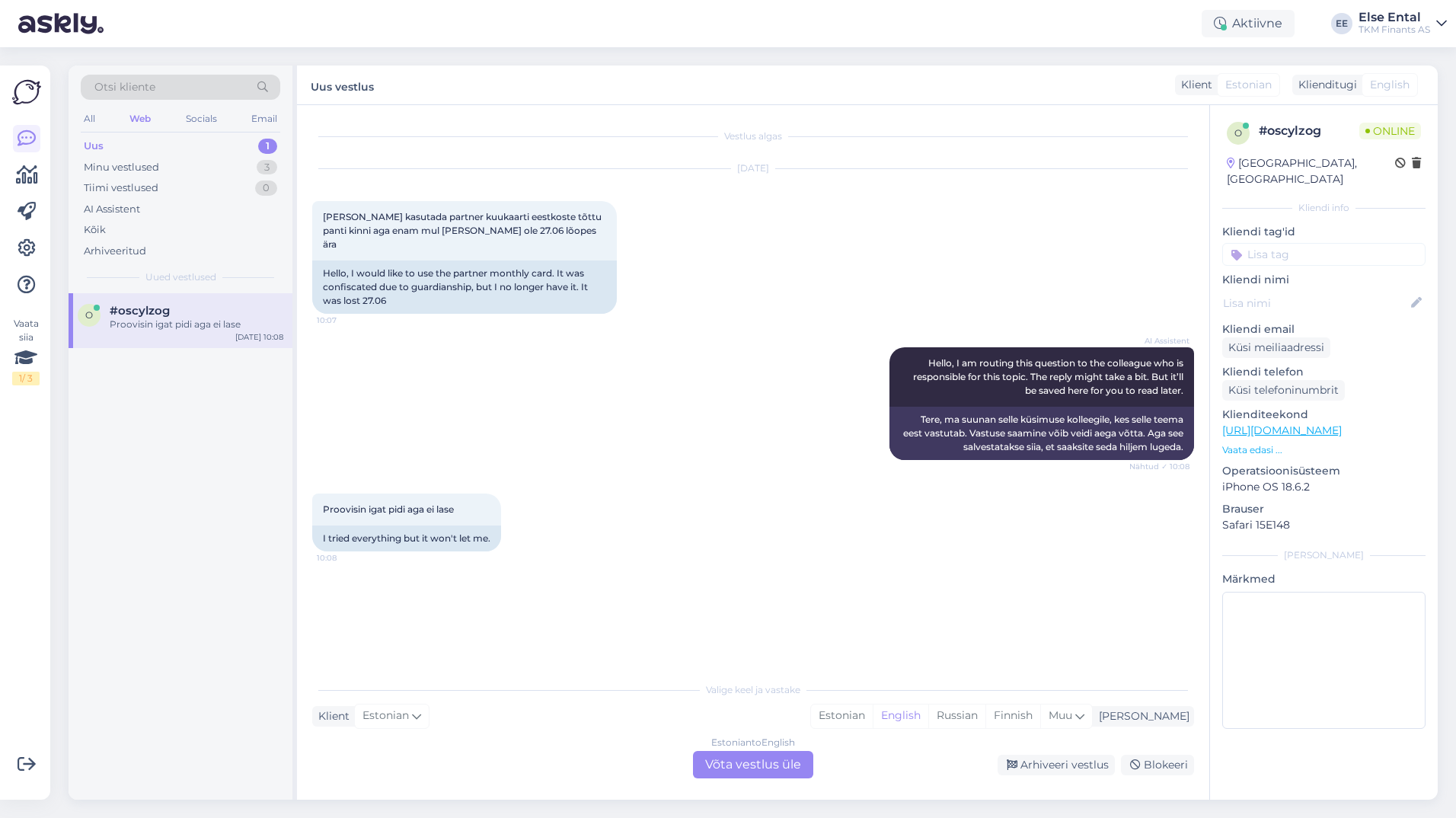
click at [724, 768] on div "Estonian to English Võta vestlus üle" at bounding box center [753, 765] width 121 height 27
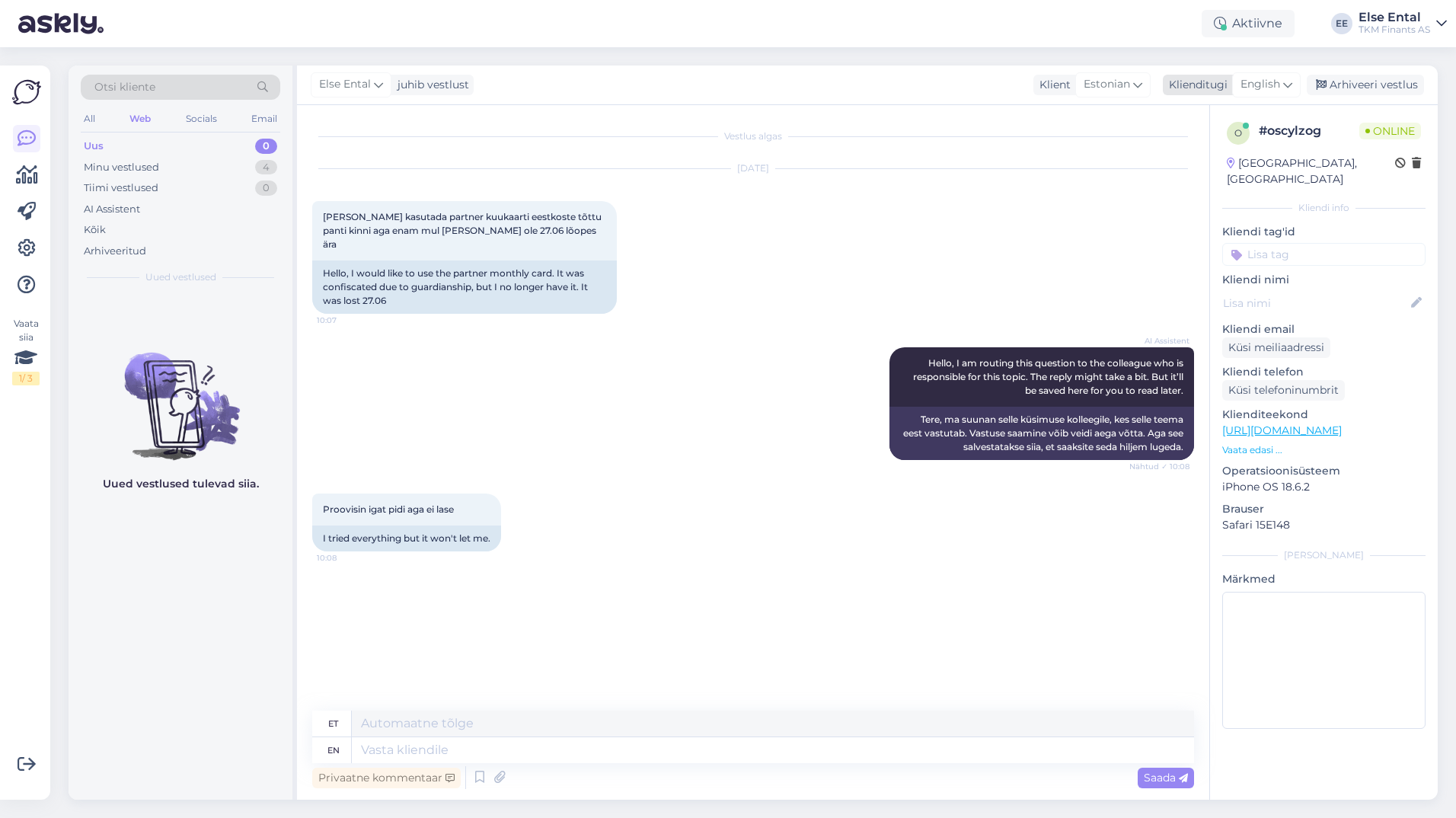
click at [1276, 87] on span "English" at bounding box center [1260, 85] width 39 height 17
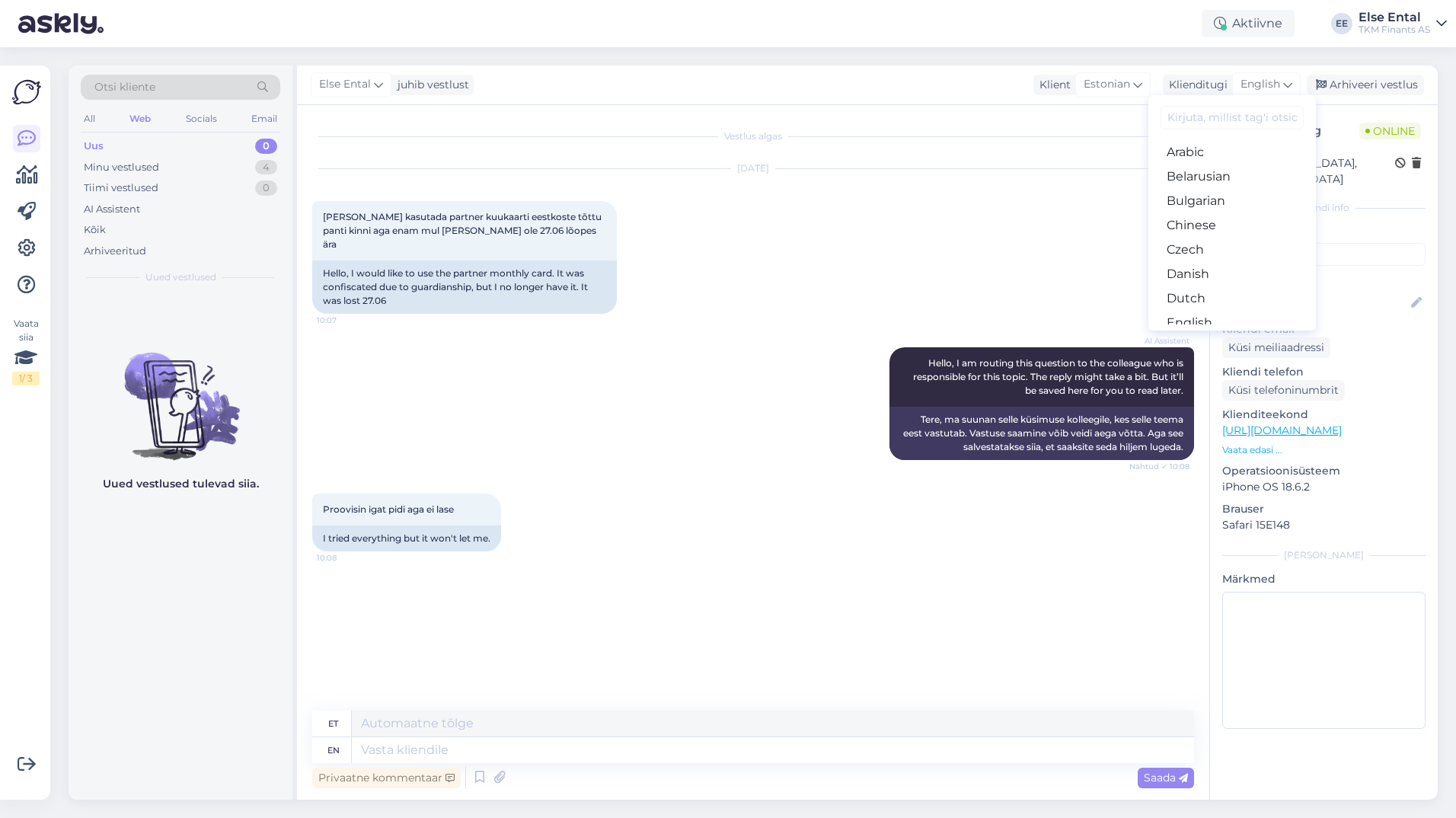
click at [1216, 335] on link "Estonian" at bounding box center [1232, 347] width 168 height 24
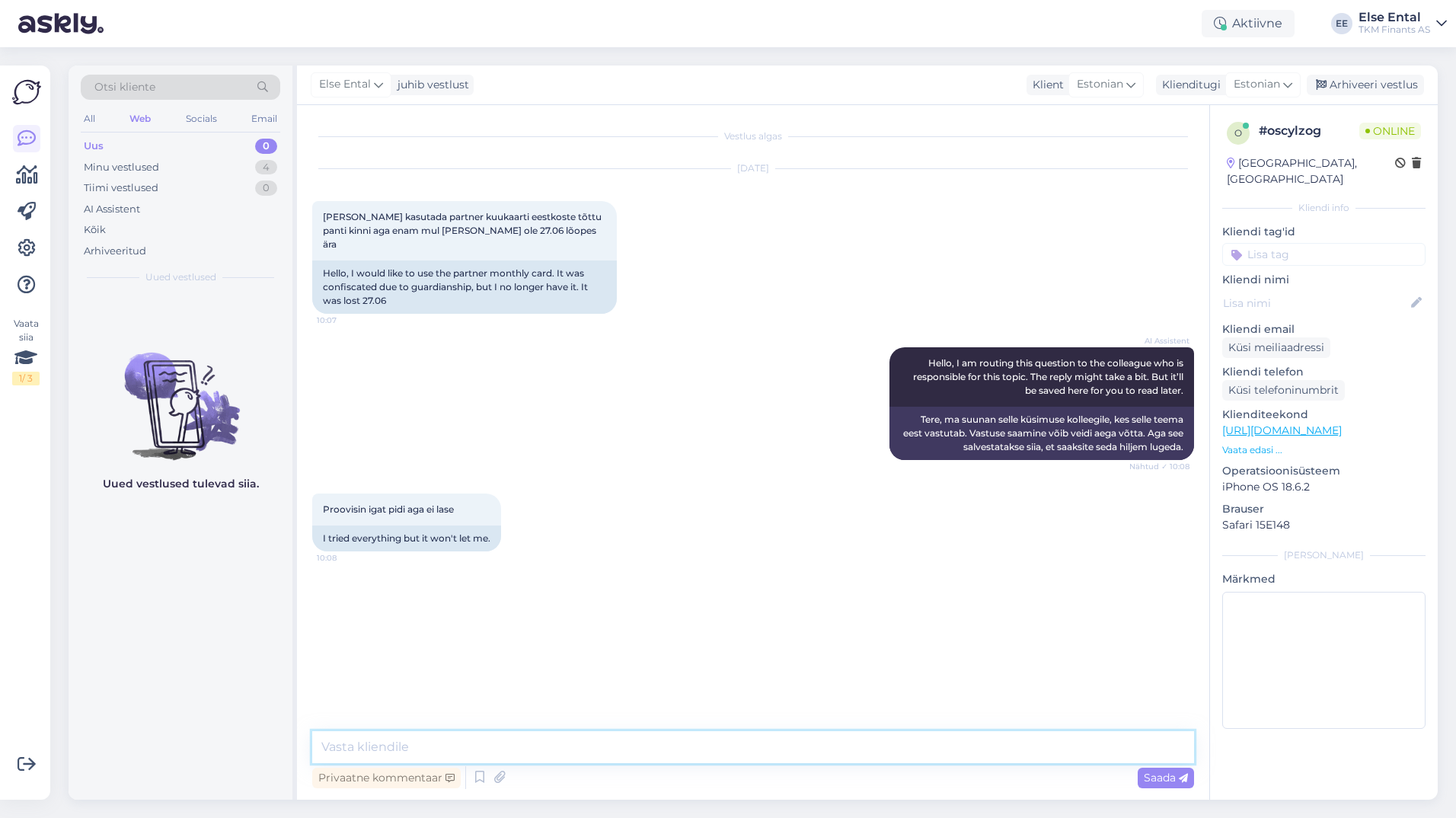
click at [483, 750] on textarea at bounding box center [753, 747] width 882 height 32
type textarea "Palun saatke [PERSON_NAME] tuvastamiseks Teie Partnerkaardi number."
click at [1144, 776] on span "Saada" at bounding box center [1166, 778] width 44 height 14
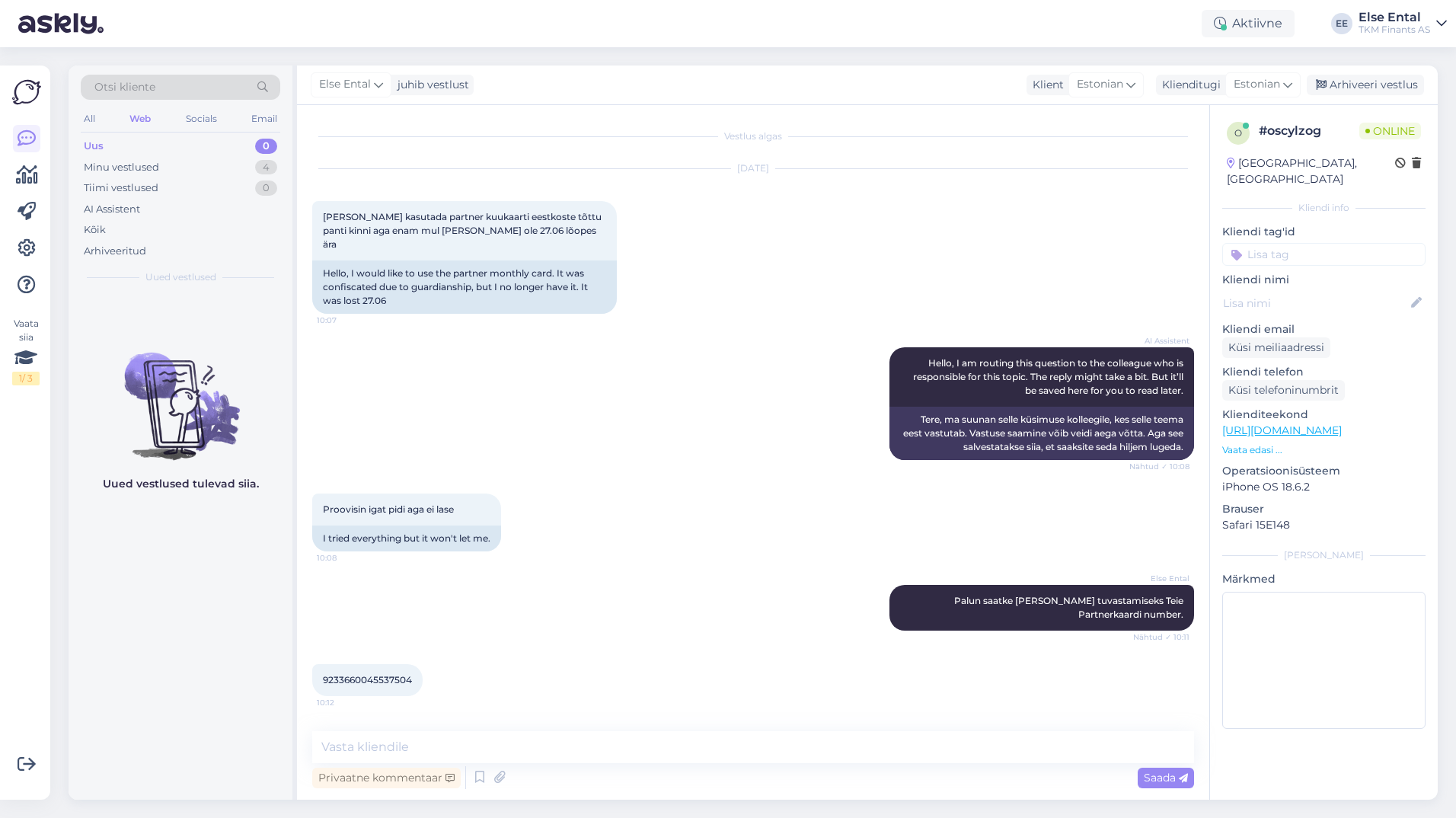
click at [361, 674] on span "9233660045537504" at bounding box center [367, 679] width 89 height 11
copy div "9233660045537504 10:12"
click at [461, 736] on textarea at bounding box center [753, 747] width 882 height 32
click at [372, 746] on textarea at bounding box center [753, 747] width 882 height 32
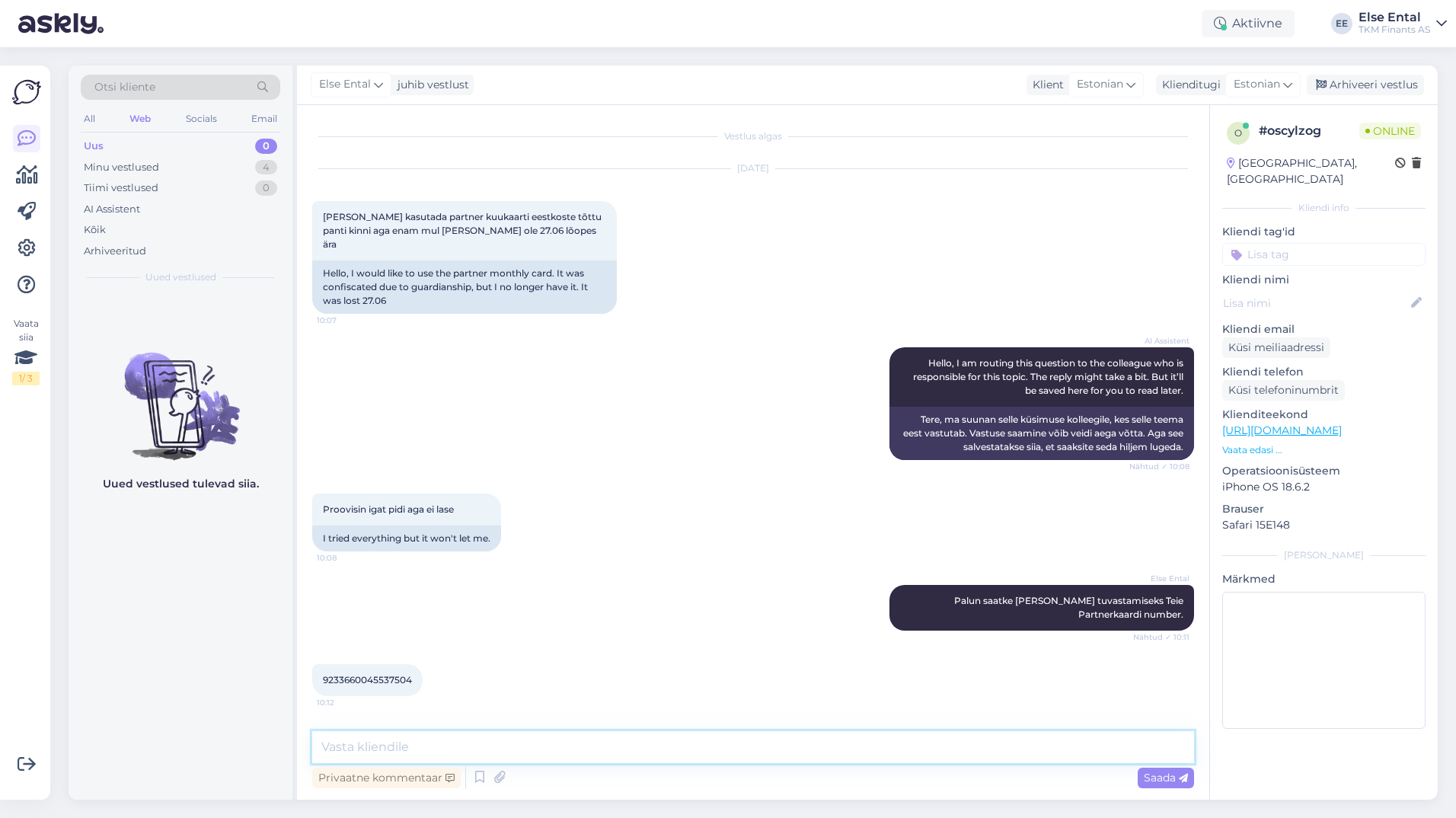
click at [388, 738] on textarea at bounding box center [753, 747] width 882 height 32
click at [405, 743] on textarea at bounding box center [753, 747] width 882 height 32
type textarea "U"
drag, startPoint x: 405, startPoint y: 744, endPoint x: 310, endPoint y: 738, distance: 95.2
click at [310, 738] on div "Vestlus algas [DATE] Tere sooviks kasutada partner kuukaarti eestkoste tõttu pa…" at bounding box center [753, 453] width 912 height 695
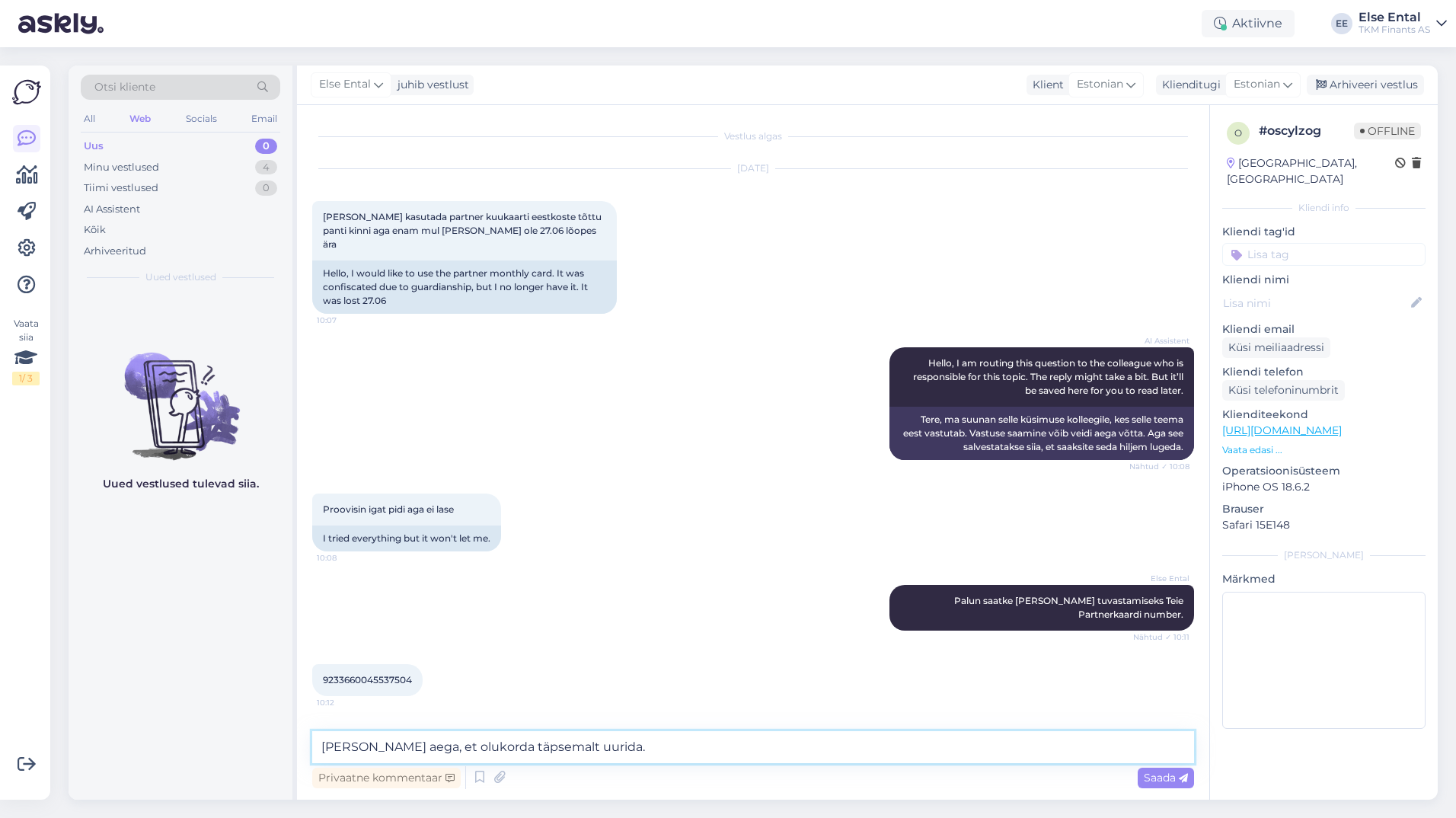
click at [662, 743] on textarea "[PERSON_NAME] aega, et olukorda täpsemalt uurida." at bounding box center [753, 747] width 882 height 32
click at [642, 744] on textarea "[PERSON_NAME] aega, et olukorda täpsemalt uurida." at bounding box center [753, 747] width 882 height 32
click at [642, 748] on textarea "[PERSON_NAME] aega, et olukorda täpsemalt uurida." at bounding box center [753, 747] width 882 height 32
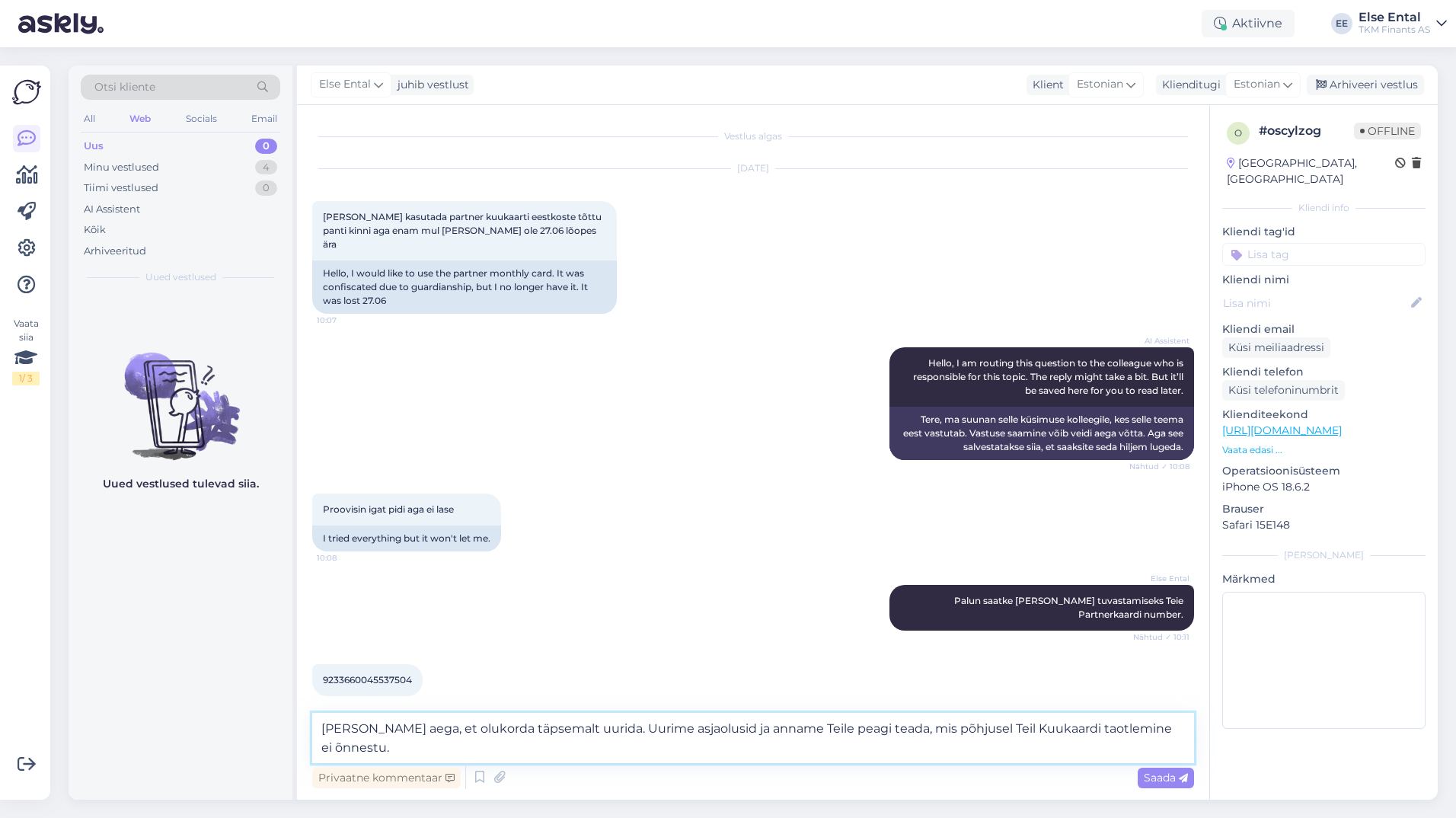
click at [516, 748] on textarea "[PERSON_NAME] aega, et olukorda täpsemalt uurida. Uurime asjaolusid ja anname T…" at bounding box center [753, 738] width 882 height 50
click at [517, 748] on textarea "[PERSON_NAME] aega, et olukorda täpsemalt uurida. Uurime asjaolusid ja anname T…" at bounding box center [753, 738] width 882 height 50
type textarea "[PERSON_NAME] aega, et olukorda täpsemalt uurida. Uurime asjaolusid ja anname T…"
click at [1183, 774] on icon at bounding box center [1183, 778] width 9 height 9
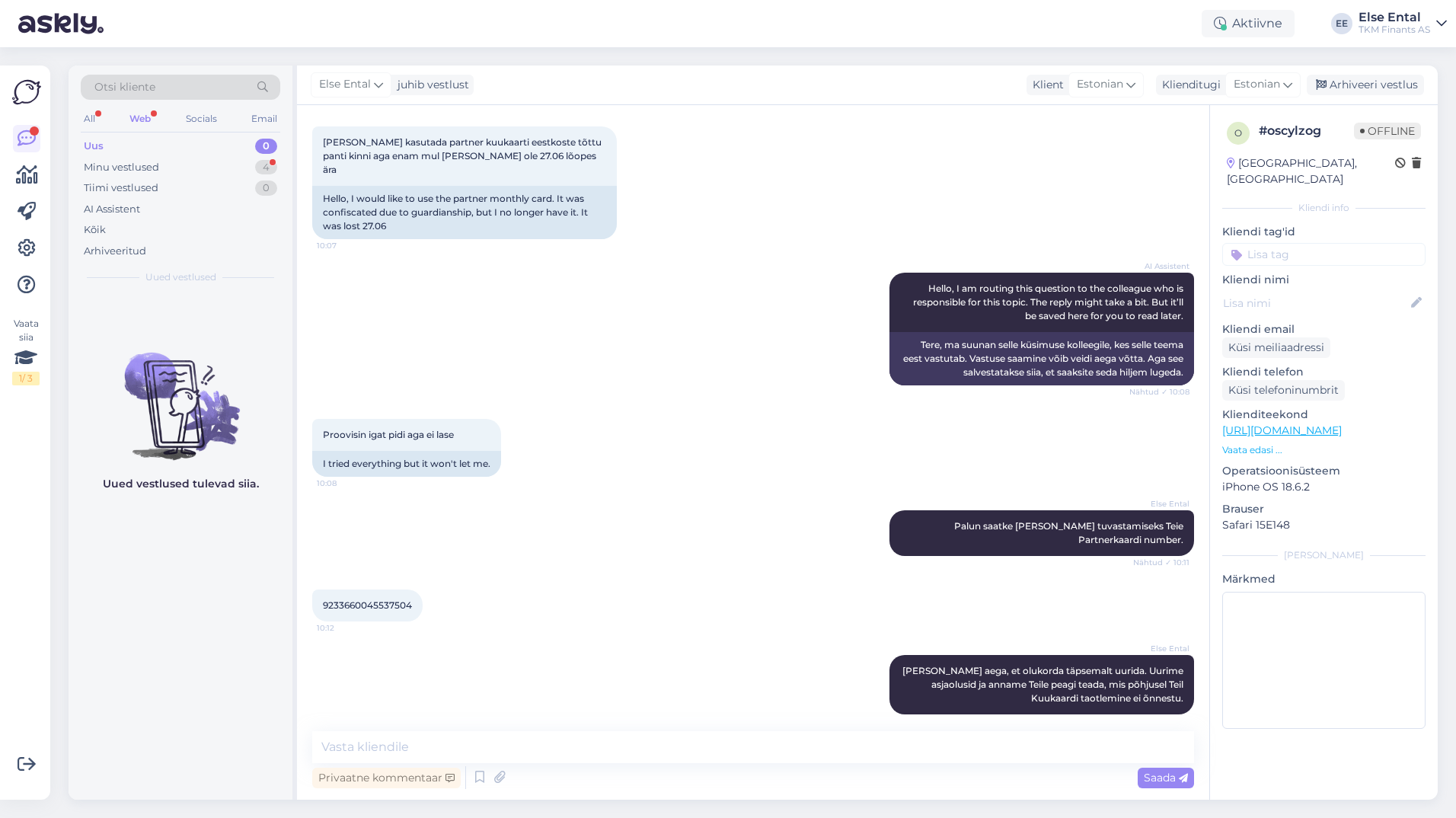
scroll to position [140, 0]
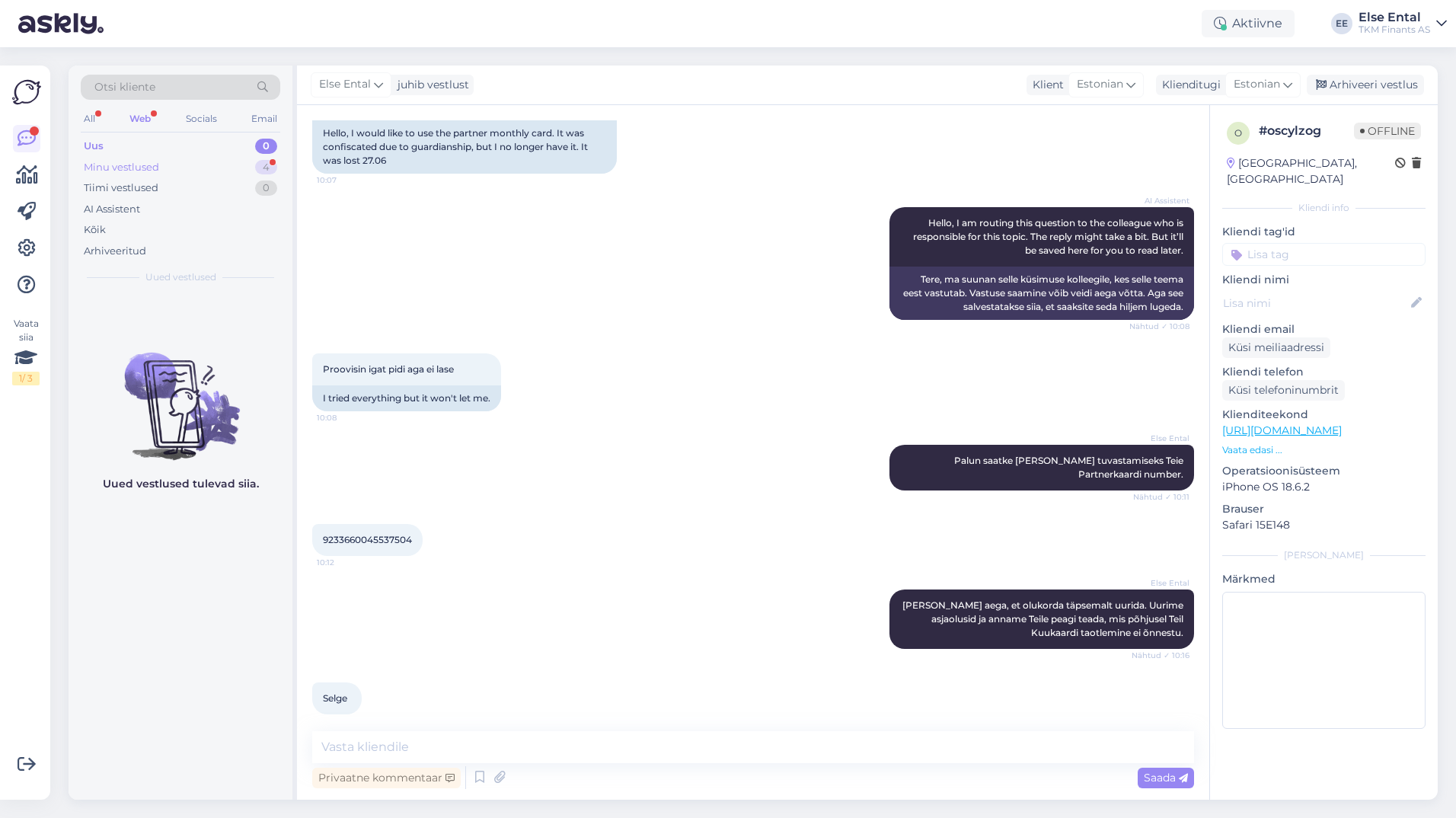
click at [133, 168] on div "Minu vestlused" at bounding box center [121, 168] width 75 height 15
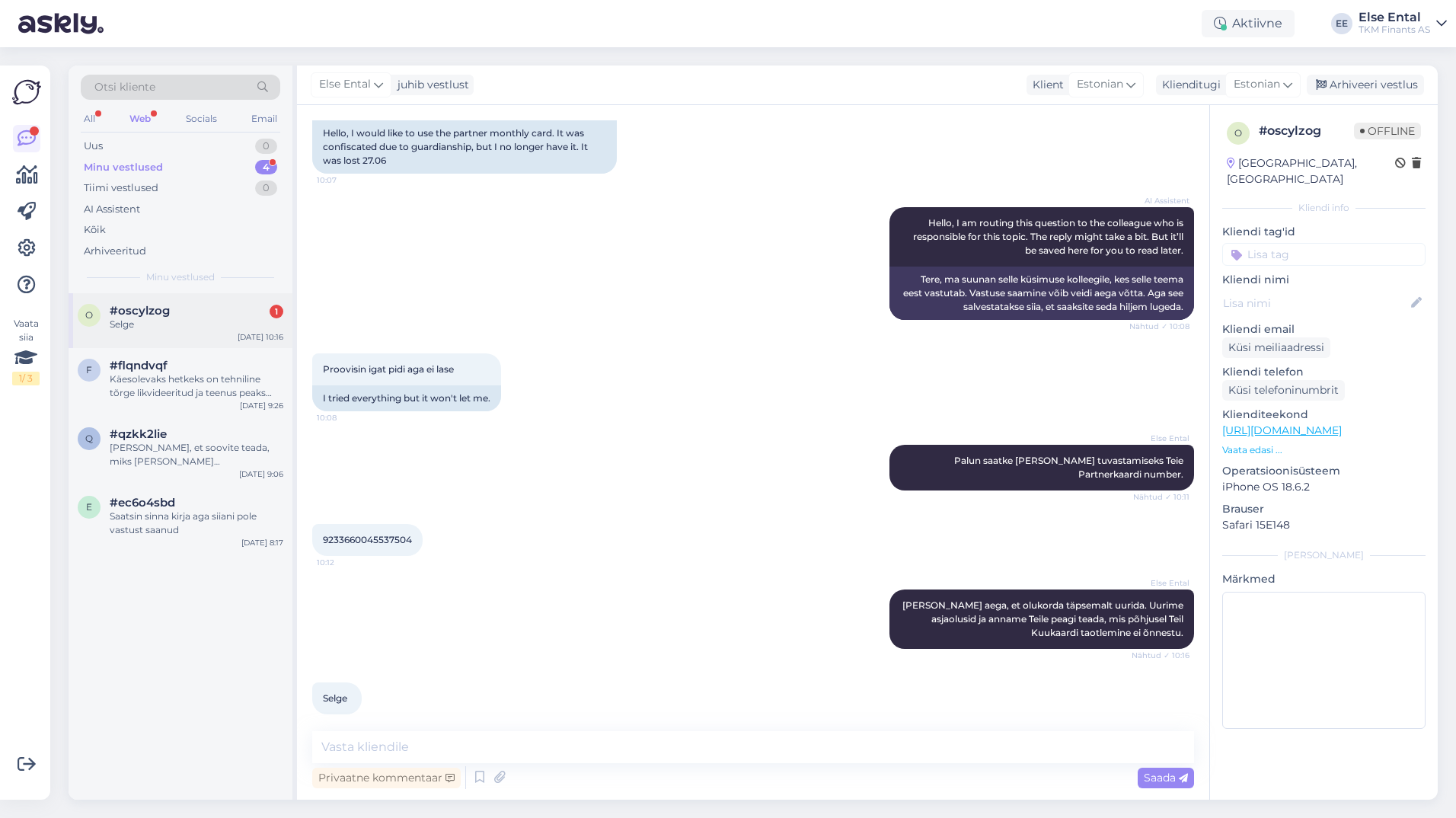
click at [154, 329] on div "Selge" at bounding box center [196, 324] width 174 height 14
click at [381, 536] on div "9233660045537504 10:12" at bounding box center [367, 539] width 110 height 32
copy div "9233660045537504 10:12"
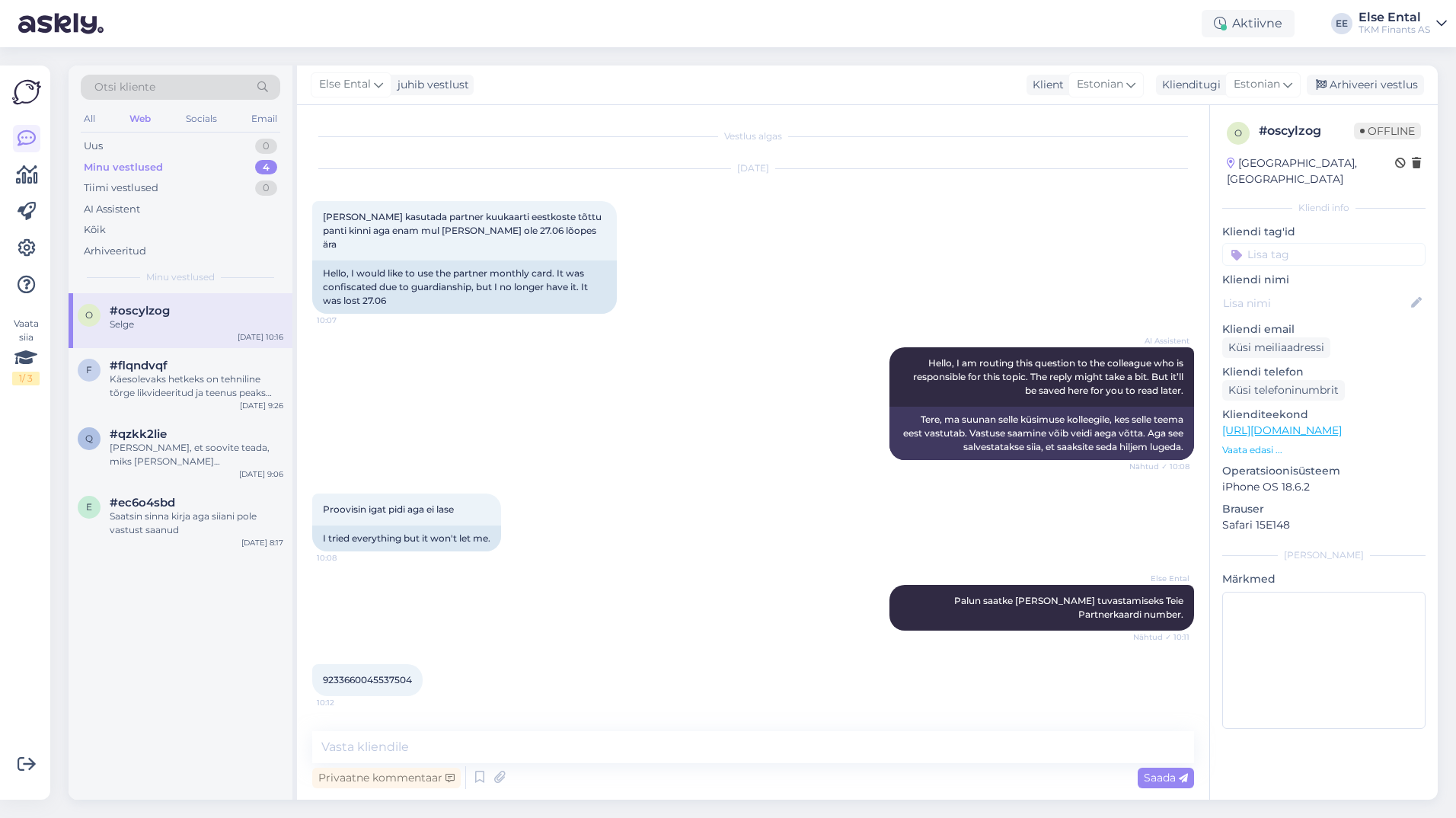
drag, startPoint x: 695, startPoint y: 523, endPoint x: 696, endPoint y: 513, distance: 10.0
click at [696, 523] on div "Proovisin igat pidi aga ei lase 10:08 I tried everything but it won't let me." at bounding box center [753, 522] width 882 height 92
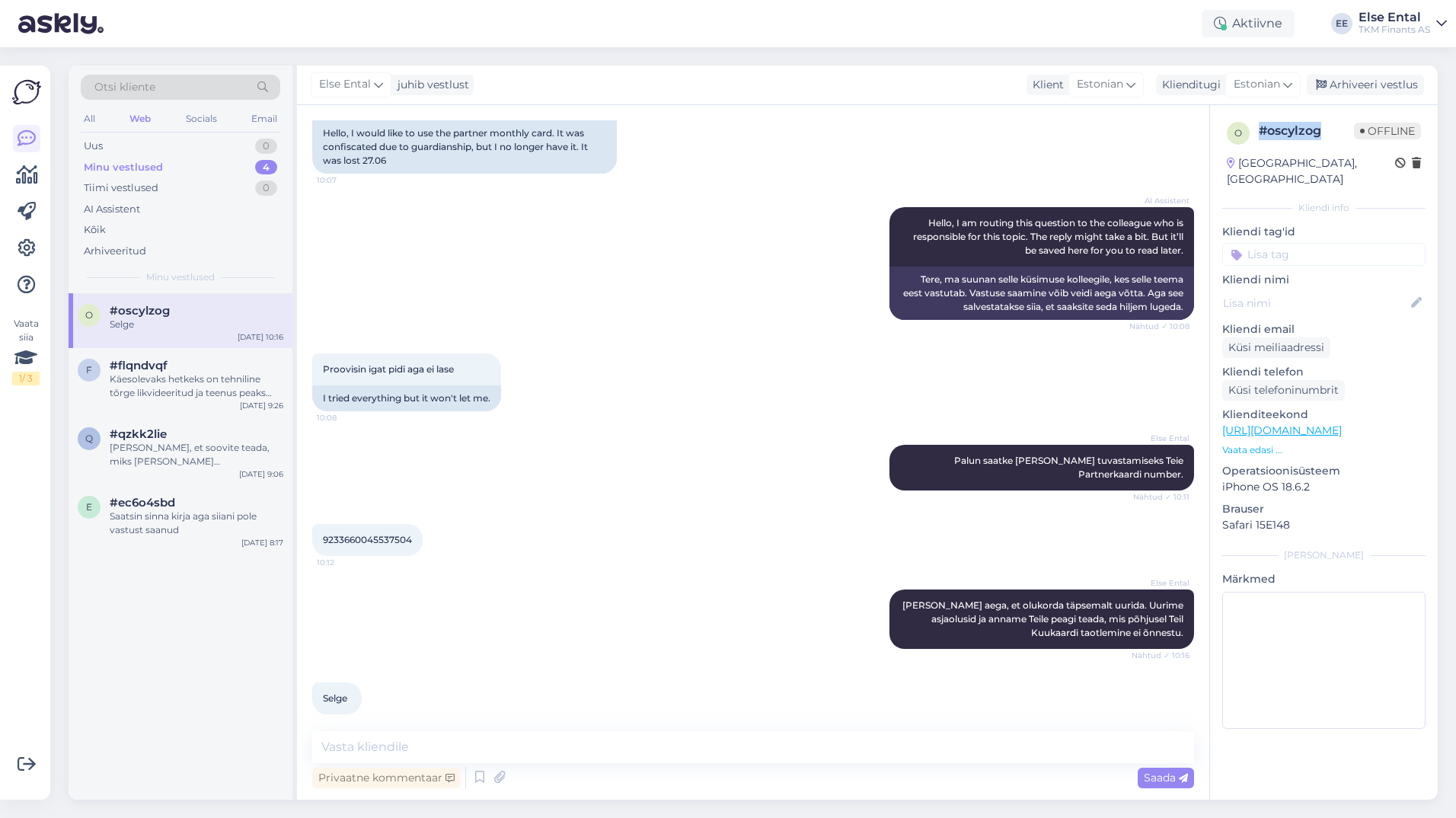
drag, startPoint x: 1322, startPoint y: 130, endPoint x: 1255, endPoint y: 134, distance: 67.1
click at [1255, 134] on div "o # oscylzog Offline" at bounding box center [1323, 133] width 194 height 23
copy div "# oscylzog"
click at [133, 524] on div "Saatsin sinna kirja aga siiani pole vastust saanud" at bounding box center [196, 524] width 174 height 27
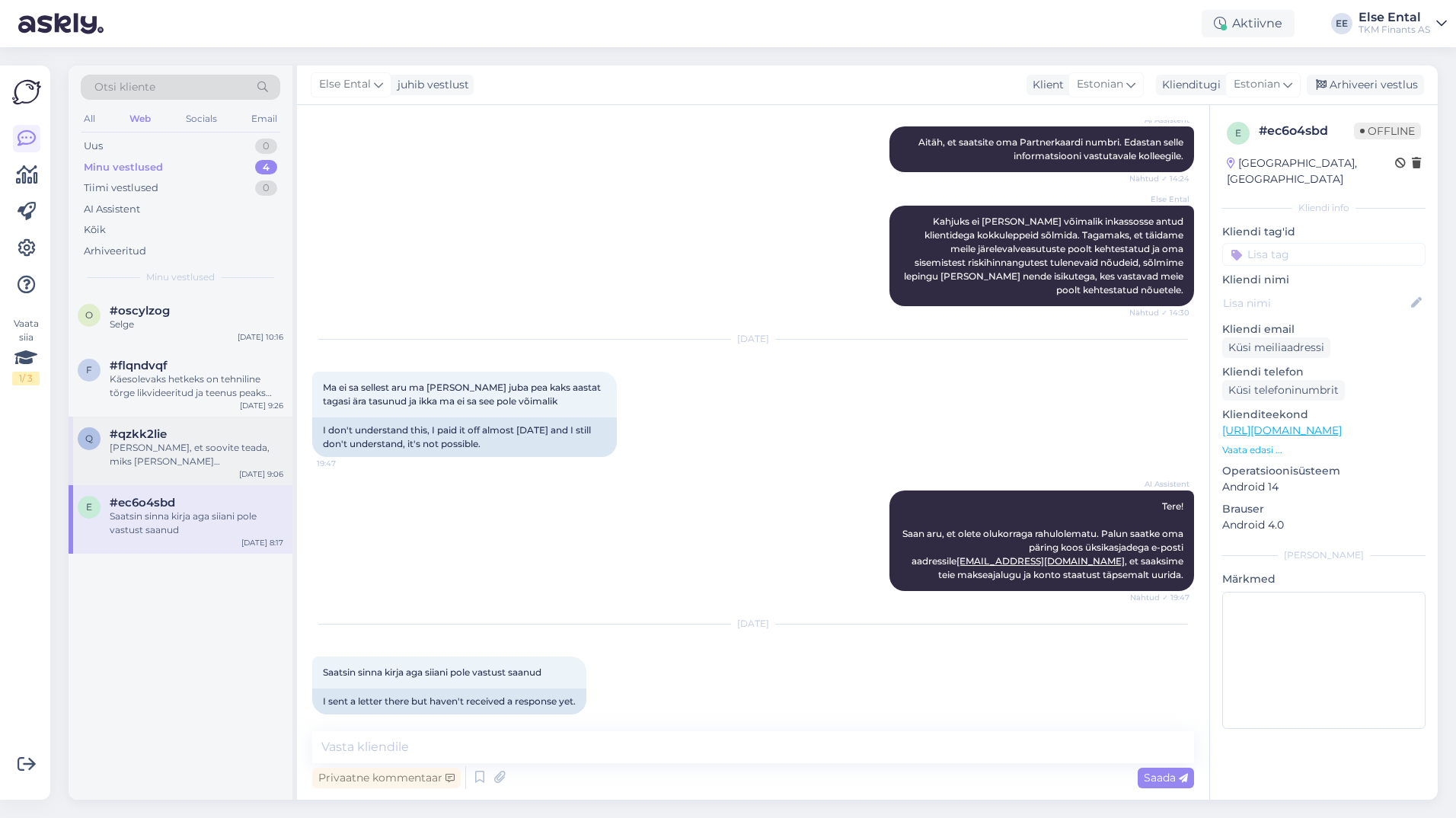
click at [142, 443] on div "[PERSON_NAME], et soovite teada, miks [PERSON_NAME] [PERSON_NAME] lõpetati. Kah…" at bounding box center [196, 454] width 174 height 27
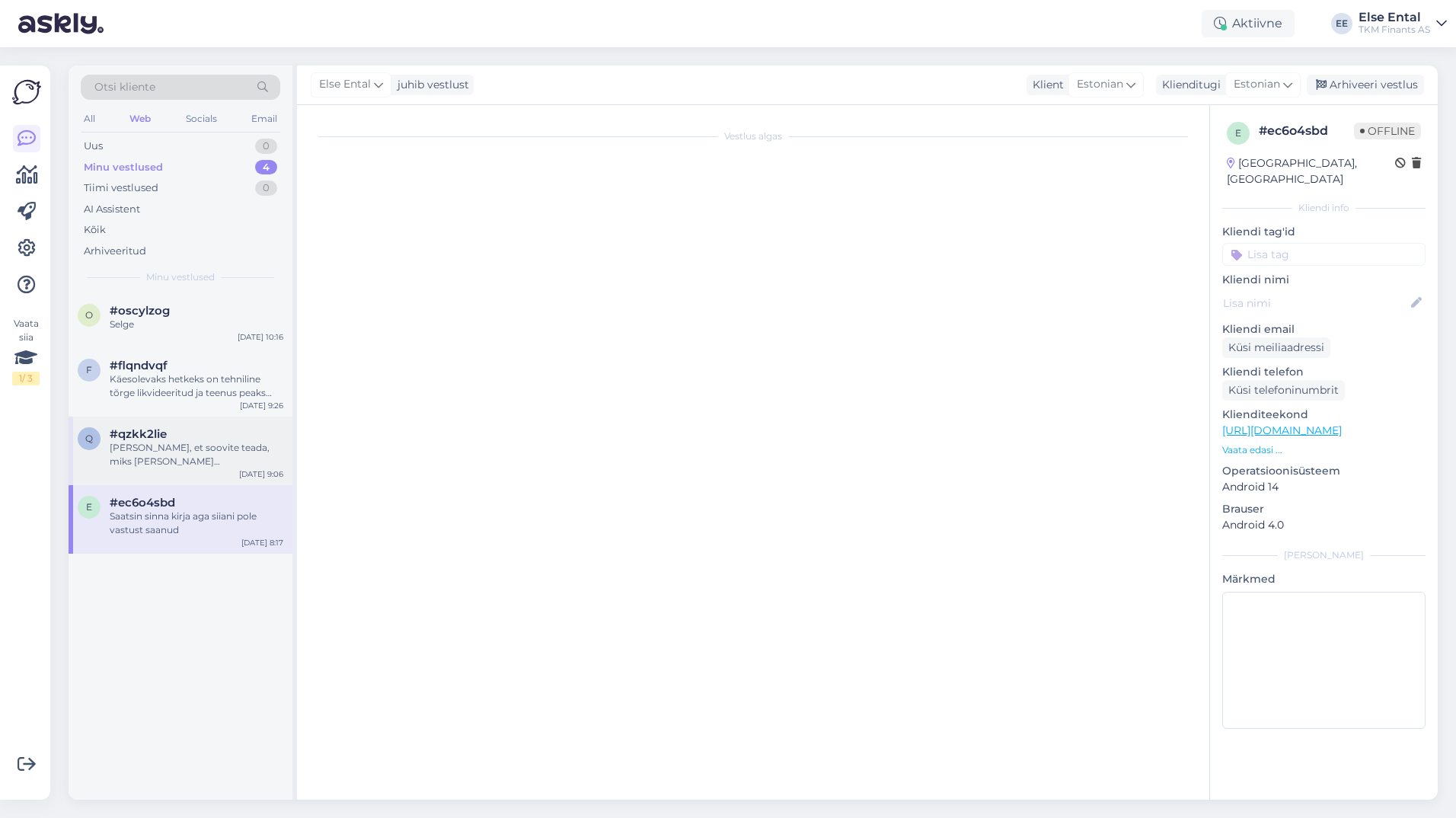
scroll to position [0, 0]
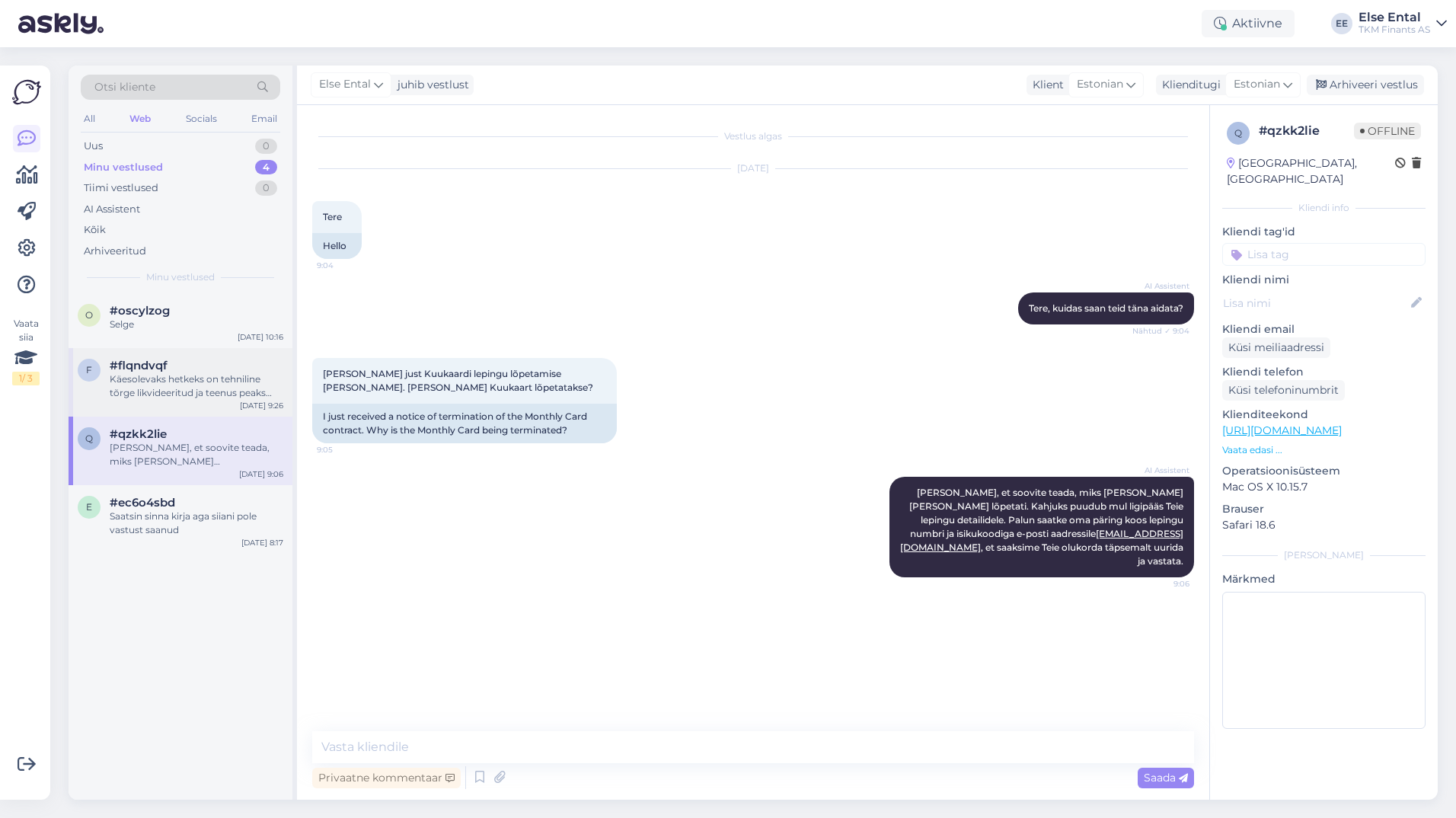
click at [146, 378] on div "Käesolevaks hetkeks on tehniline tõrge likvideeritud ja teenus peaks töötama. V…" at bounding box center [196, 386] width 174 height 27
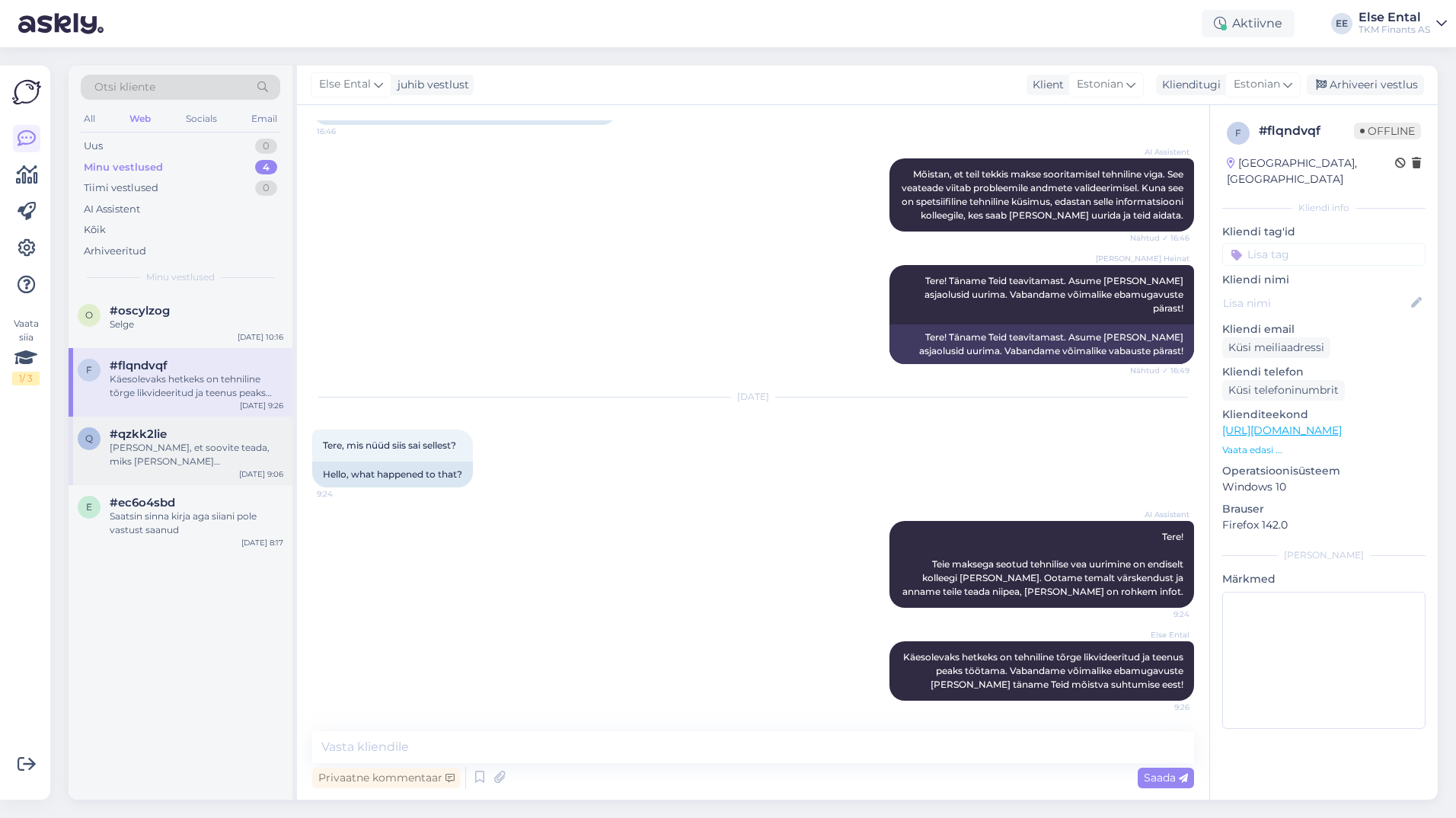
click at [142, 464] on div "[PERSON_NAME], et soovite teada, miks [PERSON_NAME] [PERSON_NAME] lõpetati. Kah…" at bounding box center [196, 454] width 174 height 27
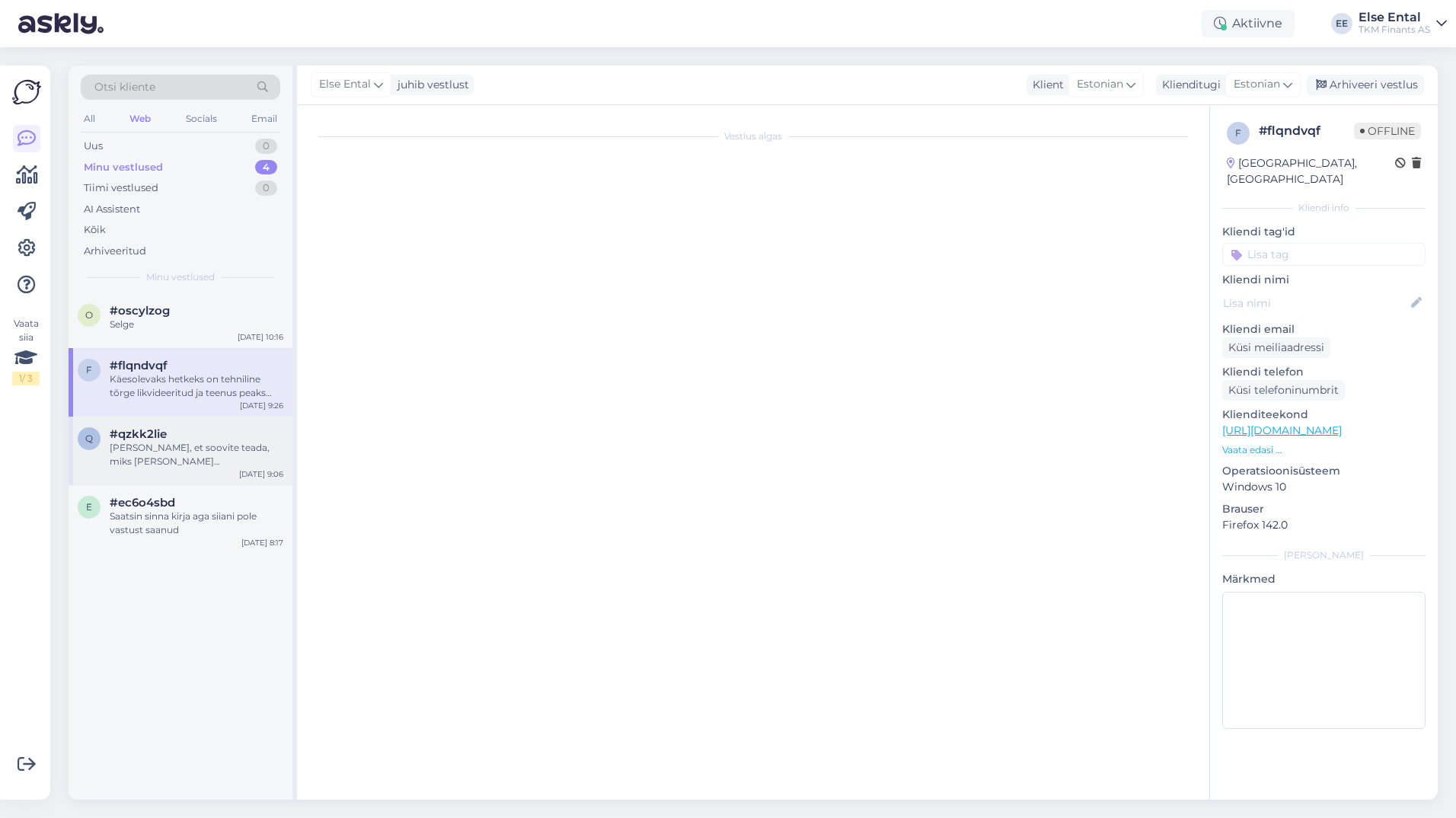
scroll to position [0, 0]
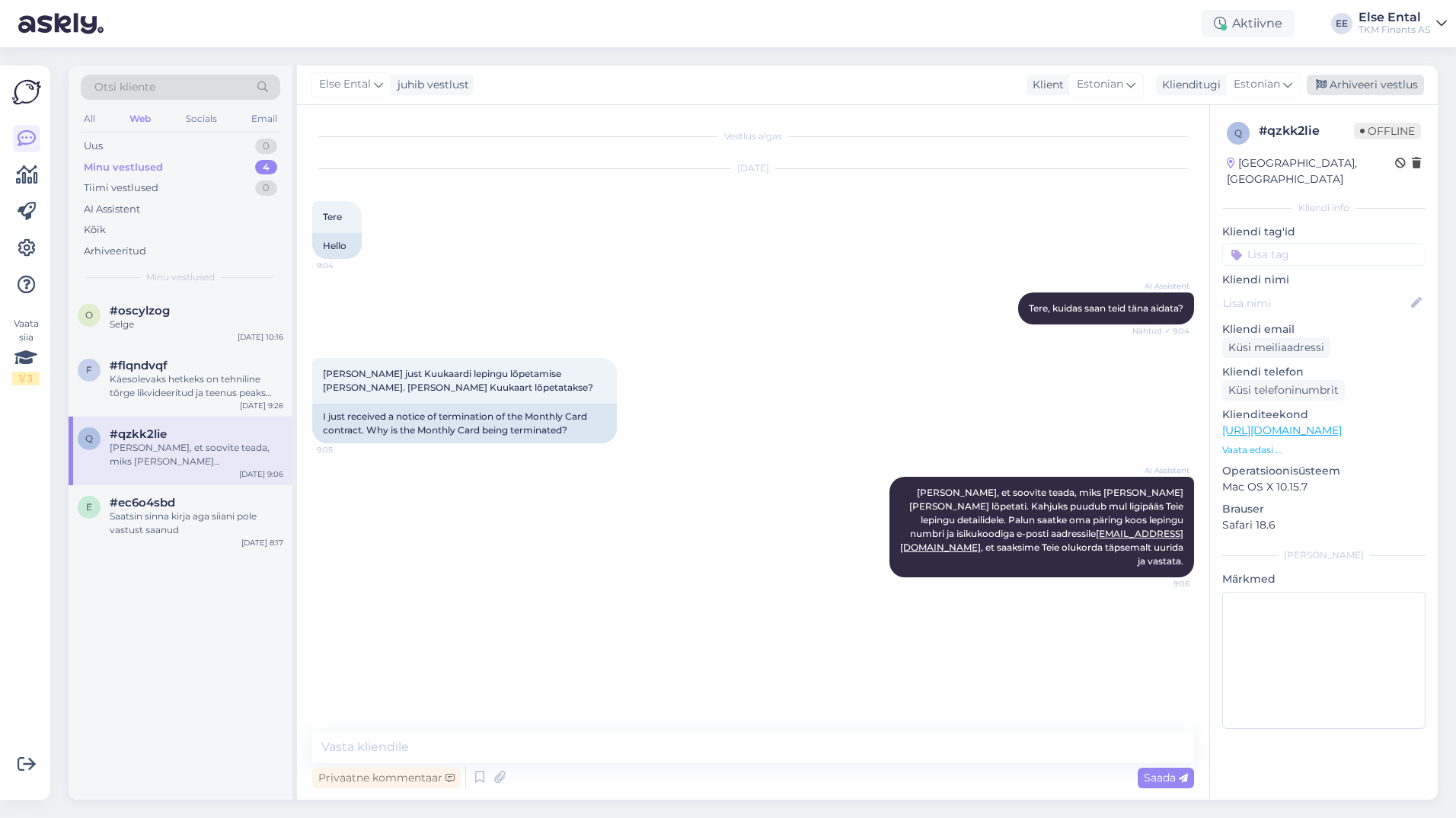
click at [1357, 86] on div "Arhiveeri vestlus" at bounding box center [1365, 85] width 117 height 21
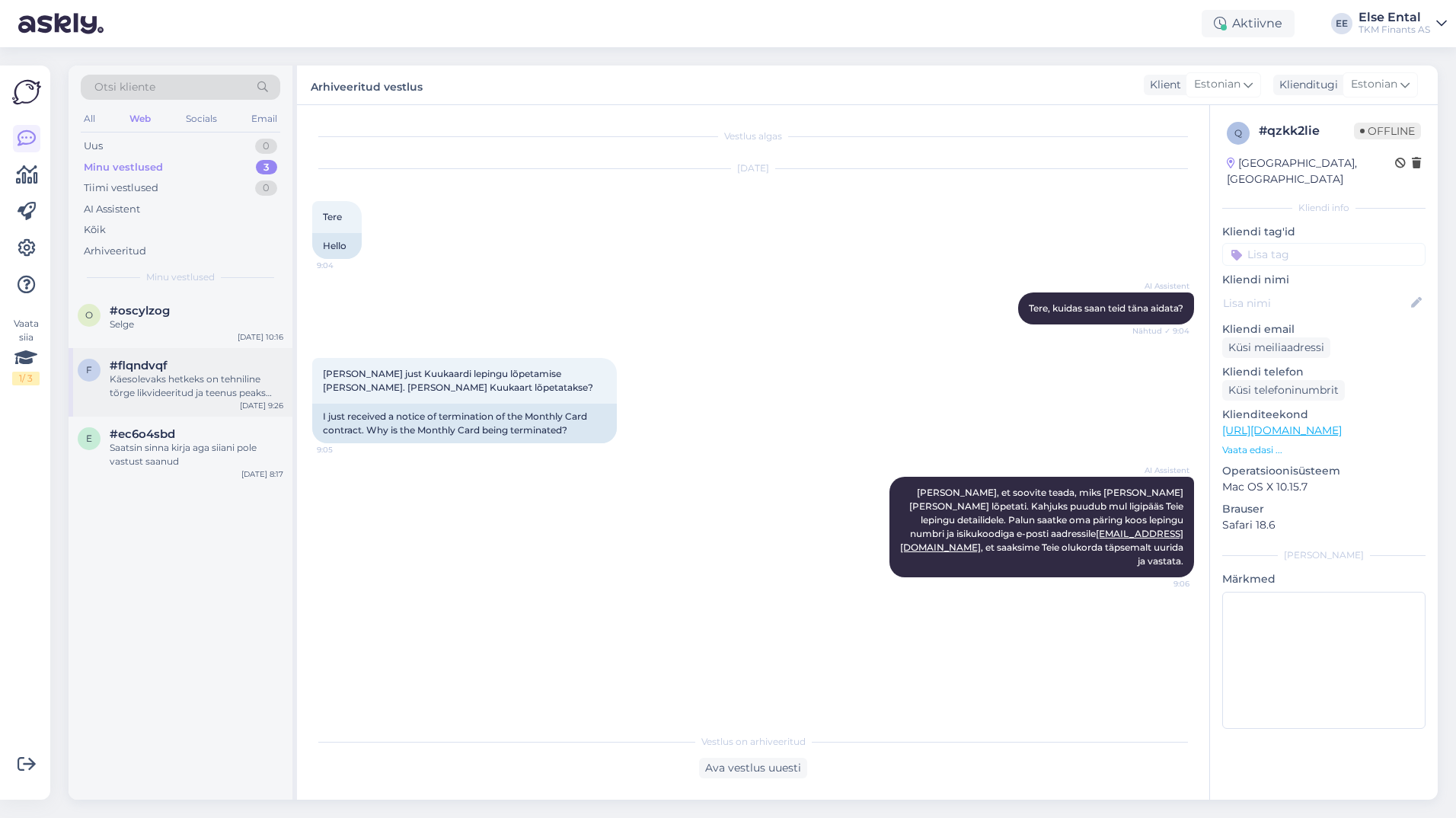
click at [132, 379] on div "Käesolevaks hetkeks on tehniline tõrge likvideeritud ja teenus peaks töötama. V…" at bounding box center [196, 386] width 174 height 27
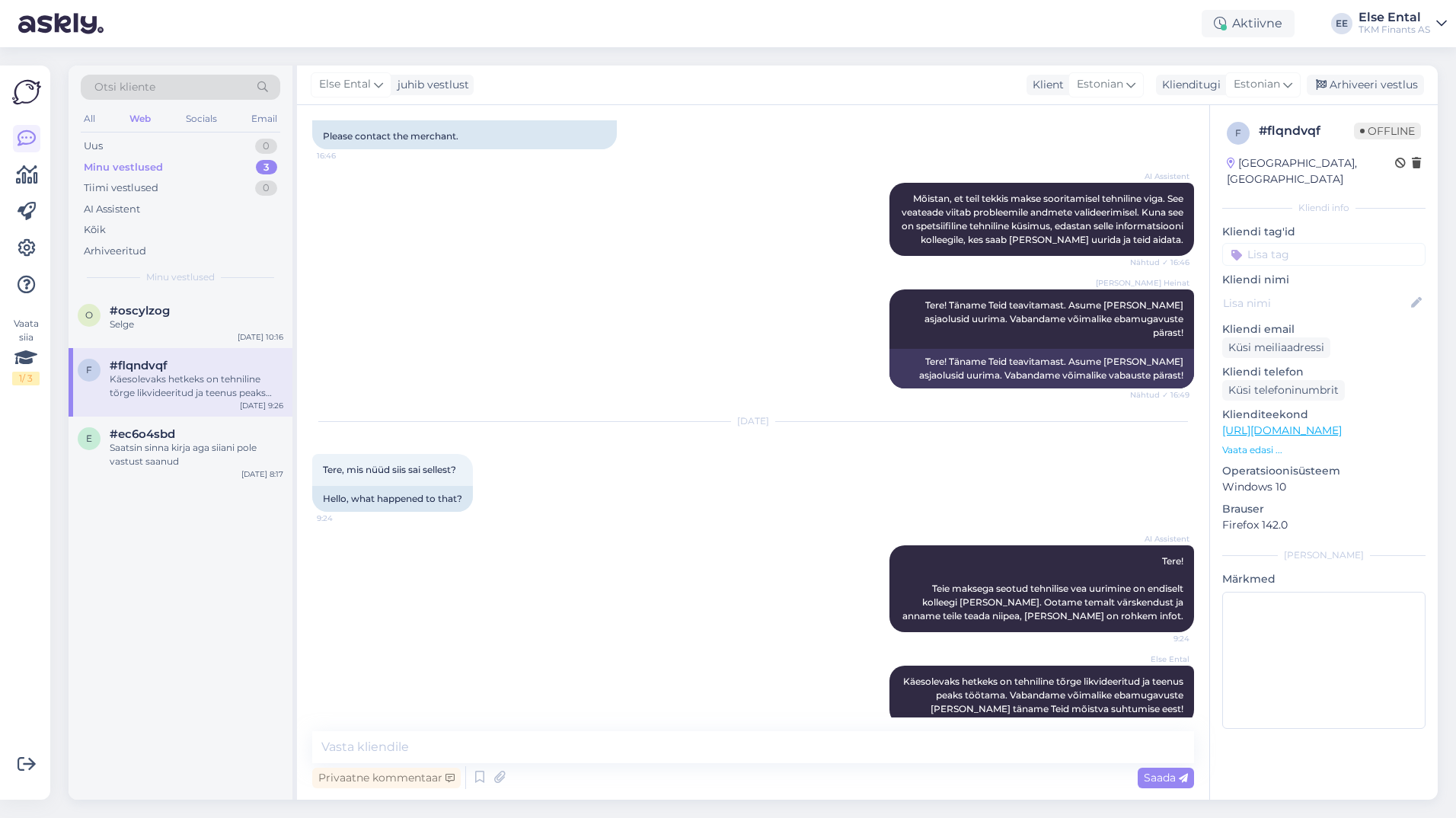
scroll to position [634, 0]
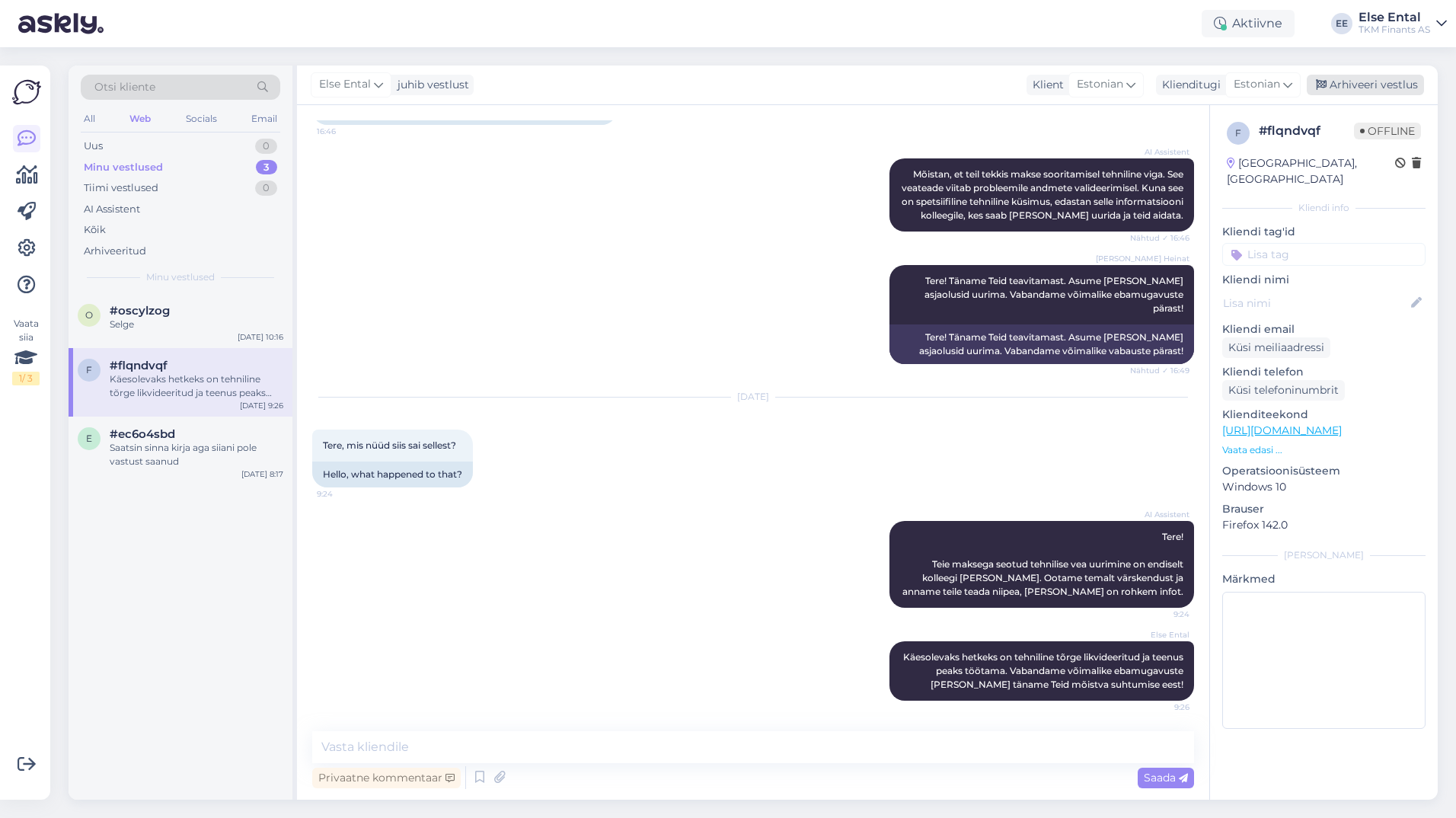
click at [1376, 83] on div "Arhiveeri vestlus" at bounding box center [1365, 85] width 117 height 21
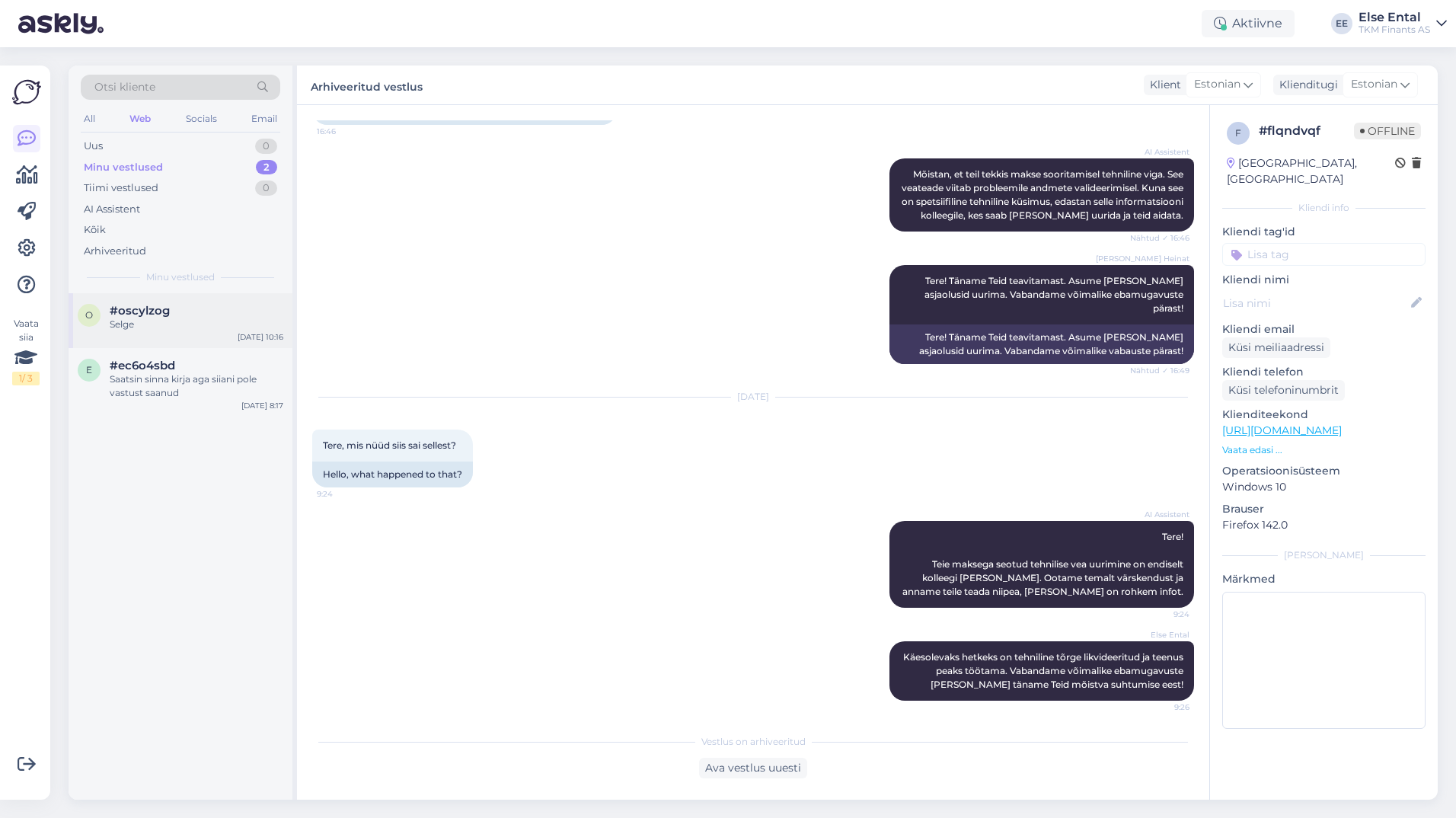
click at [161, 334] on div "o #oscylzog Selge [DATE] 10:16" at bounding box center [181, 321] width 224 height 55
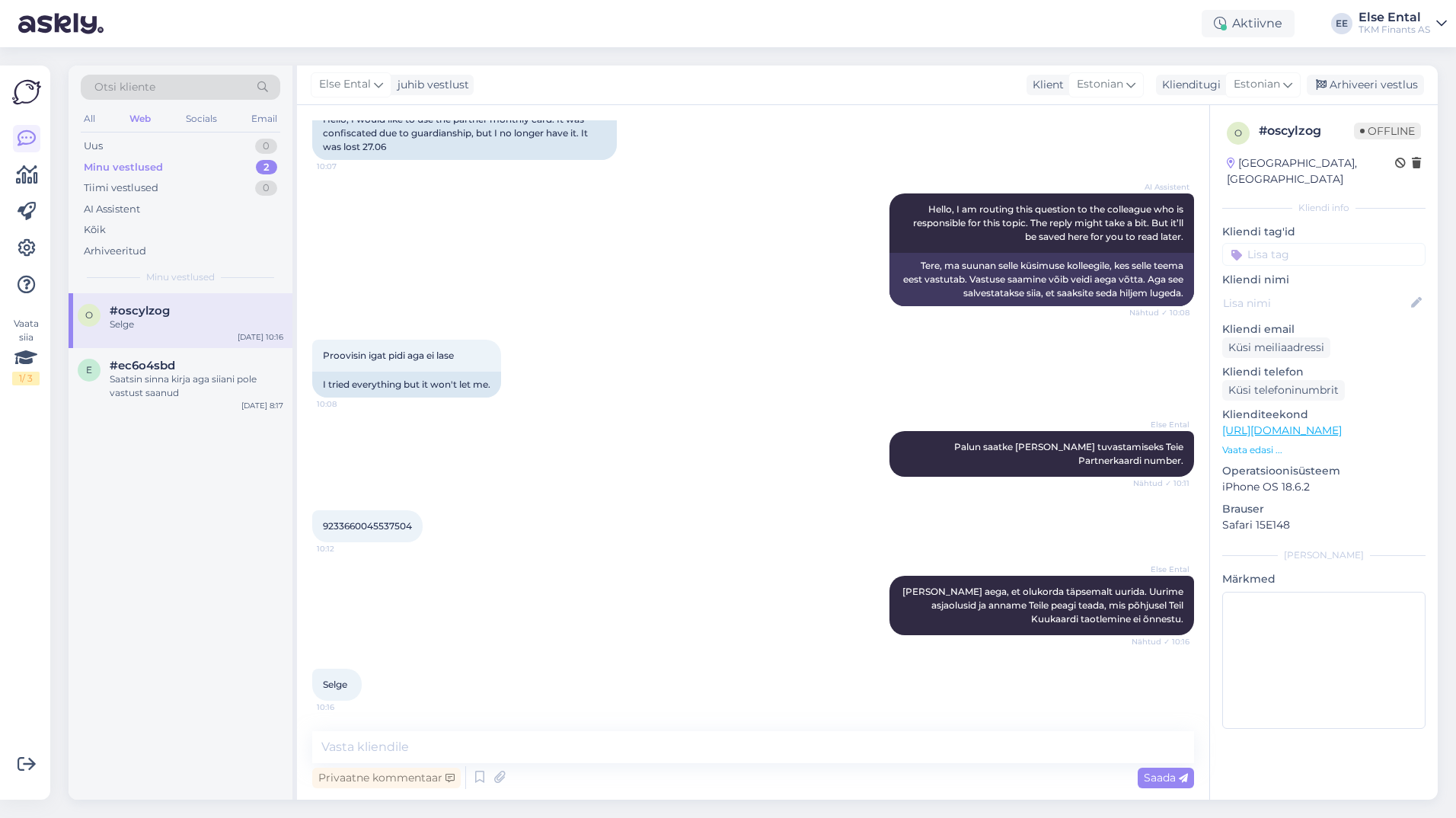
scroll to position [140, 0]
